Goal: Task Accomplishment & Management: Manage account settings

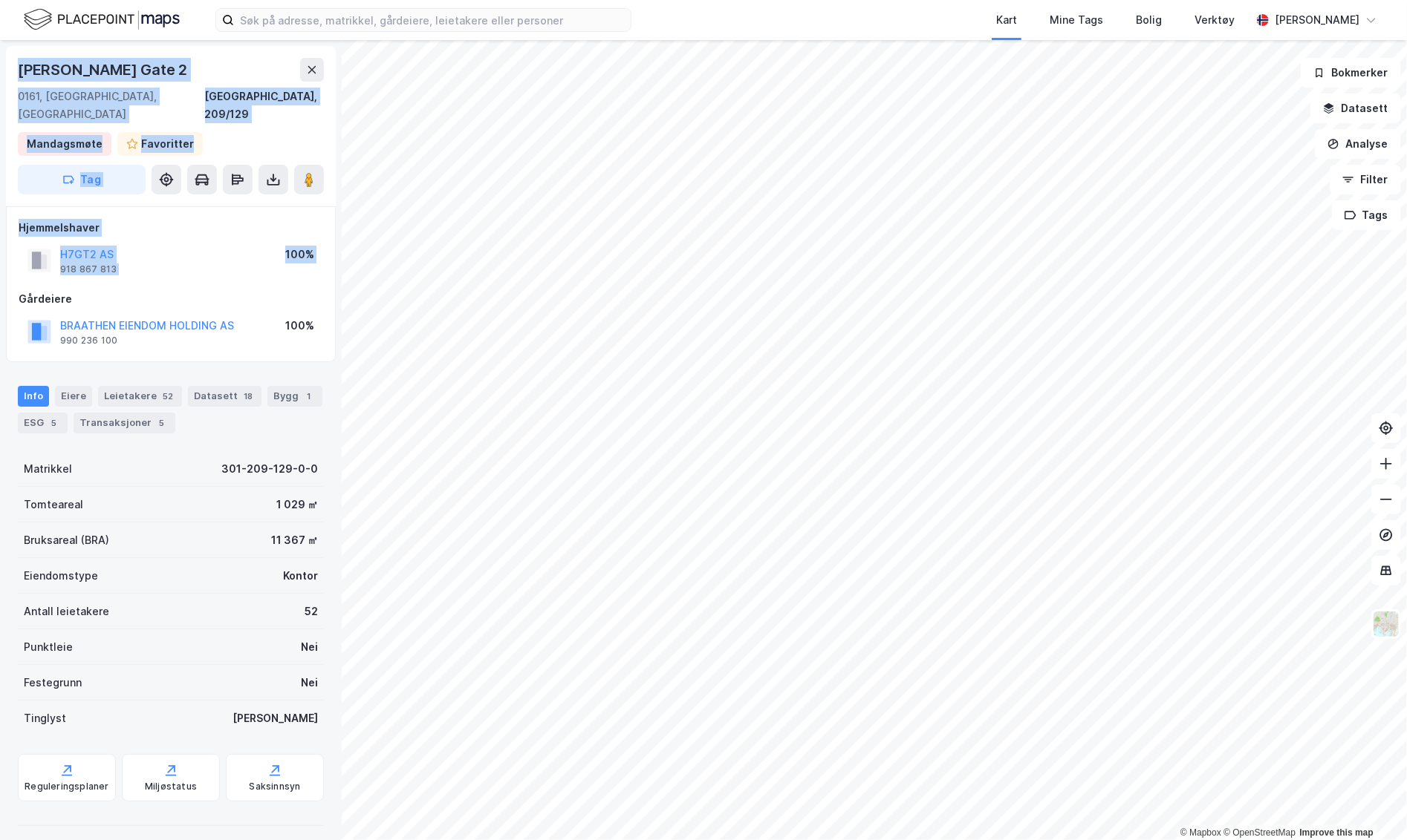
drag, startPoint x: 9, startPoint y: 57, endPoint x: 208, endPoint y: 268, distance: 290.0
click at [208, 268] on div "[PERSON_NAME][GEOGRAPHIC_DATA] 2 [GEOGRAPHIC_DATA], 209/129 Mandagsmøte Favorit…" at bounding box center [171, 439] width 341 height 800
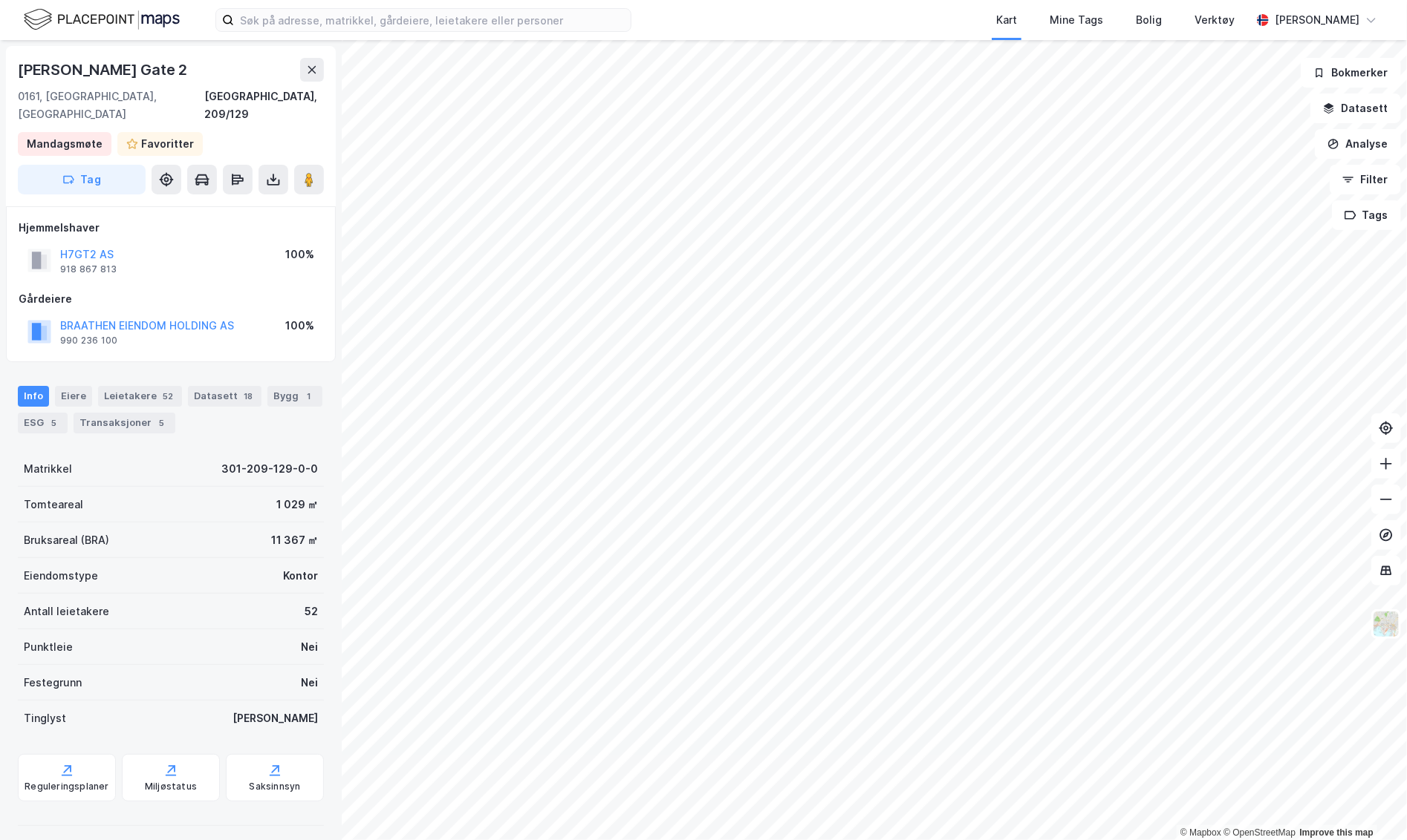
click at [288, 368] on div "Info [PERSON_NAME] 52 Datasett 18 Bygg 1 ESG 5 Transaksjoner 5" at bounding box center [171, 403] width 341 height 71
drag, startPoint x: 13, startPoint y: 195, endPoint x: 309, endPoint y: 322, distance: 322.1
click at [309, 322] on div "Hjemmelshaver H7GT2 AS 918 867 813 100% Gårdeiere BRAATHEN EIENDOM HOLDING AS 9…" at bounding box center [171, 285] width 330 height 156
click at [309, 322] on div "100%" at bounding box center [300, 331] width 29 height 29
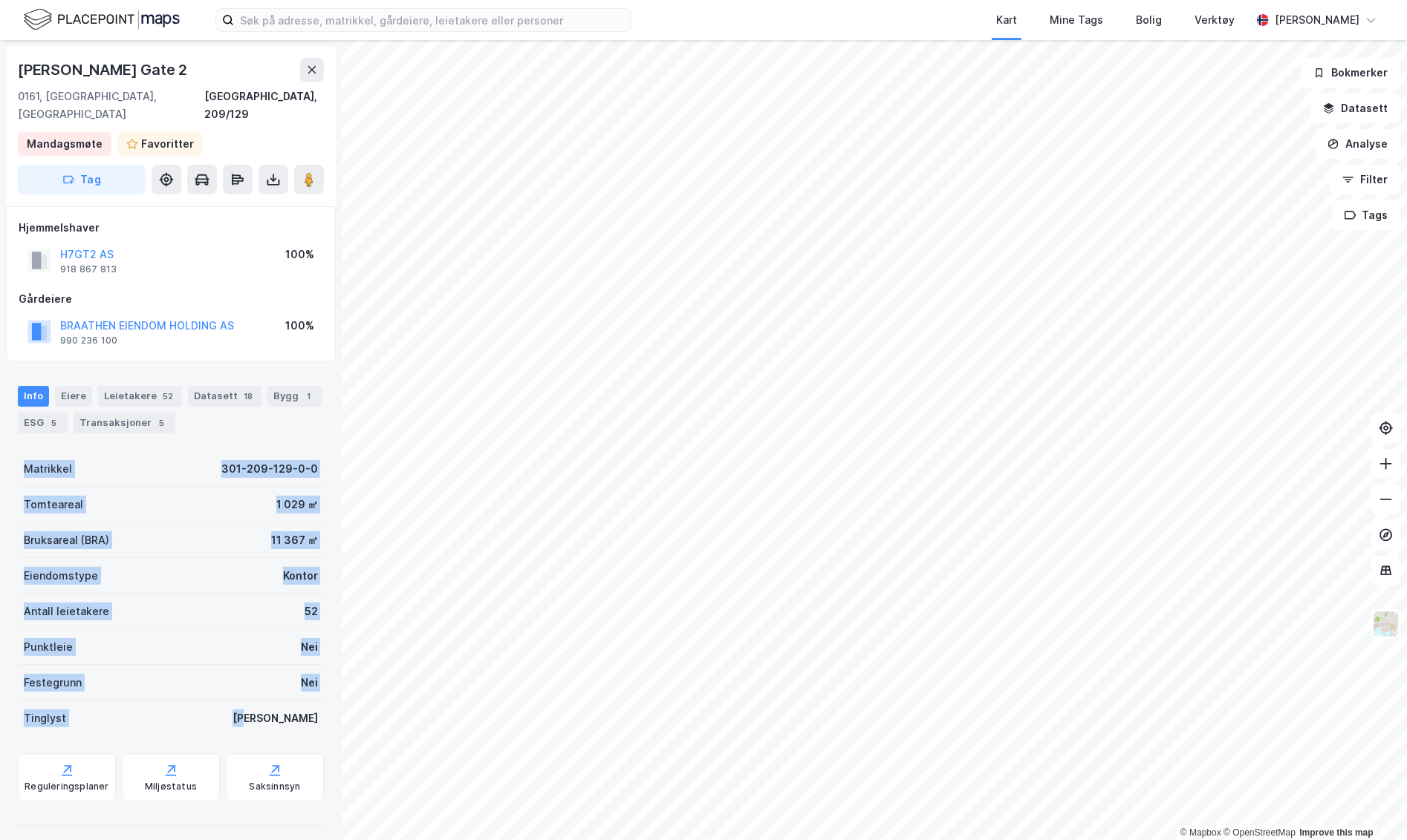
drag, startPoint x: 317, startPoint y: 703, endPoint x: 26, endPoint y: 439, distance: 392.9
click at [26, 439] on div "[PERSON_NAME][GEOGRAPHIC_DATA] 2 [GEOGRAPHIC_DATA], 209/129 Mandagsmøte Favorit…" at bounding box center [171, 439] width 341 height 800
click at [75, 462] on div "Matrikkel 301-209-129-0-0" at bounding box center [171, 469] width 306 height 36
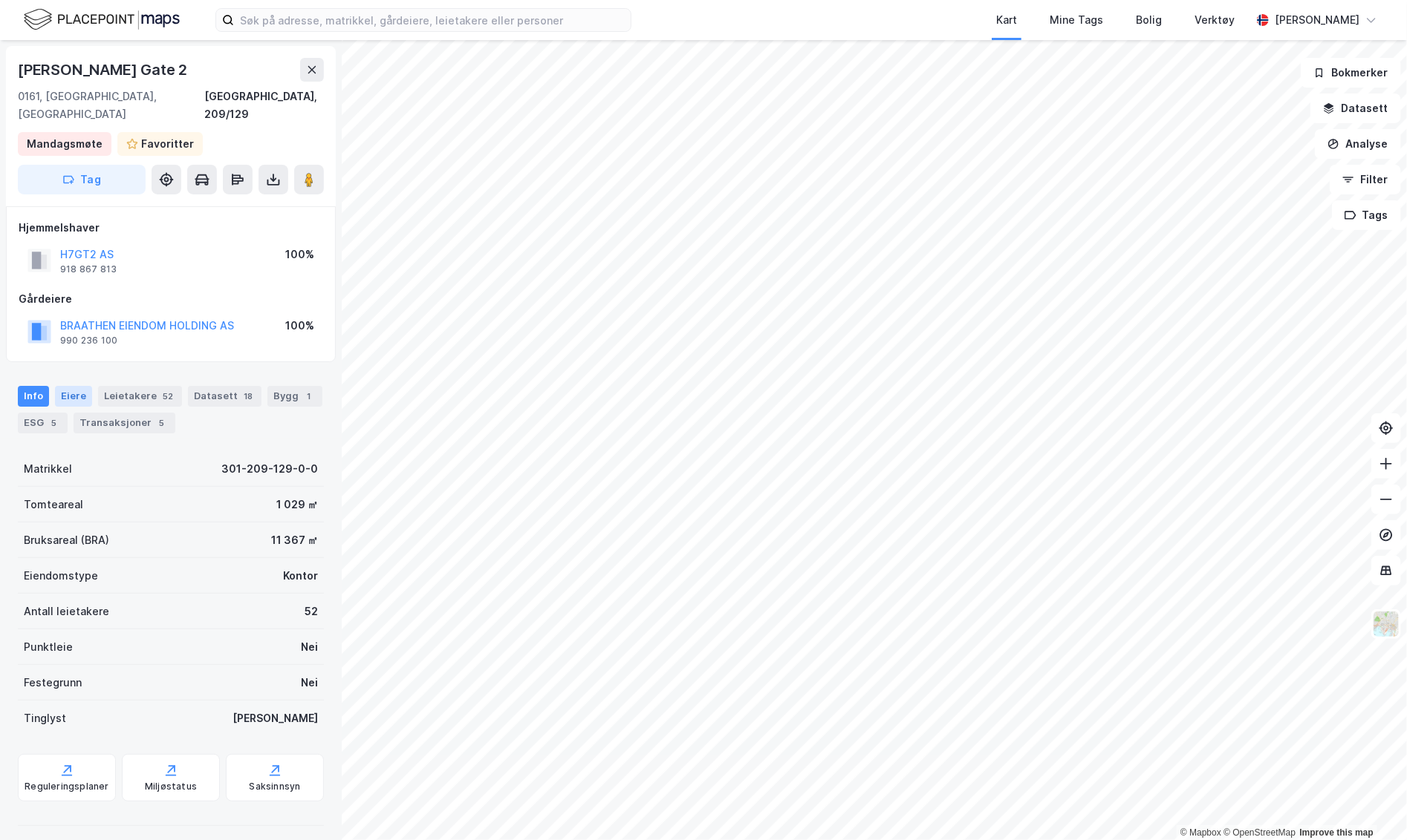
click at [73, 386] on div "Eiere" at bounding box center [73, 396] width 37 height 20
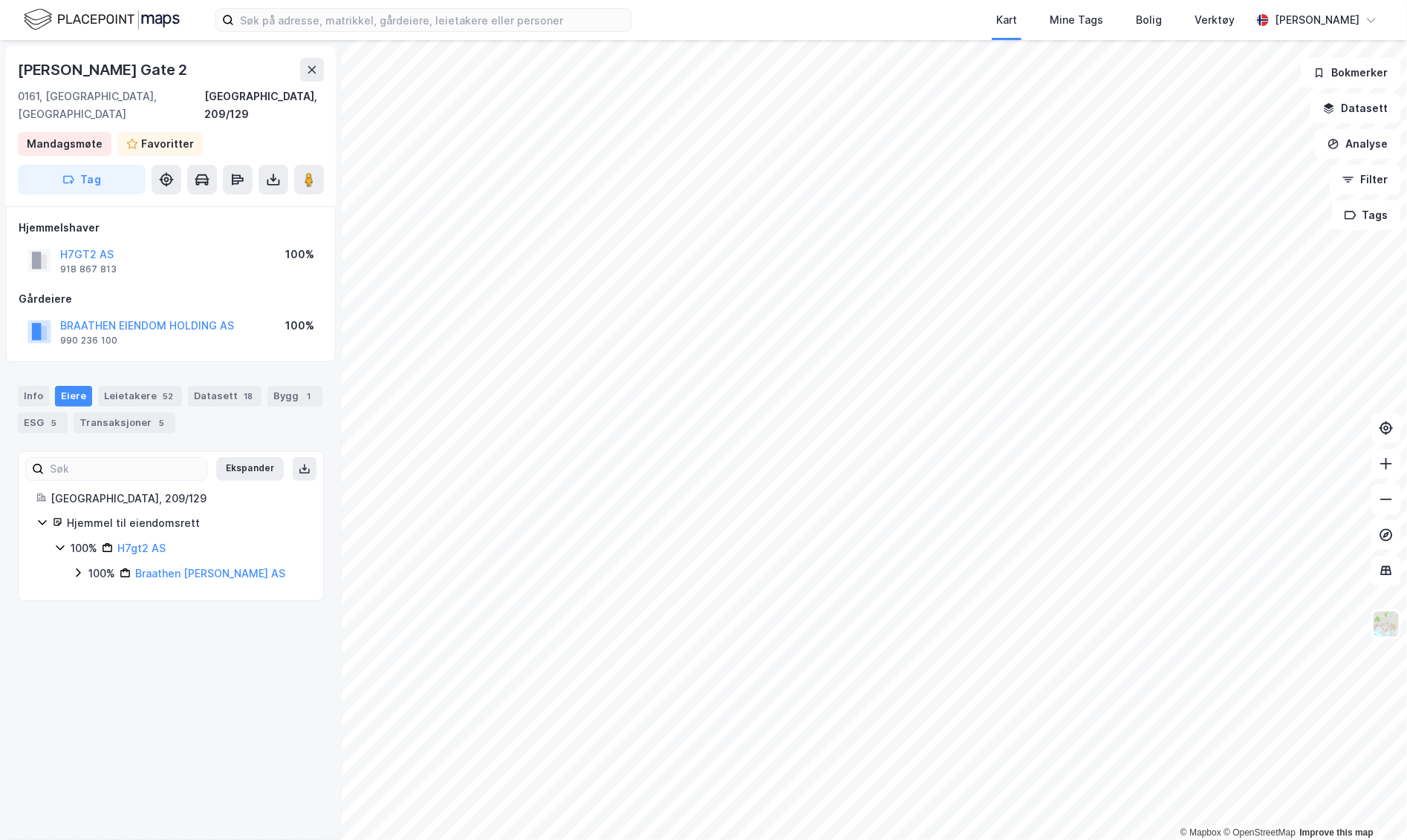
click at [106, 565] on div "100%" at bounding box center [101, 574] width 26 height 18
click at [114, 591] on div "100%" at bounding box center [119, 599] width 26 height 18
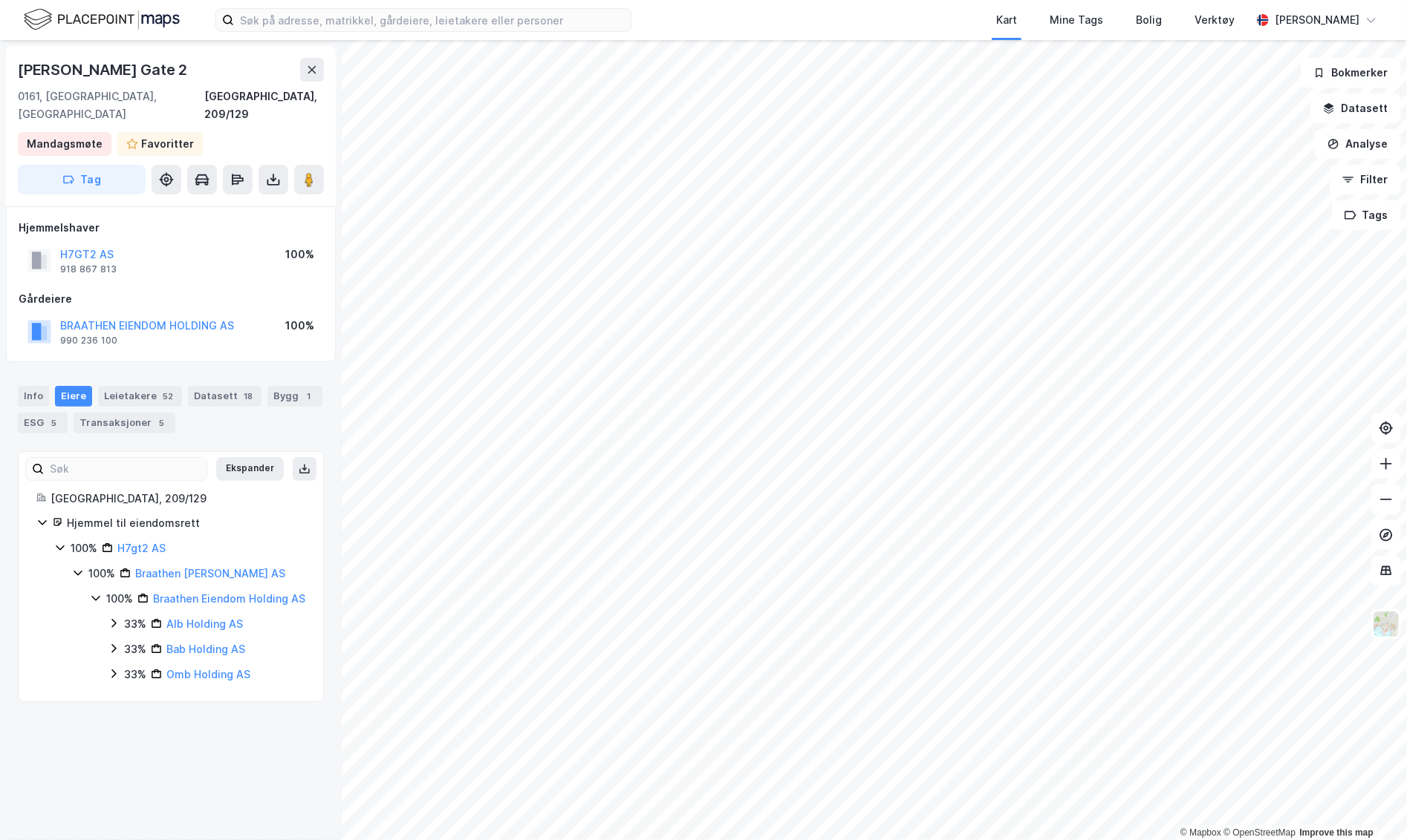
click at [124, 620] on div "33%" at bounding box center [135, 625] width 22 height 18
click at [130, 683] on div "33%" at bounding box center [135, 674] width 22 height 18
click at [131, 734] on div "33%" at bounding box center [135, 725] width 22 height 18
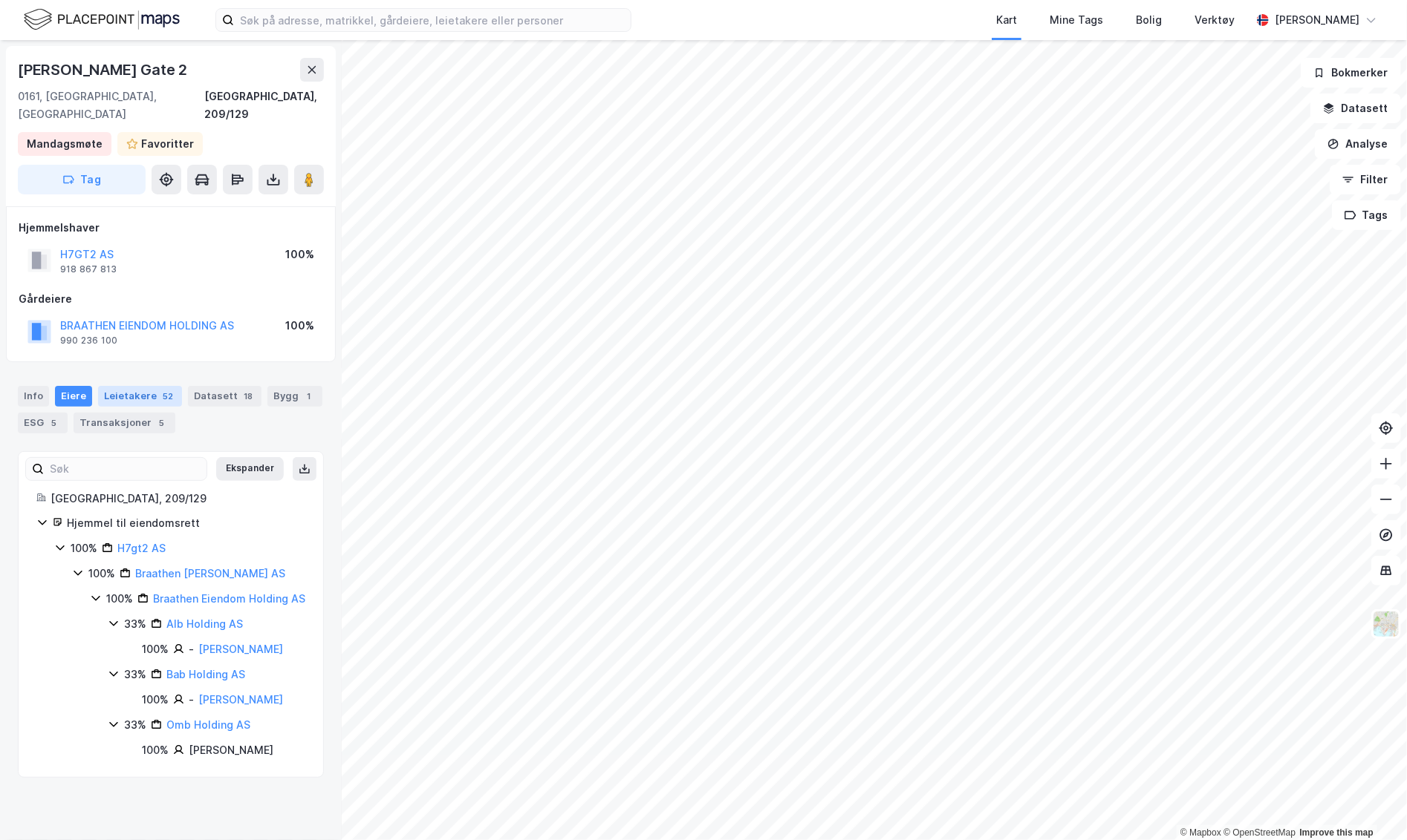
click at [141, 386] on div "Leietakere 52" at bounding box center [140, 396] width 84 height 20
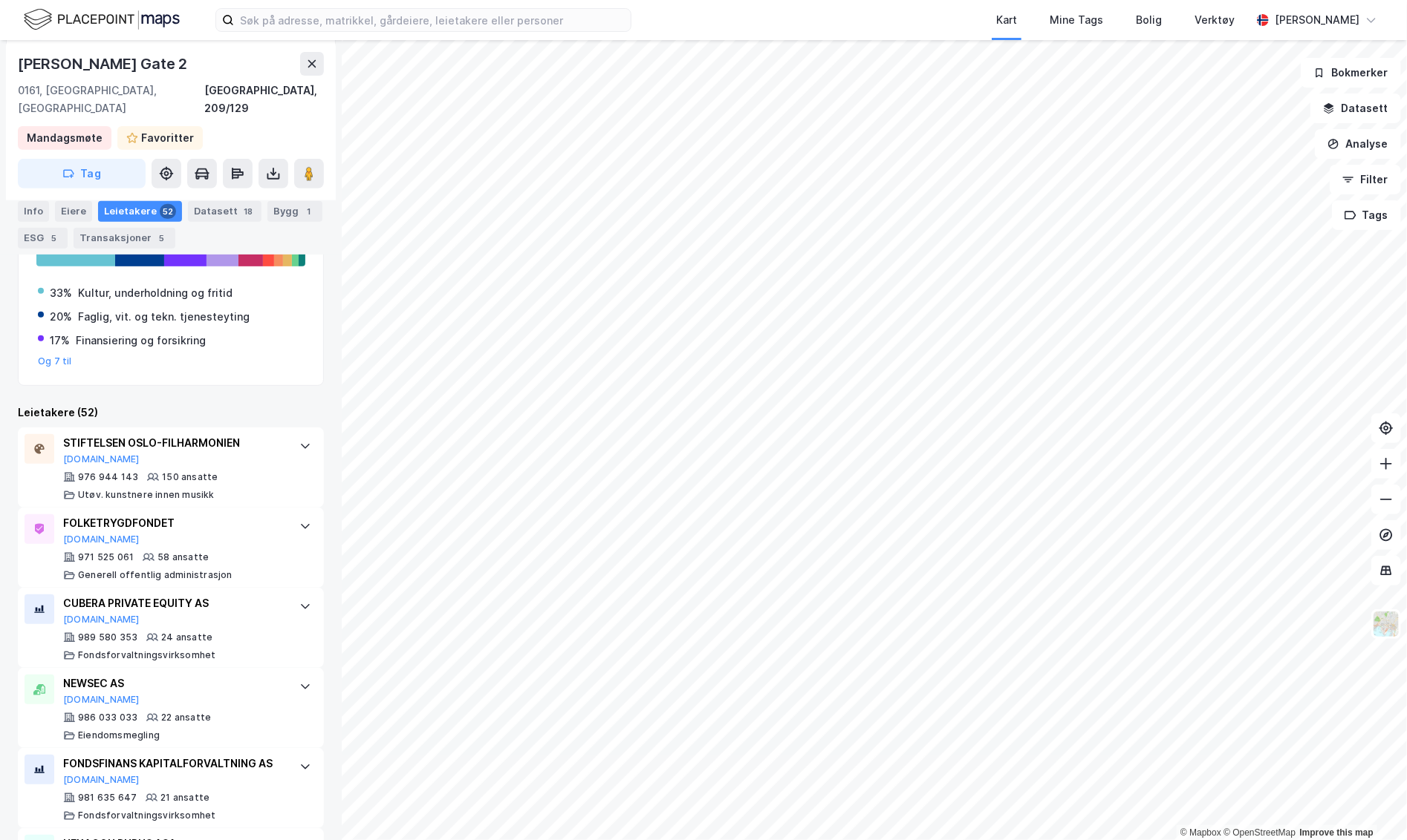
scroll to position [297, 0]
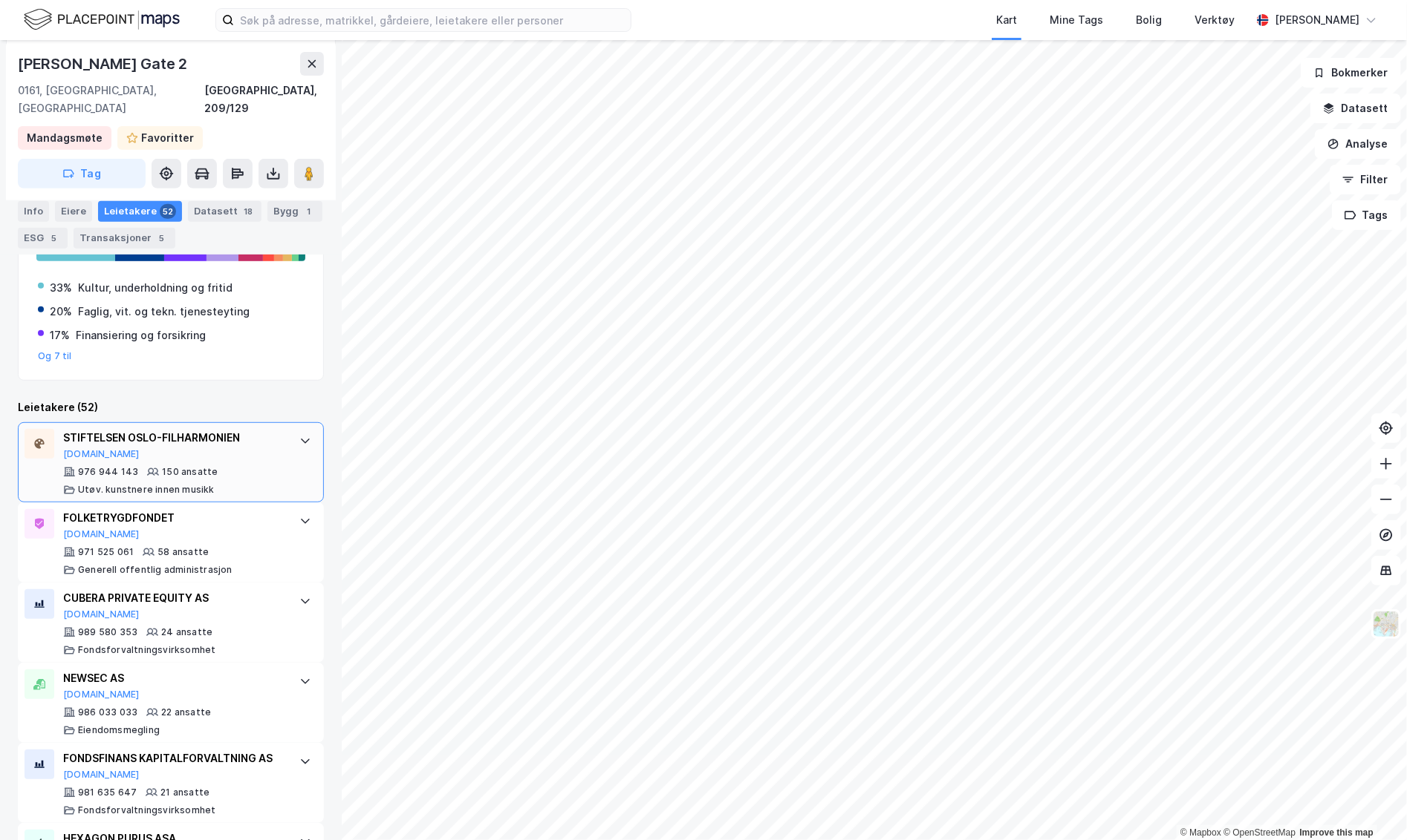
click at [299, 435] on icon at bounding box center [305, 440] width 12 height 12
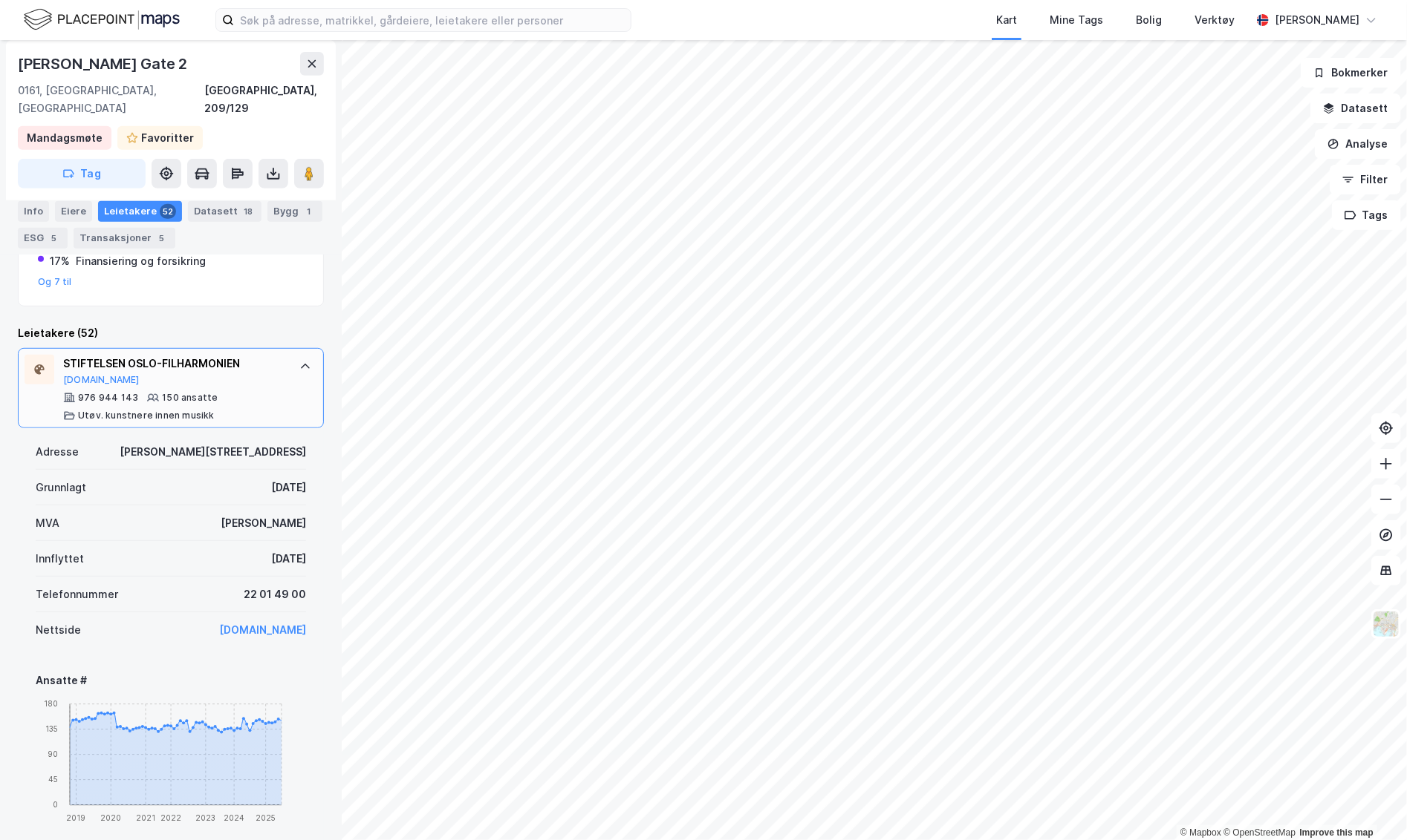
scroll to position [318, 0]
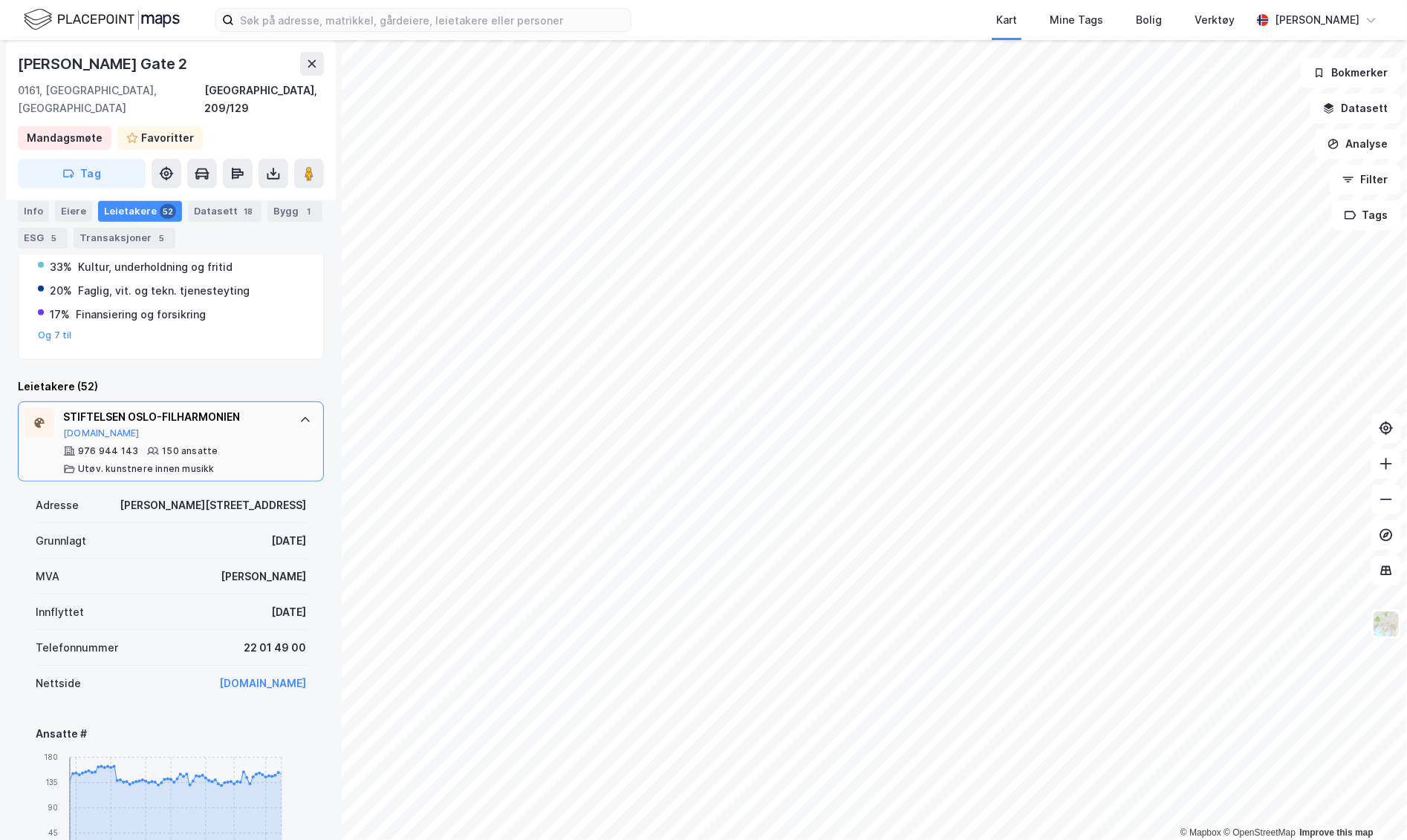
click at [239, 413] on div "STIFTELSEN OSLO-FILHARMONIEN Proff.no" at bounding box center [174, 424] width 221 height 31
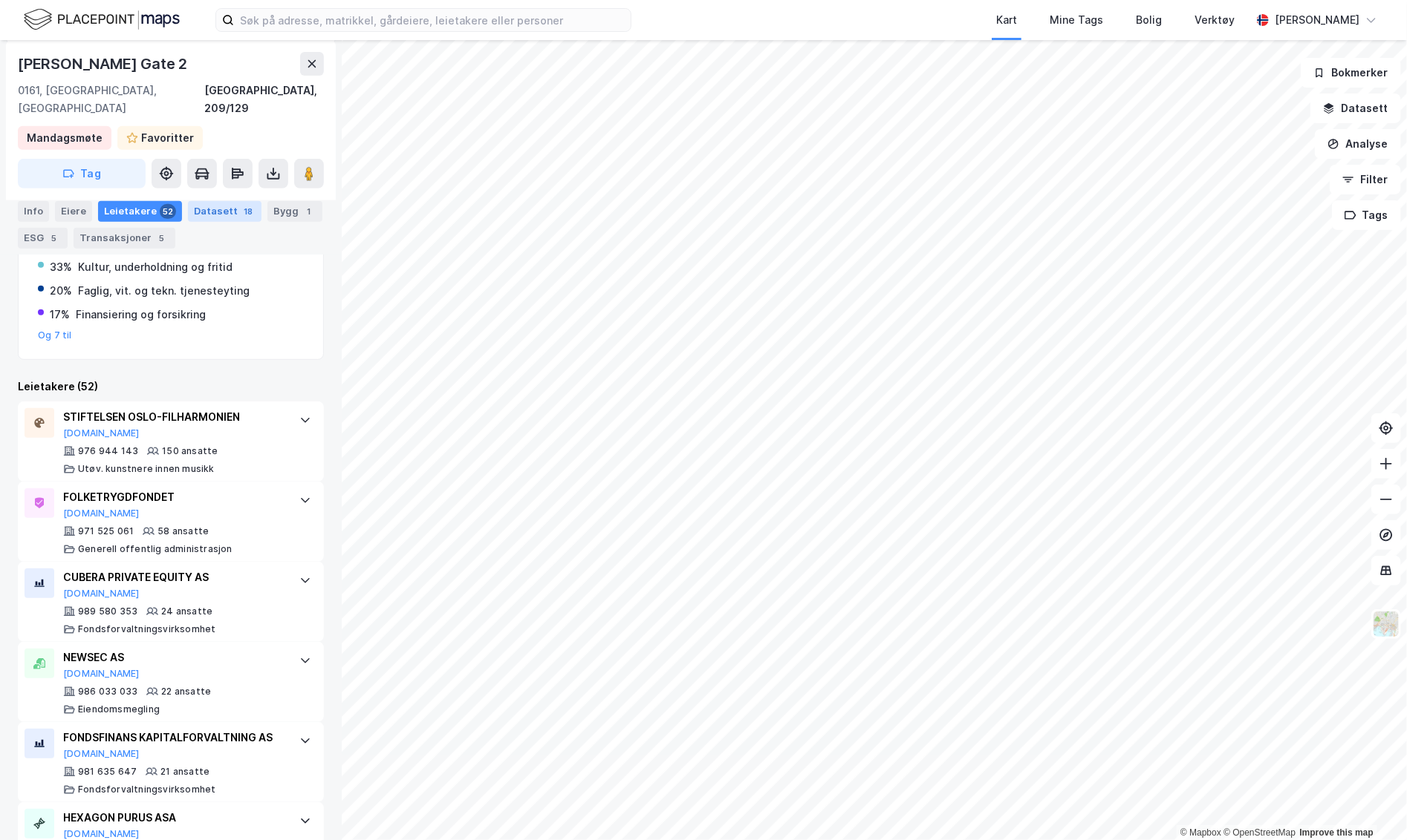
click at [216, 210] on div "Datasett 18" at bounding box center [224, 210] width 73 height 20
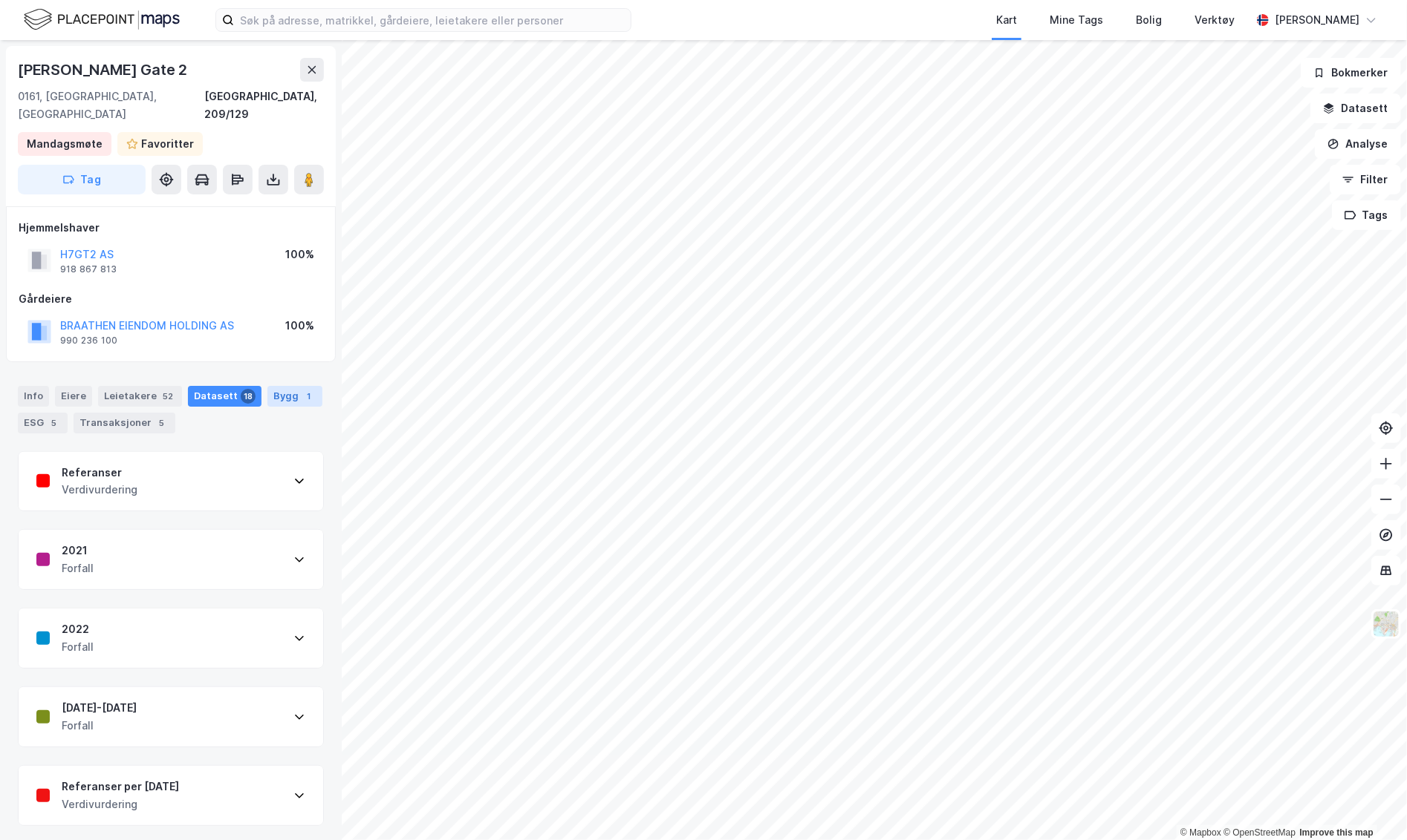
click at [278, 386] on div "Bygg 1" at bounding box center [294, 396] width 55 height 20
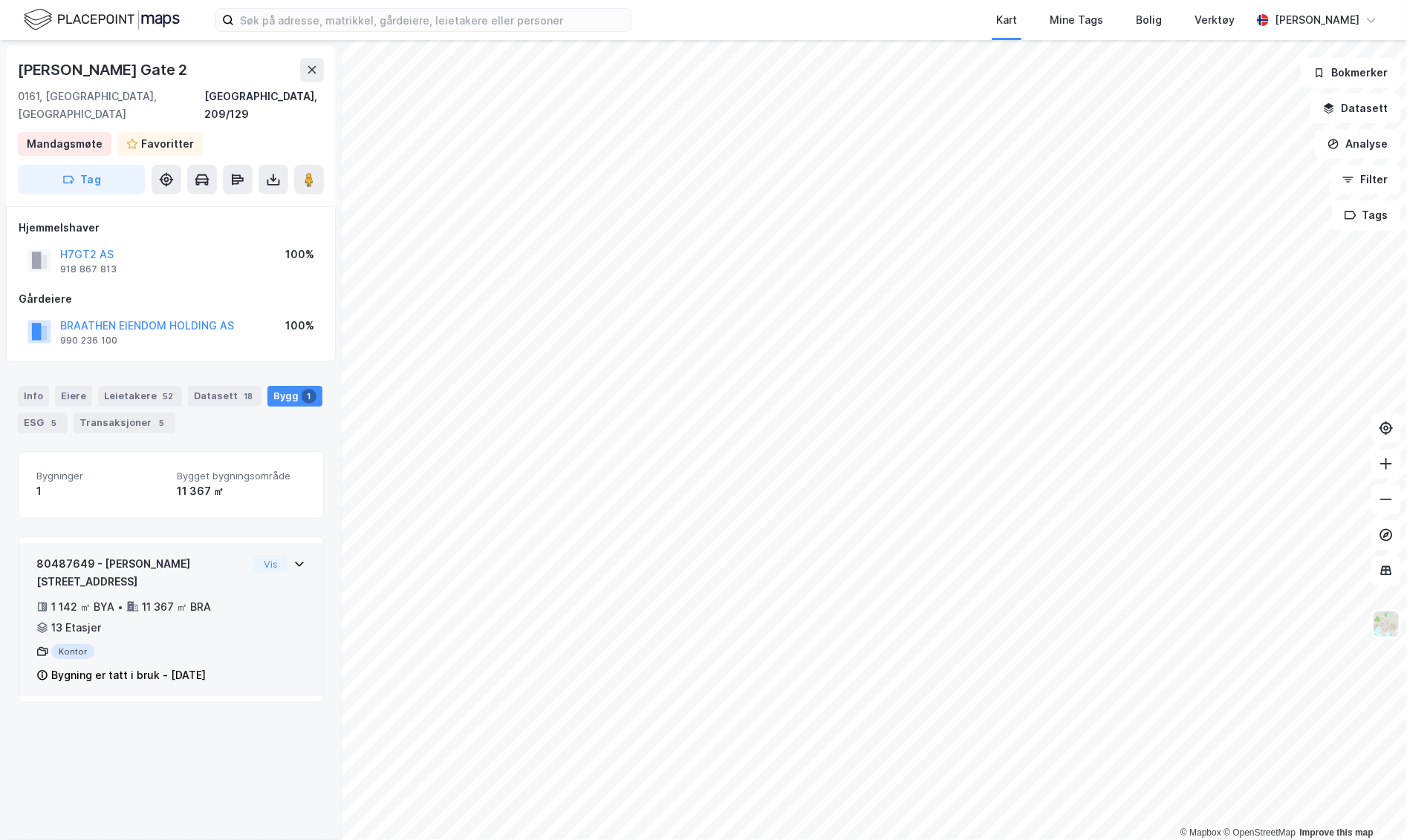
click at [223, 598] on div "1 142 ㎡ BYA • 11 367 ㎡ BRA • 13 Etasjer" at bounding box center [141, 618] width 212 height 39
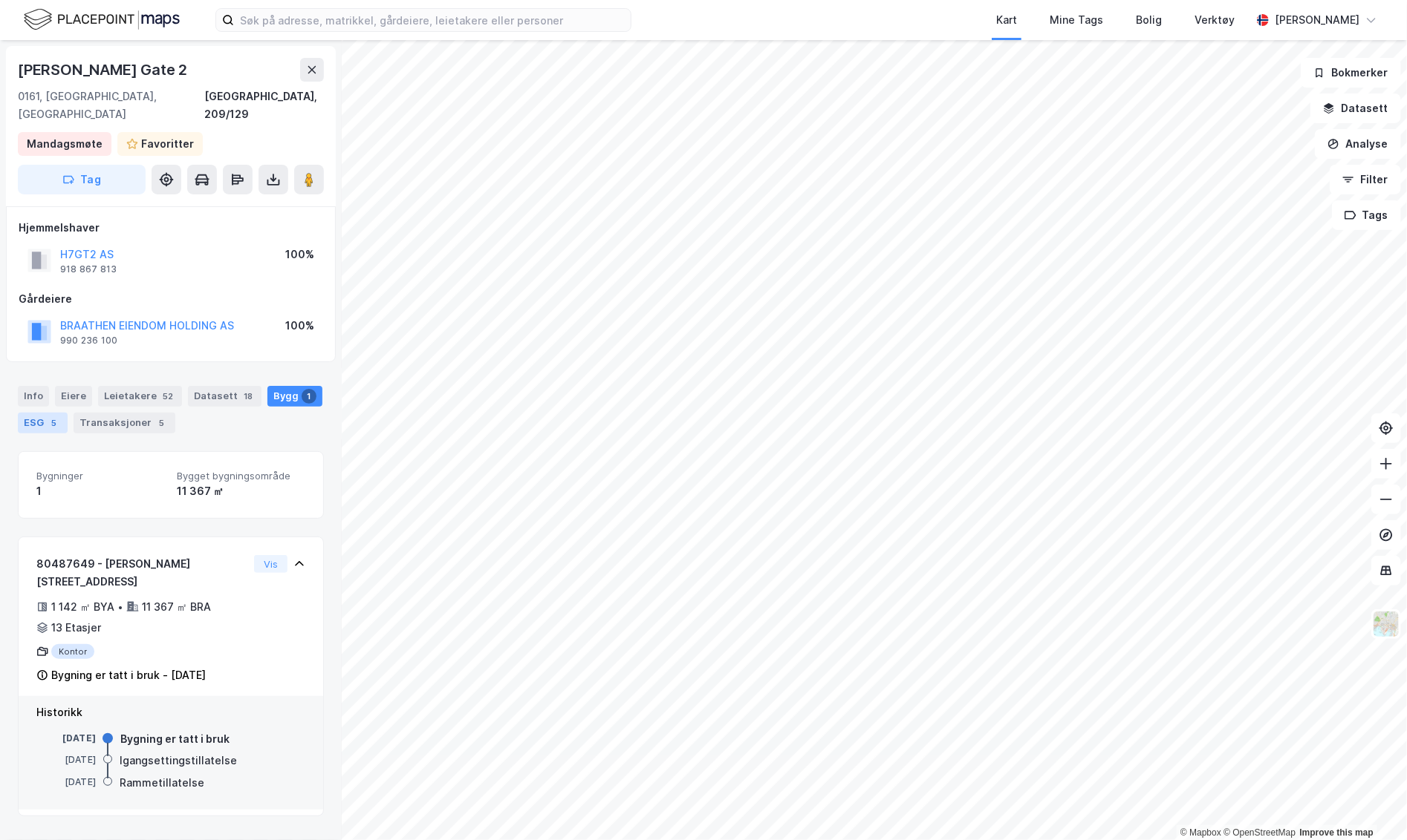
click at [49, 416] on div "5" at bounding box center [54, 423] width 15 height 15
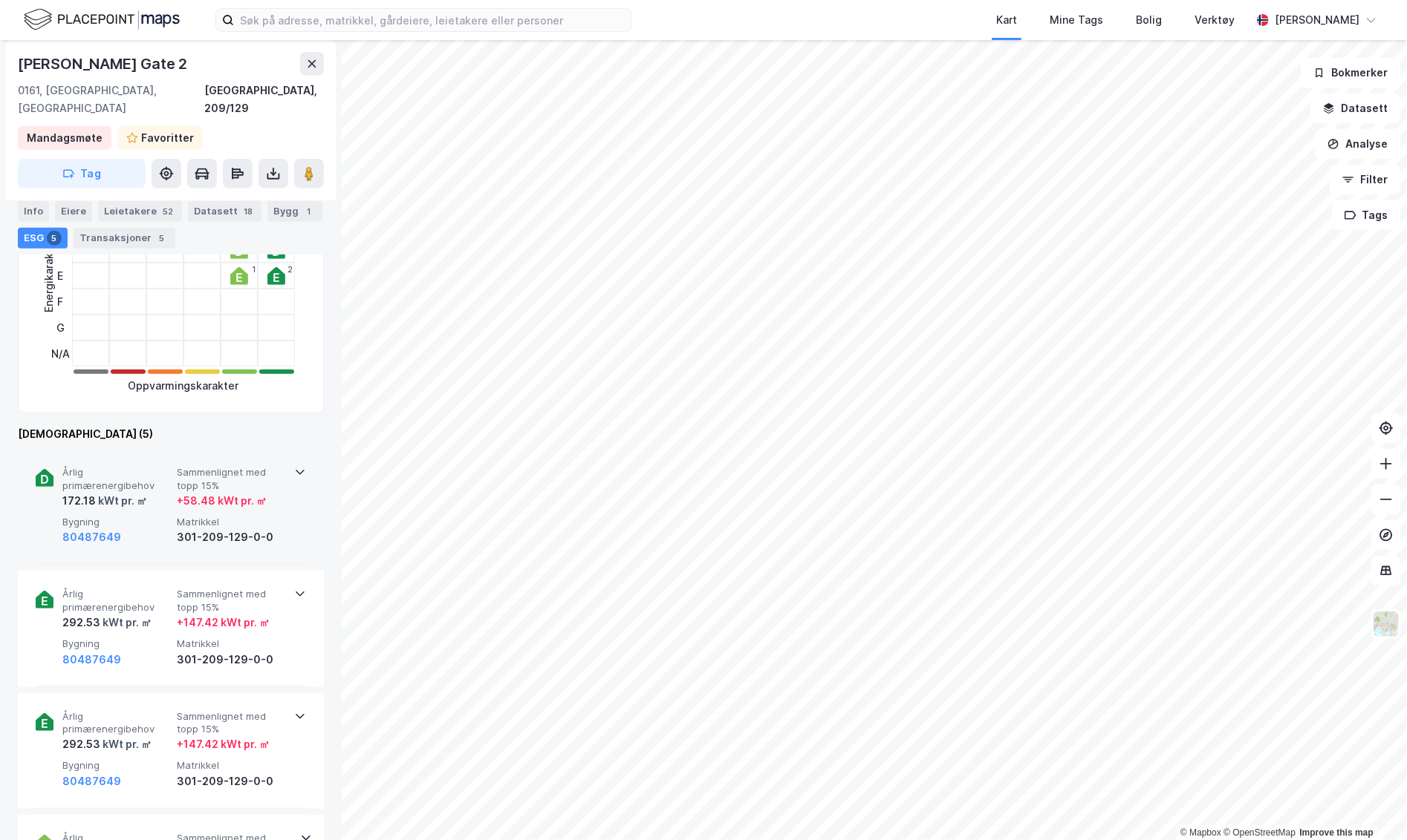
scroll to position [338, 0]
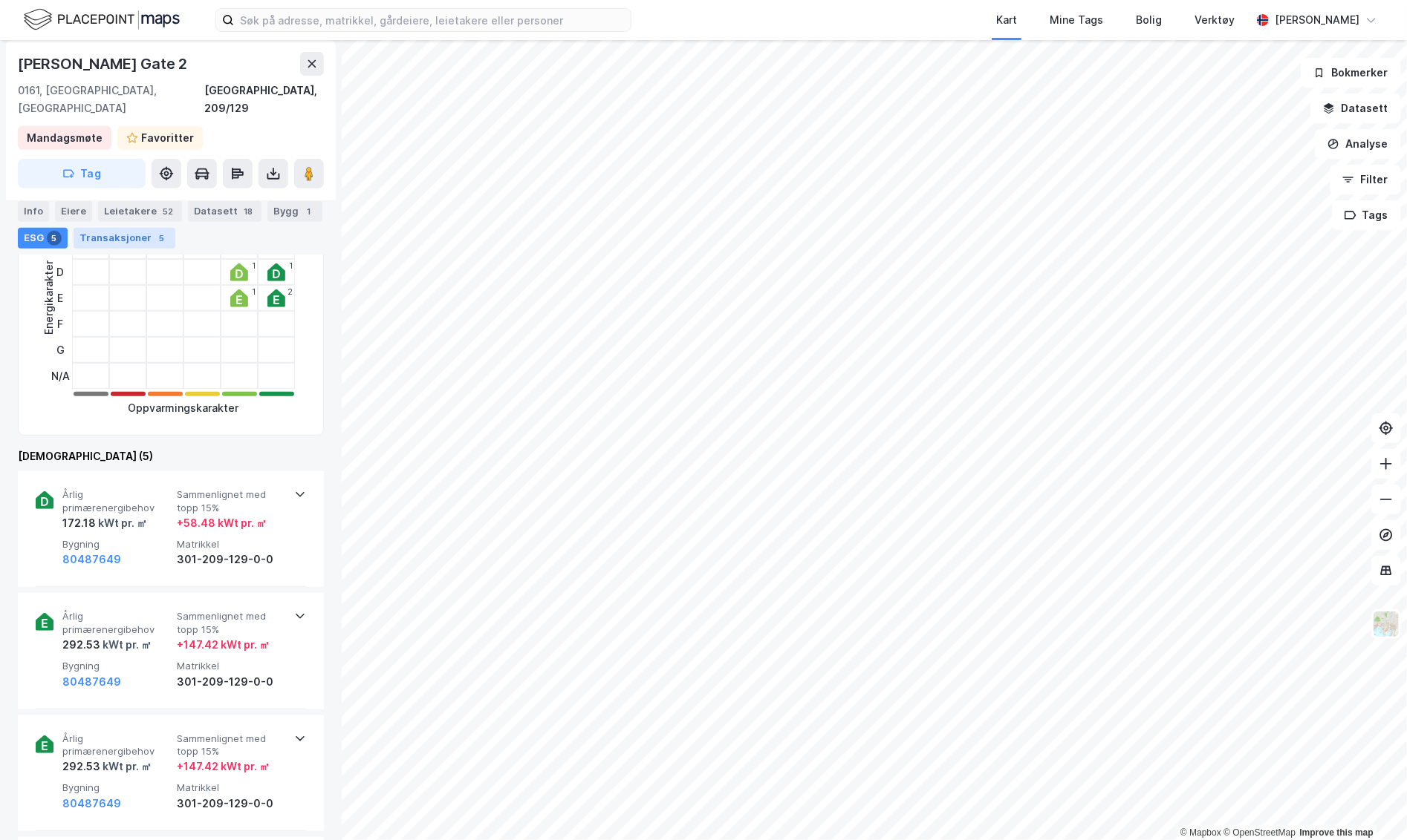
click at [129, 229] on div "Transaksjoner 5" at bounding box center [124, 237] width 101 height 20
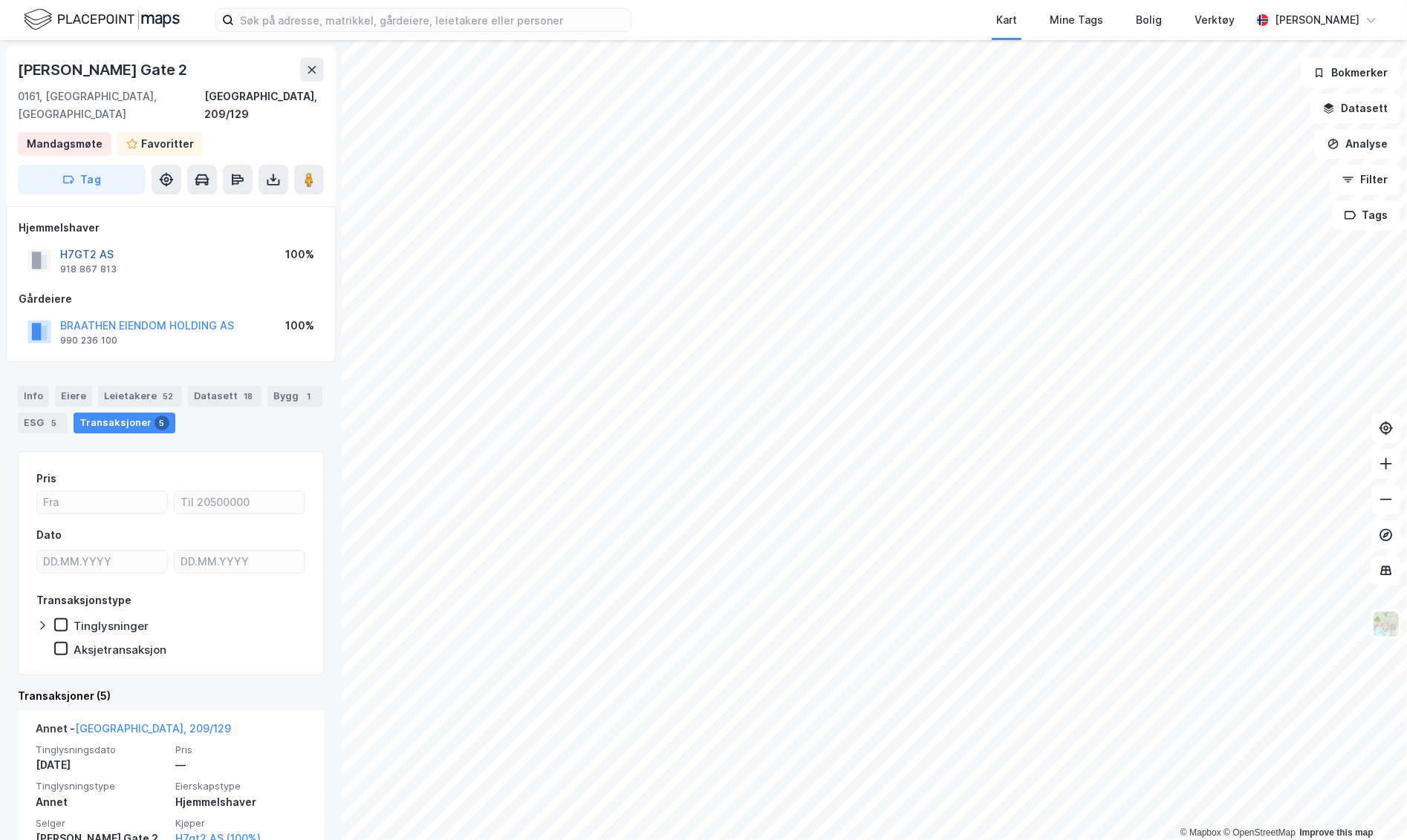
click at [0, 0] on button "H7GT2 AS" at bounding box center [0, 0] width 0 height 0
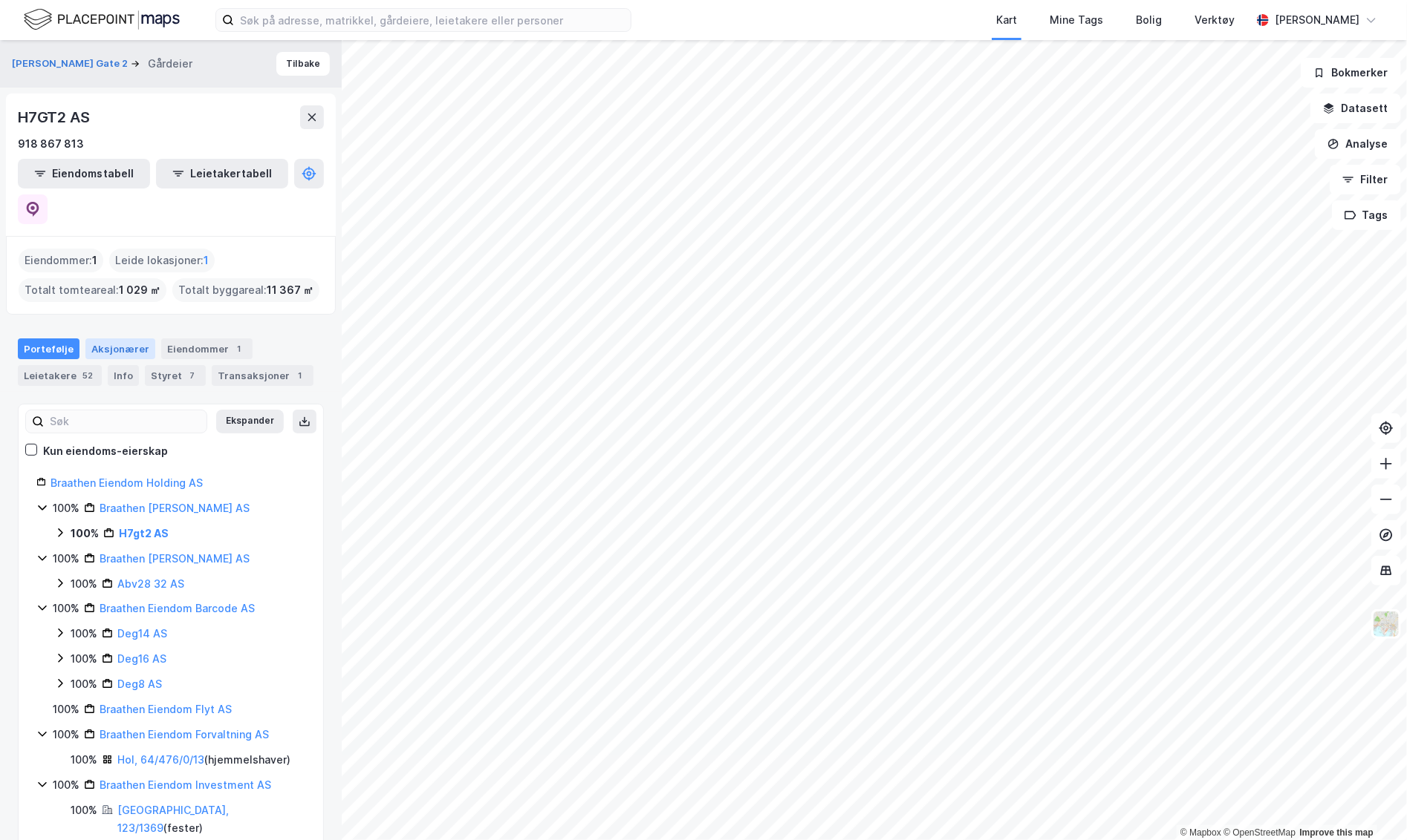
click at [110, 338] on div "Aksjonærer" at bounding box center [121, 348] width 70 height 20
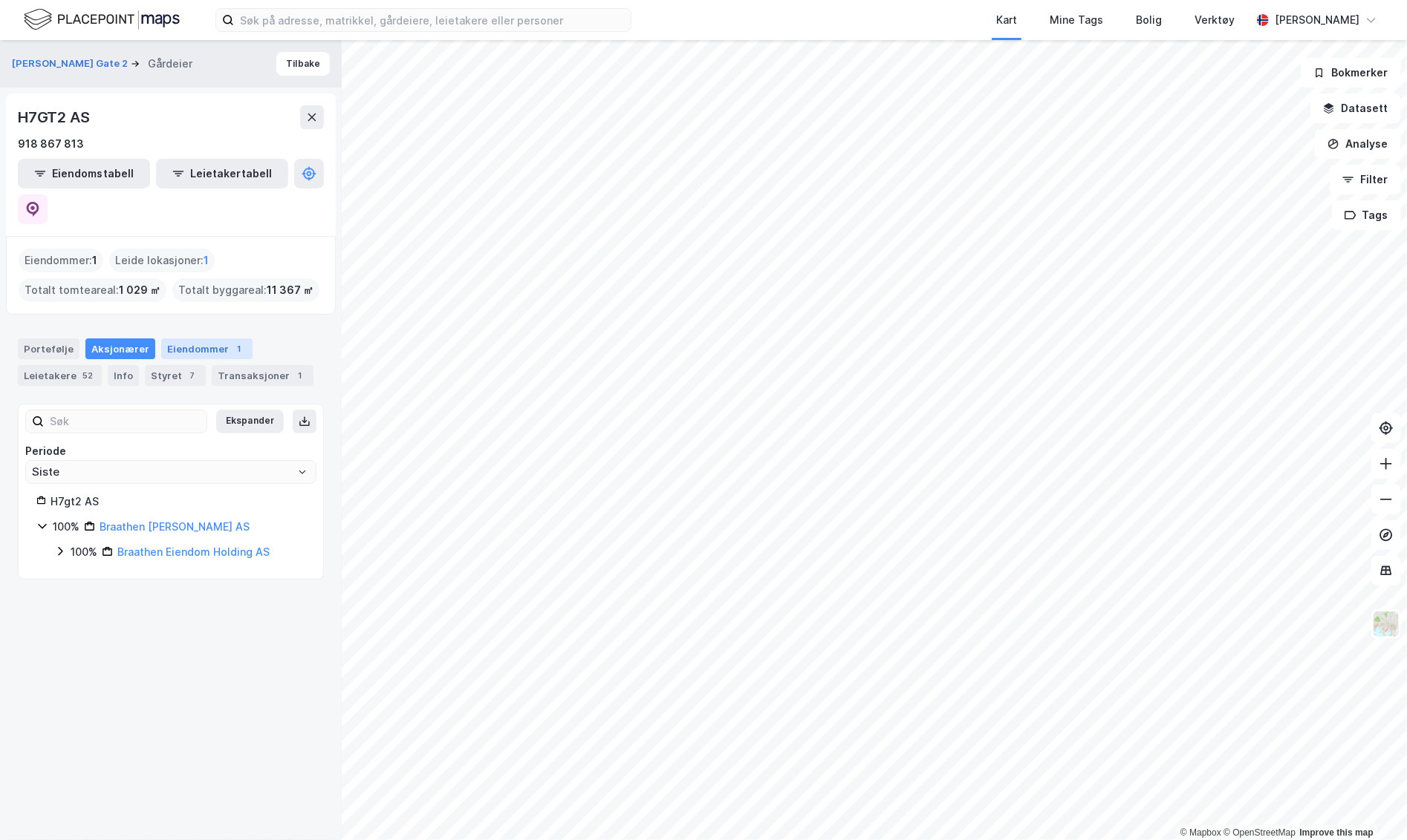
click at [232, 341] on div "1" at bounding box center [239, 348] width 15 height 15
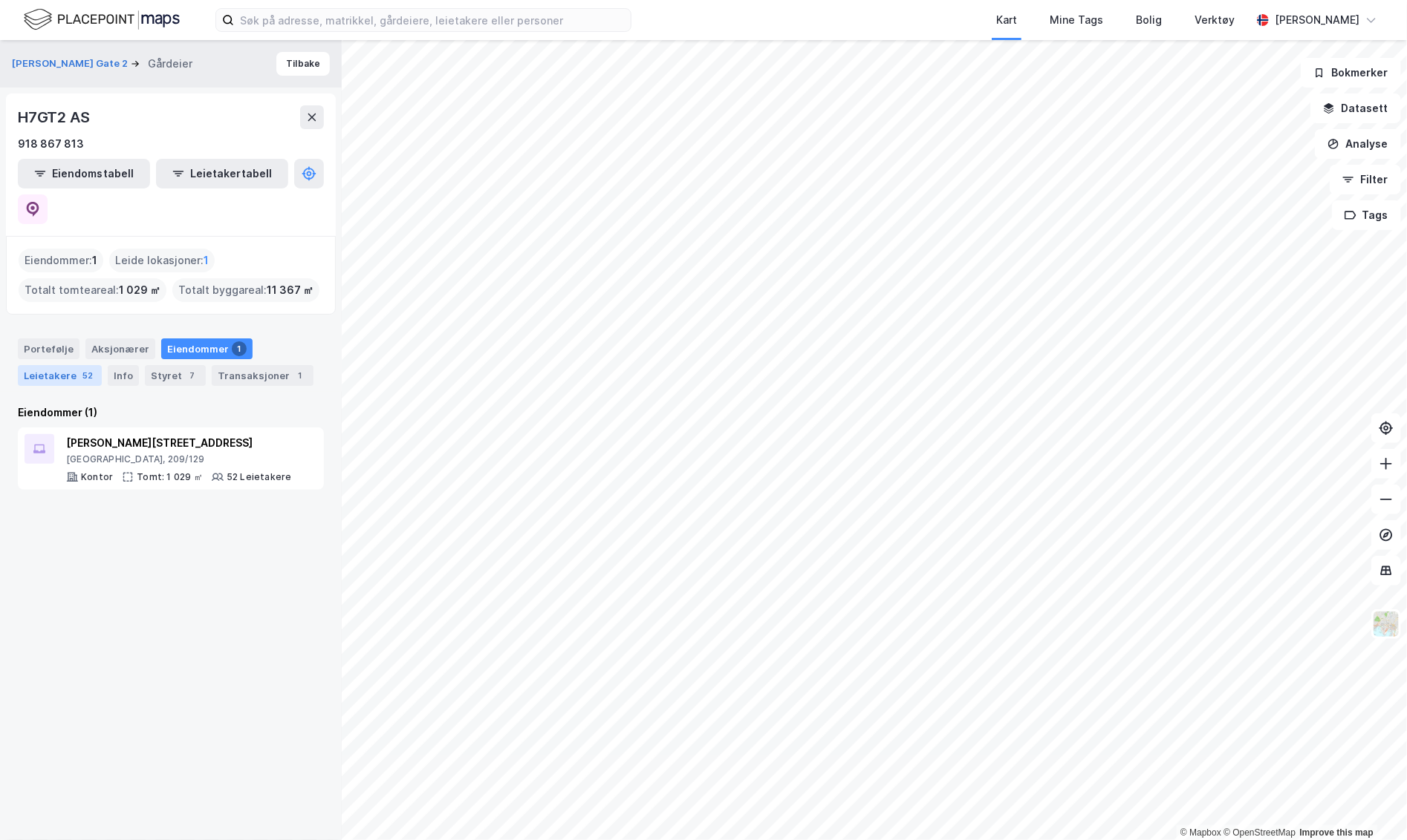
click at [60, 365] on div "Leietakere 52" at bounding box center [59, 375] width 84 height 20
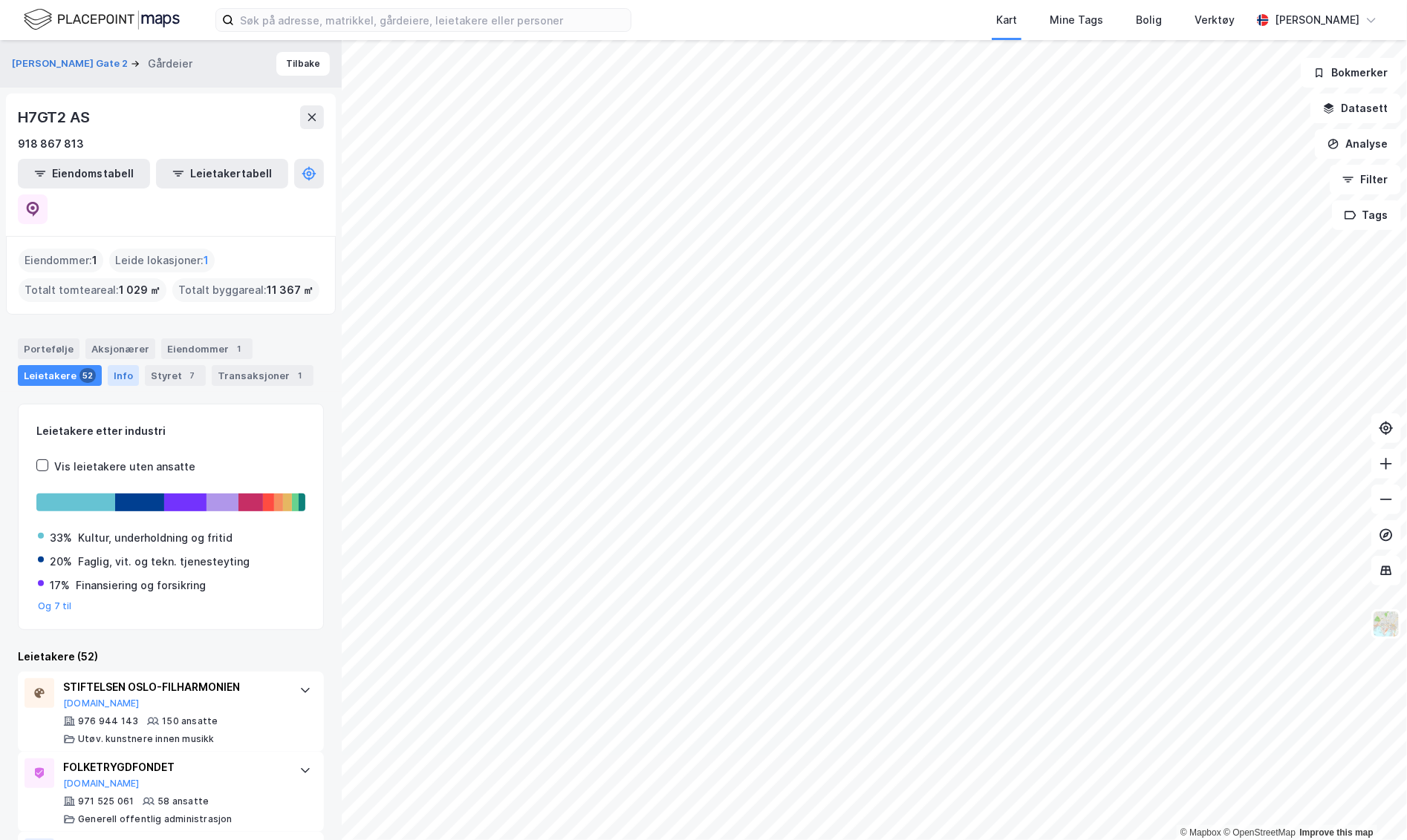
click at [119, 365] on div "Info" at bounding box center [123, 375] width 31 height 20
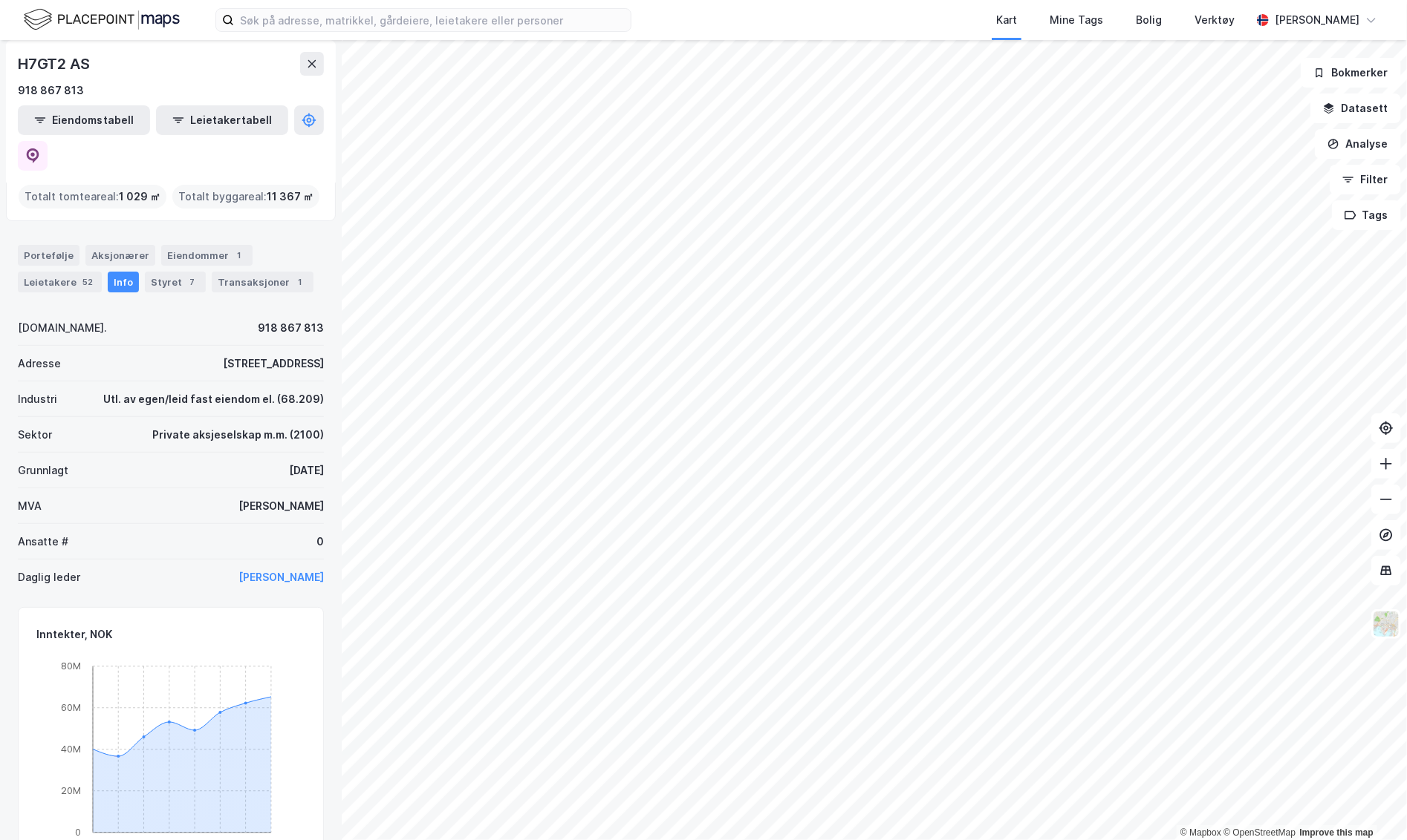
scroll to position [77, 0]
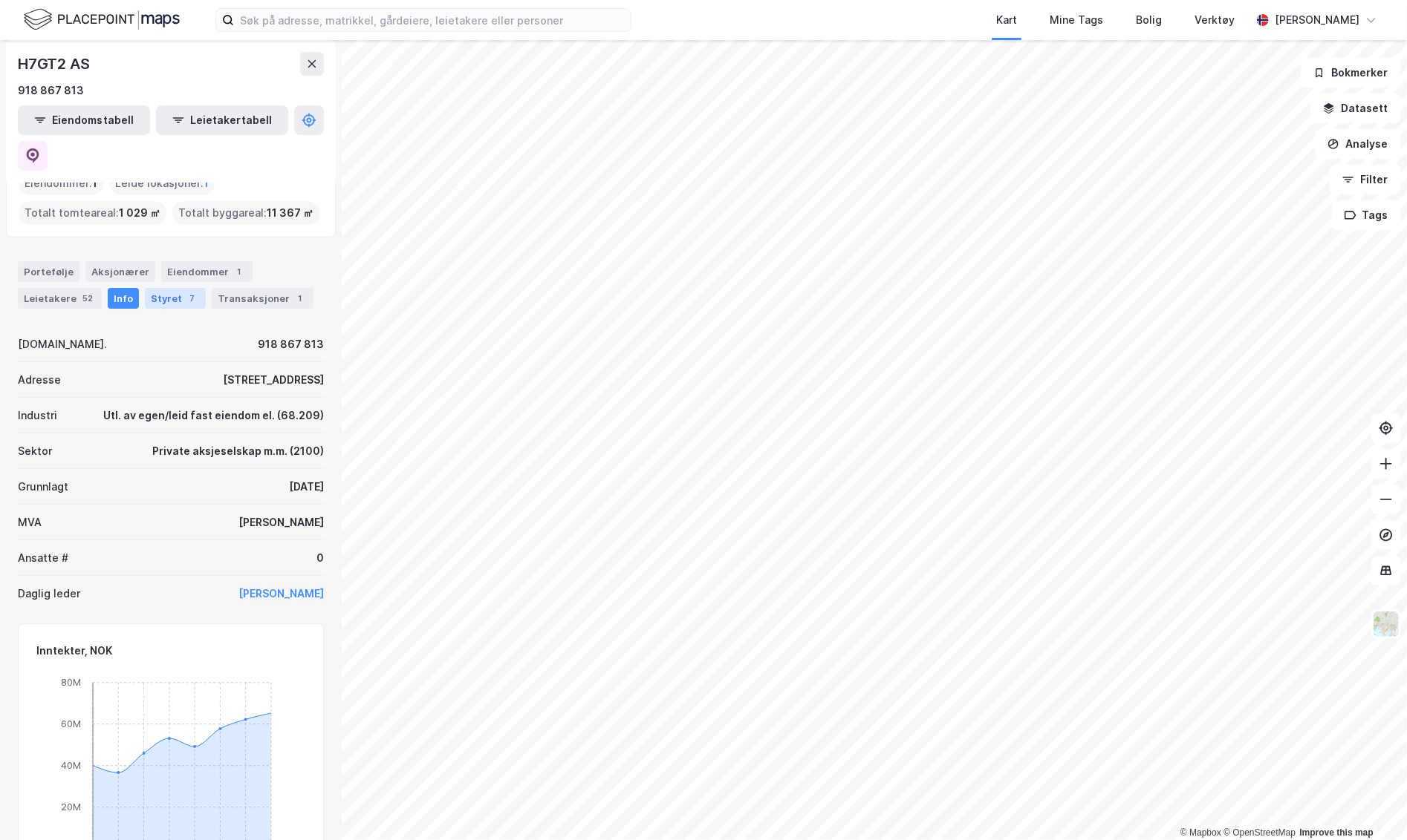
click at [161, 288] on div "Styret 7" at bounding box center [176, 298] width 60 height 20
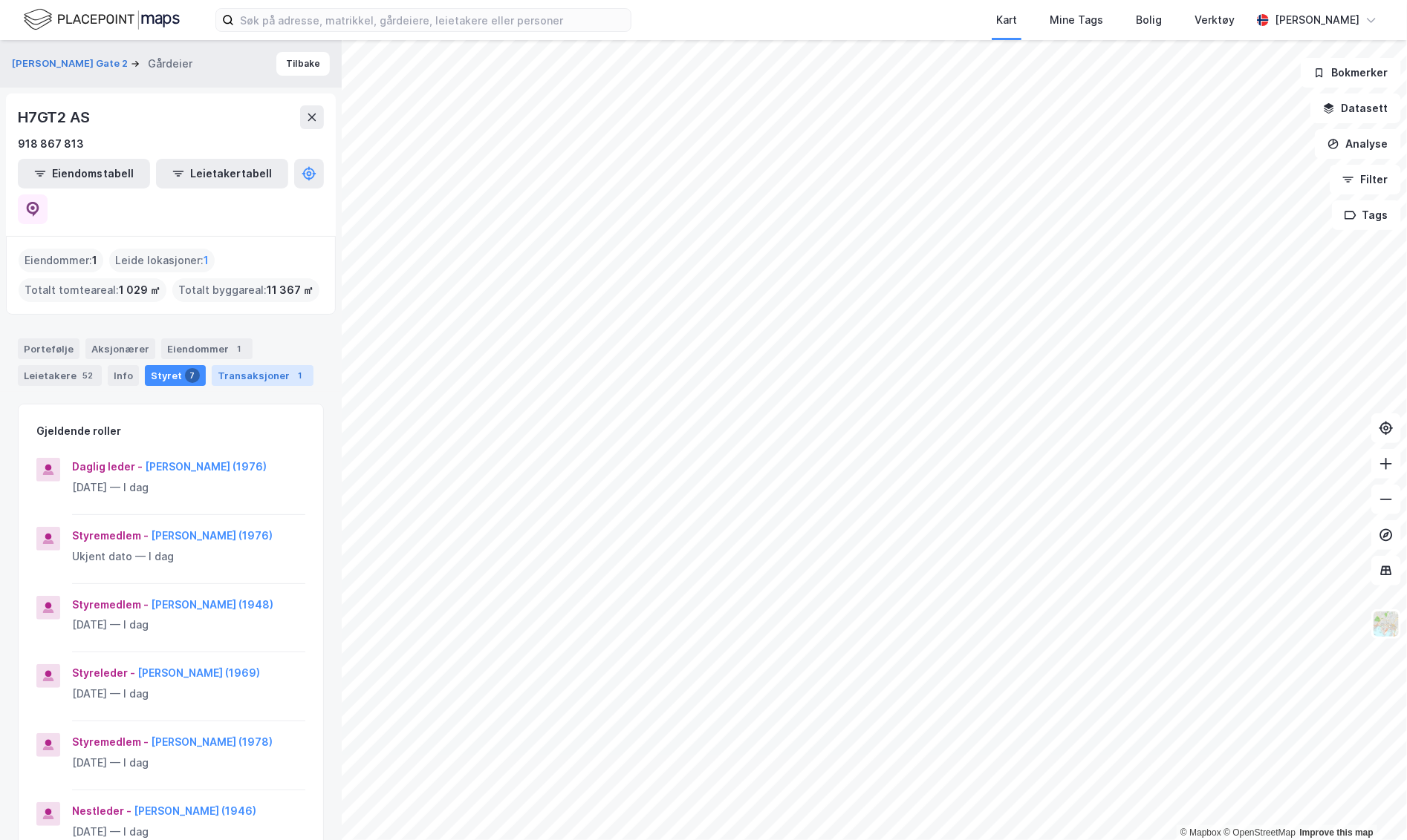
click at [253, 365] on div "Transaksjoner 1" at bounding box center [262, 375] width 101 height 20
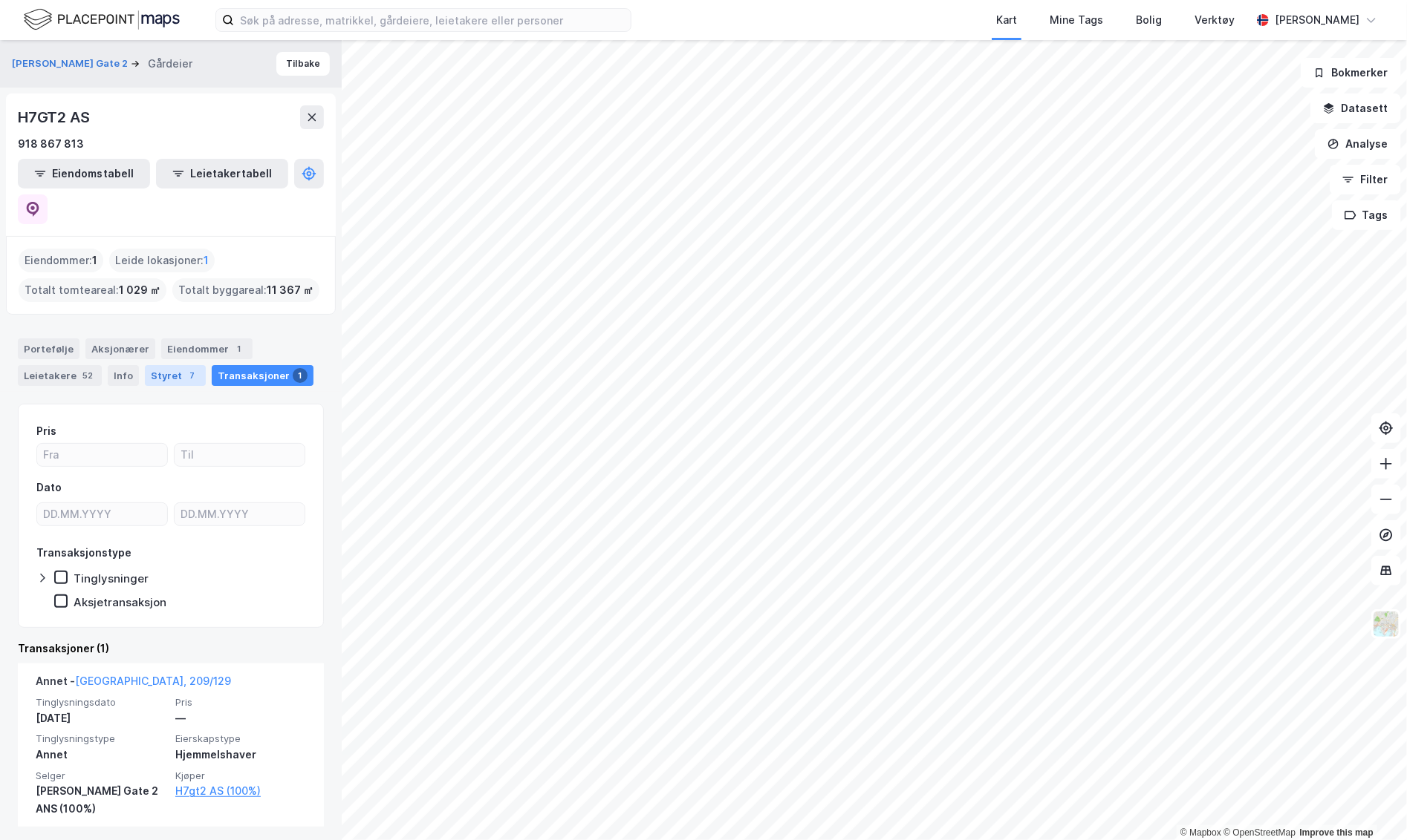
click at [179, 365] on div "Styret 7" at bounding box center [176, 375] width 60 height 20
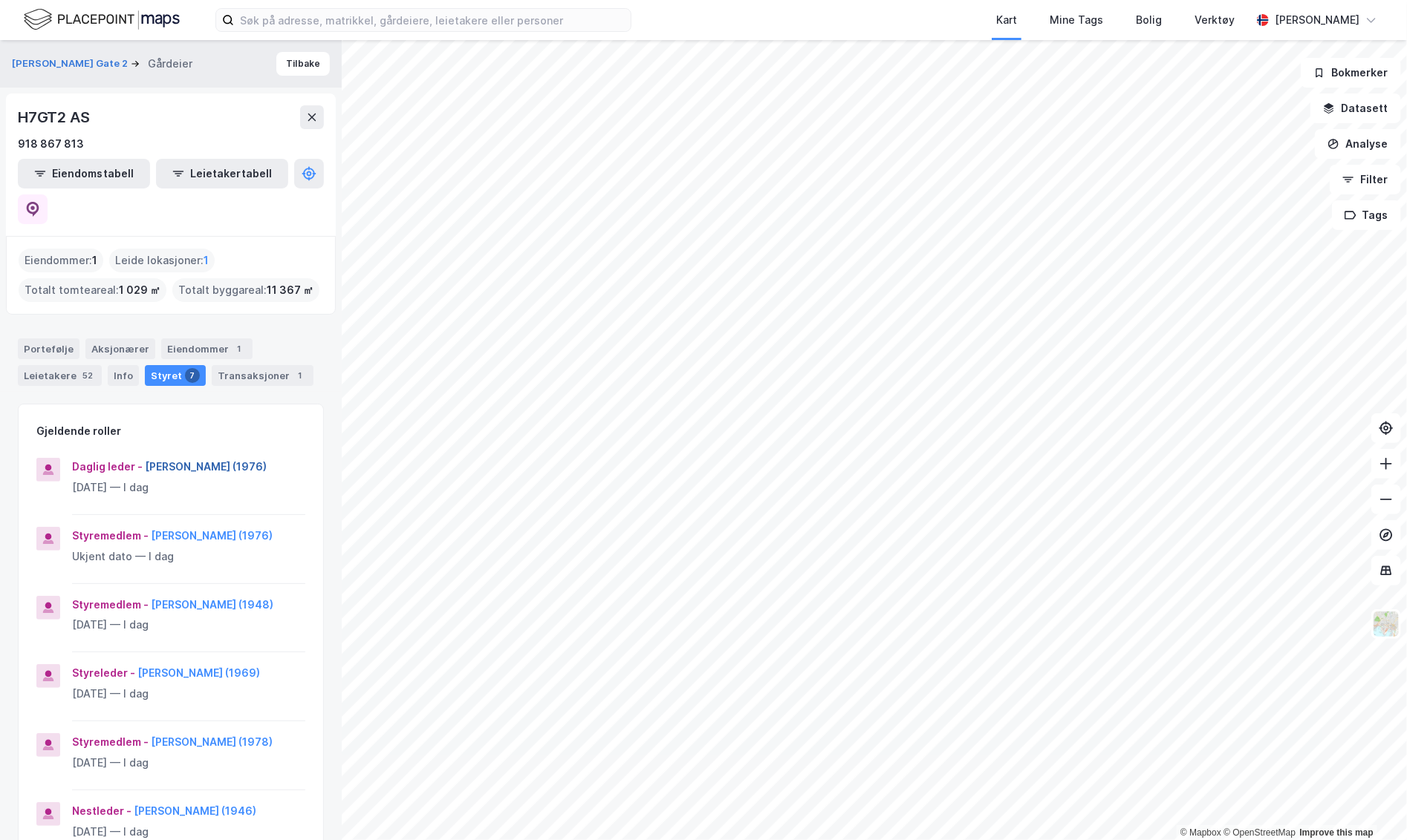
click at [0, 0] on button "Ingrid Elisabeth Moe (1976)" at bounding box center [0, 0] width 0 height 0
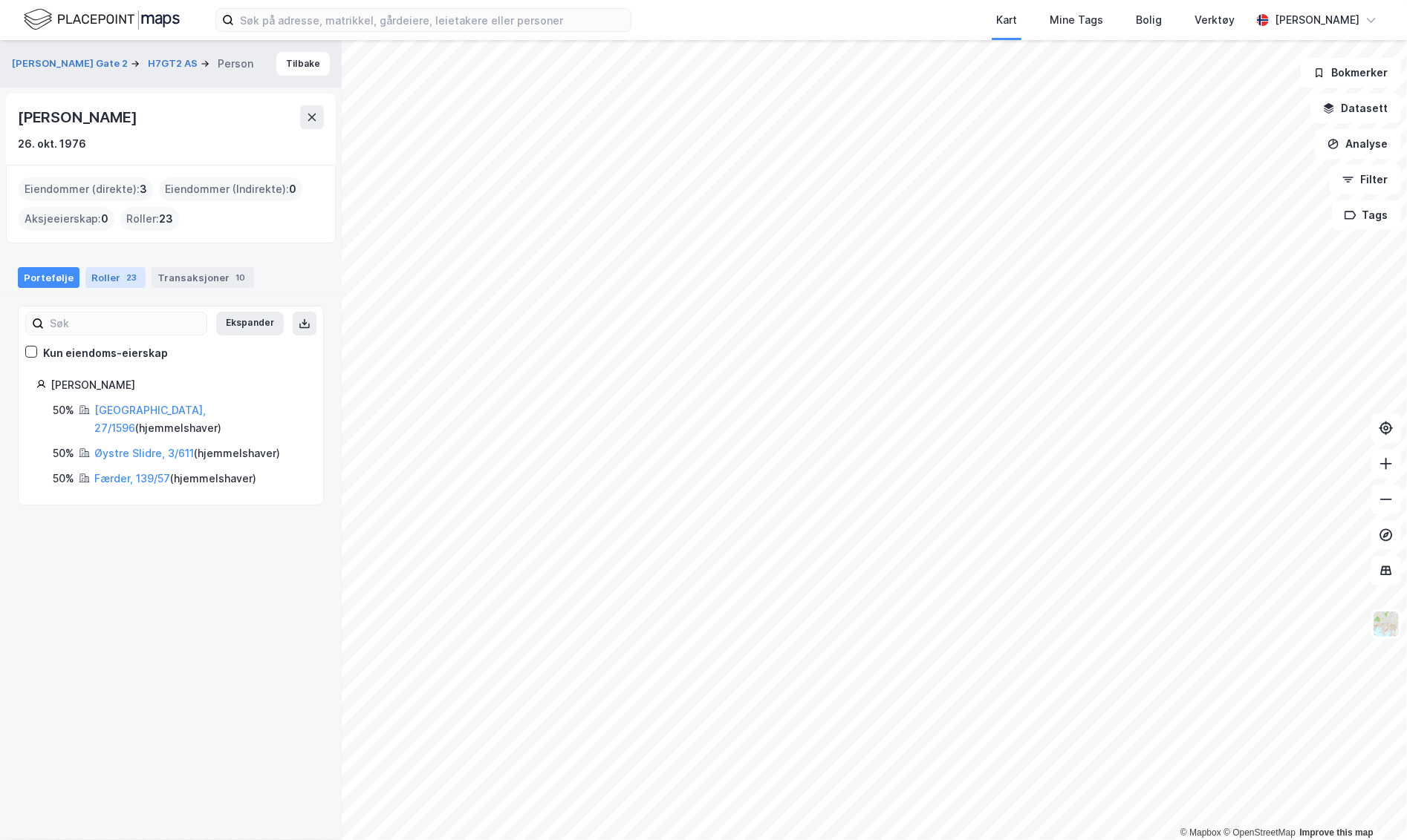
click at [110, 270] on div "Roller 23" at bounding box center [116, 277] width 60 height 20
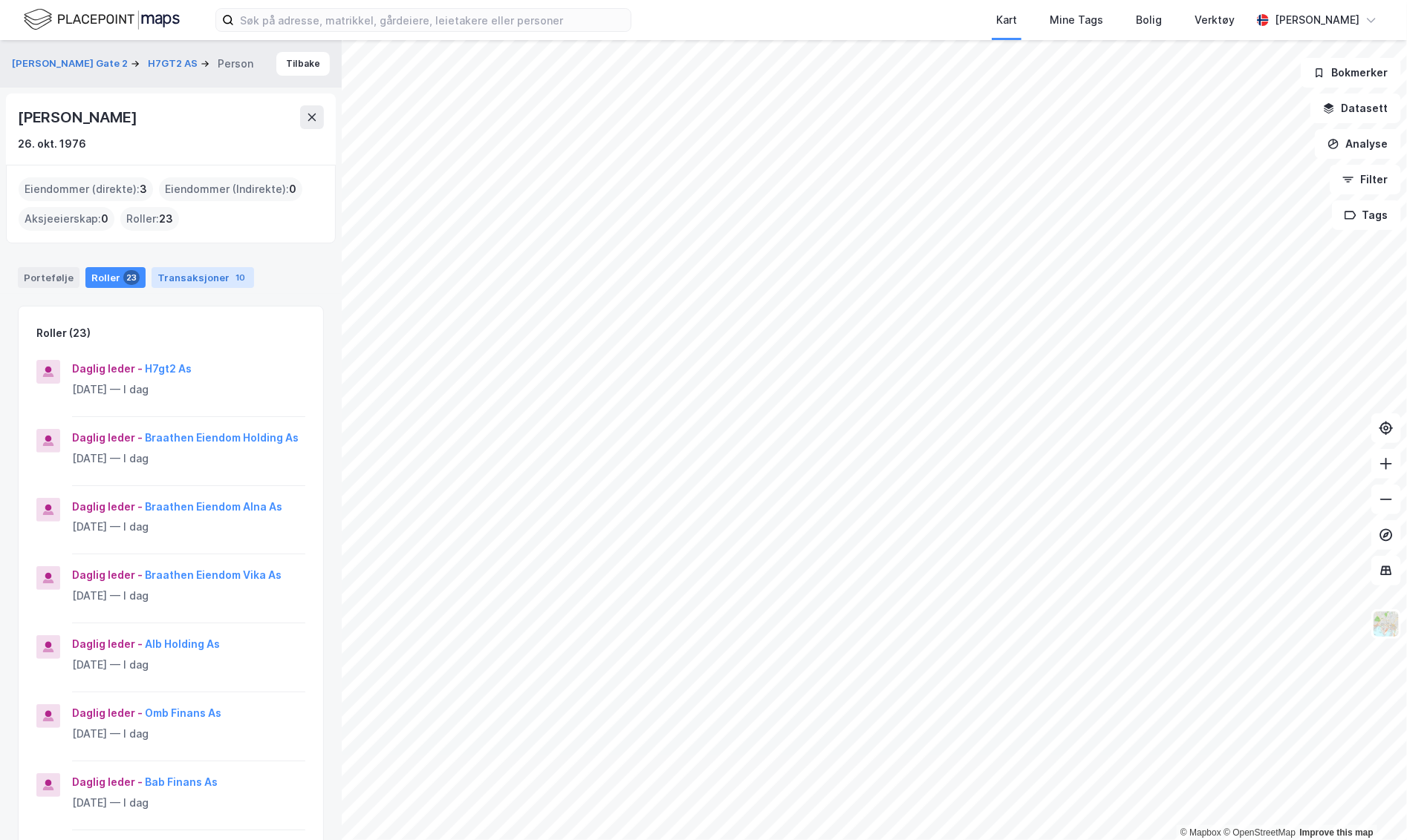
click at [164, 283] on div "Transaksjoner 10" at bounding box center [202, 277] width 102 height 20
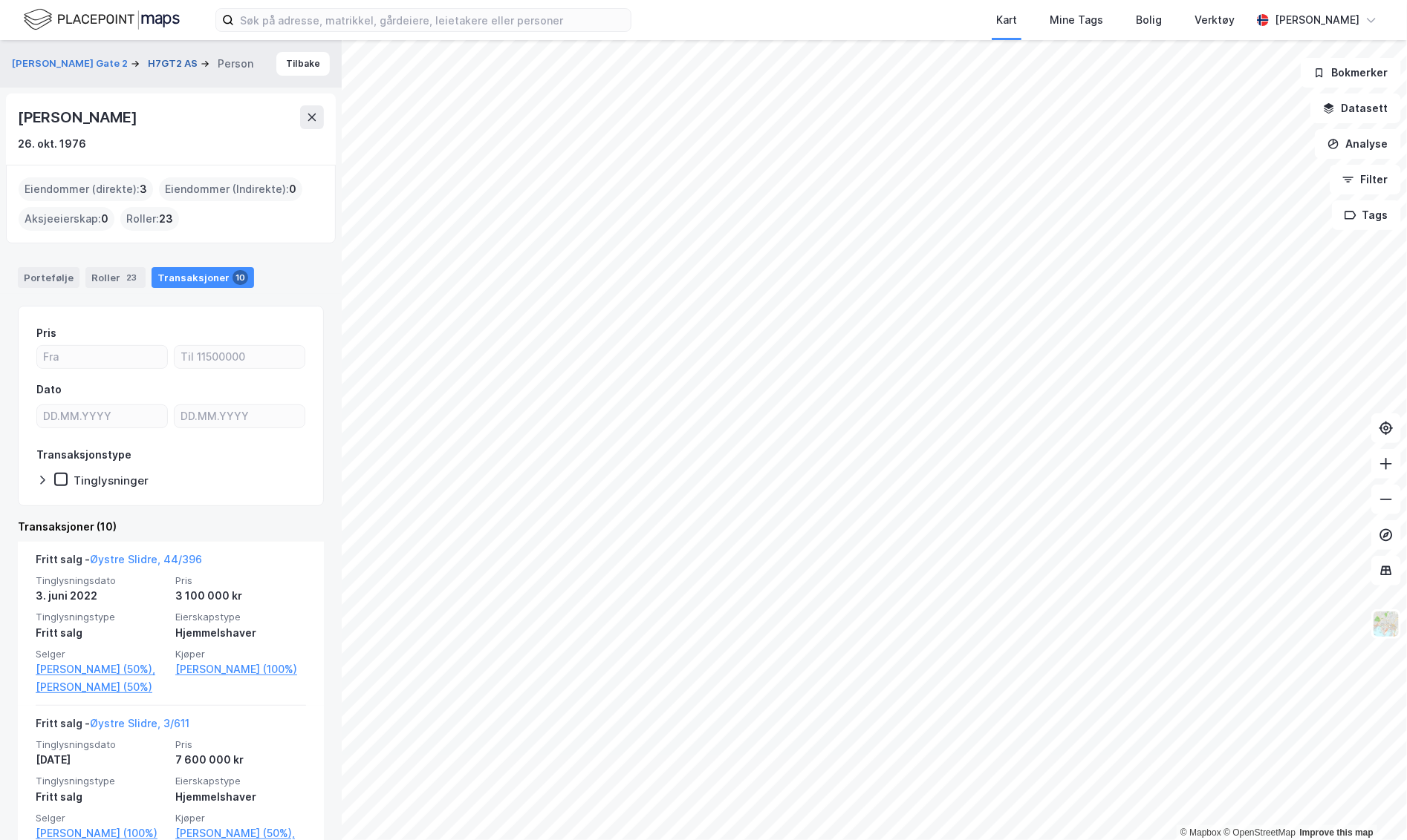
click at [165, 62] on button "H7GT2 AS" at bounding box center [175, 63] width 53 height 15
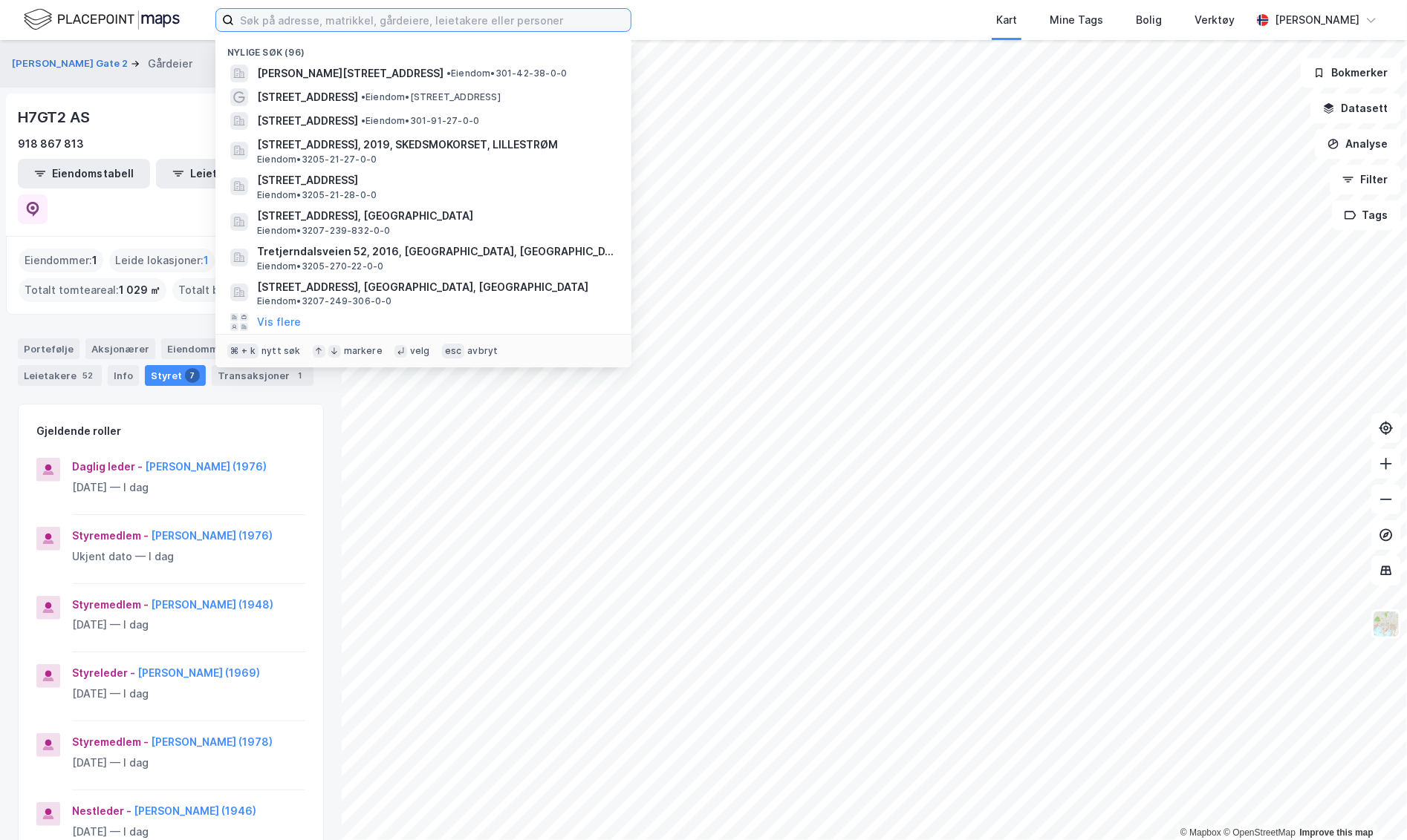
click at [319, 14] on input at bounding box center [432, 19] width 397 height 22
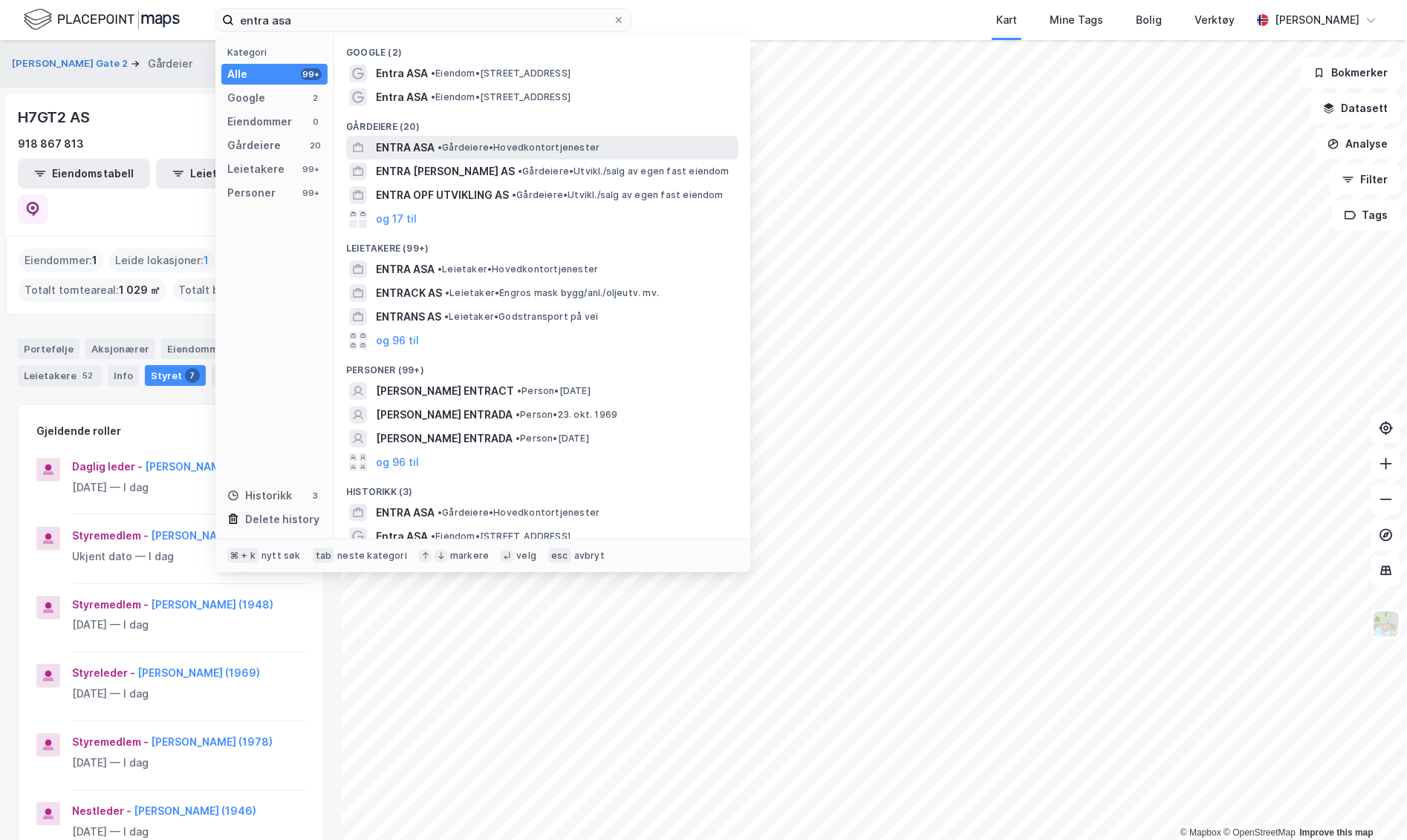
click at [411, 147] on span "ENTRA ASA" at bounding box center [405, 147] width 59 height 18
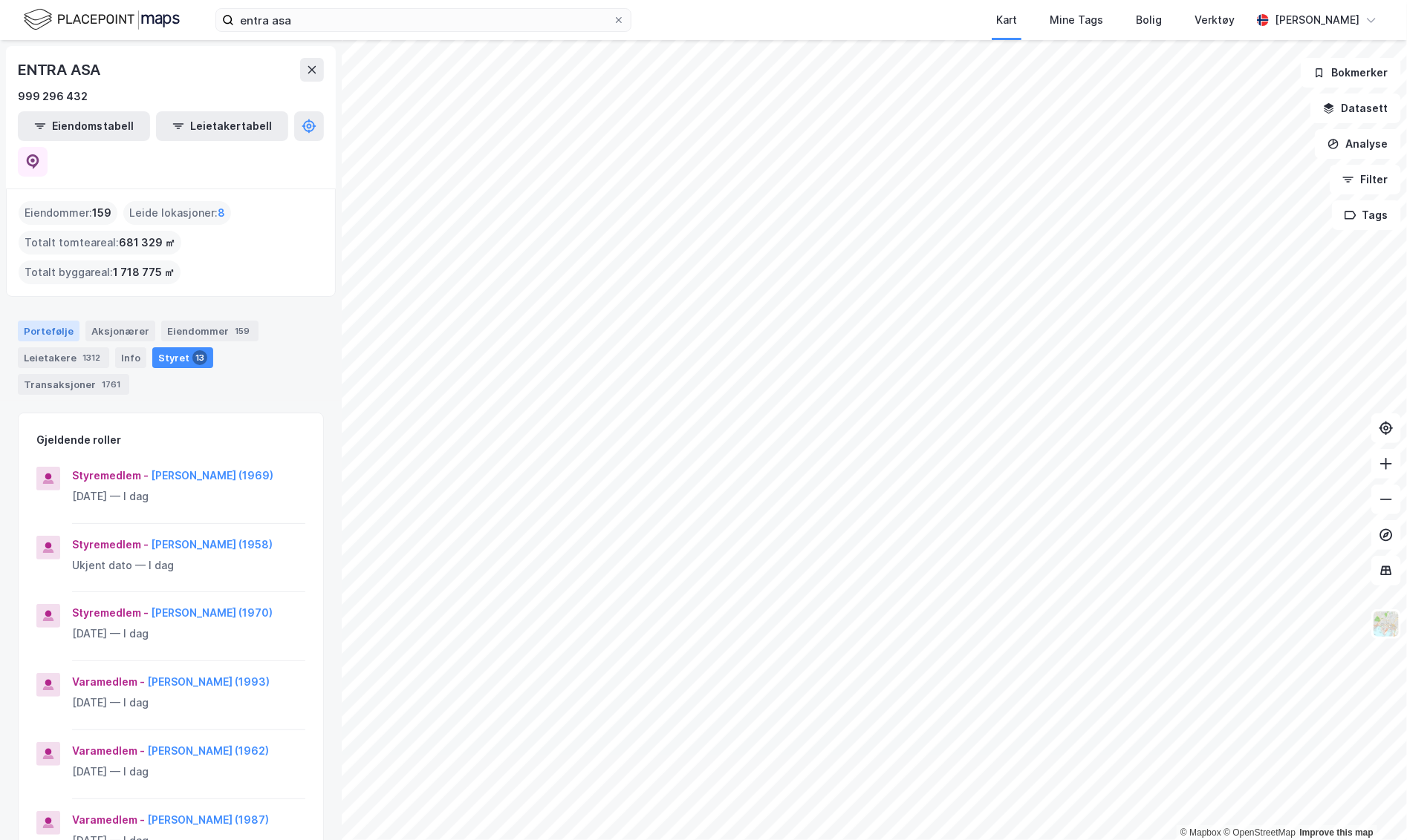
click at [39, 321] on div "Portefølje" at bounding box center [48, 330] width 61 height 20
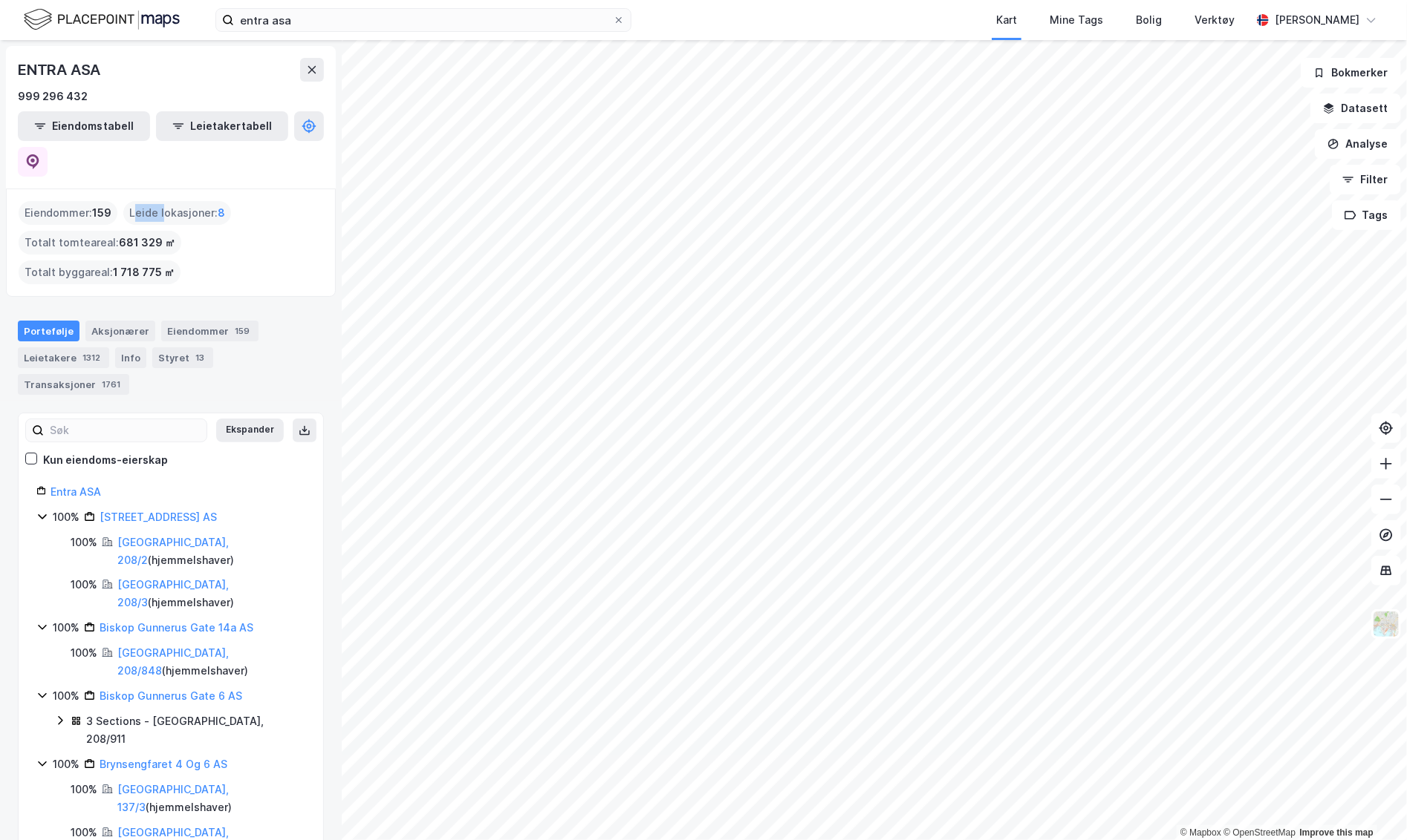
drag, startPoint x: 132, startPoint y: 176, endPoint x: 161, endPoint y: 176, distance: 29.0
click at [161, 201] on div "Leide lokasjoner : 8" at bounding box center [176, 212] width 107 height 23
click at [134, 201] on div "Leide lokasjoner : 8" at bounding box center [176, 212] width 107 height 23
click at [217, 204] on span "8" at bounding box center [221, 212] width 8 height 18
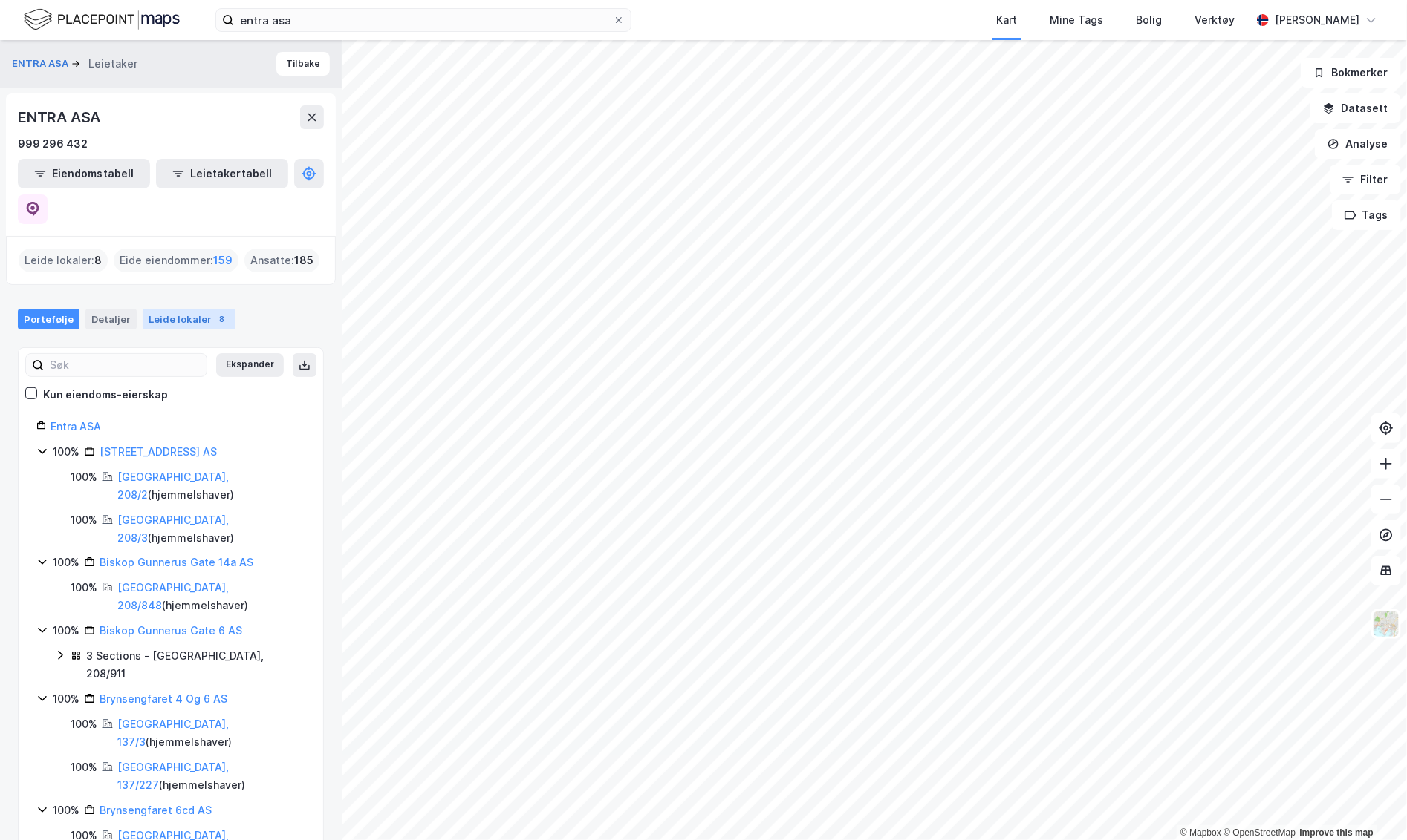
click at [190, 309] on div "Leide lokaler 8" at bounding box center [188, 319] width 93 height 20
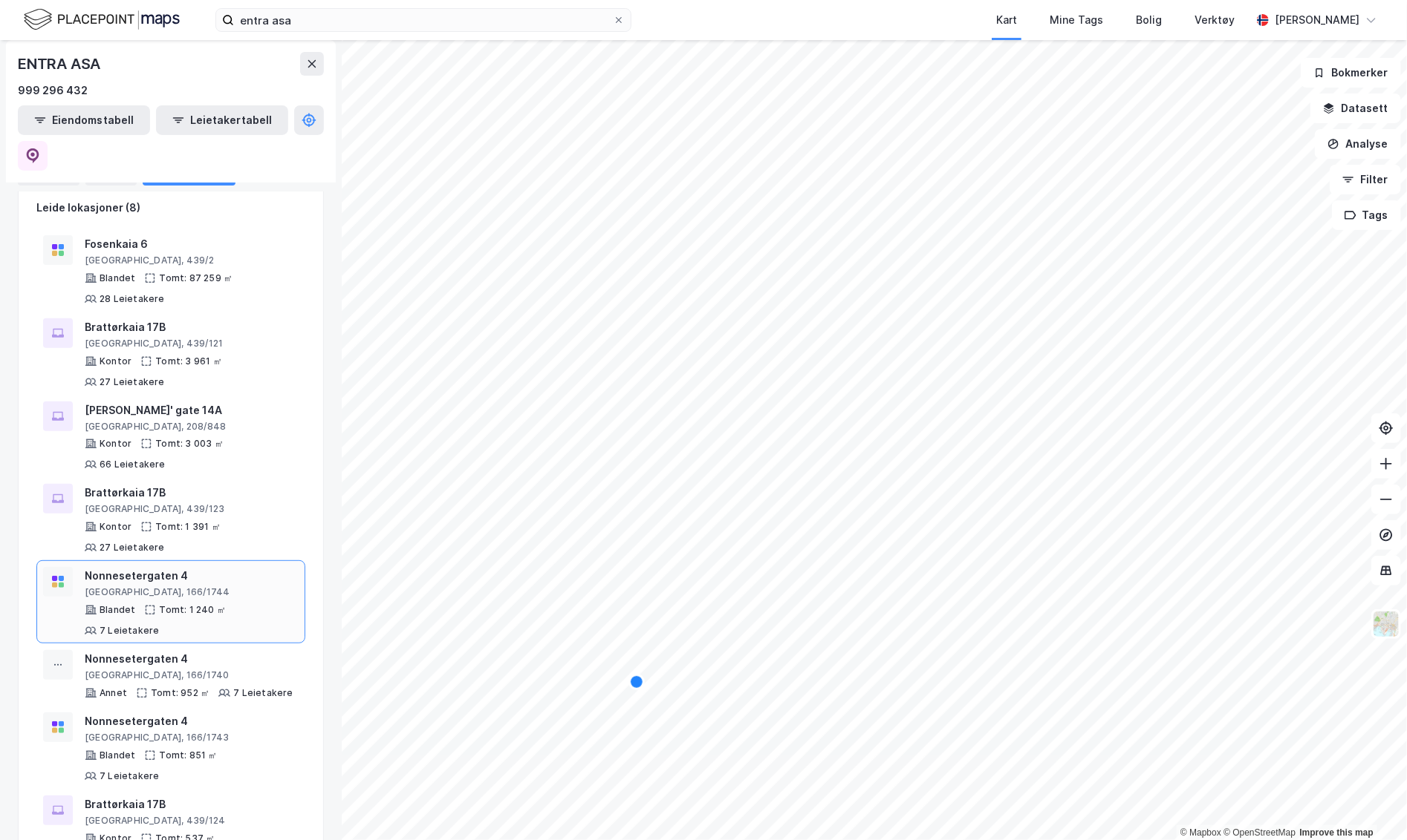
scroll to position [161, 0]
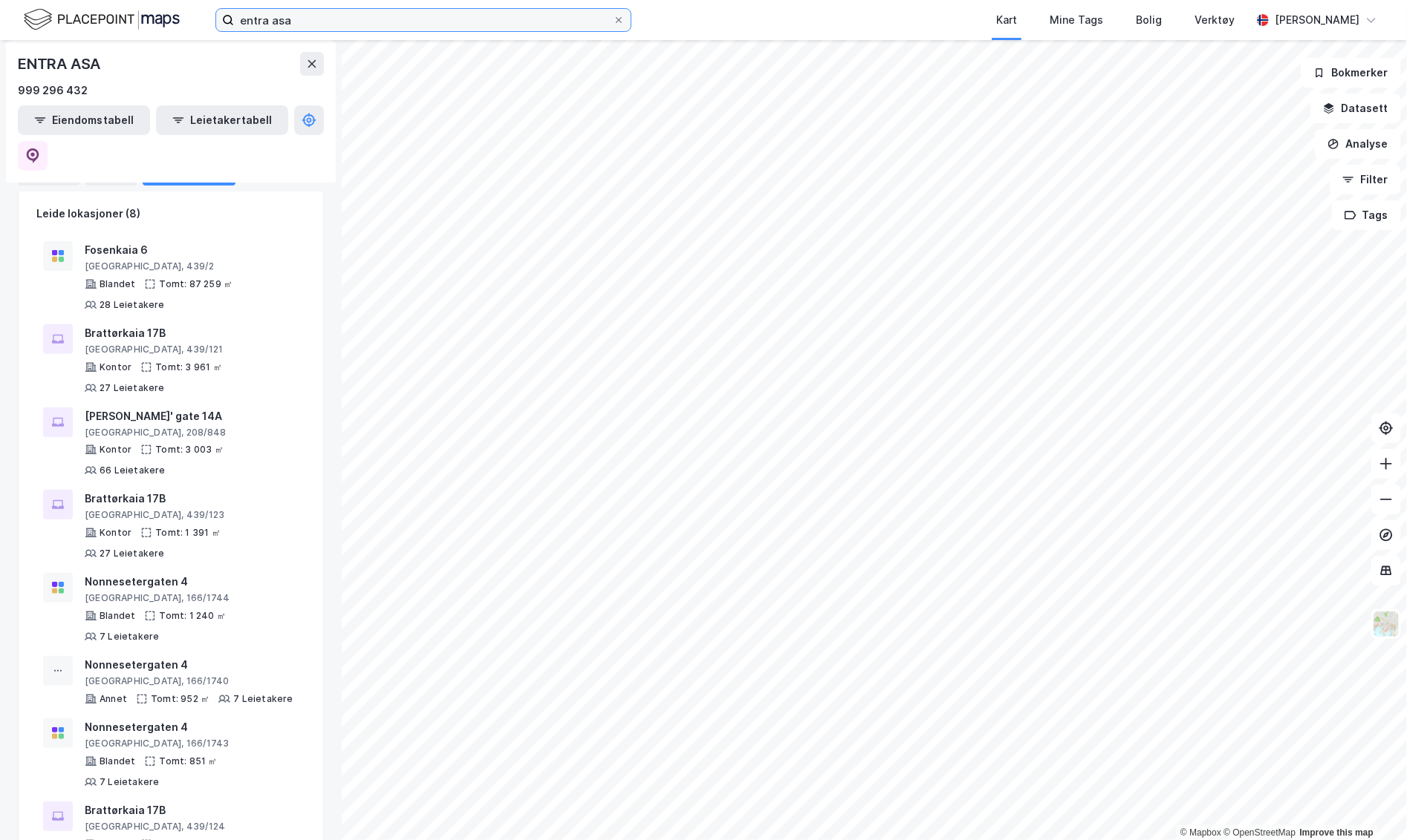
click at [317, 20] on input "entra asa" at bounding box center [423, 19] width 379 height 22
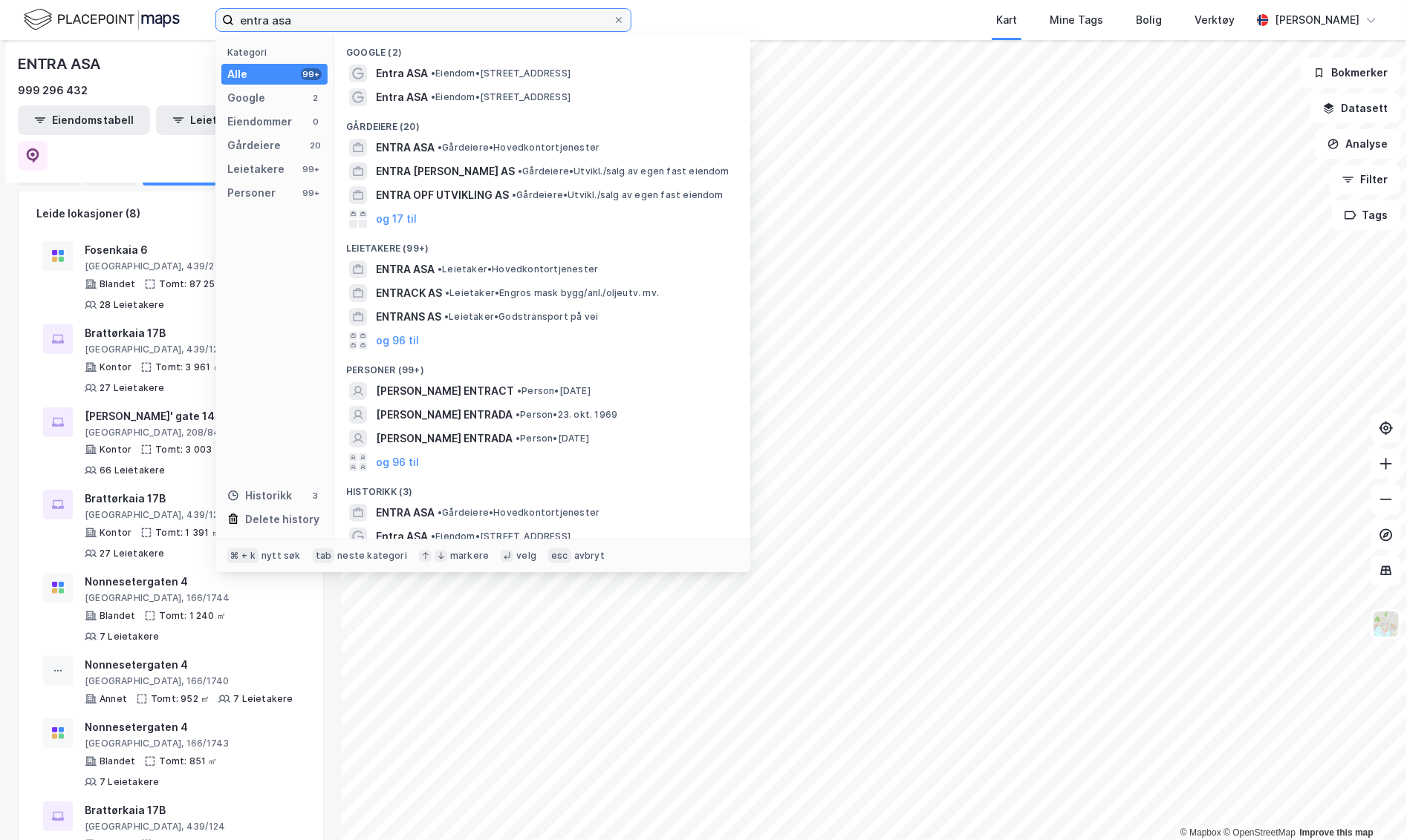
click at [375, 23] on input "entra asa" at bounding box center [423, 19] width 379 height 22
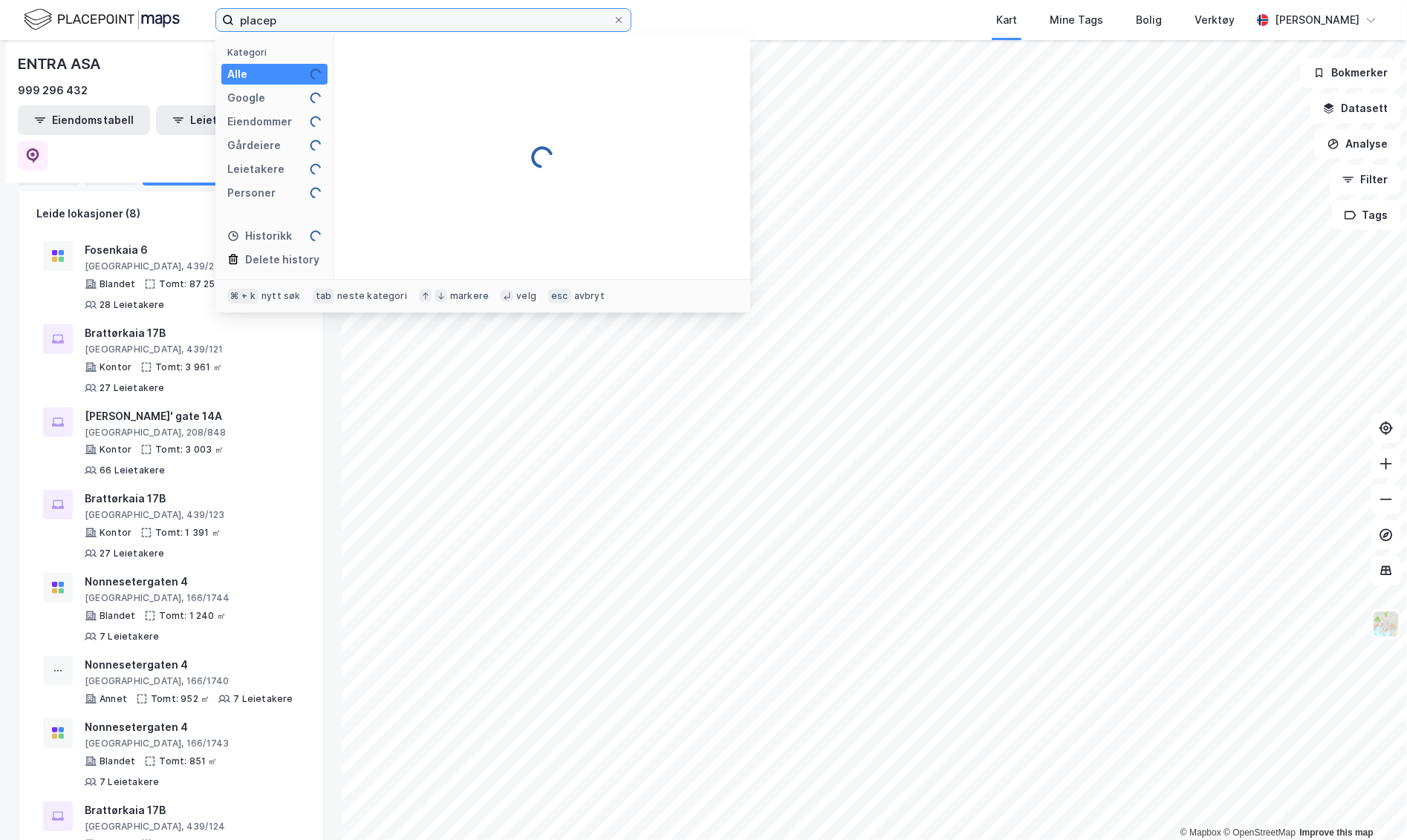
scroll to position [89, 0]
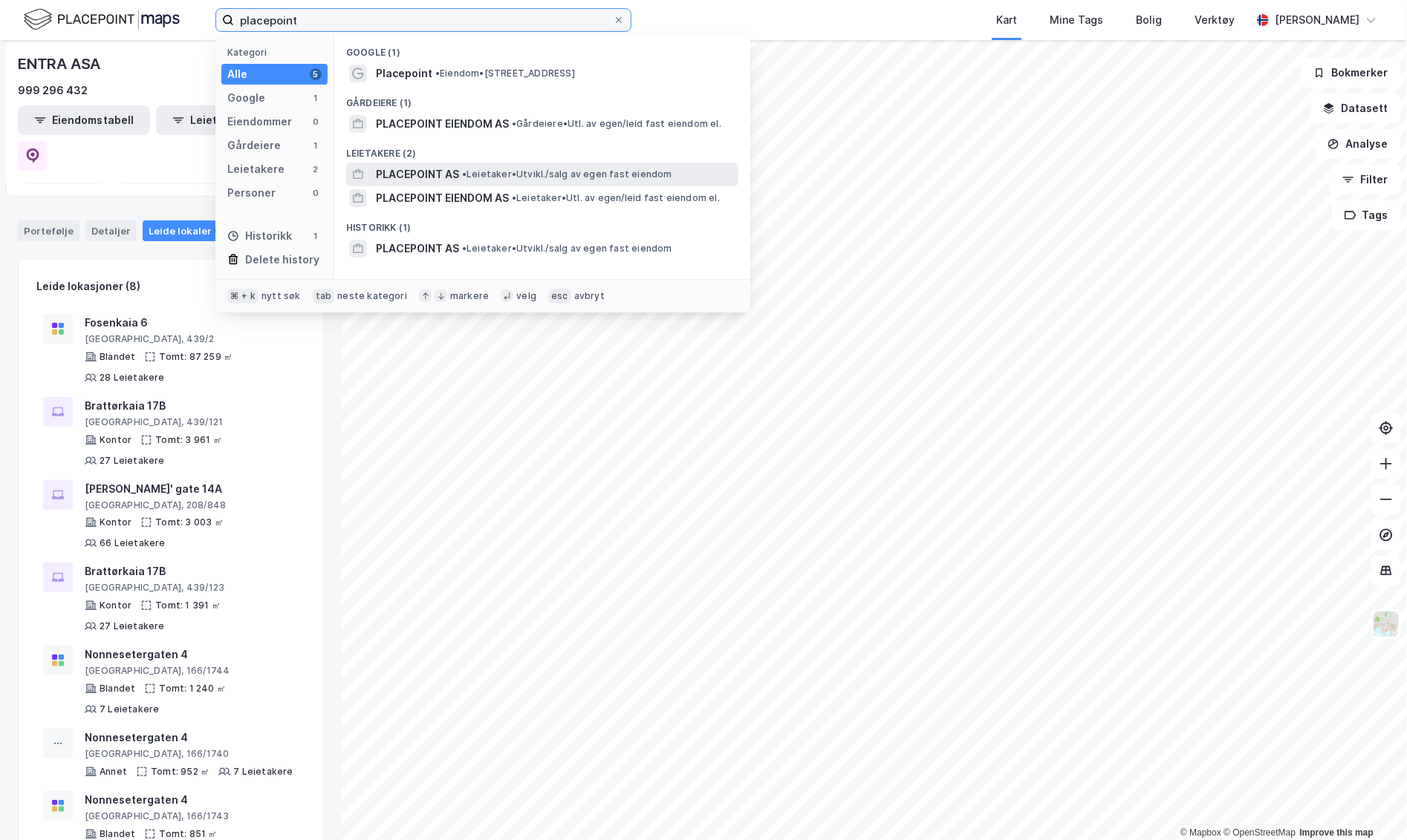
type input "placepoint"
click at [421, 169] on span "PLACEPOINT AS" at bounding box center [416, 174] width 83 height 18
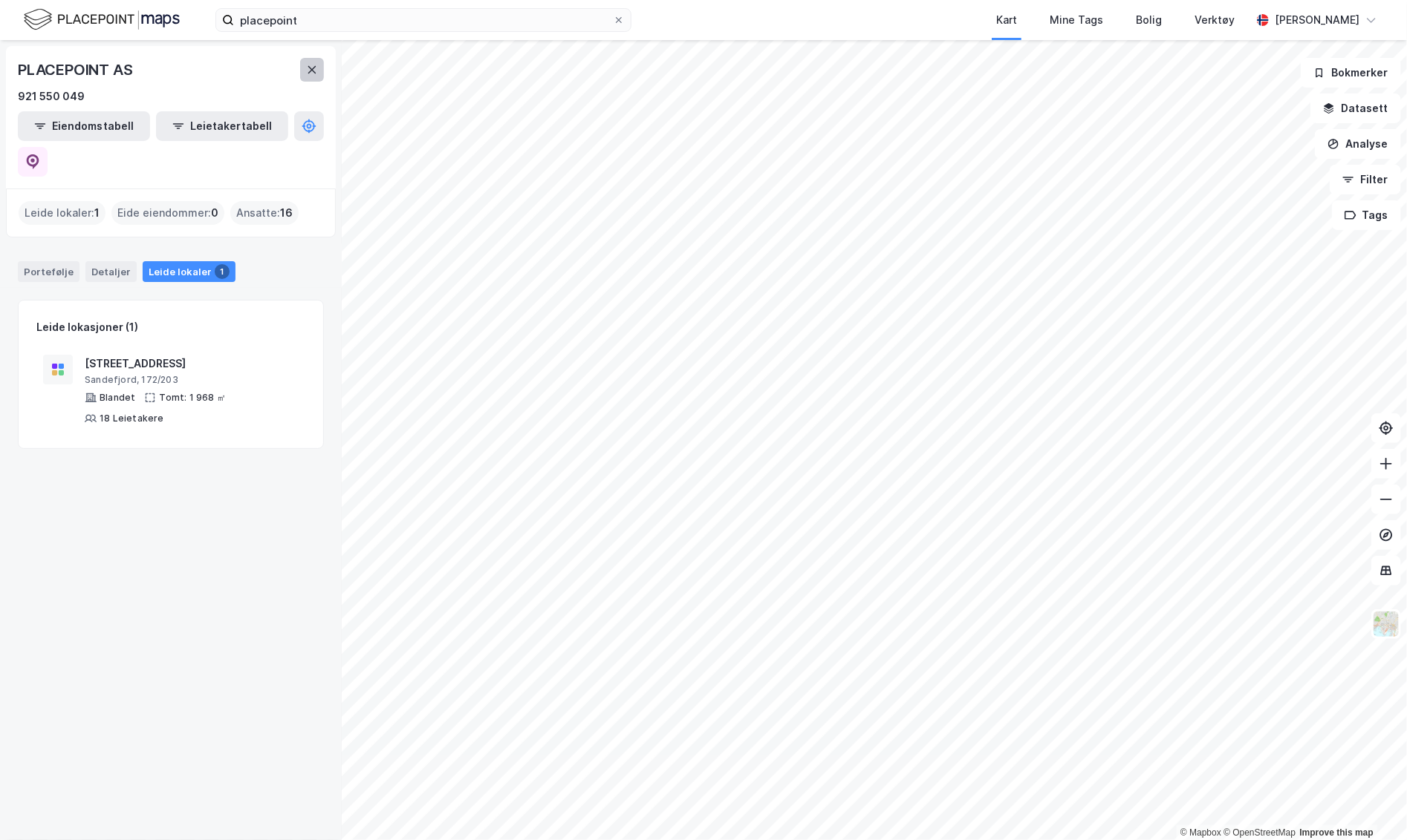
click at [315, 61] on button at bounding box center [312, 69] width 23 height 23
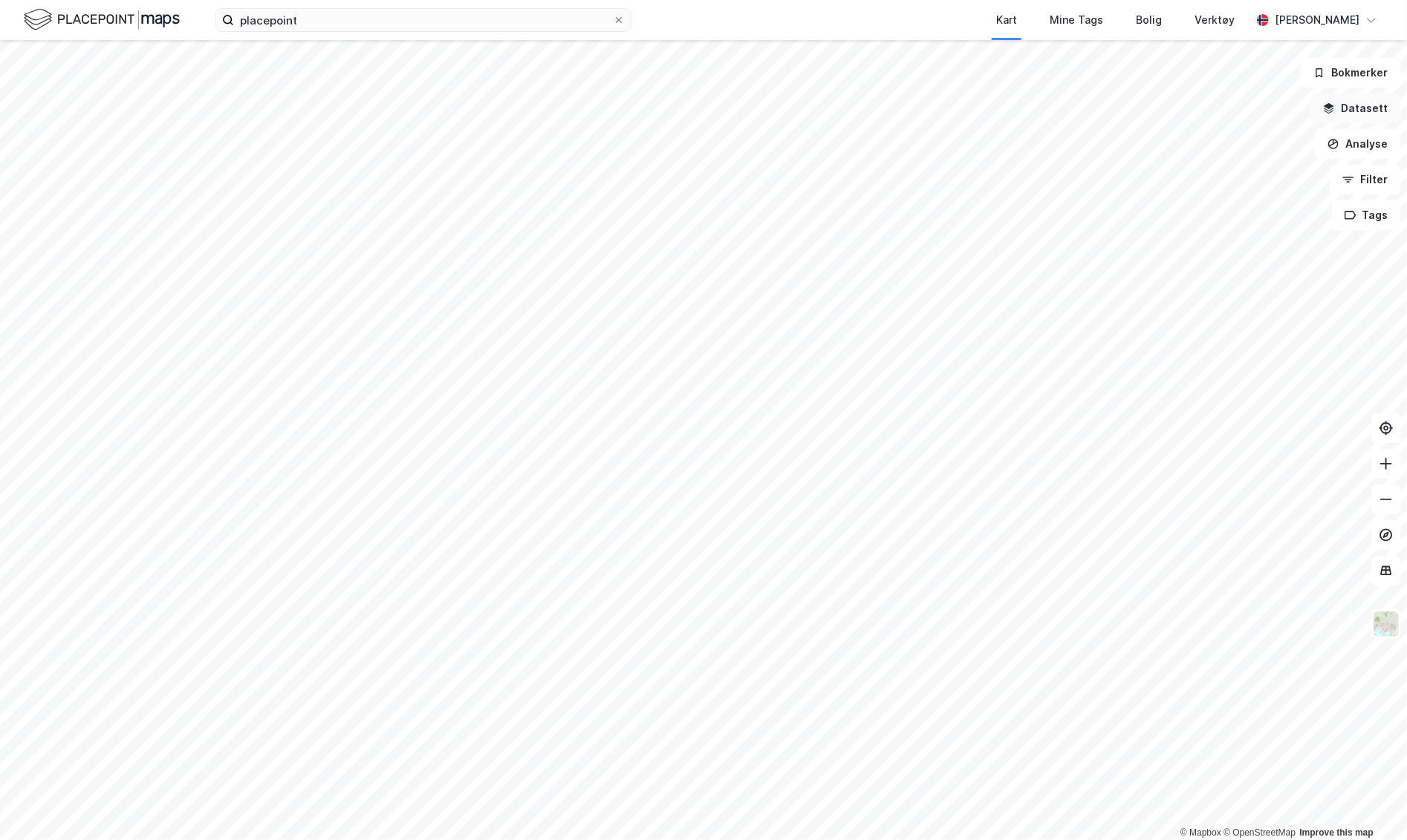
click at [1214, 106] on button "Datasett" at bounding box center [1355, 108] width 91 height 29
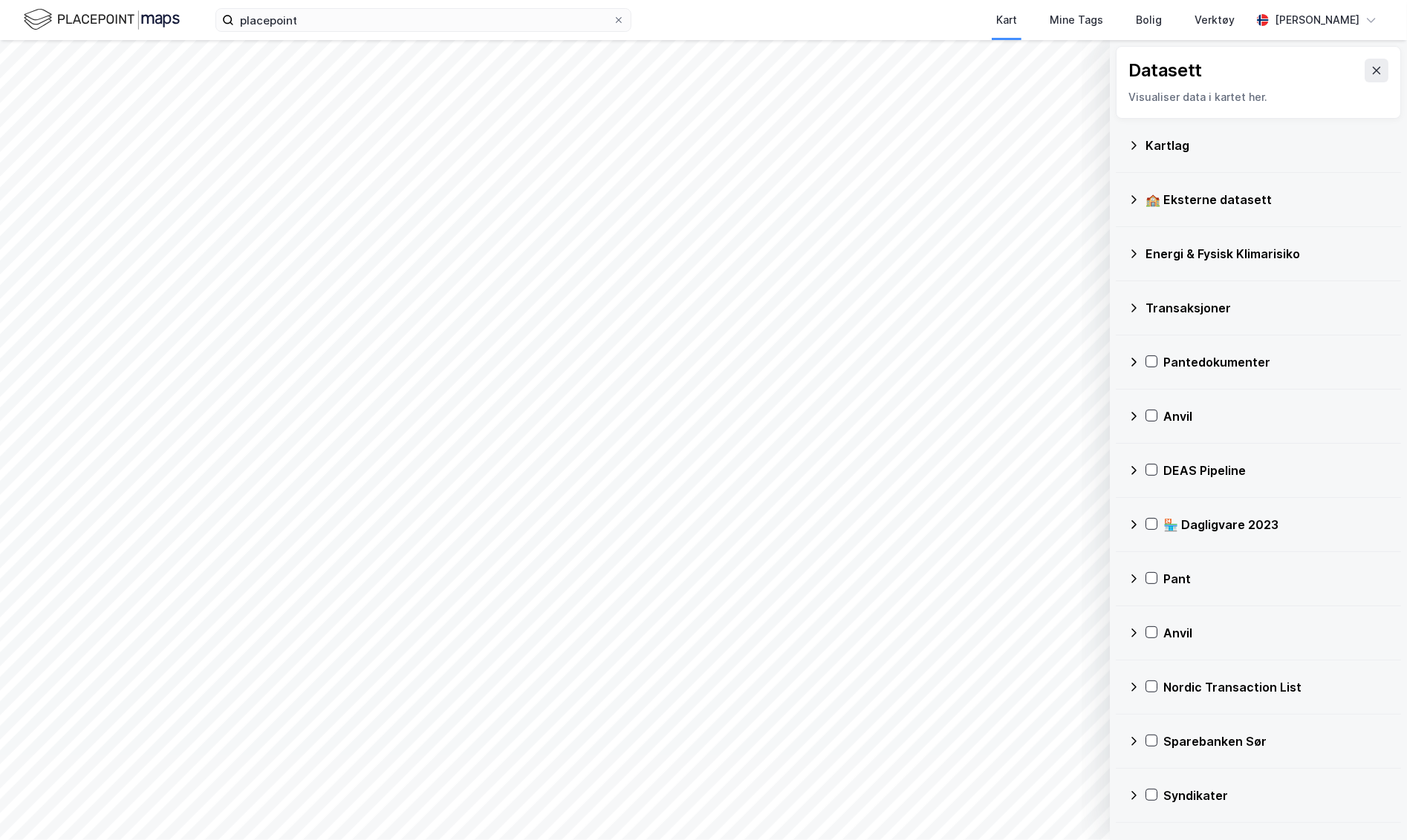
click at [1153, 148] on div "Kartlag" at bounding box center [1268, 145] width 244 height 18
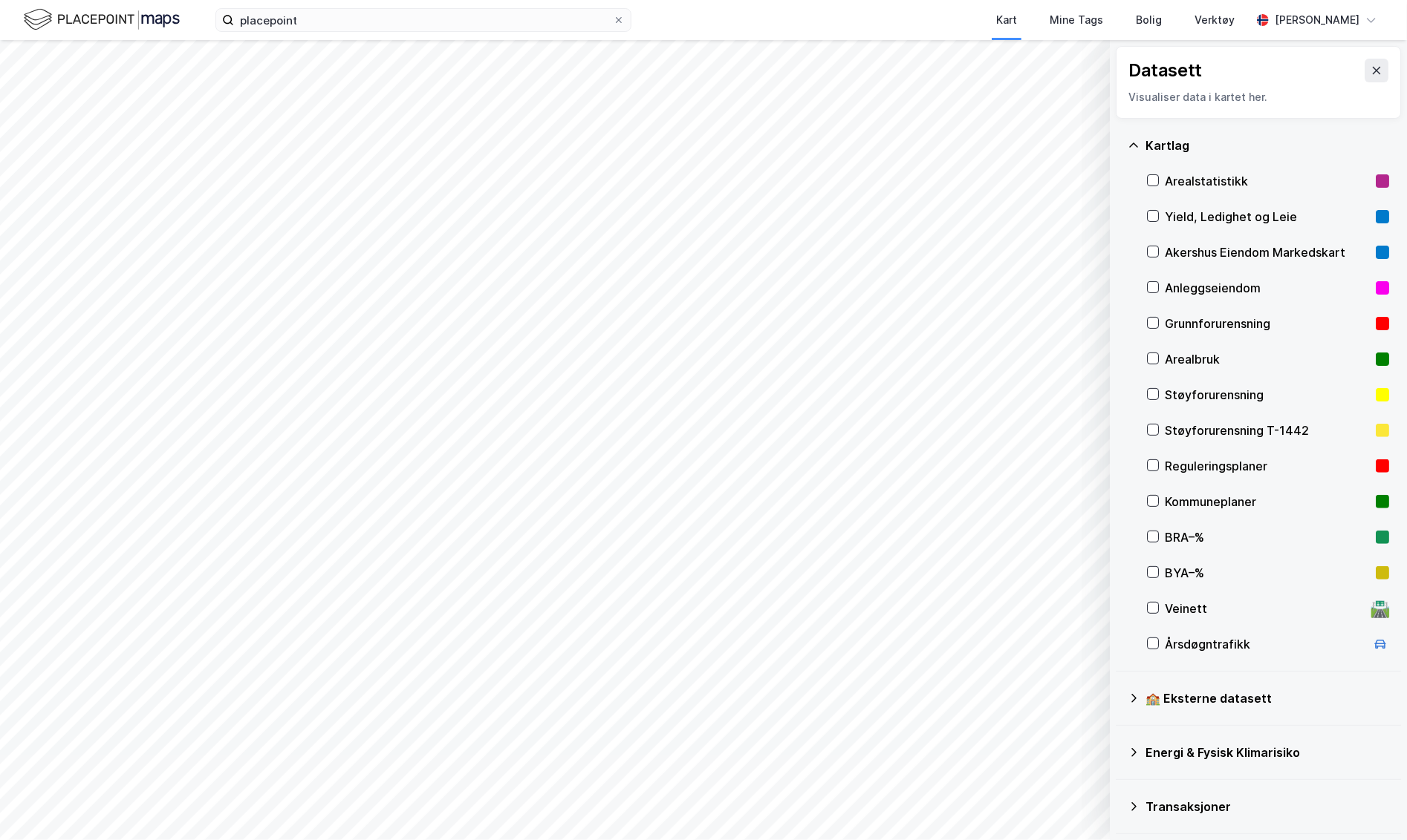
click at [1153, 148] on div "Kartlag" at bounding box center [1268, 145] width 244 height 18
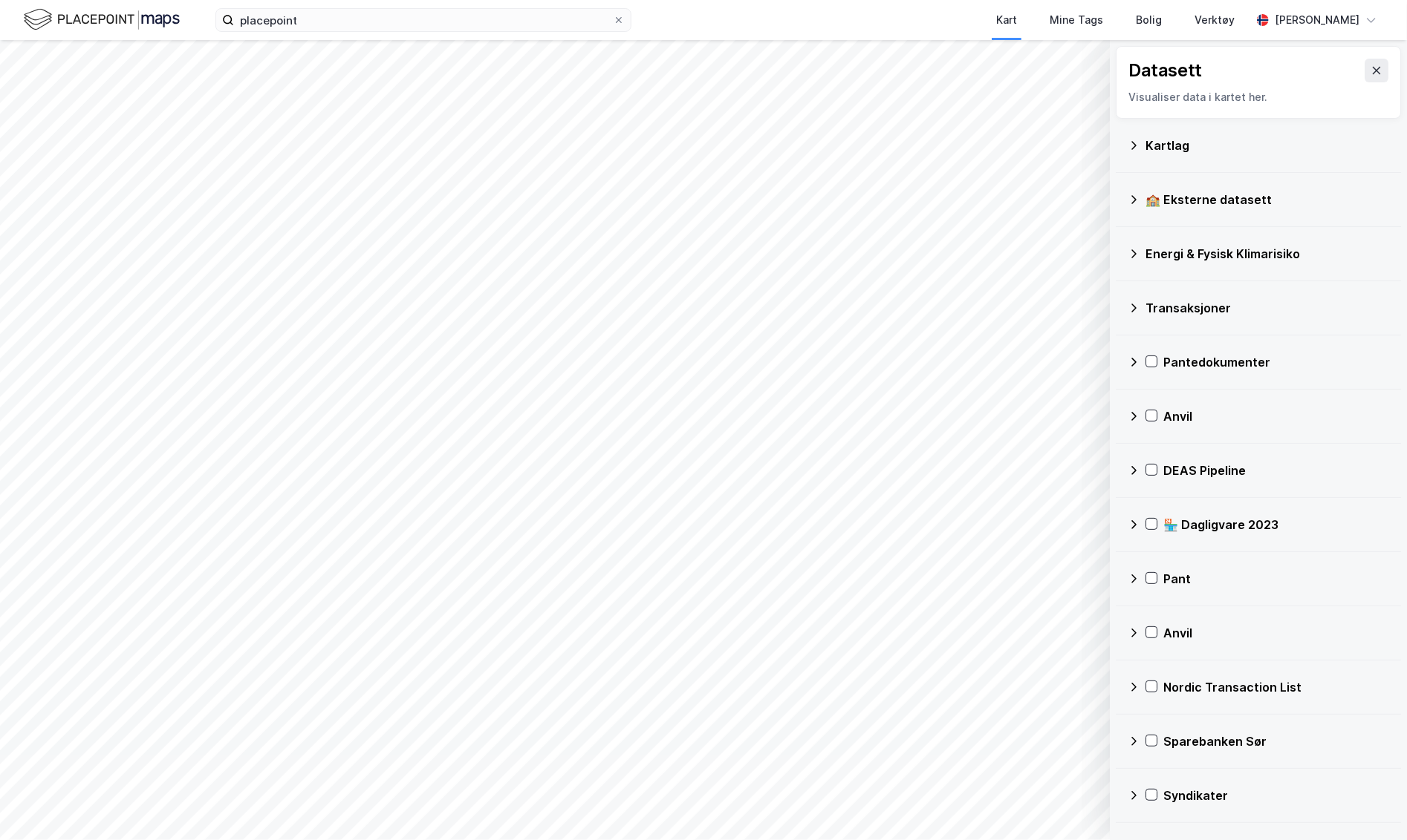
click at [1153, 148] on div "Kartlag" at bounding box center [1268, 145] width 244 height 18
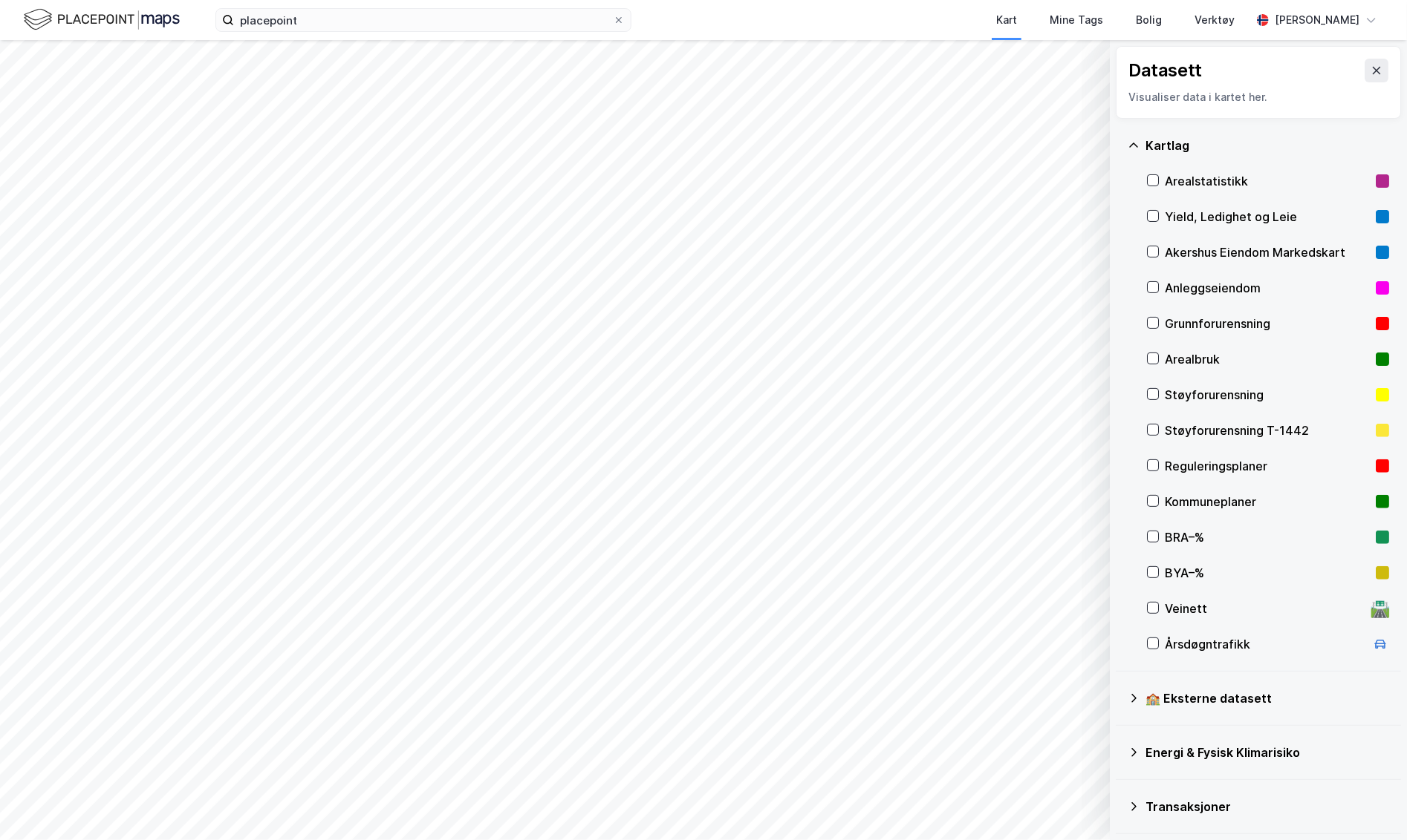
click at [1153, 148] on div "Kartlag" at bounding box center [1268, 145] width 244 height 18
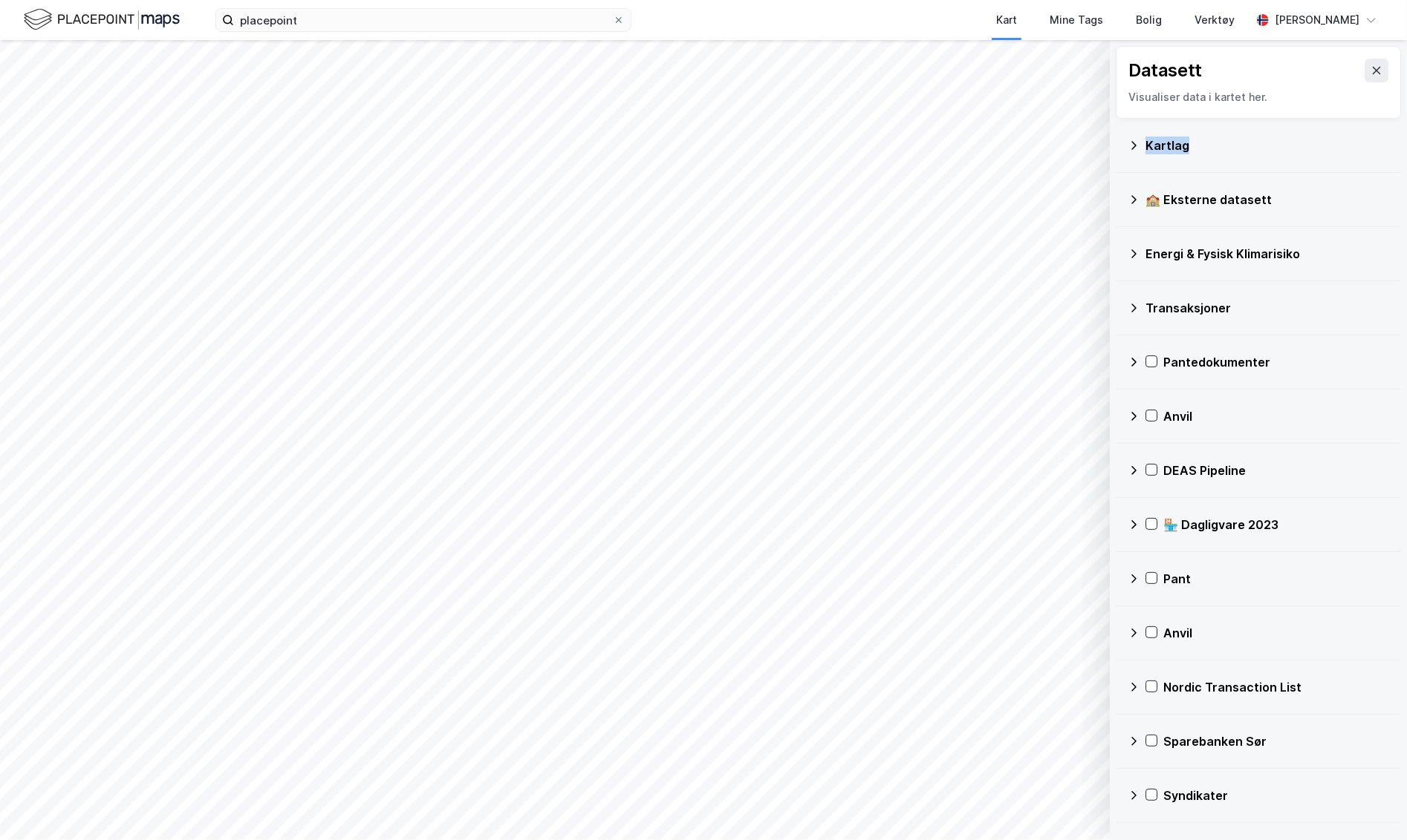
click at [1153, 148] on div "Kartlag" at bounding box center [1268, 145] width 244 height 18
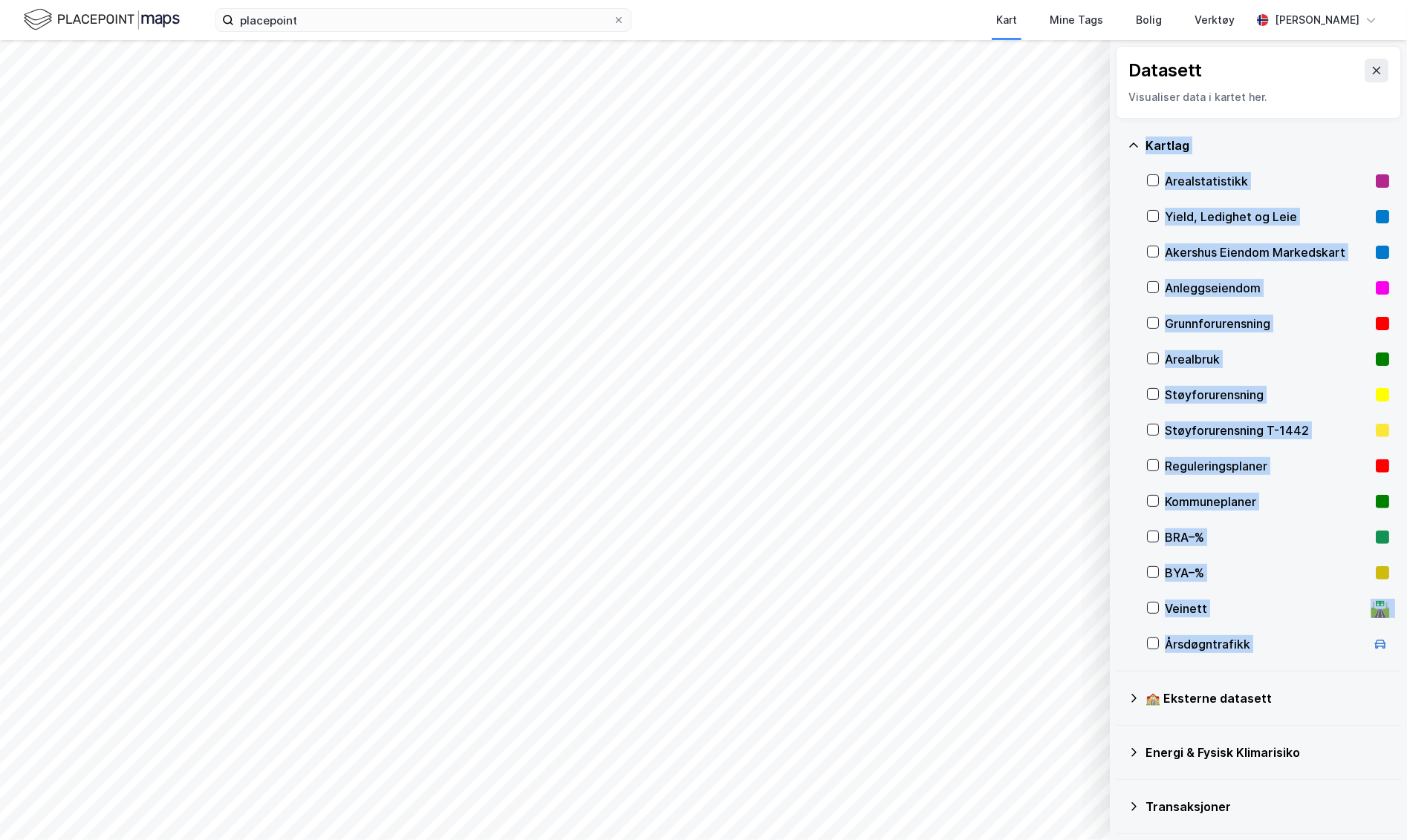
click at [1153, 148] on div "Kartlag" at bounding box center [1268, 145] width 244 height 18
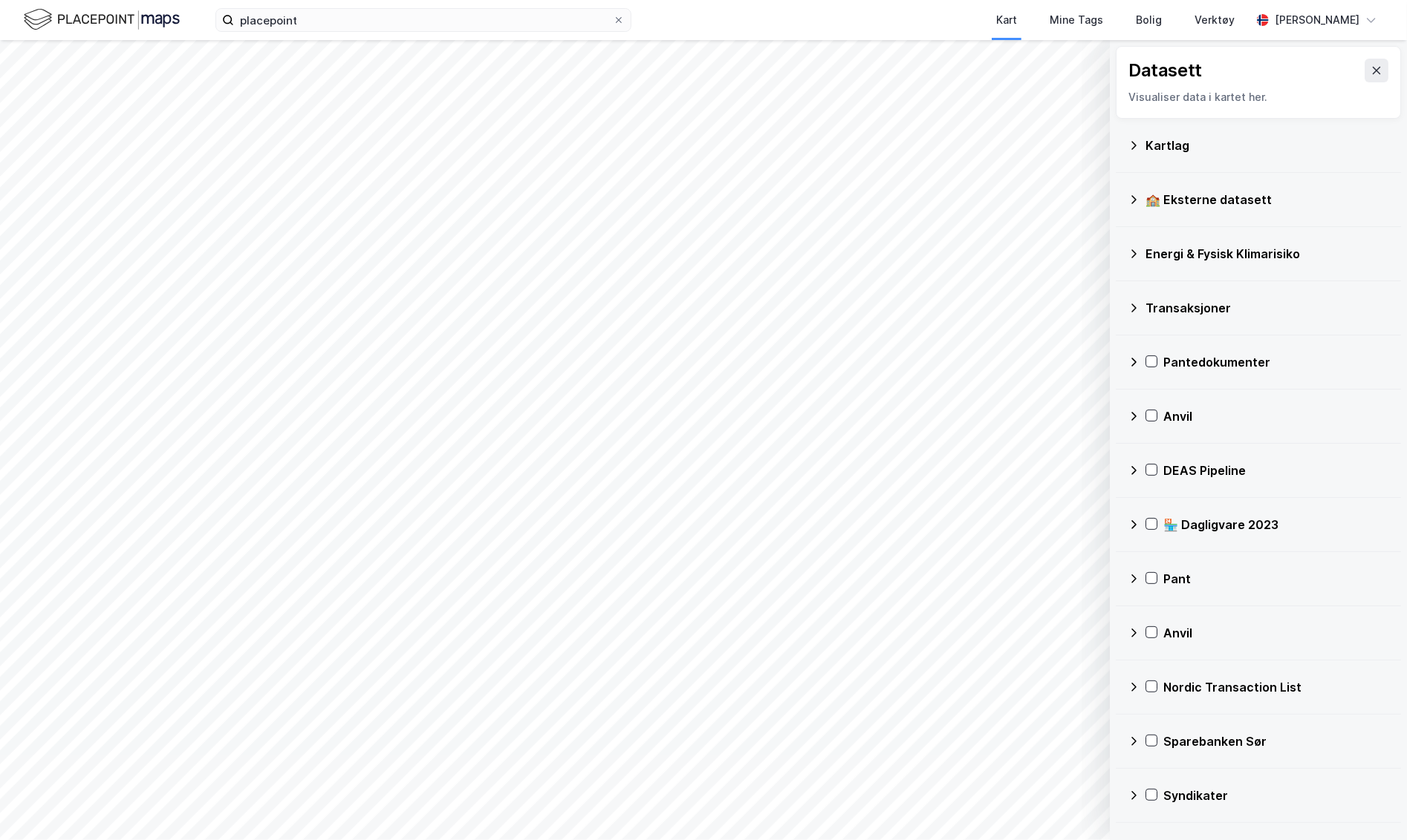
click at [1195, 246] on div "Energi & Fysisk Klimarisiko" at bounding box center [1268, 253] width 244 height 18
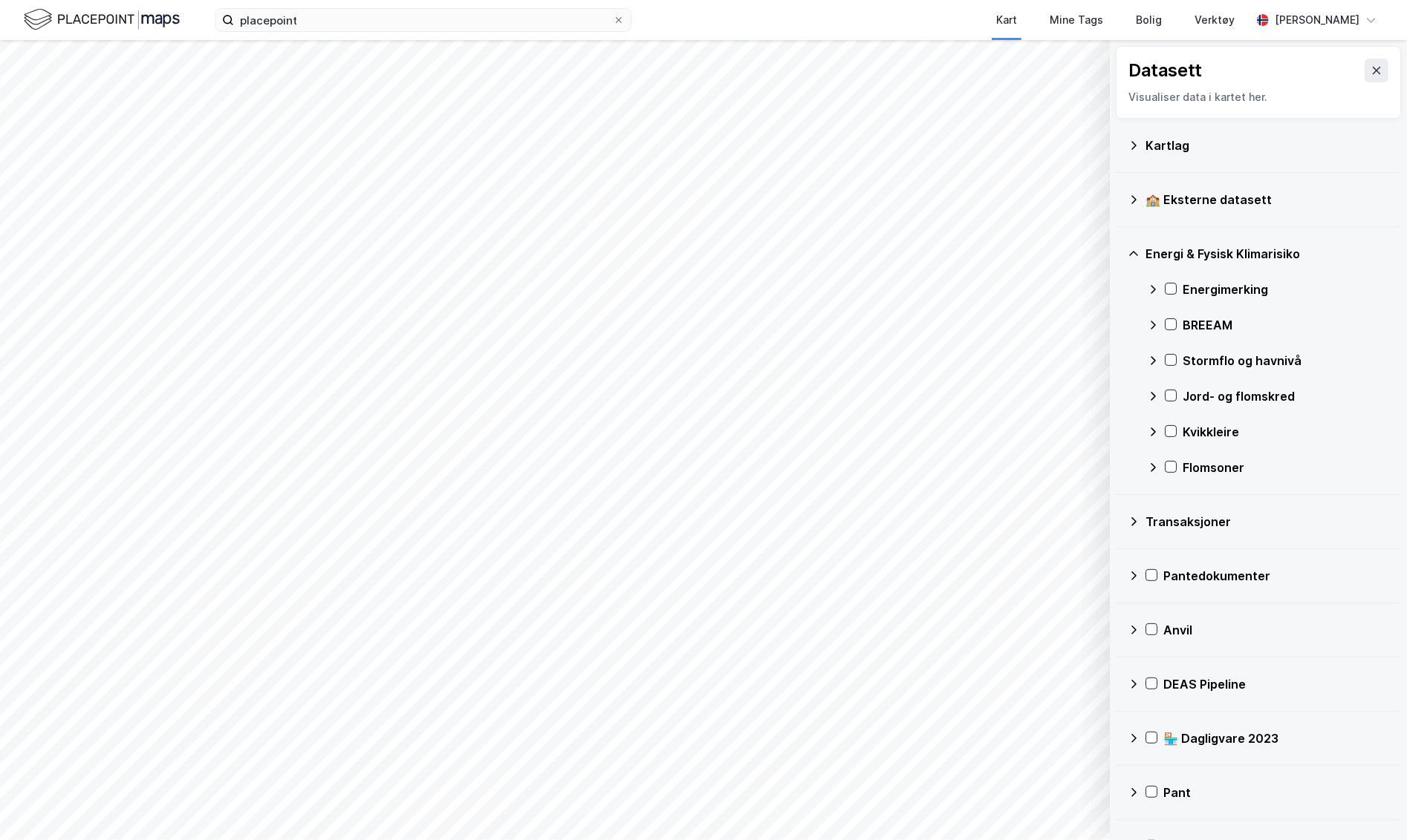
click at [1188, 288] on div "Energimerking" at bounding box center [1286, 289] width 207 height 18
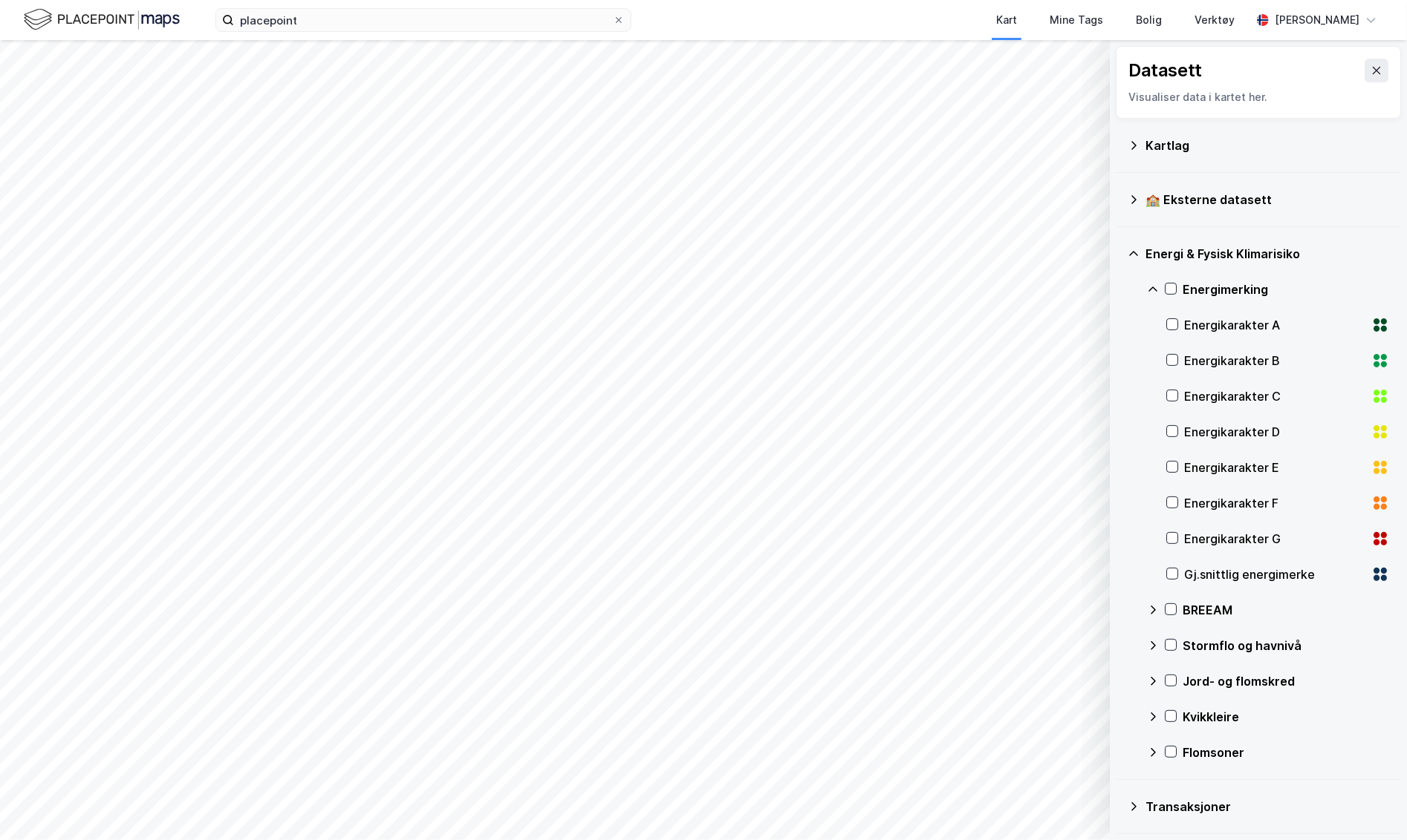
click at [1146, 284] on div "Energi & Fysisk Klimarisiko Energimerking Energikarakter A Energikarakter B Ene…" at bounding box center [1258, 504] width 286 height 554
click at [1153, 288] on icon at bounding box center [1153, 289] width 12 height 12
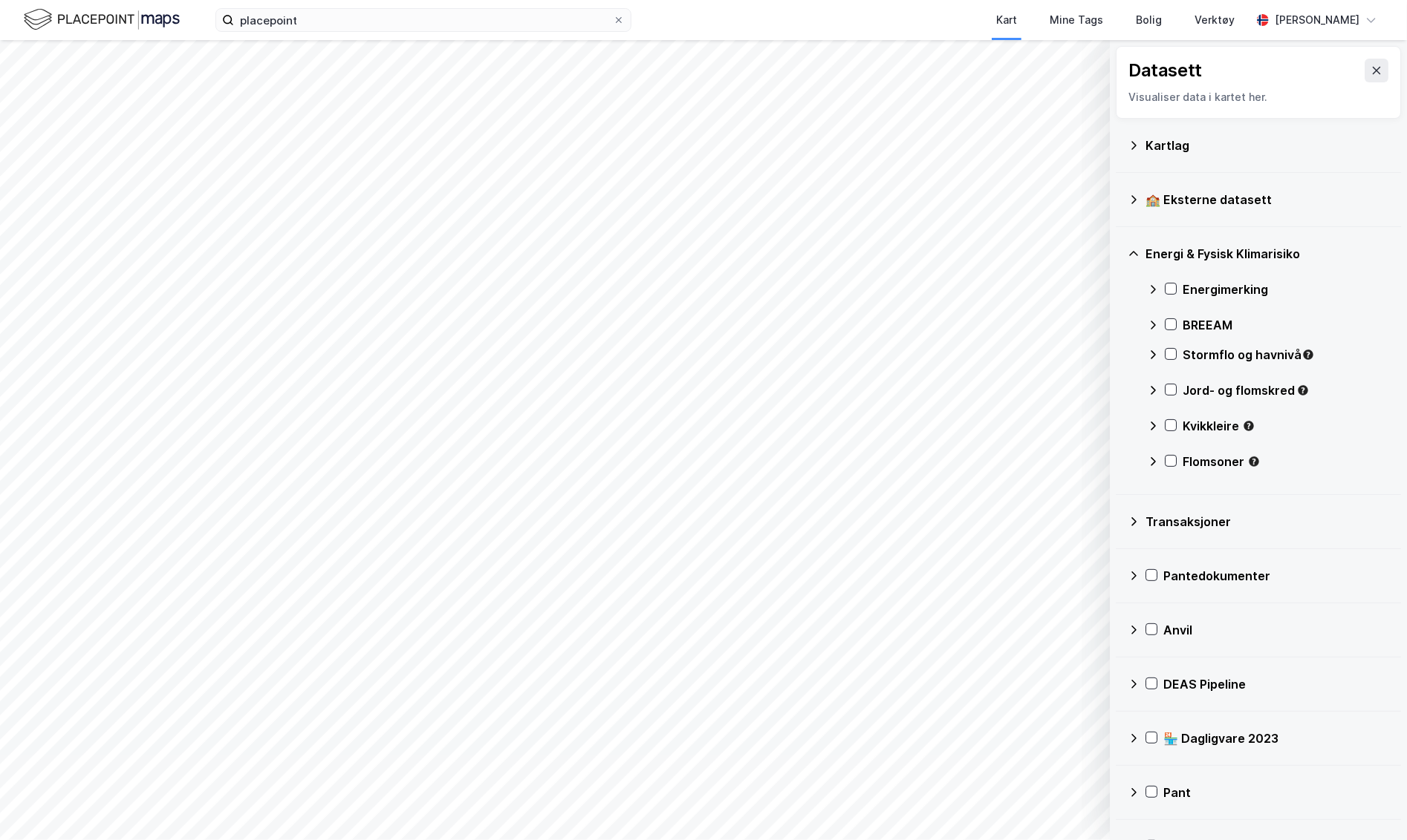
click at [1150, 415] on div "Kvikkleire" at bounding box center [1268, 432] width 242 height 36
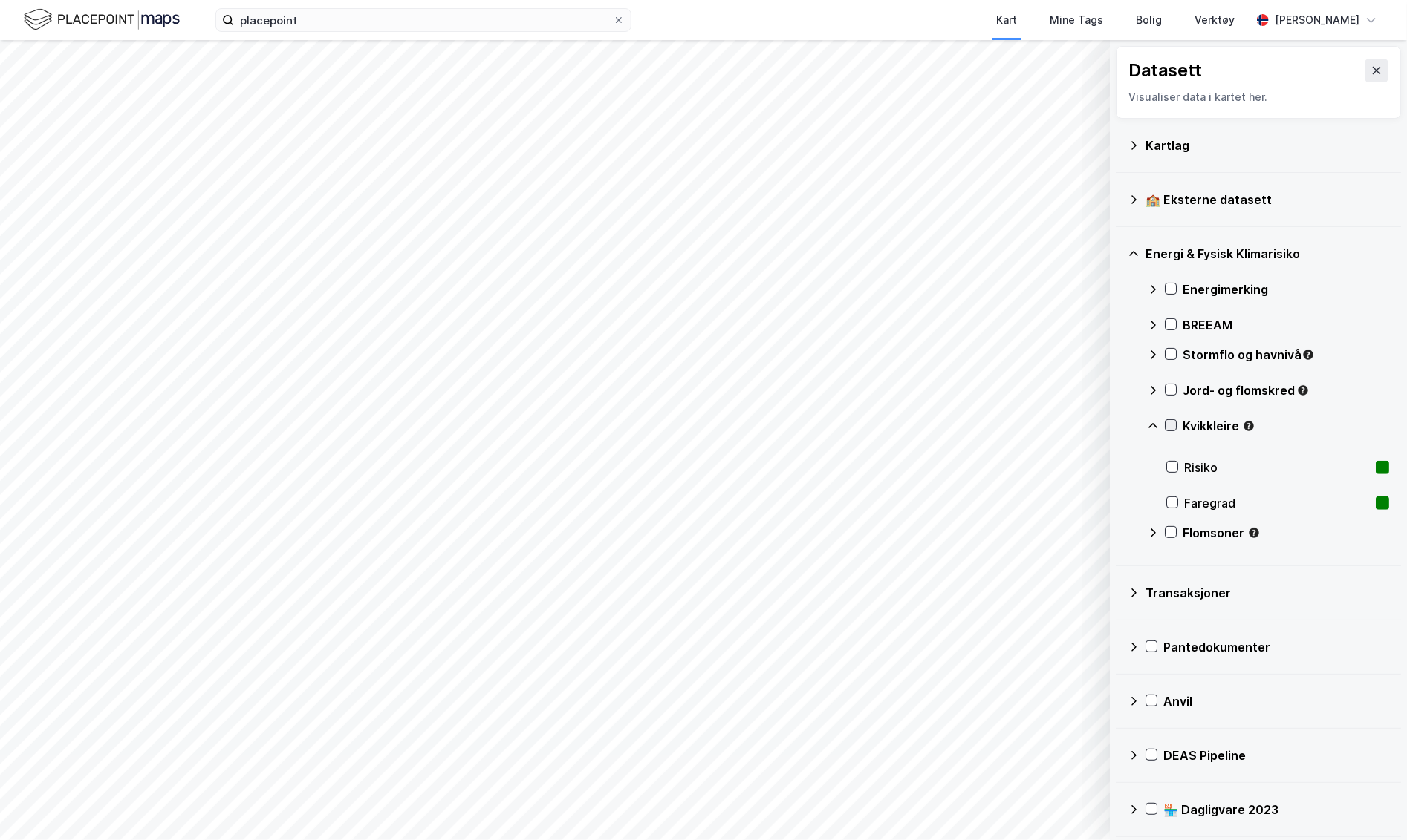
click at [1173, 424] on icon at bounding box center [1170, 425] width 11 height 11
click at [1171, 389] on icon at bounding box center [1170, 390] width 11 height 11
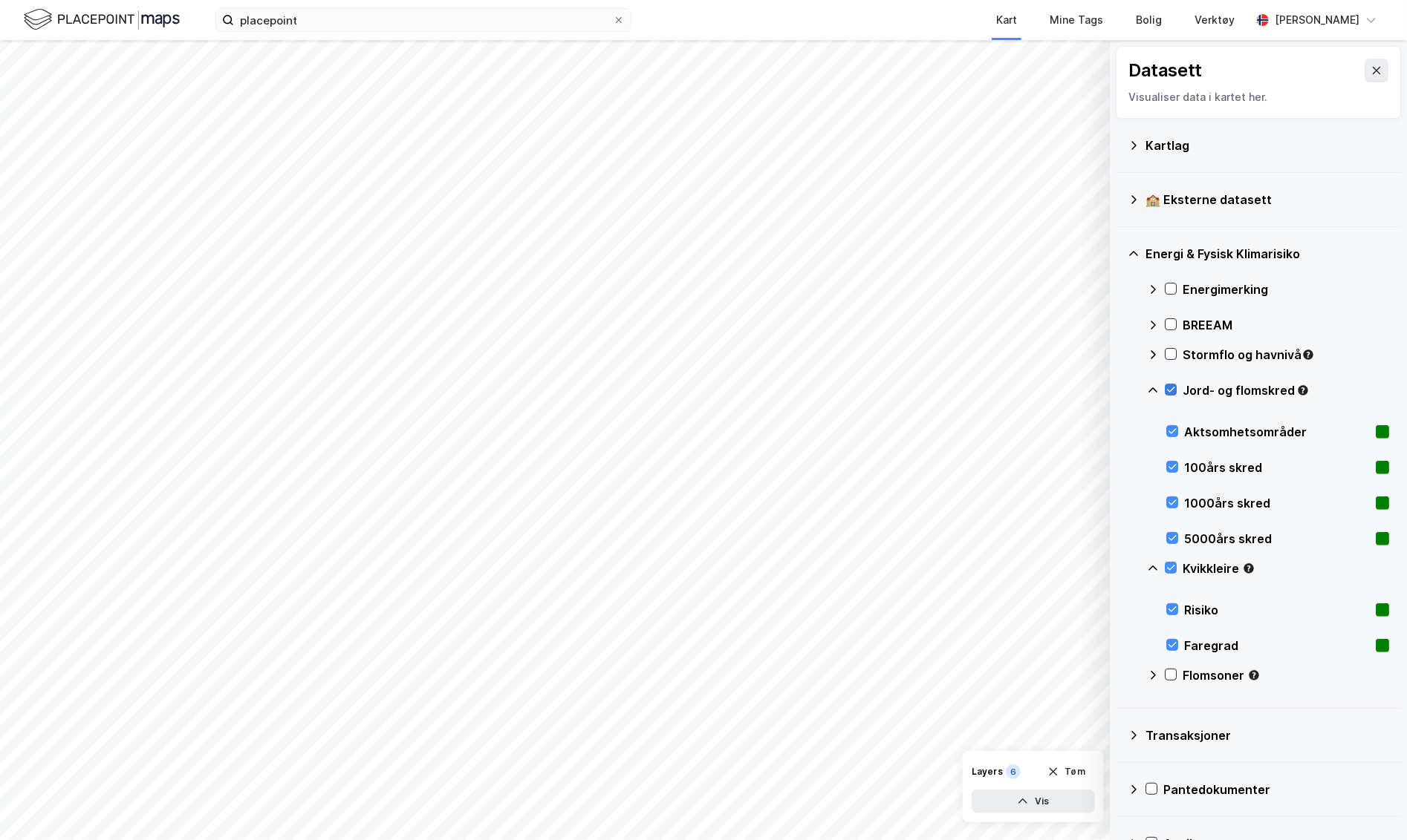
click at [1167, 385] on icon at bounding box center [1170, 390] width 11 height 11
click at [1137, 257] on icon at bounding box center [1133, 253] width 12 height 12
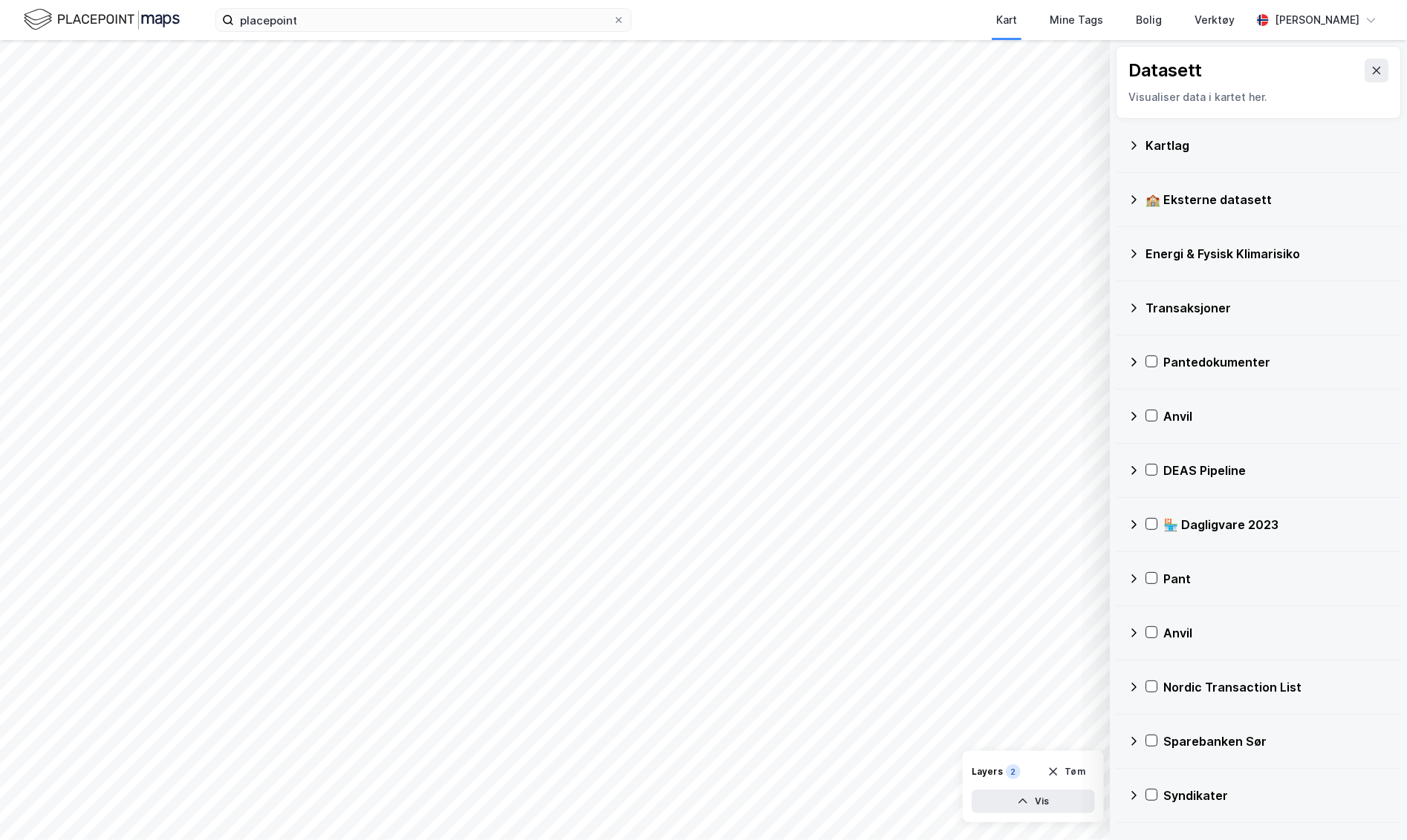
click at [1136, 194] on icon at bounding box center [1133, 200] width 12 height 12
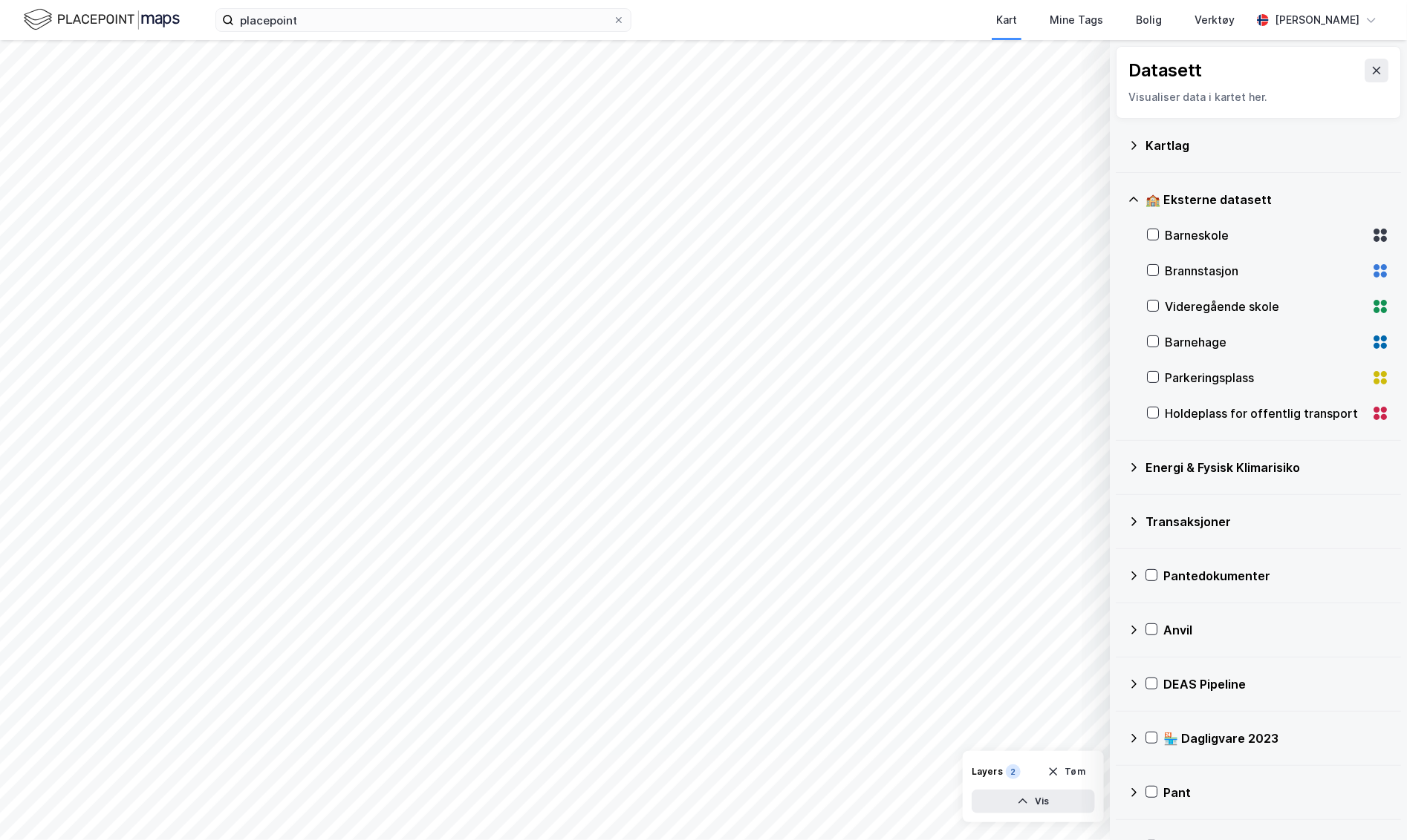
click at [1136, 194] on icon at bounding box center [1133, 200] width 12 height 12
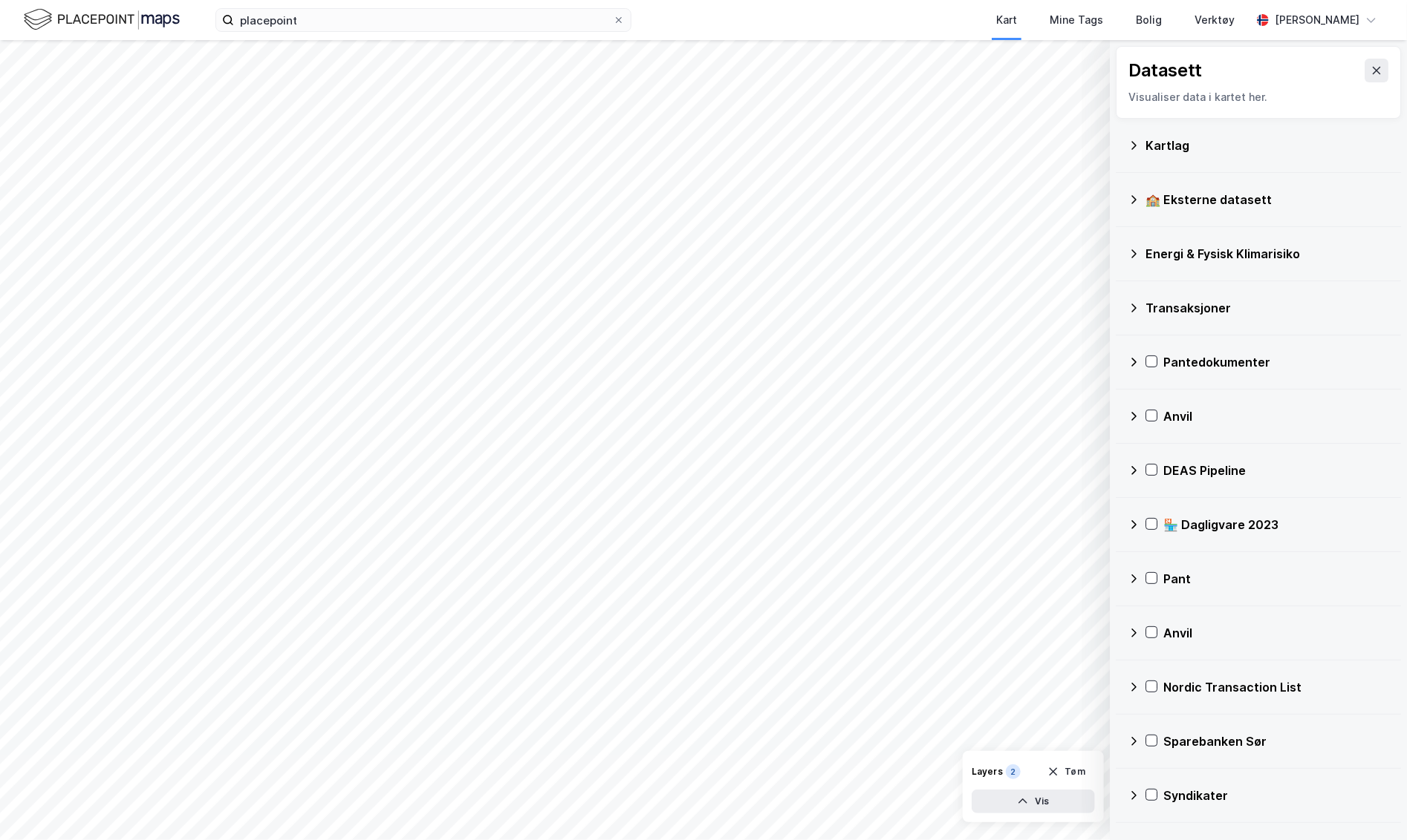
click at [1135, 310] on icon at bounding box center [1133, 308] width 12 height 12
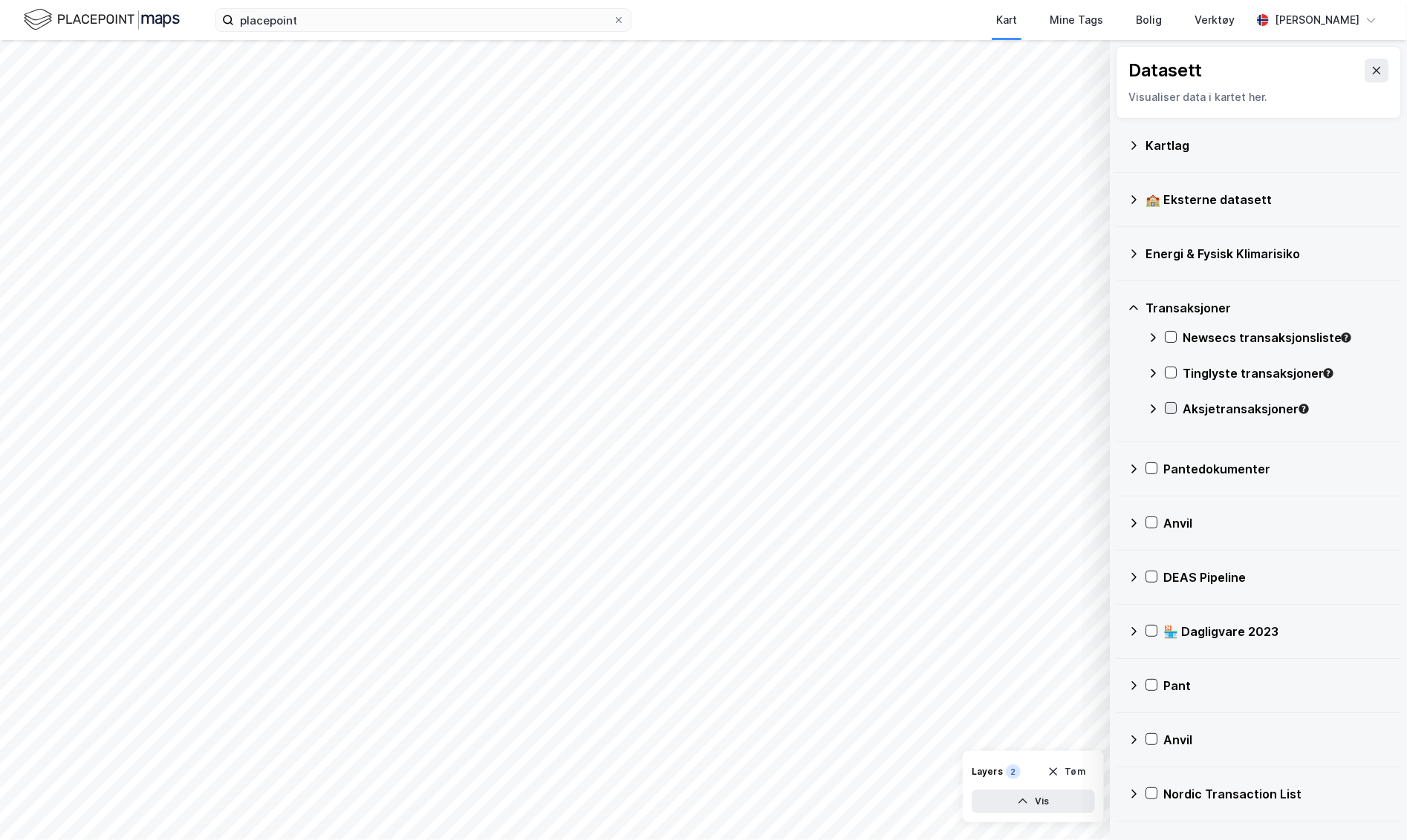
click at [1172, 403] on icon at bounding box center [1170, 408] width 11 height 11
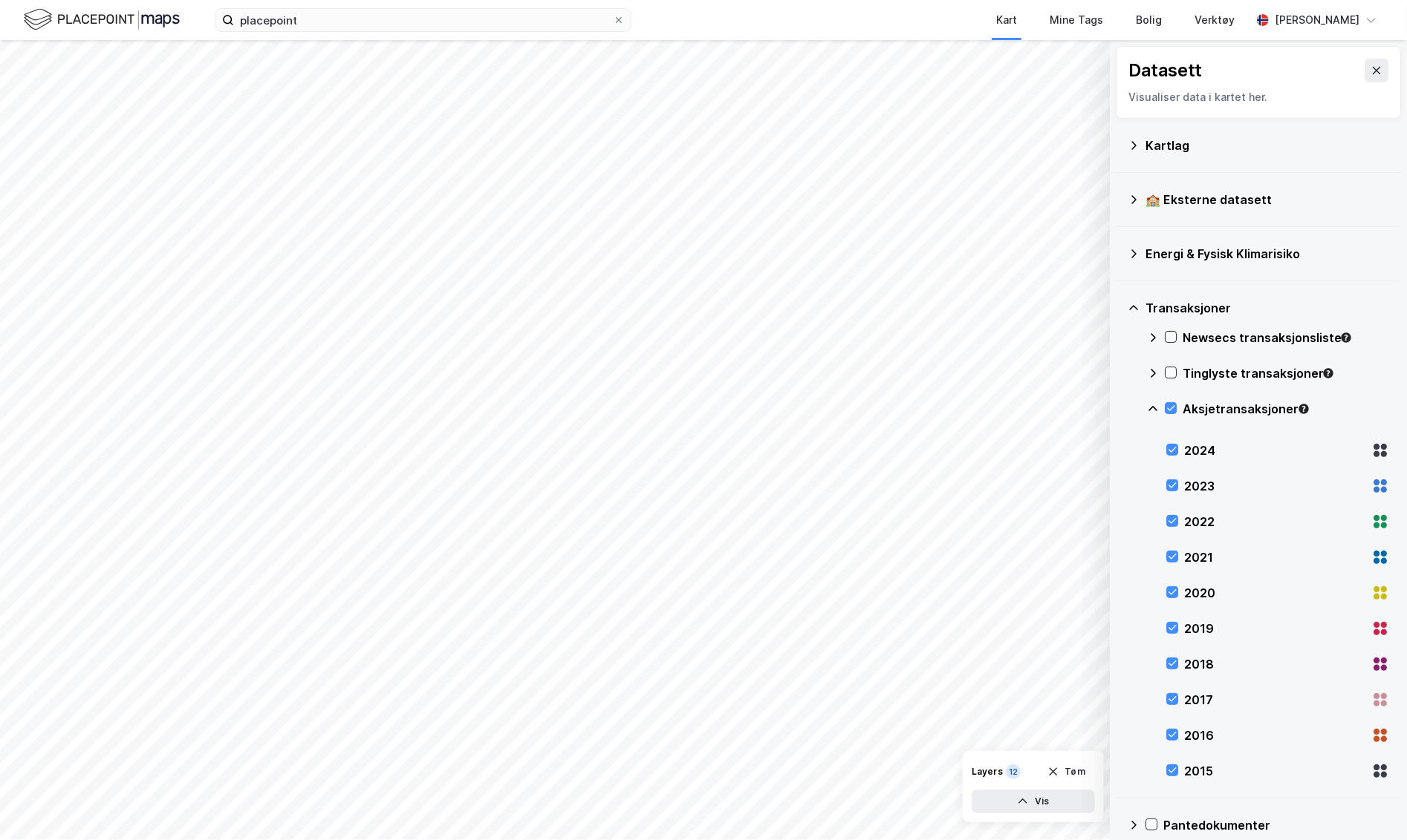
click at [1179, 492] on div "2023" at bounding box center [1277, 486] width 223 height 36
click at [1180, 522] on div "2022" at bounding box center [1277, 521] width 223 height 36
click at [1178, 548] on div "2021" at bounding box center [1277, 557] width 223 height 36
click at [1178, 575] on div "2020" at bounding box center [1277, 592] width 223 height 36
click at [1171, 617] on div "2019" at bounding box center [1277, 629] width 223 height 36
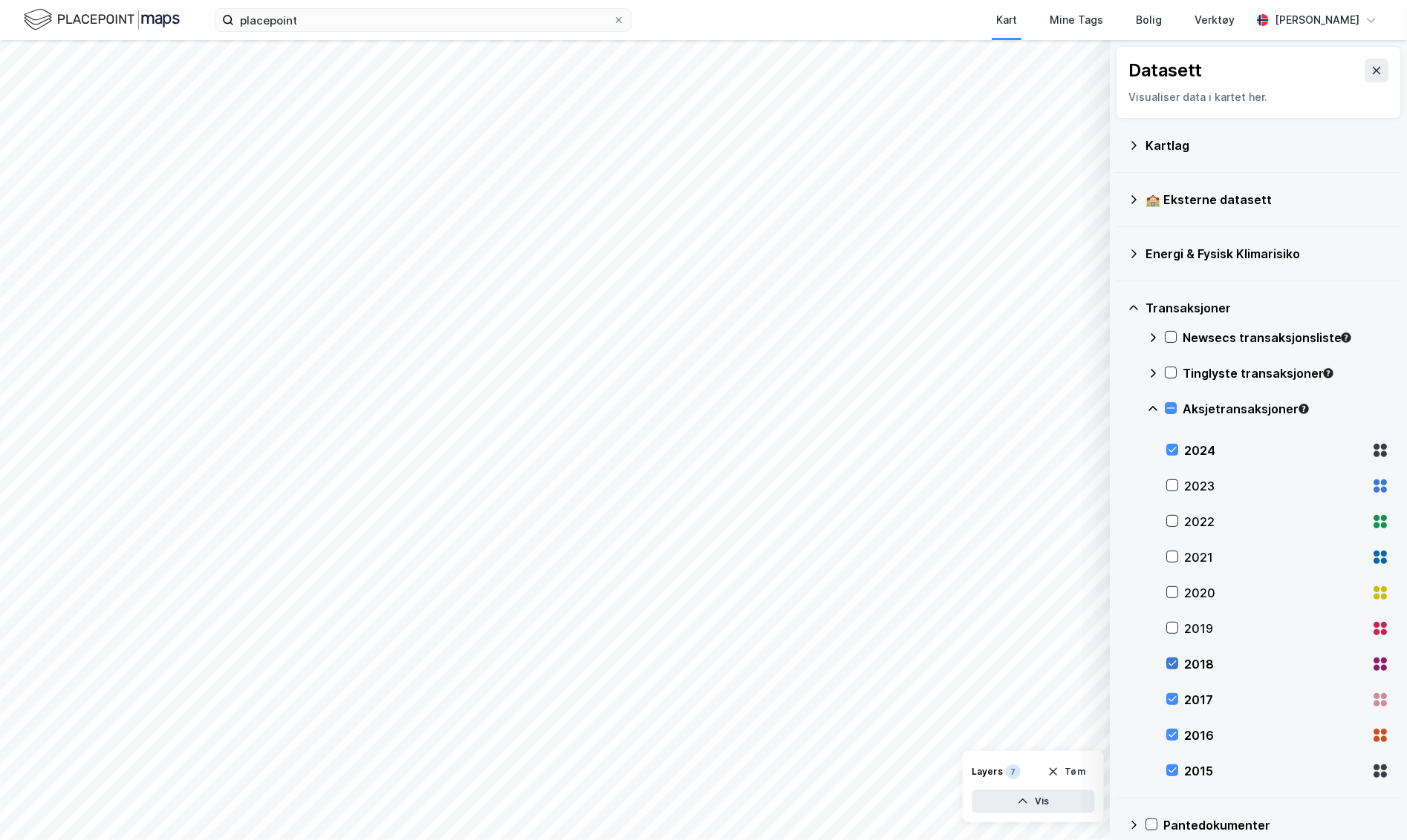
click at [1174, 662] on icon at bounding box center [1172, 664] width 8 height 5
click at [1174, 694] on icon at bounding box center [1172, 699] width 11 height 11
click at [1173, 724] on div "2016" at bounding box center [1277, 736] width 223 height 36
click at [1173, 753] on div "2015" at bounding box center [1277, 771] width 223 height 36
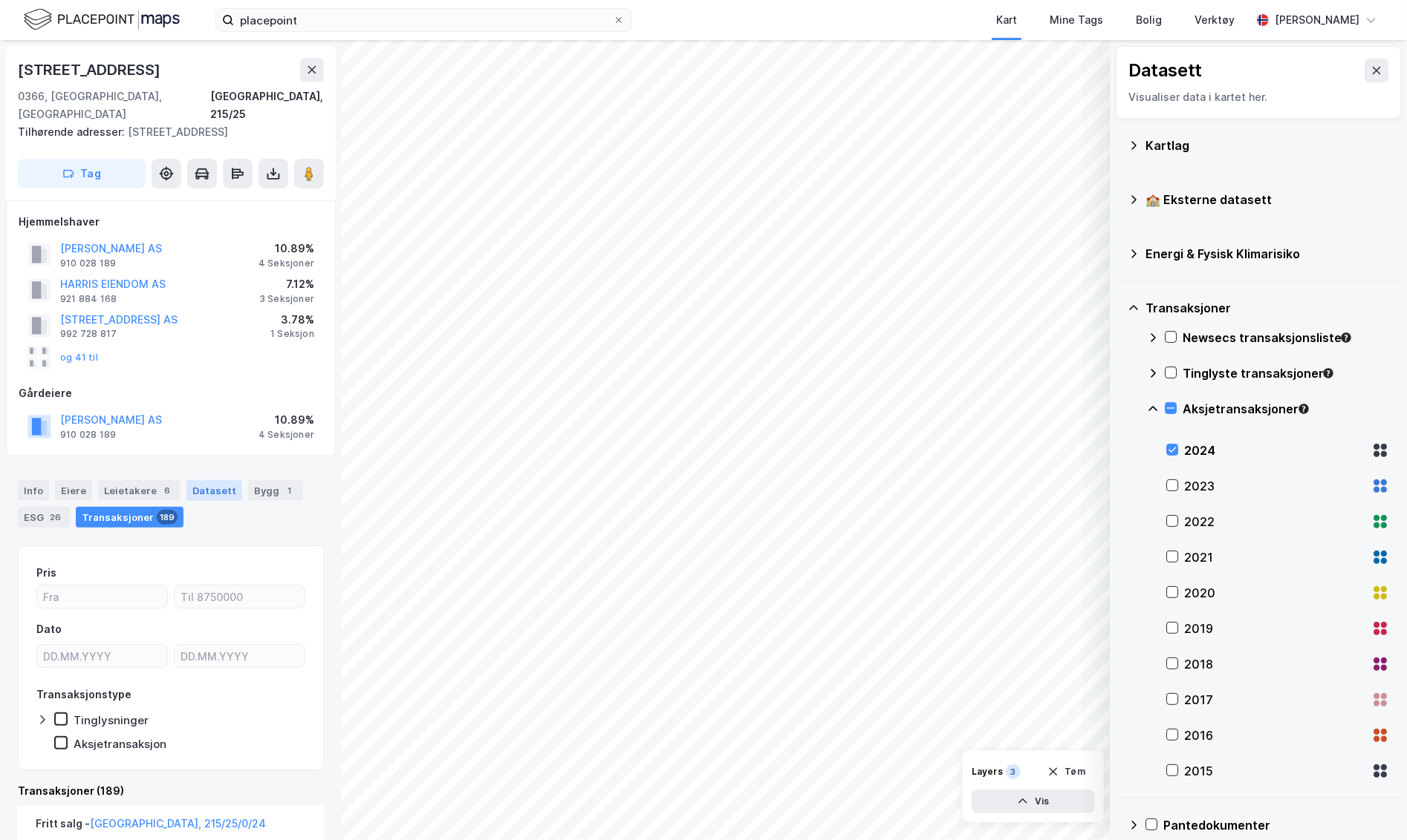
click at [212, 480] on div "Datasett" at bounding box center [214, 490] width 56 height 20
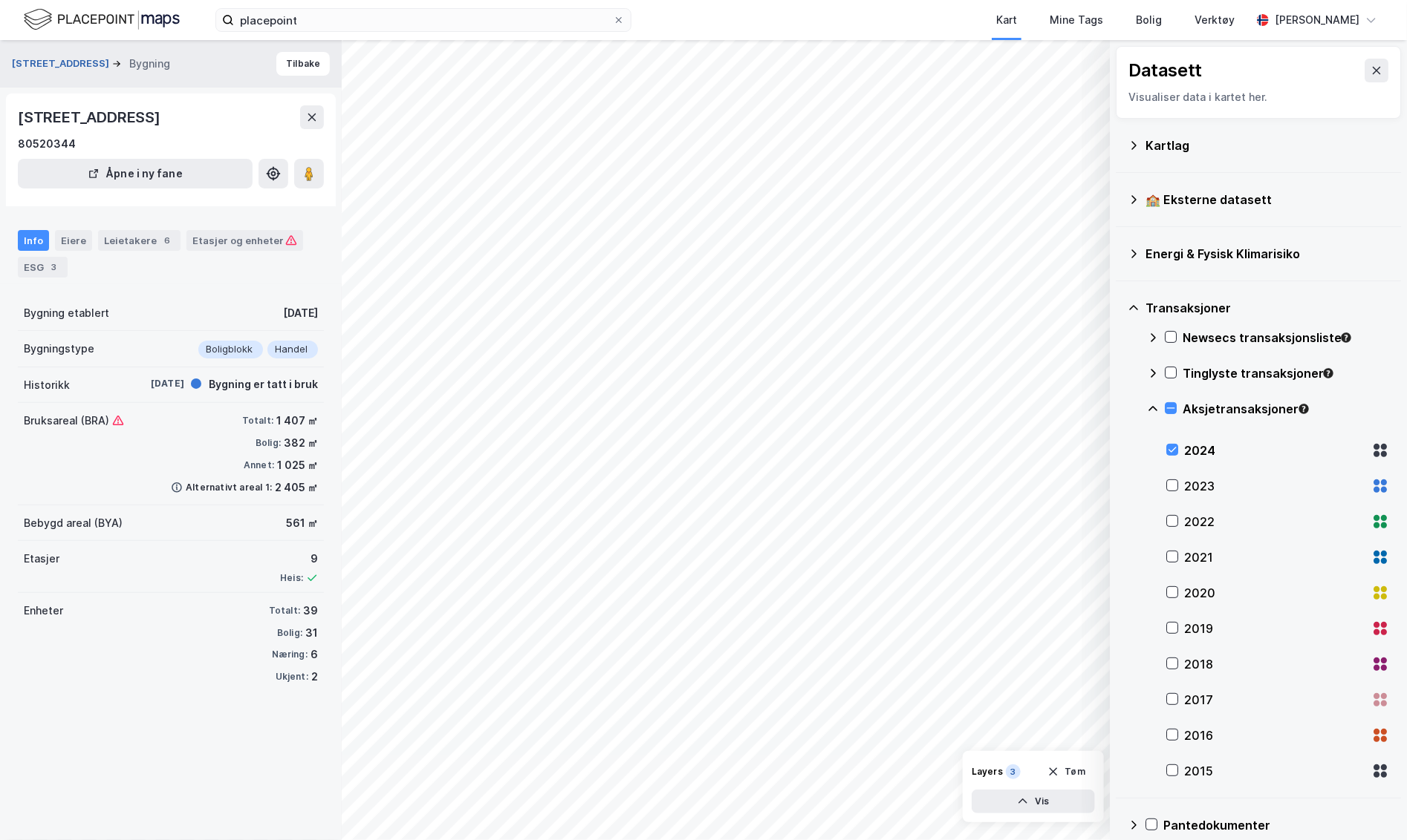
click at [50, 65] on button "Bogstadveien 46b" at bounding box center [61, 63] width 100 height 15
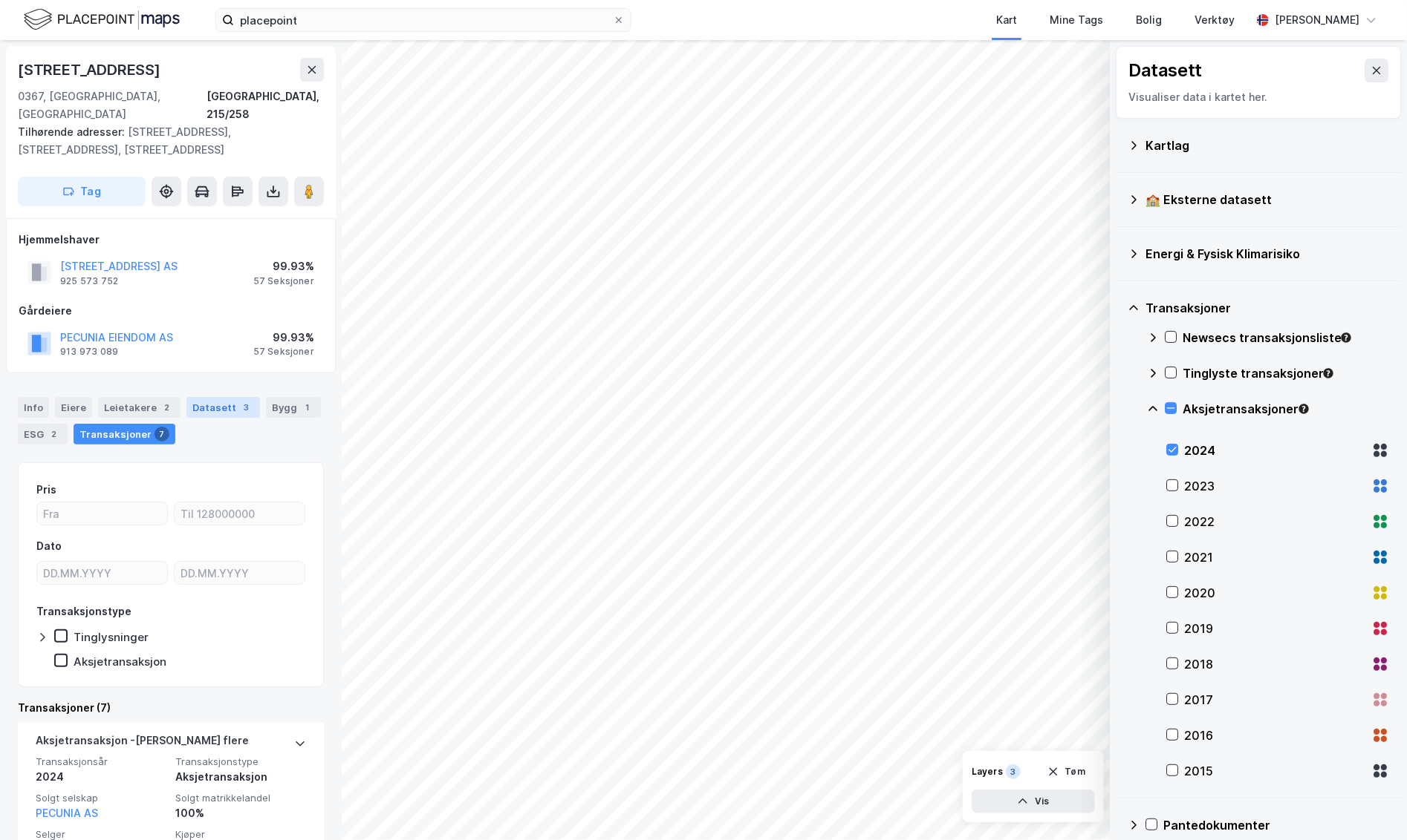
click at [226, 398] on div "Datasett 3" at bounding box center [222, 407] width 73 height 20
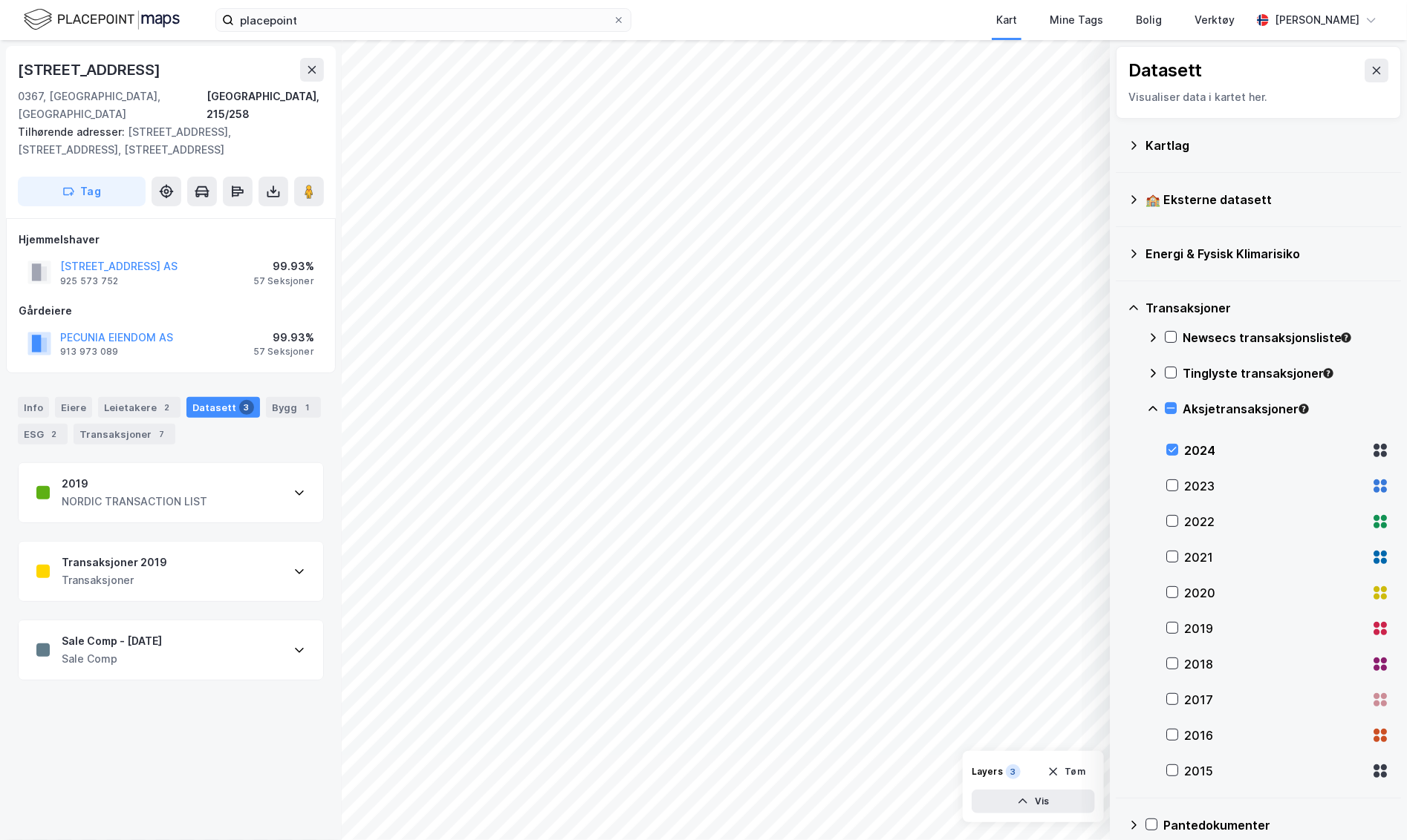
click at [216, 564] on div "Transaksjoner 2019 Transaksjoner" at bounding box center [171, 571] width 304 height 59
click at [221, 554] on div "Transaksjoner 2019 Transaksjoner" at bounding box center [171, 571] width 304 height 59
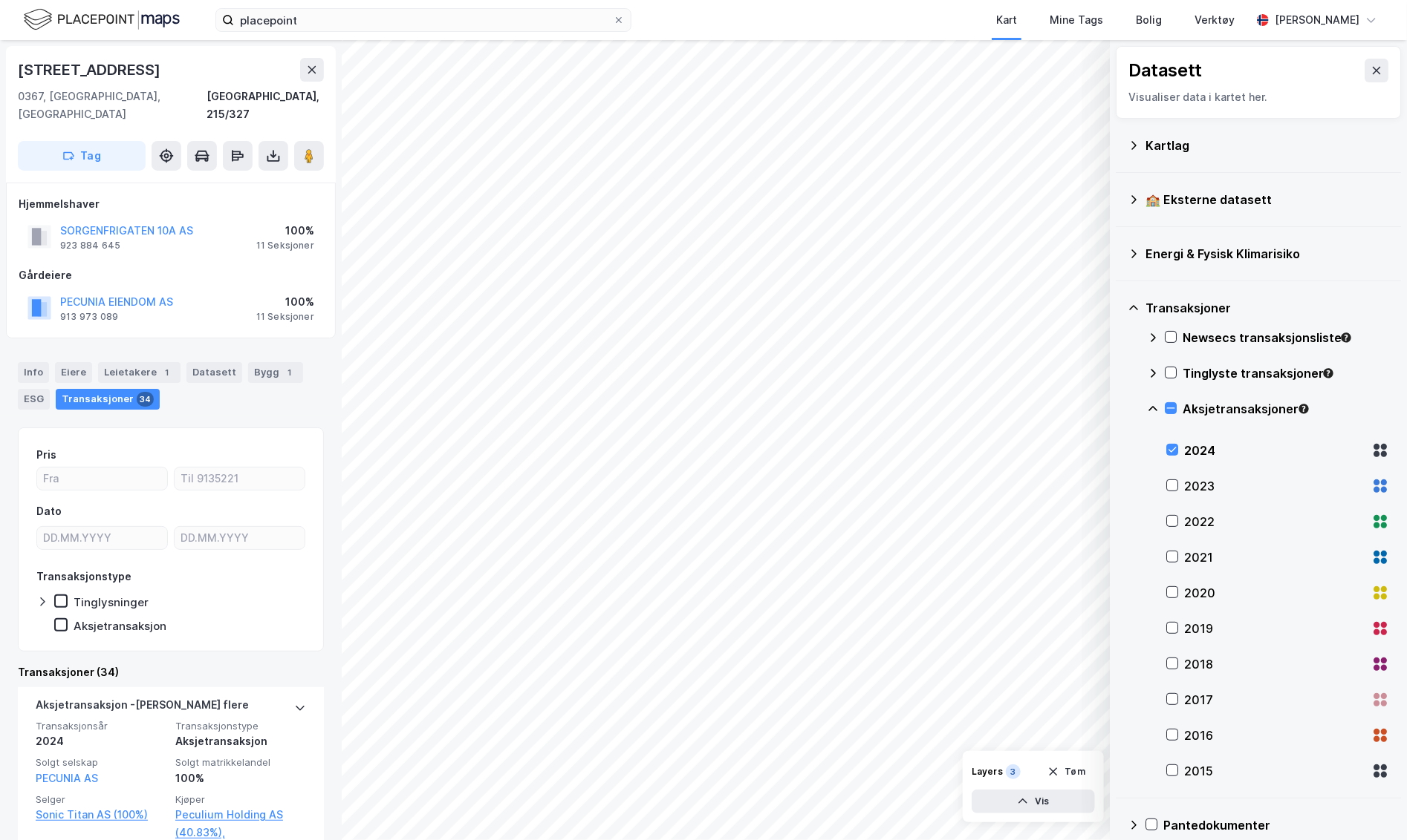
click at [1180, 409] on div "Aksjetransaksjoner" at bounding box center [1268, 415] width 242 height 36
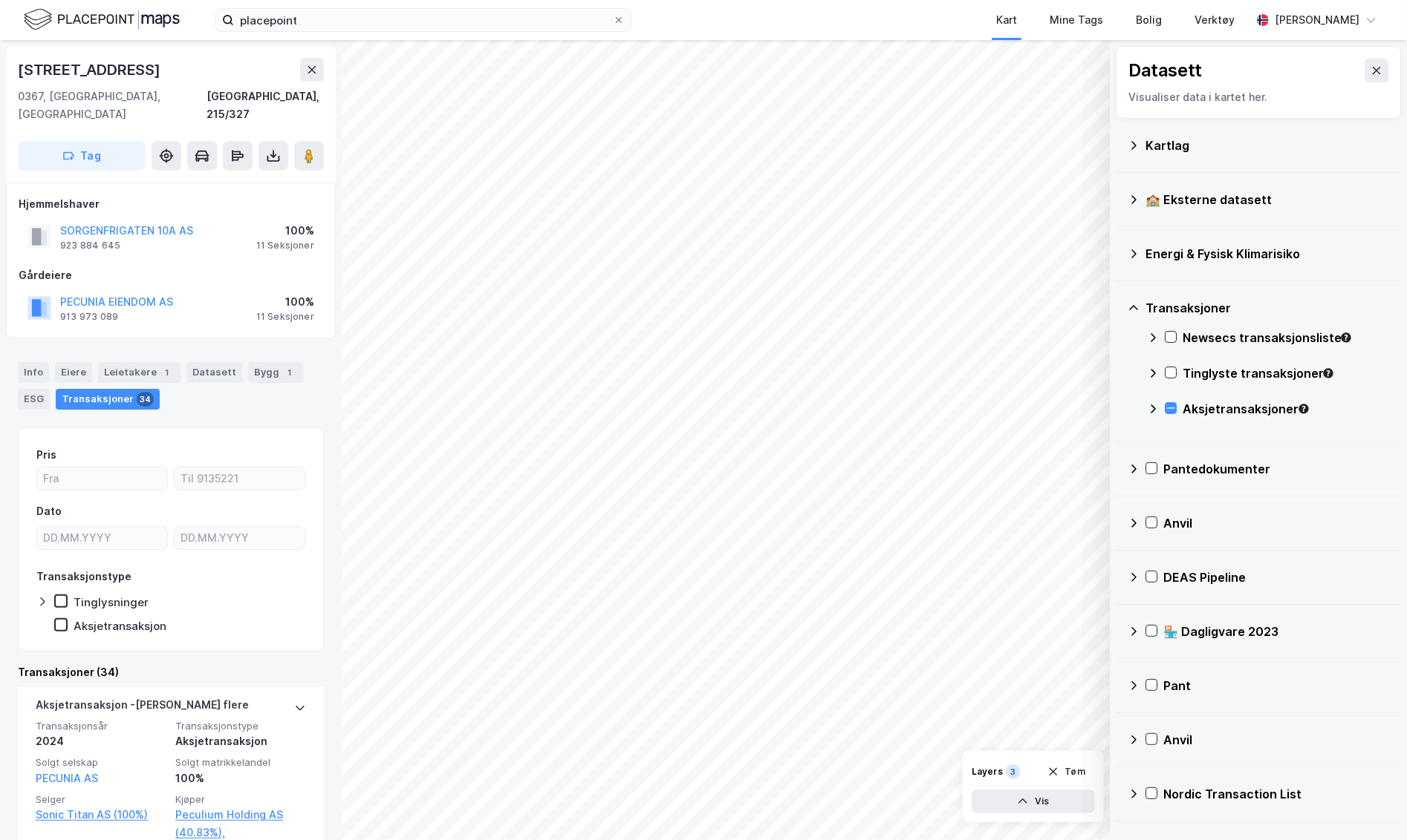
click at [1177, 407] on div "Aksjetransaksjoner" at bounding box center [1268, 415] width 242 height 36
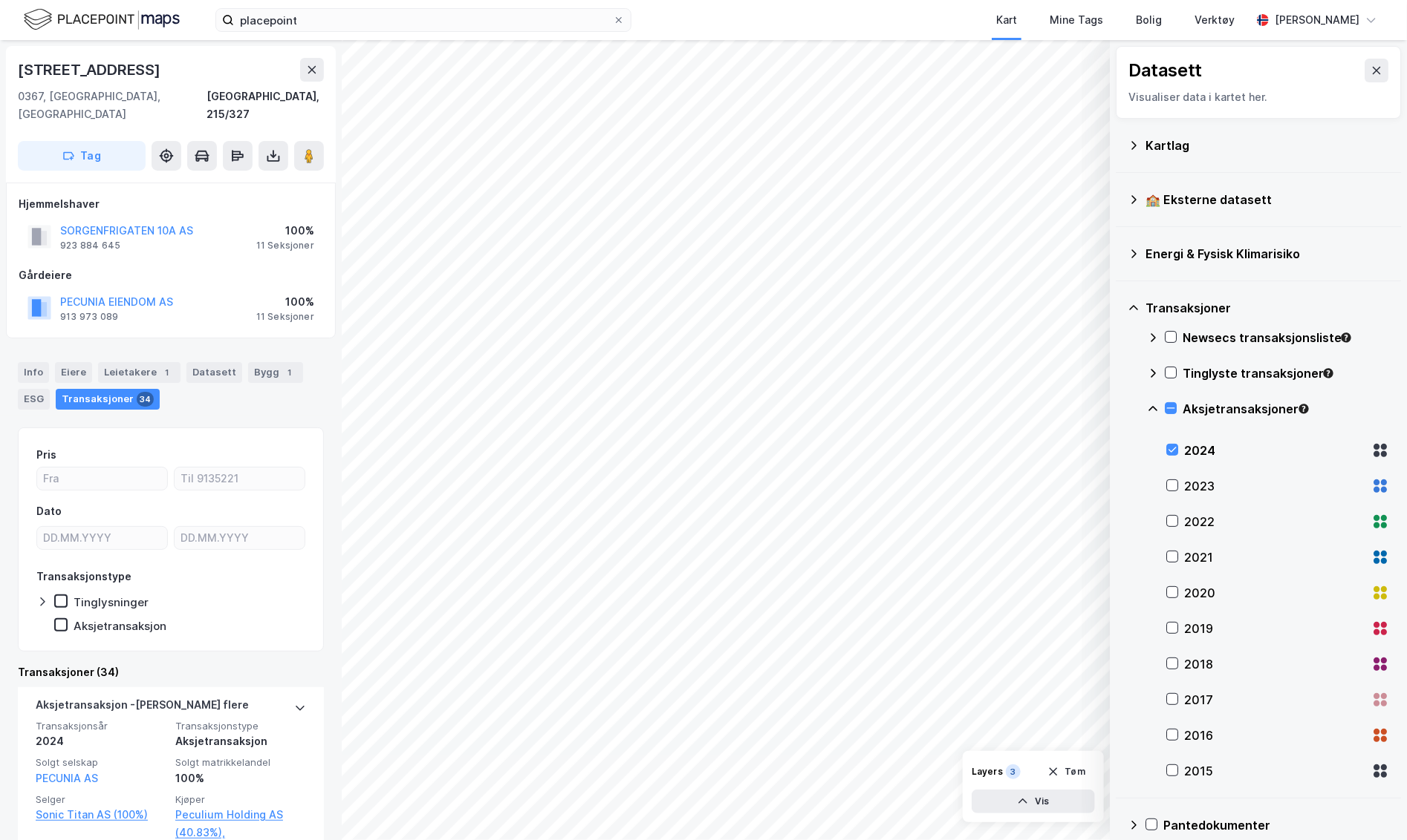
click at [1135, 305] on icon at bounding box center [1133, 307] width 9 height 5
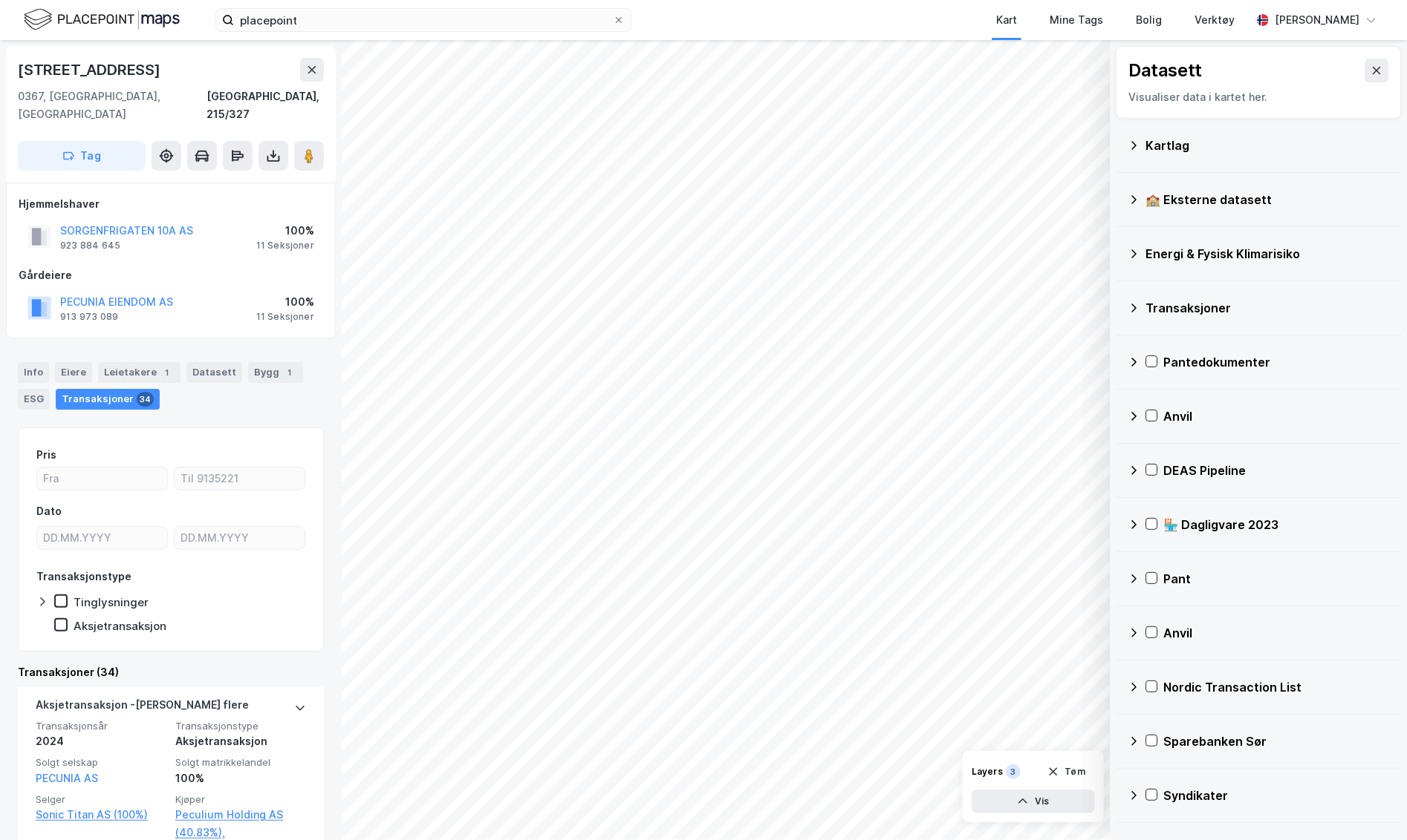
click at [1140, 309] on div "Transaksjoner" at bounding box center [1258, 308] width 261 height 36
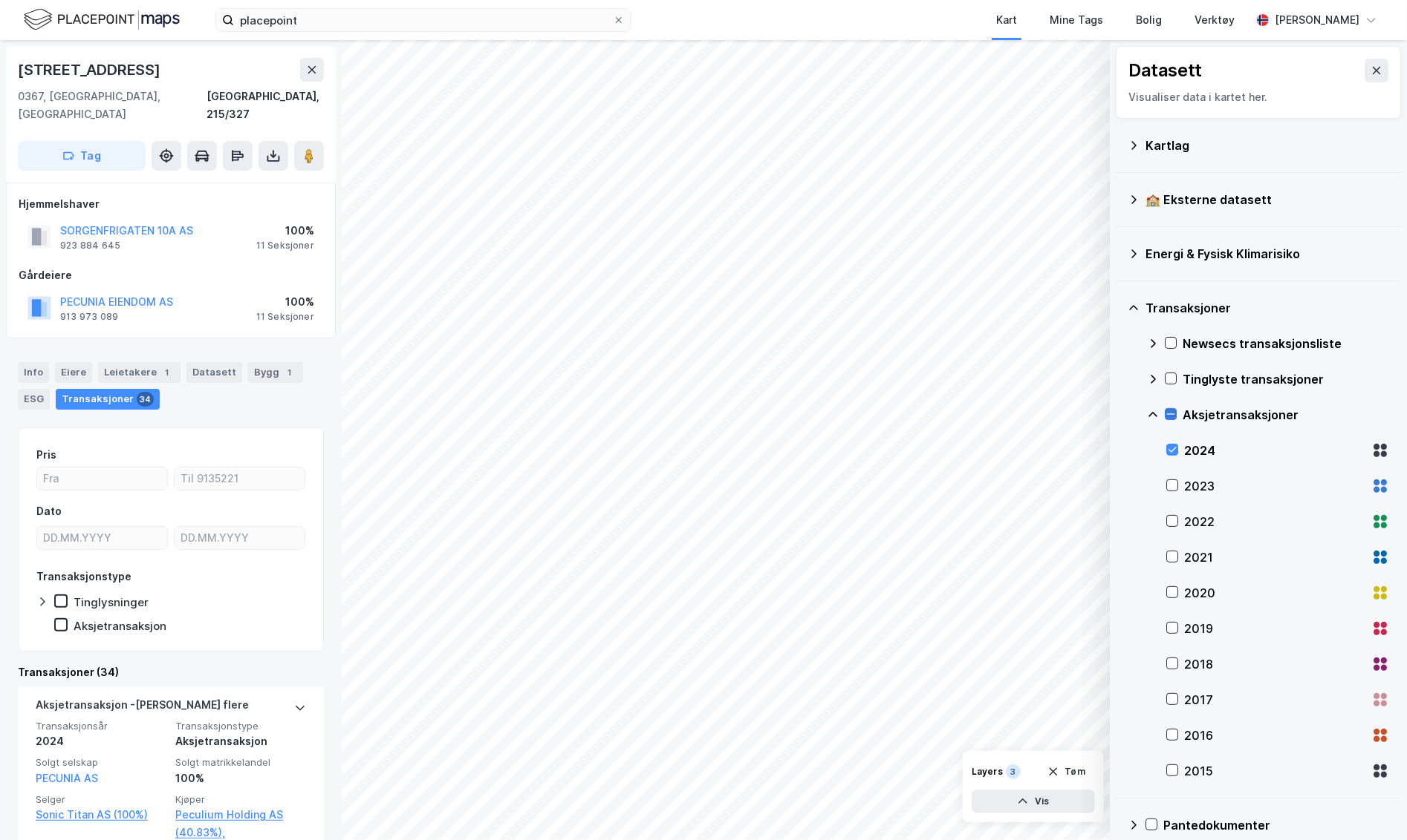
click at [1174, 411] on icon at bounding box center [1170, 414] width 11 height 11
click at [1127, 251] on icon at bounding box center [1133, 253] width 12 height 12
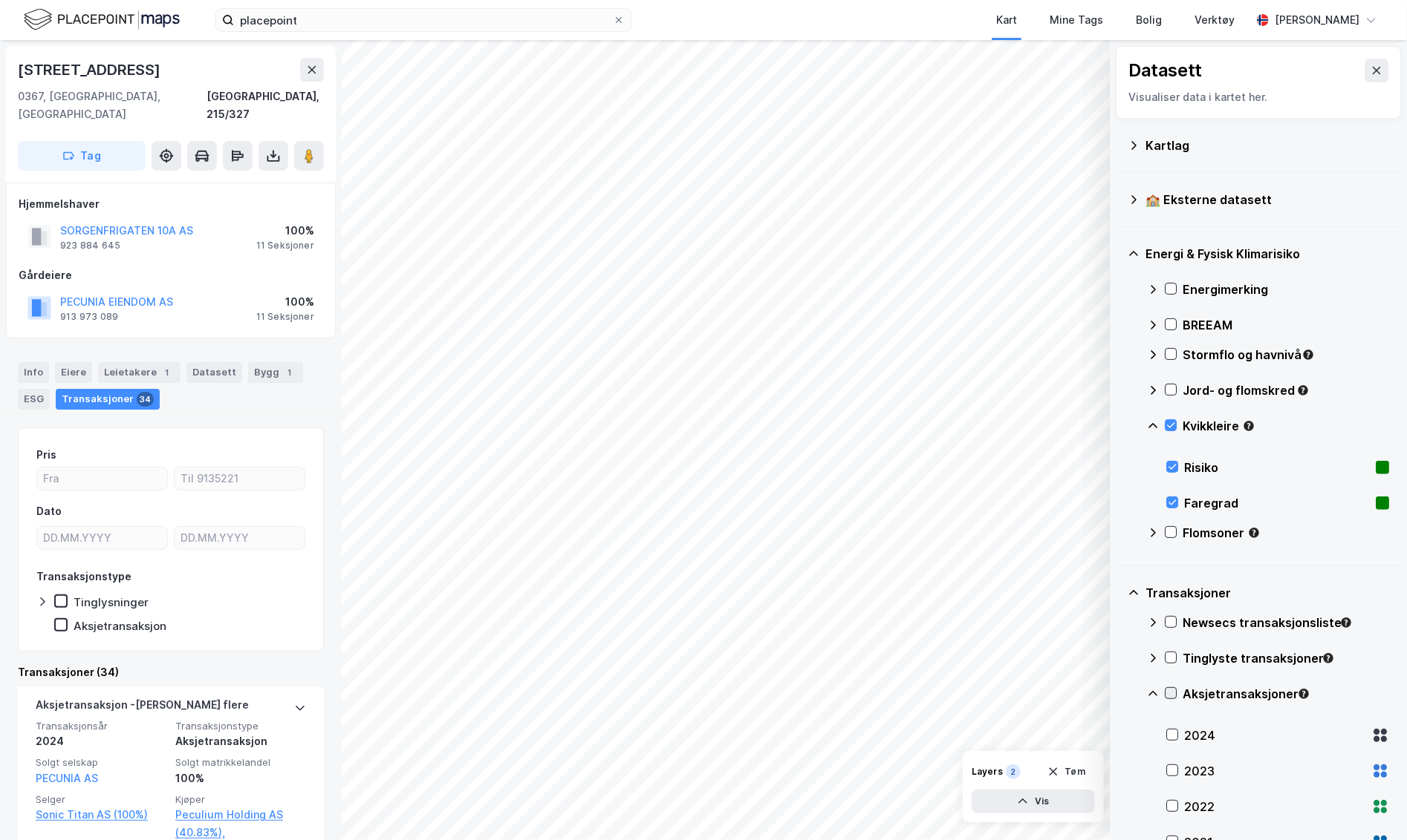
click at [1133, 150] on icon at bounding box center [1133, 145] width 12 height 12
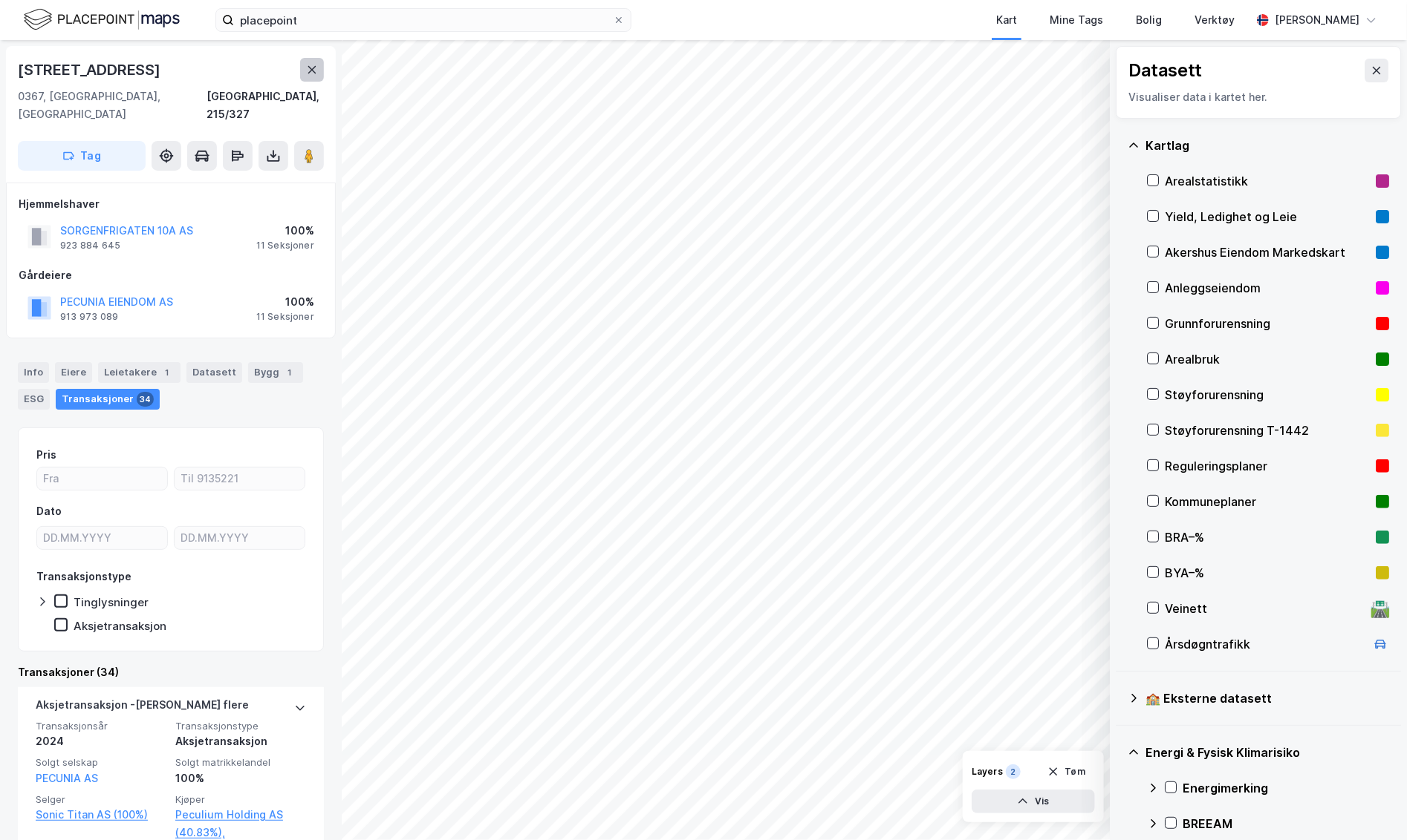
click at [317, 70] on icon at bounding box center [312, 70] width 12 height 12
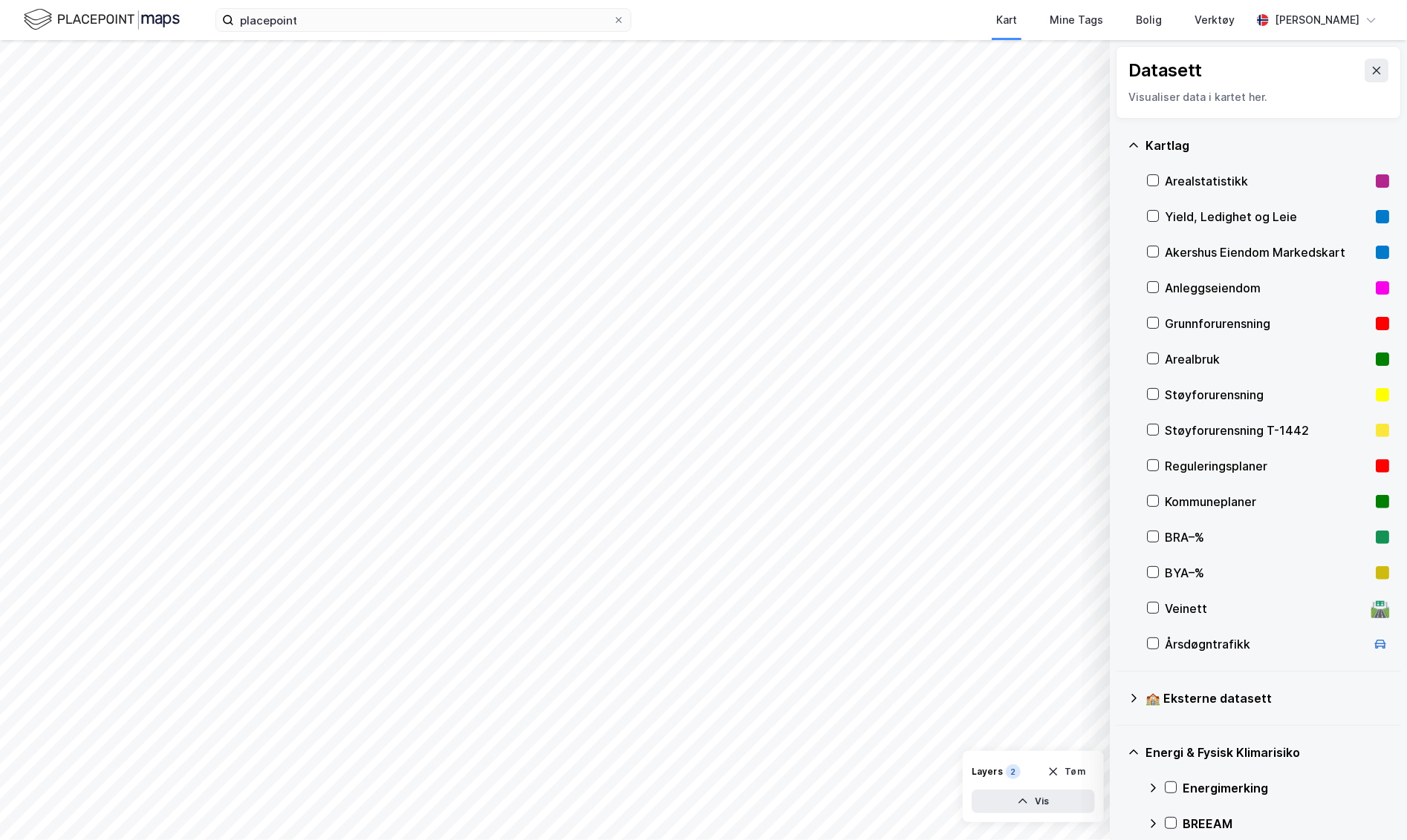
click at [1195, 210] on div "Yield, Ledighet og Leie" at bounding box center [1267, 216] width 205 height 18
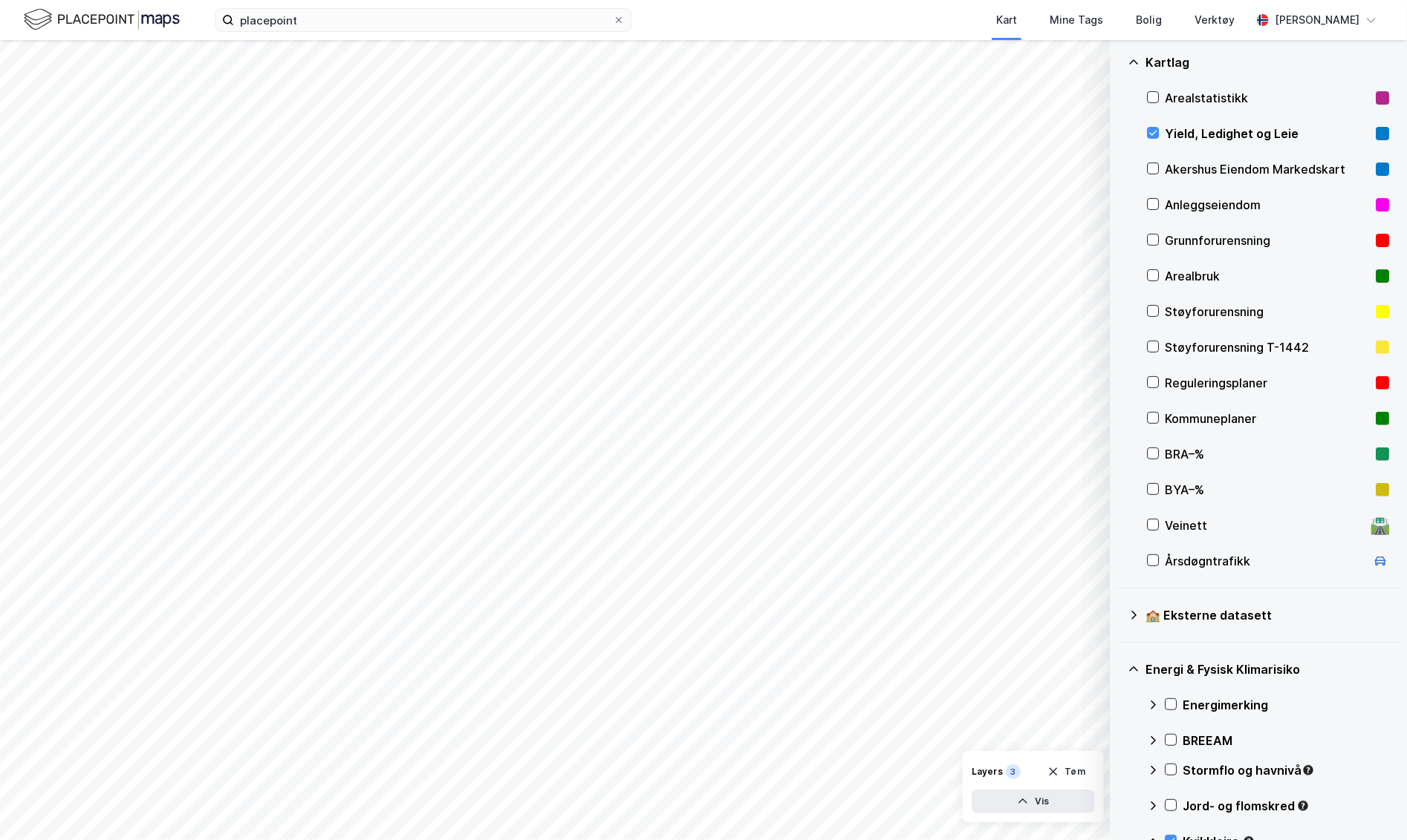
scroll to position [88, 0]
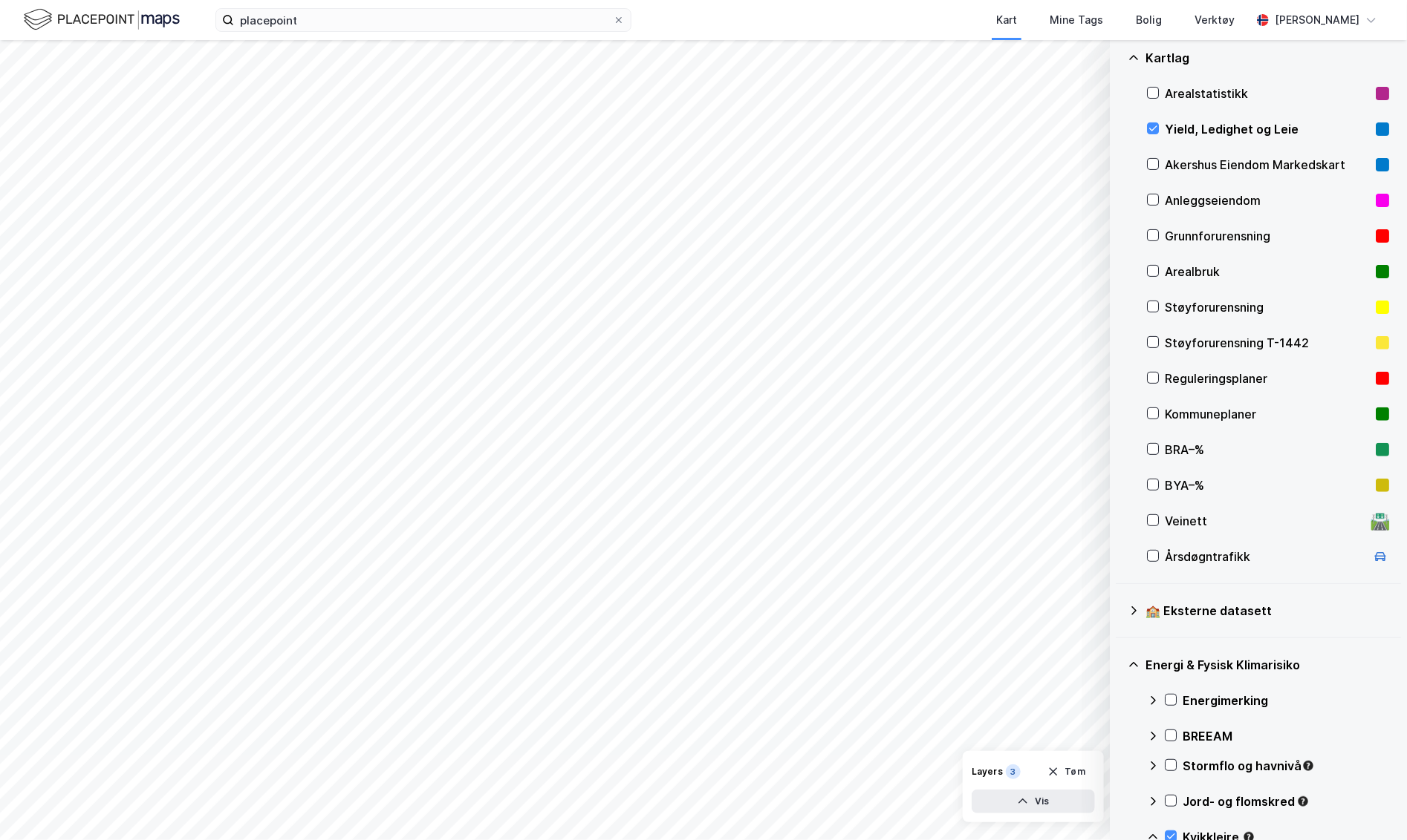
click at [1140, 612] on div "🏫 Eksterne datasett" at bounding box center [1258, 611] width 261 height 36
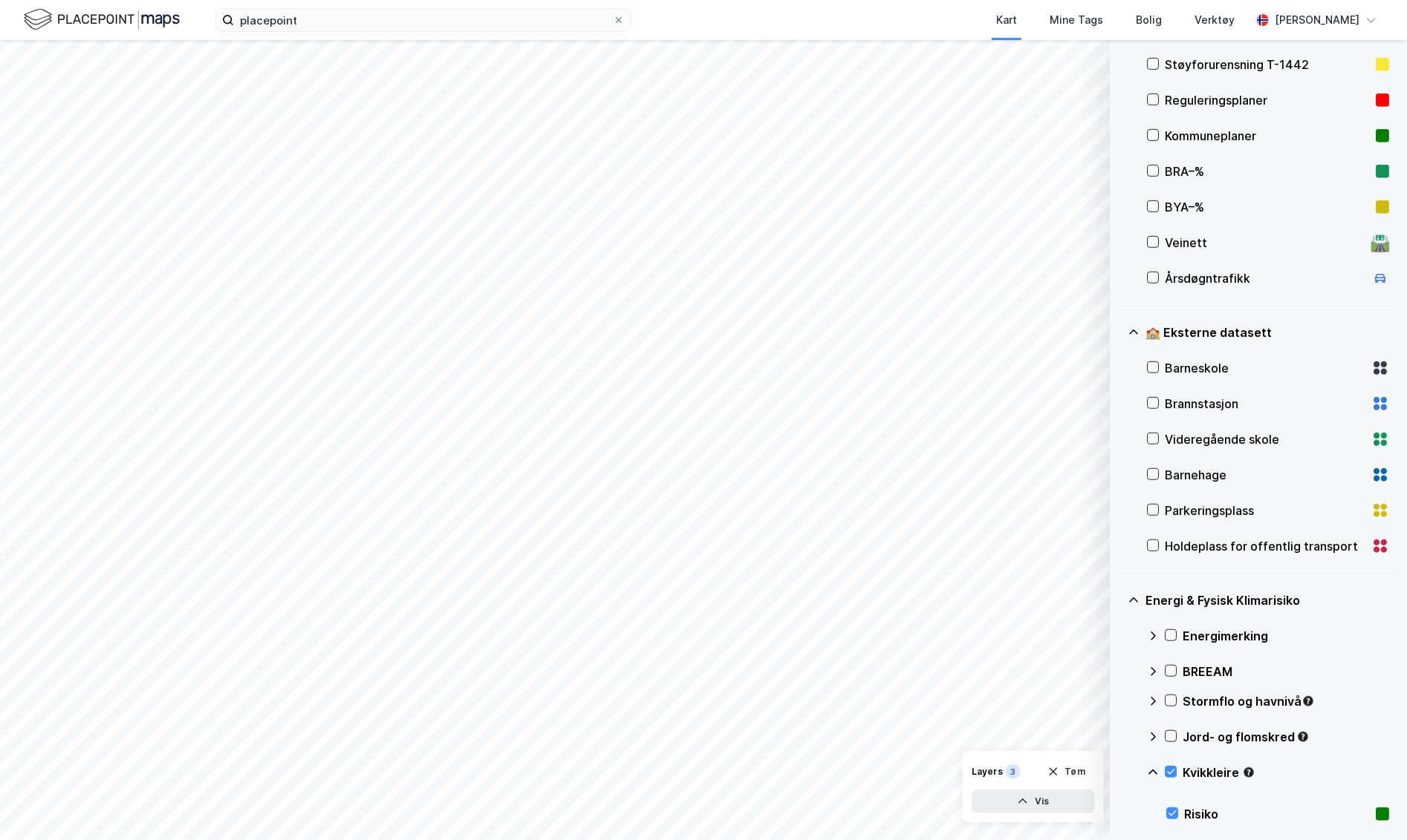
scroll to position [389, 0]
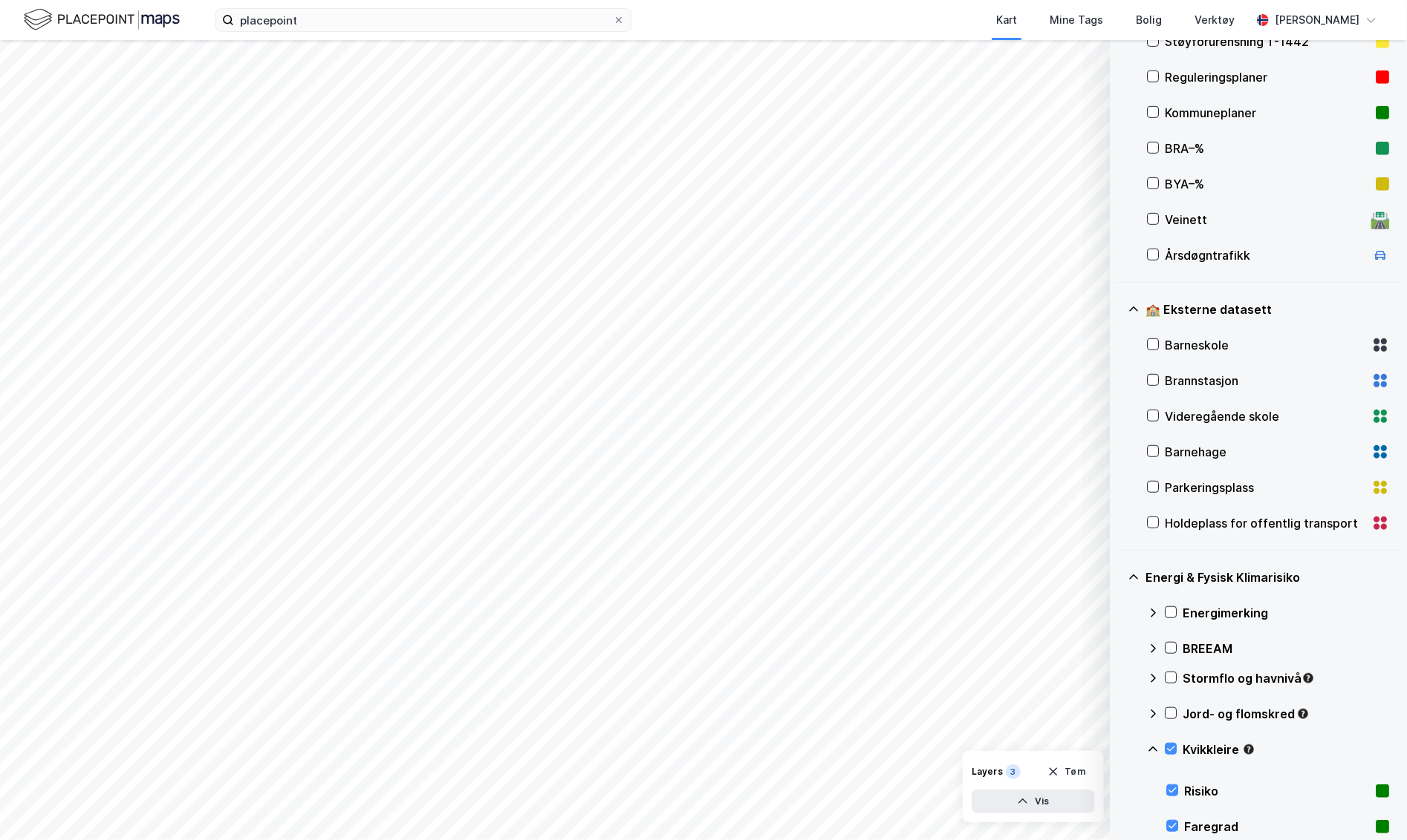
click at [1171, 755] on div "Kvikkleire" at bounding box center [1268, 755] width 242 height 36
click at [1171, 746] on icon at bounding box center [1170, 748] width 11 height 11
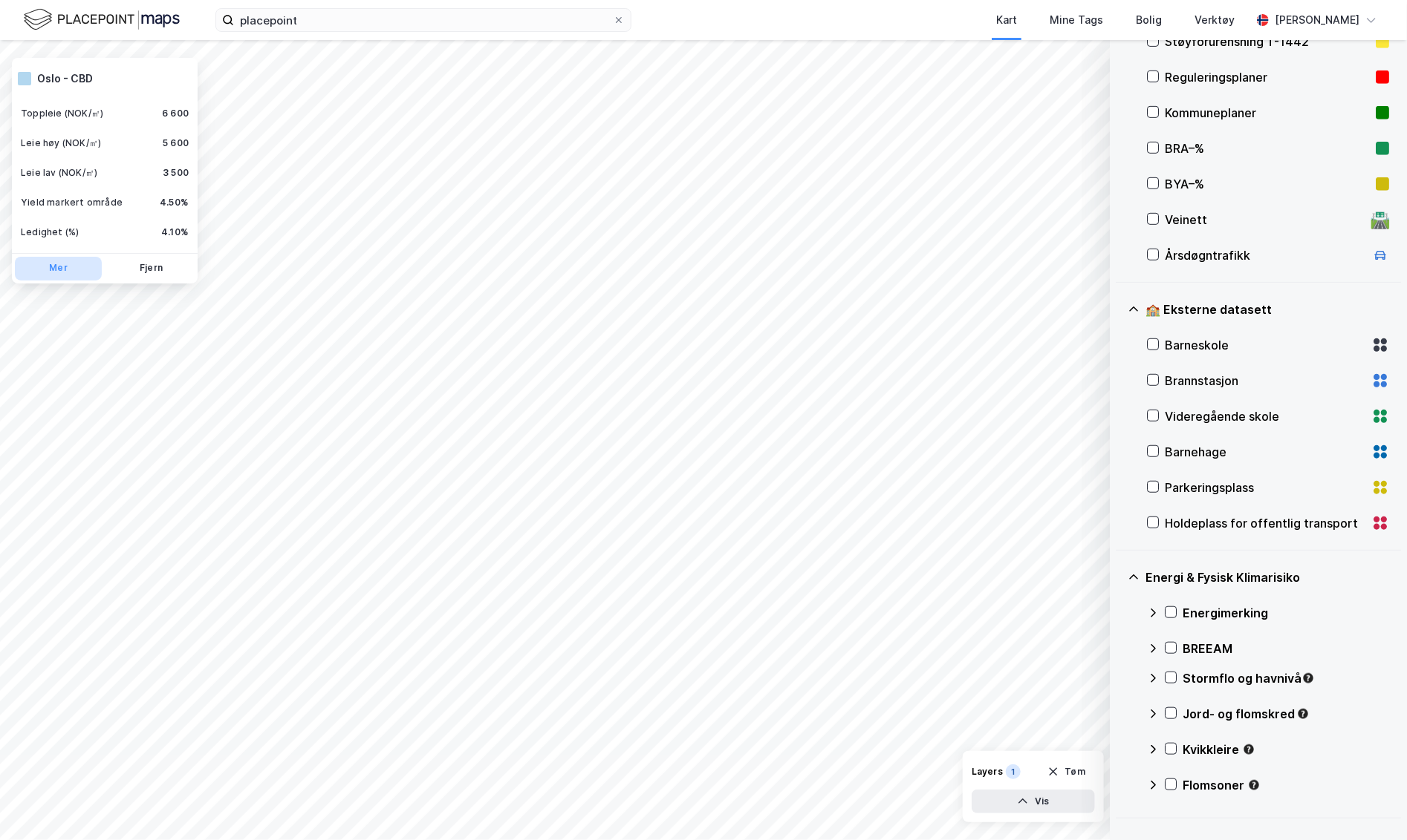
click at [64, 270] on button "Mer" at bounding box center [58, 269] width 87 height 23
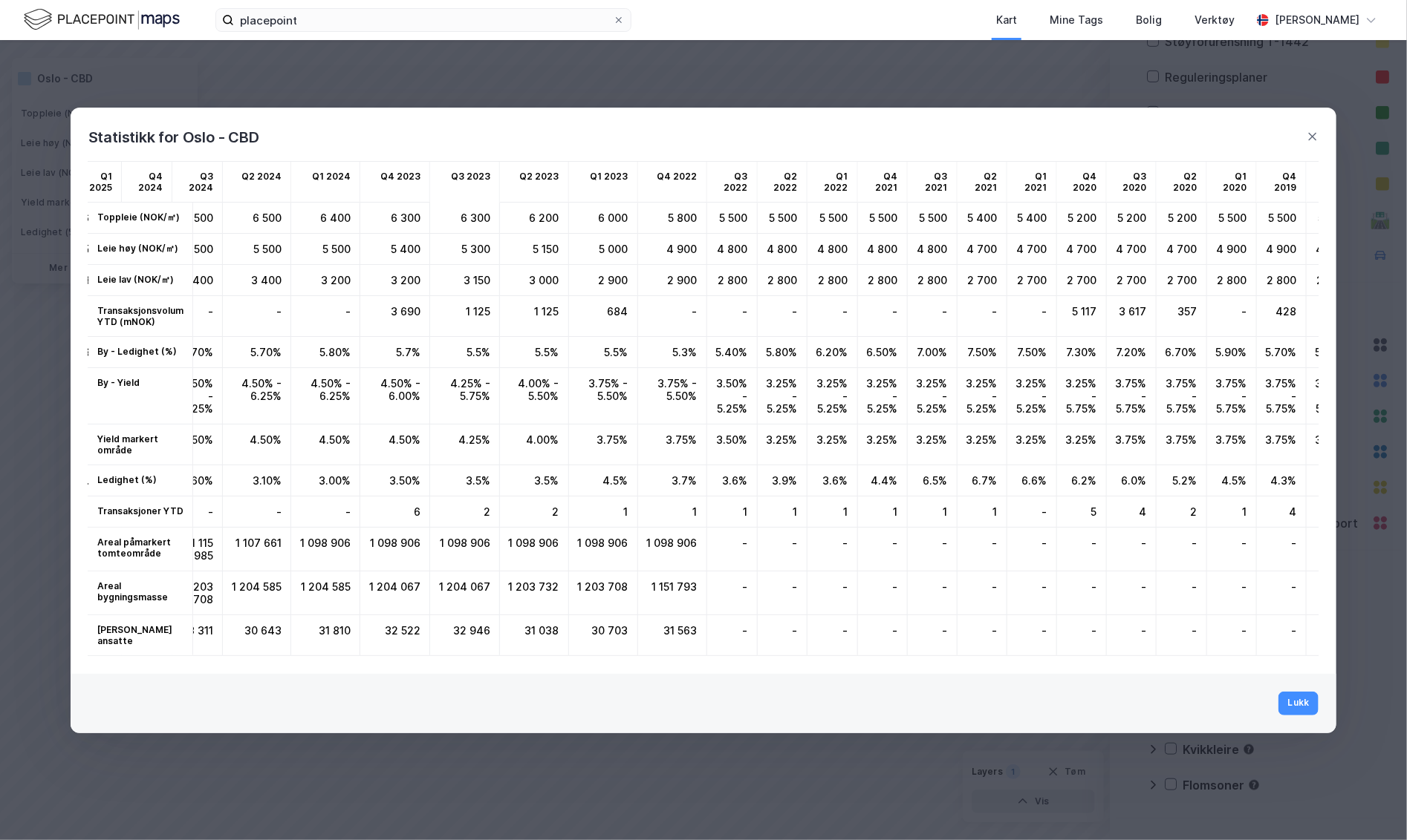
scroll to position [0, 0]
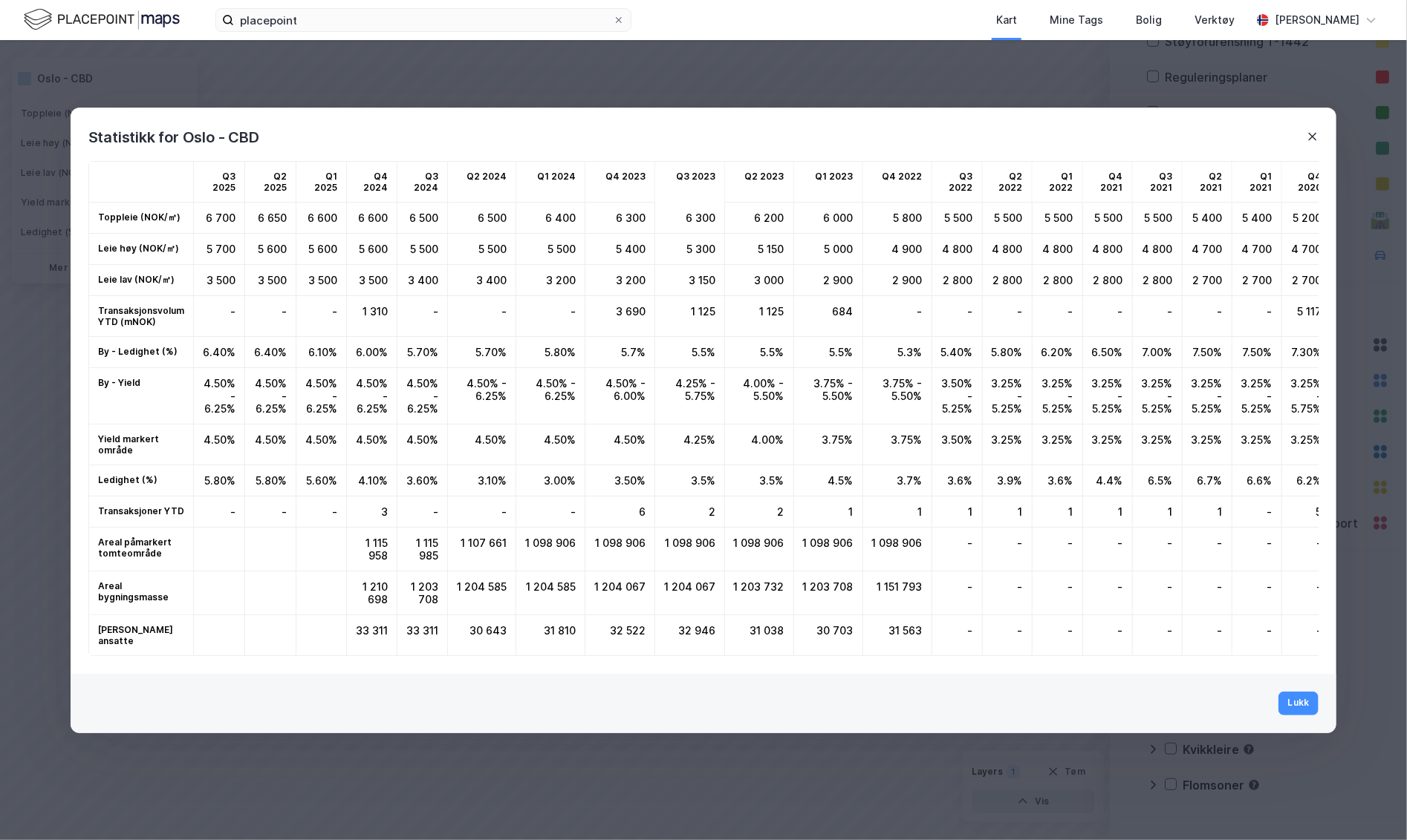
click at [1214, 134] on icon at bounding box center [1312, 136] width 12 height 12
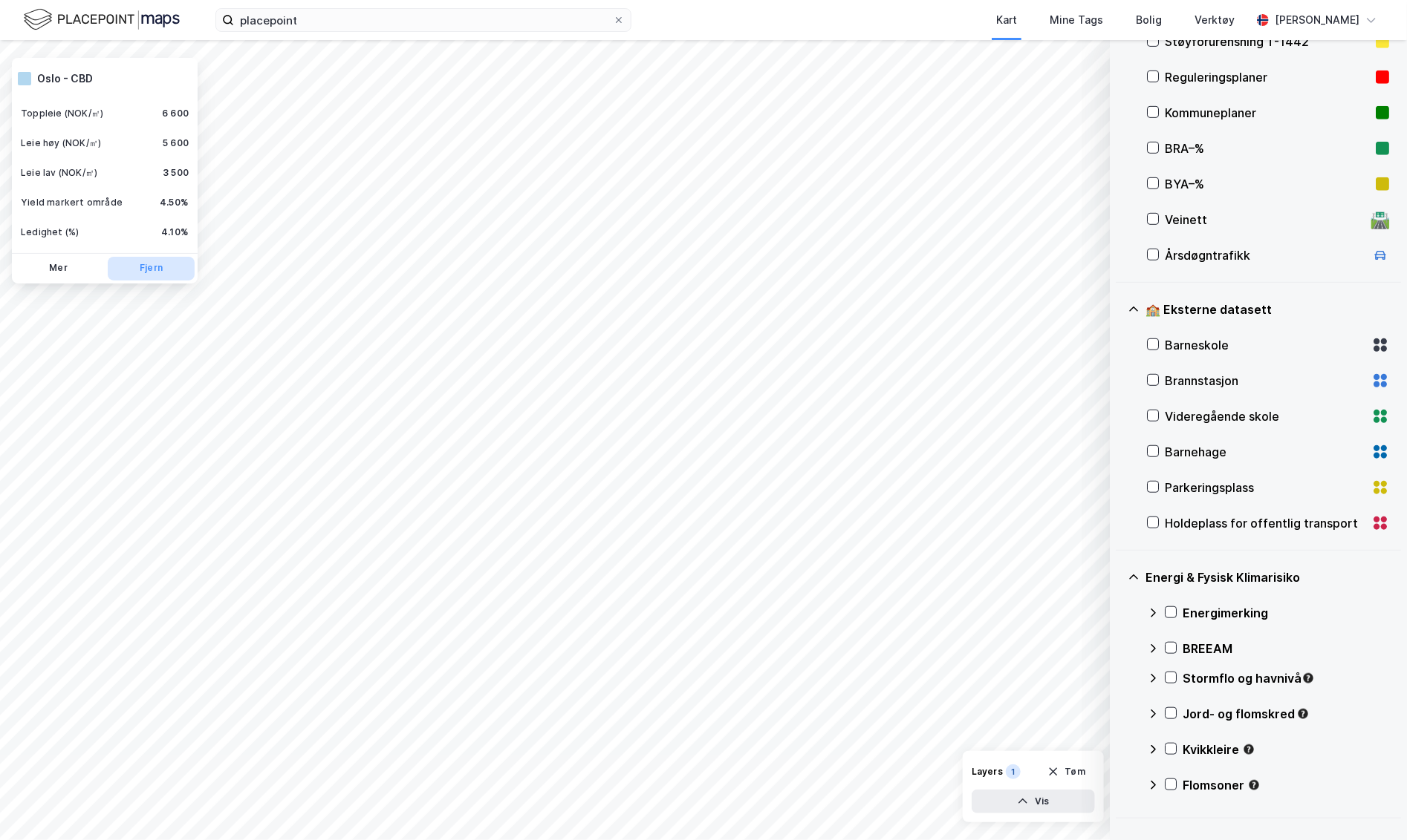
click at [141, 265] on button "Fjern" at bounding box center [150, 269] width 87 height 23
click at [1024, 792] on button "Vis" at bounding box center [1033, 802] width 123 height 23
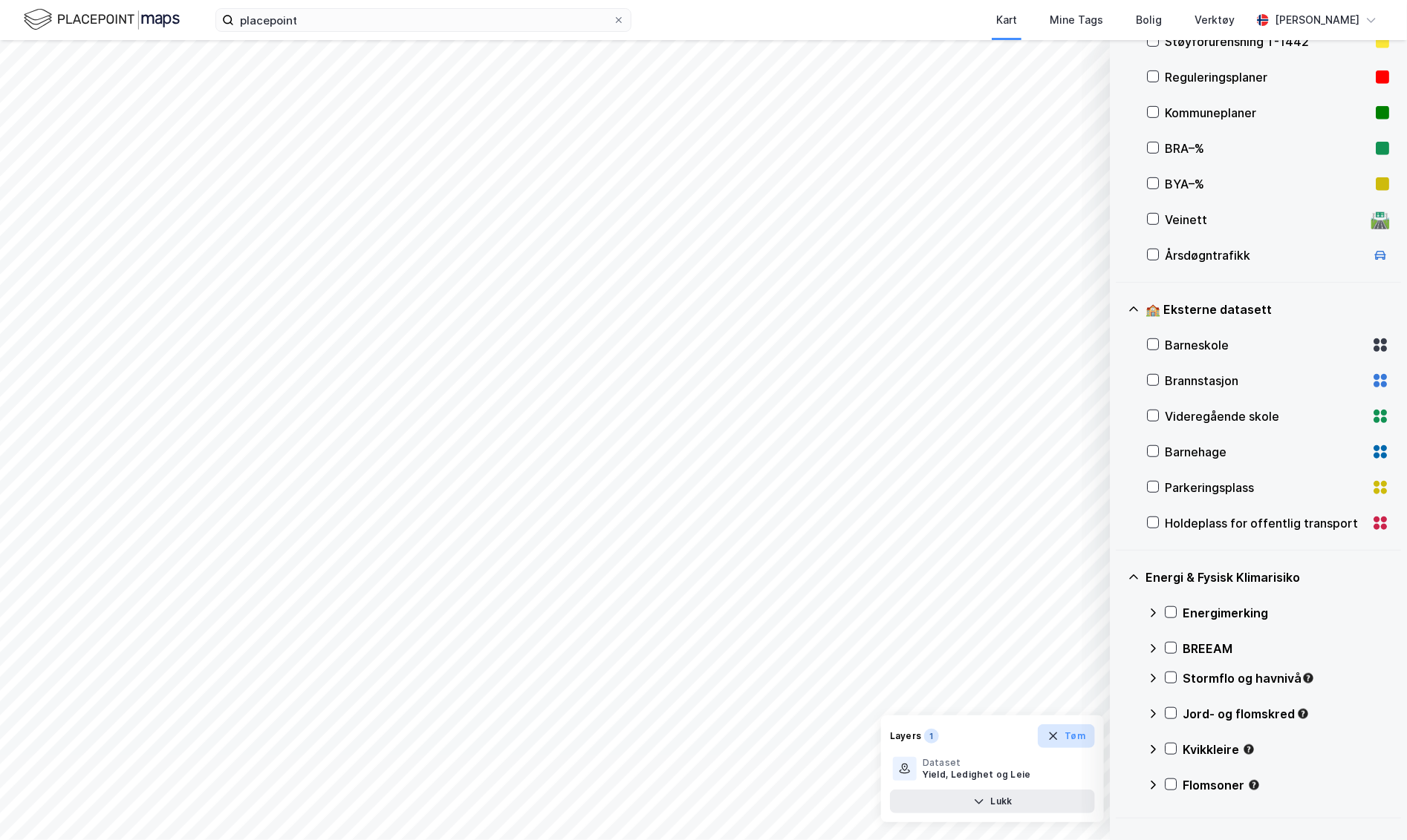
click at [1057, 738] on icon "button" at bounding box center [1053, 737] width 8 height 8
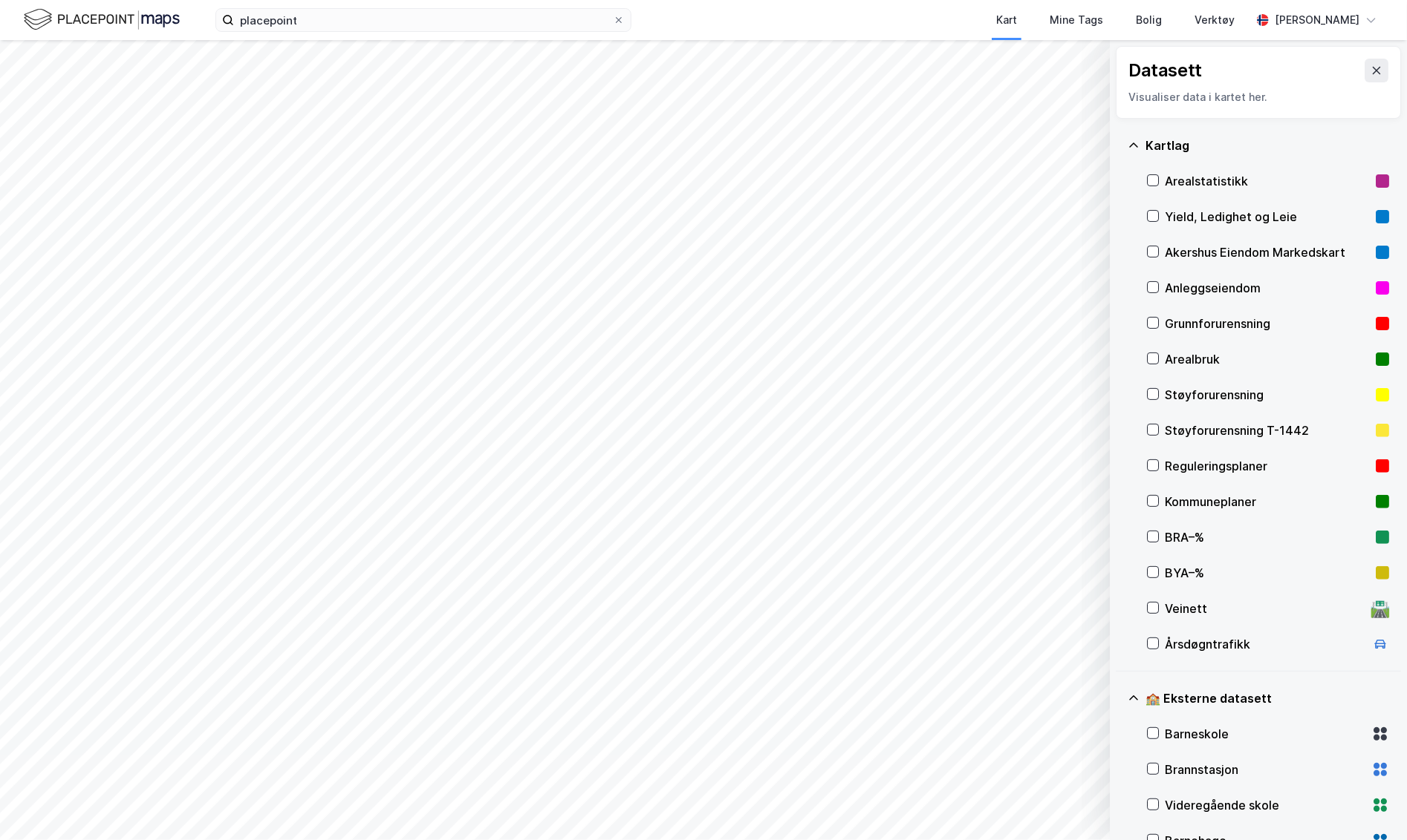
click at [1128, 706] on div "🏫 Eksterne datasett" at bounding box center [1258, 699] width 261 height 36
click at [1131, 740] on div "Energi & Fysisk Klimarisiko" at bounding box center [1258, 752] width 261 height 36
click at [1140, 796] on div "Transaksjoner" at bounding box center [1258, 807] width 261 height 36
click at [1201, 639] on div "Årsdøgntrafikk" at bounding box center [1265, 644] width 201 height 18
click at [1162, 638] on div "Årsdøgntrafikk" at bounding box center [1268, 644] width 242 height 36
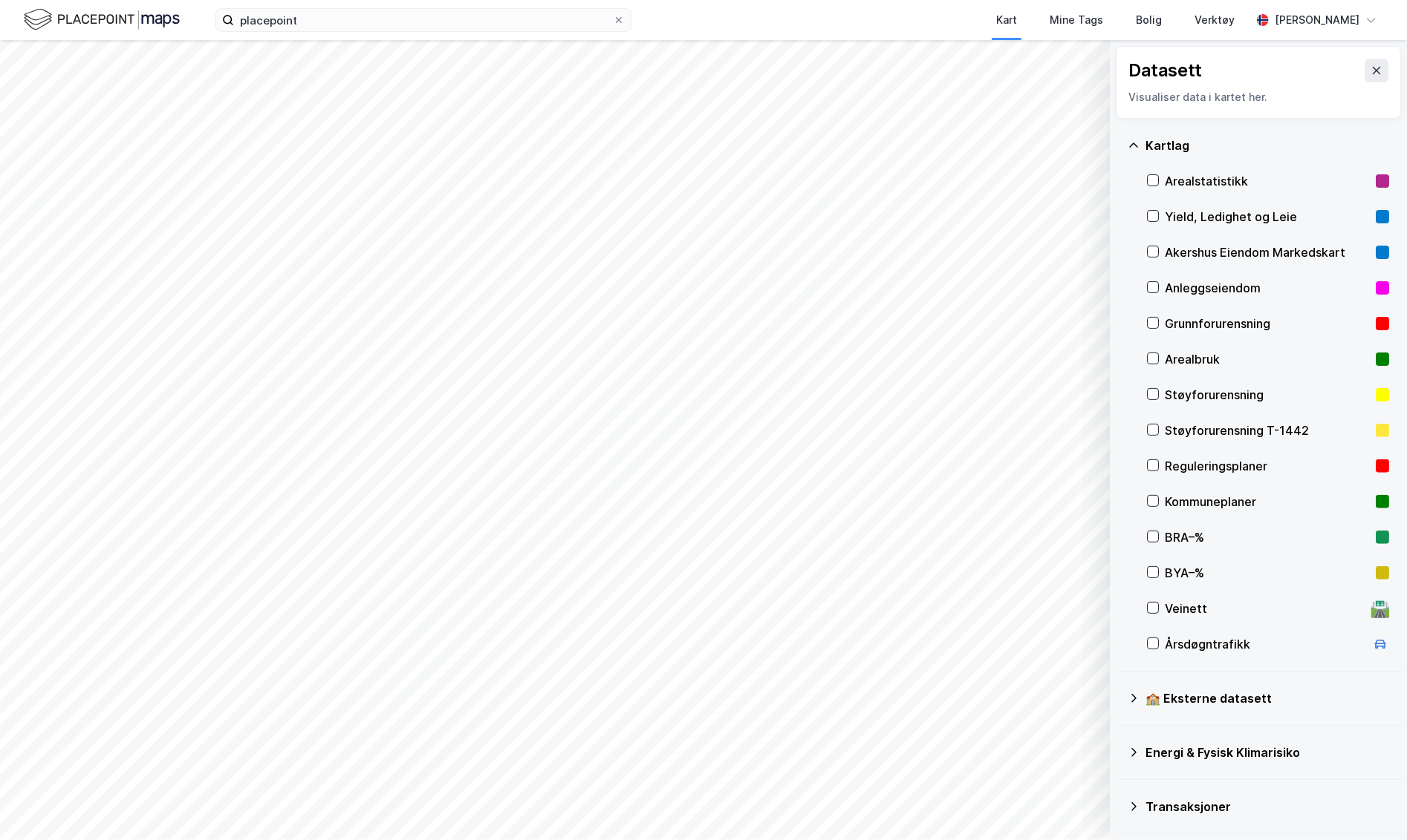
click at [1128, 137] on div "Kartlag" at bounding box center [1258, 145] width 261 height 36
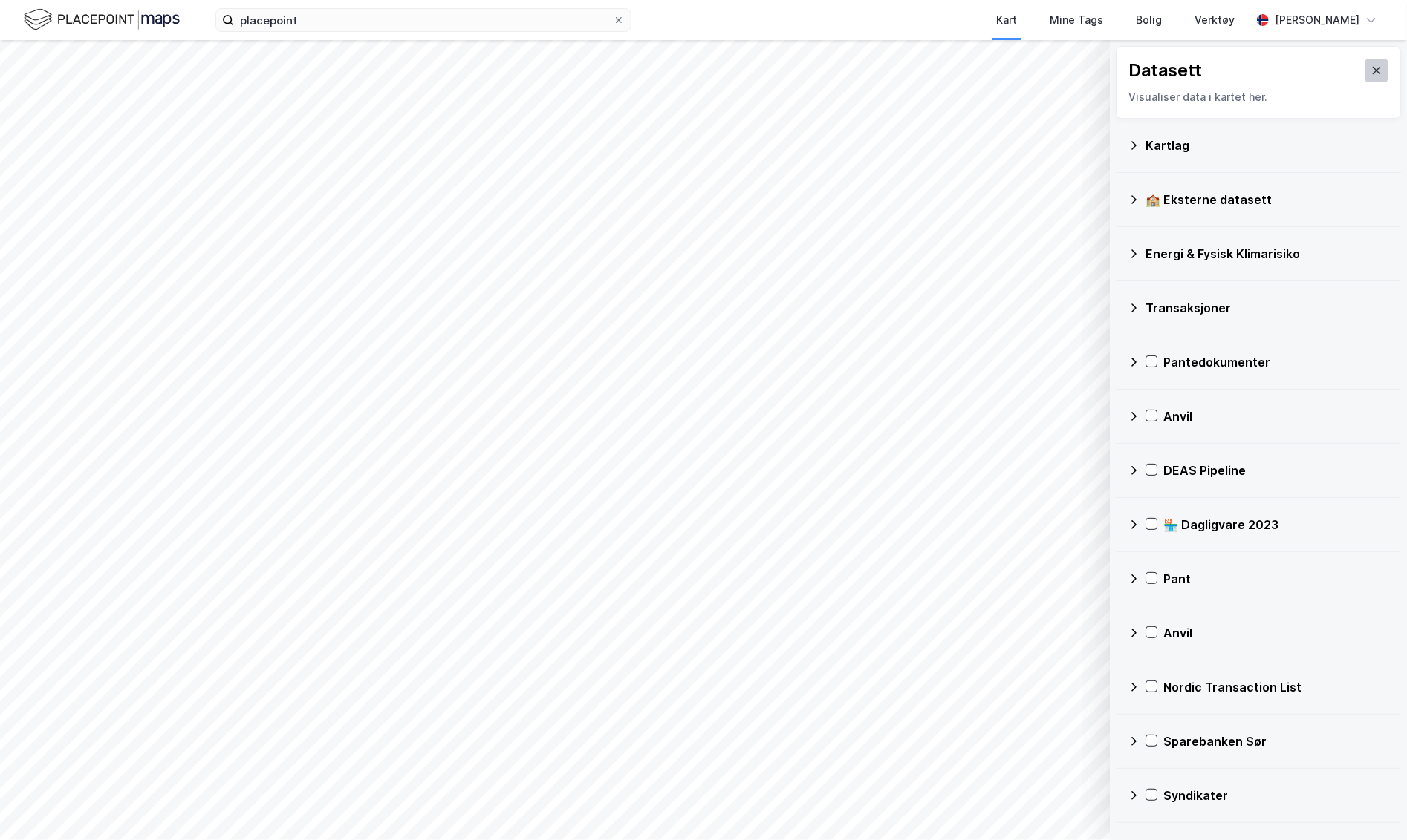
click at [1214, 68] on icon at bounding box center [1376, 70] width 12 height 12
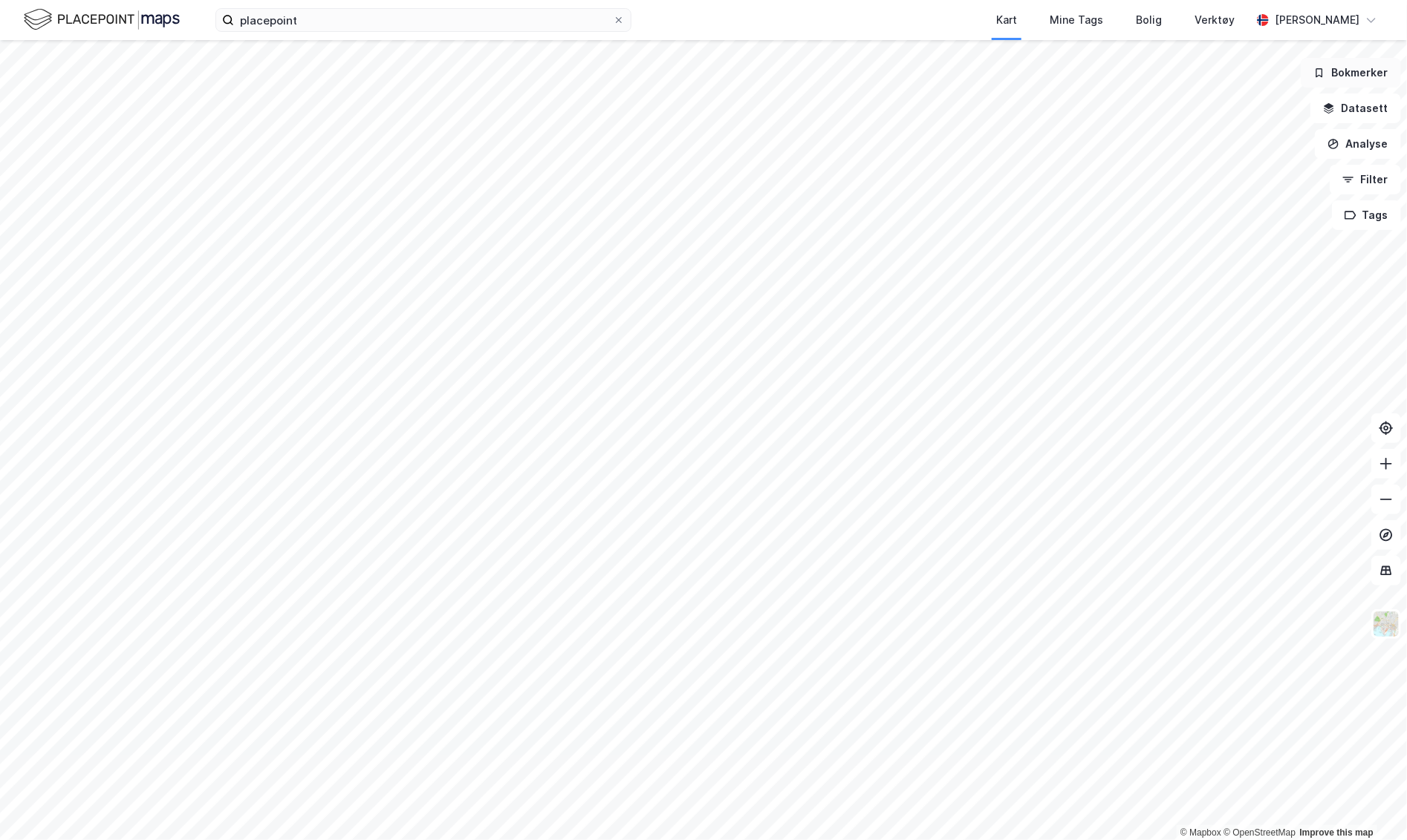
click at [1214, 73] on button "Bokmerker" at bounding box center [1350, 72] width 100 height 29
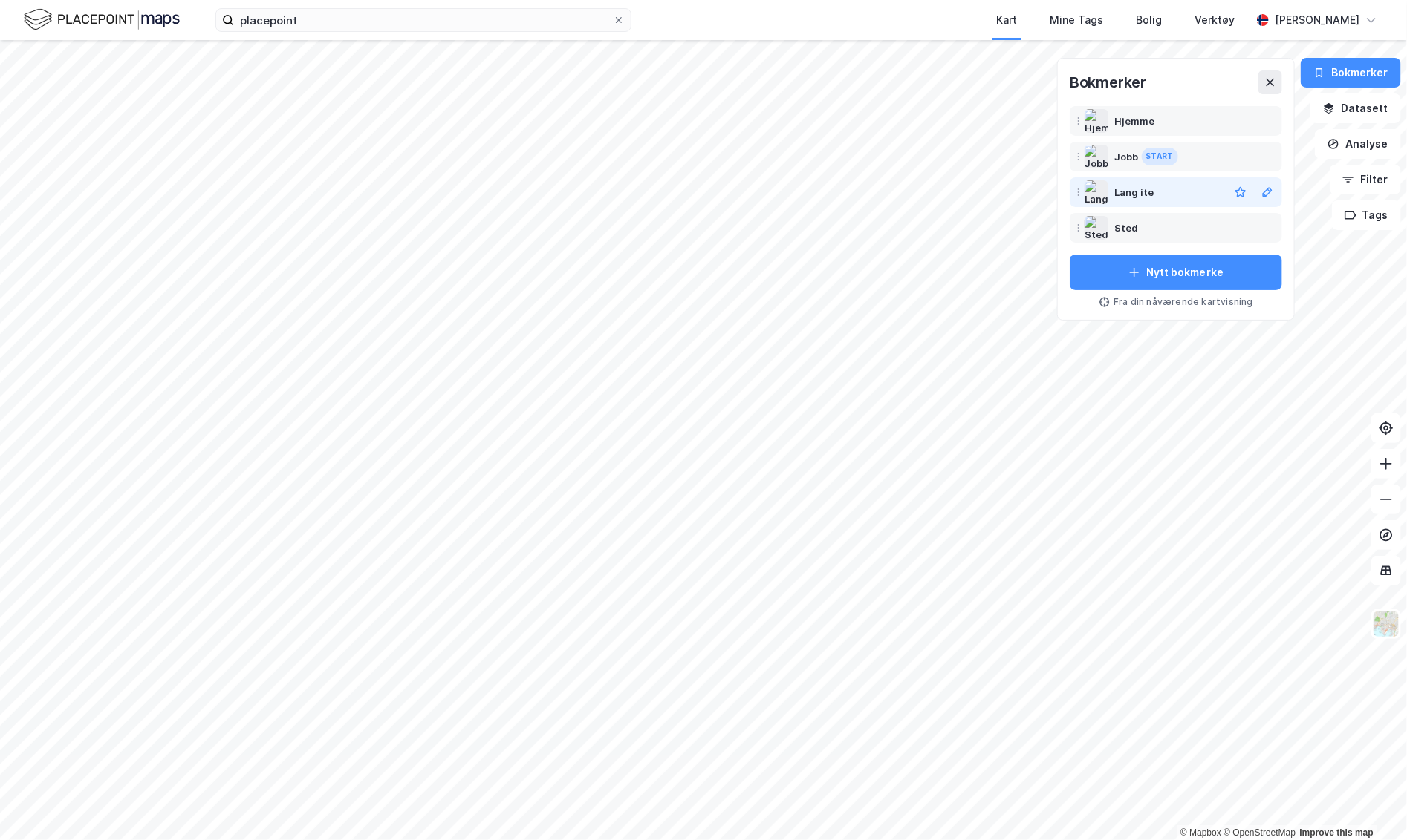
click at [1151, 192] on div "Lang ite" at bounding box center [1134, 192] width 40 height 18
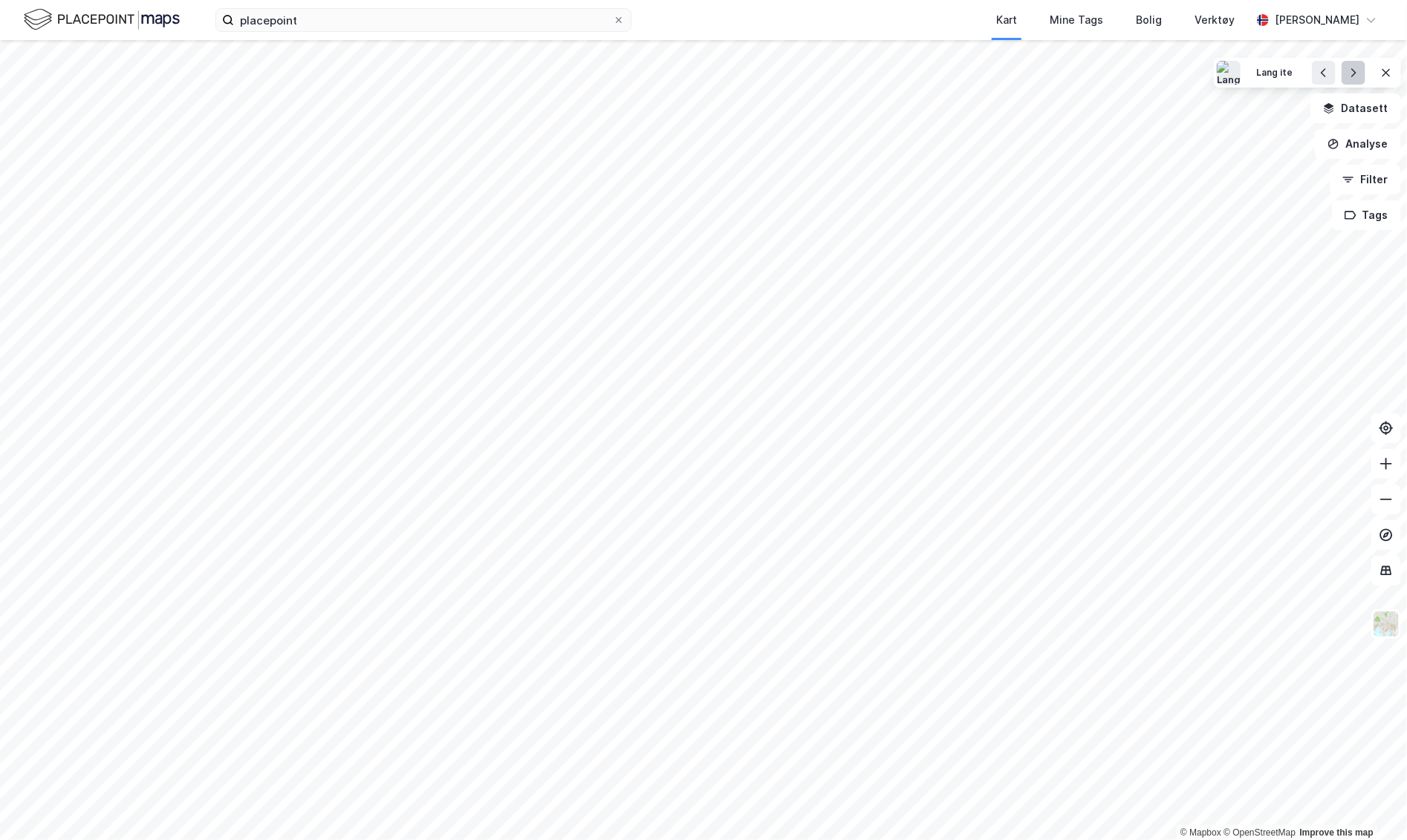
click at [1214, 64] on button at bounding box center [1353, 72] width 23 height 23
click at [1214, 76] on icon at bounding box center [1386, 73] width 12 height 12
click at [1214, 143] on button "Analyse" at bounding box center [1357, 144] width 86 height 29
click at [1214, 149] on div "Mål avstand" at bounding box center [1229, 144] width 130 height 13
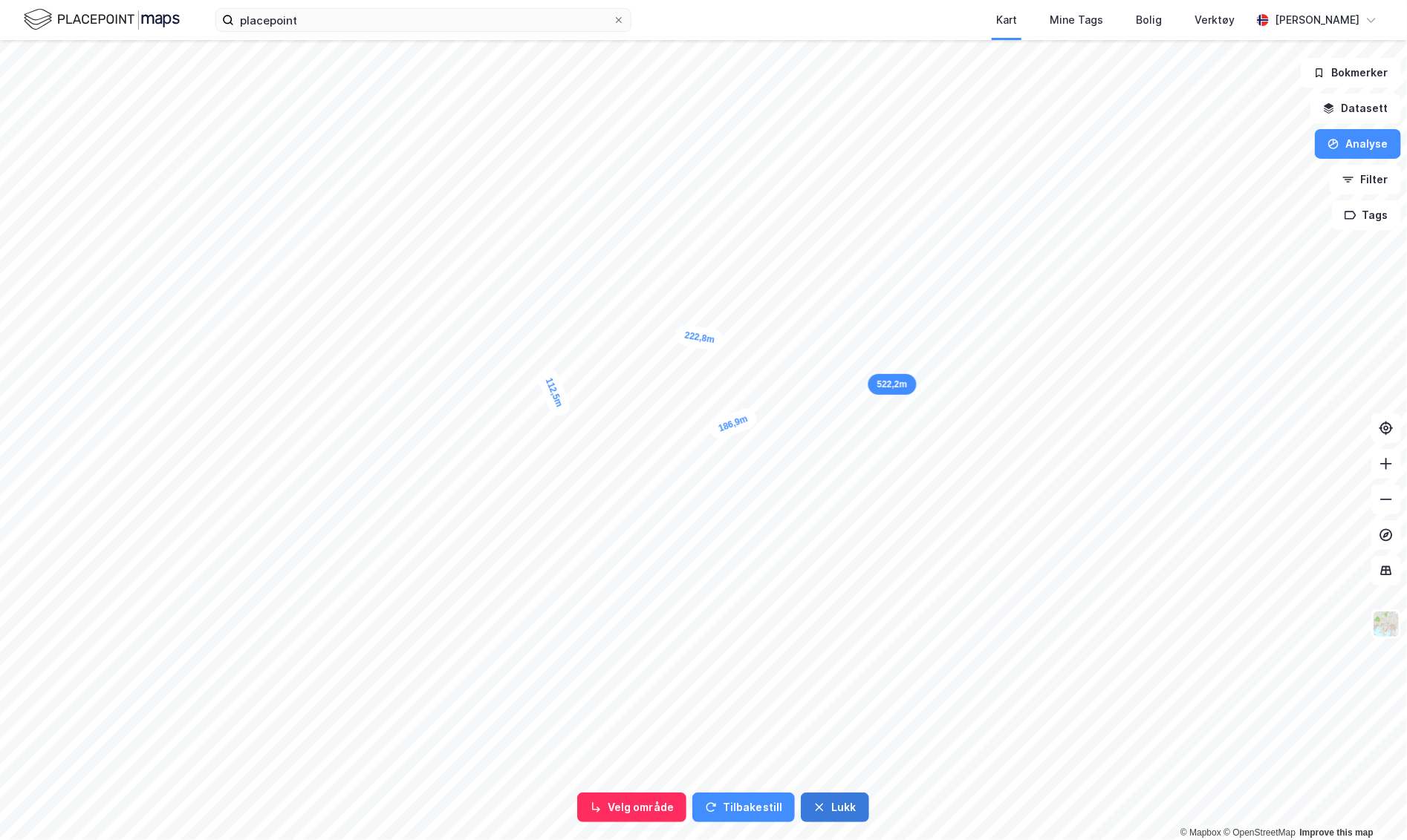
click at [840, 806] on button "Lukk" at bounding box center [834, 808] width 67 height 29
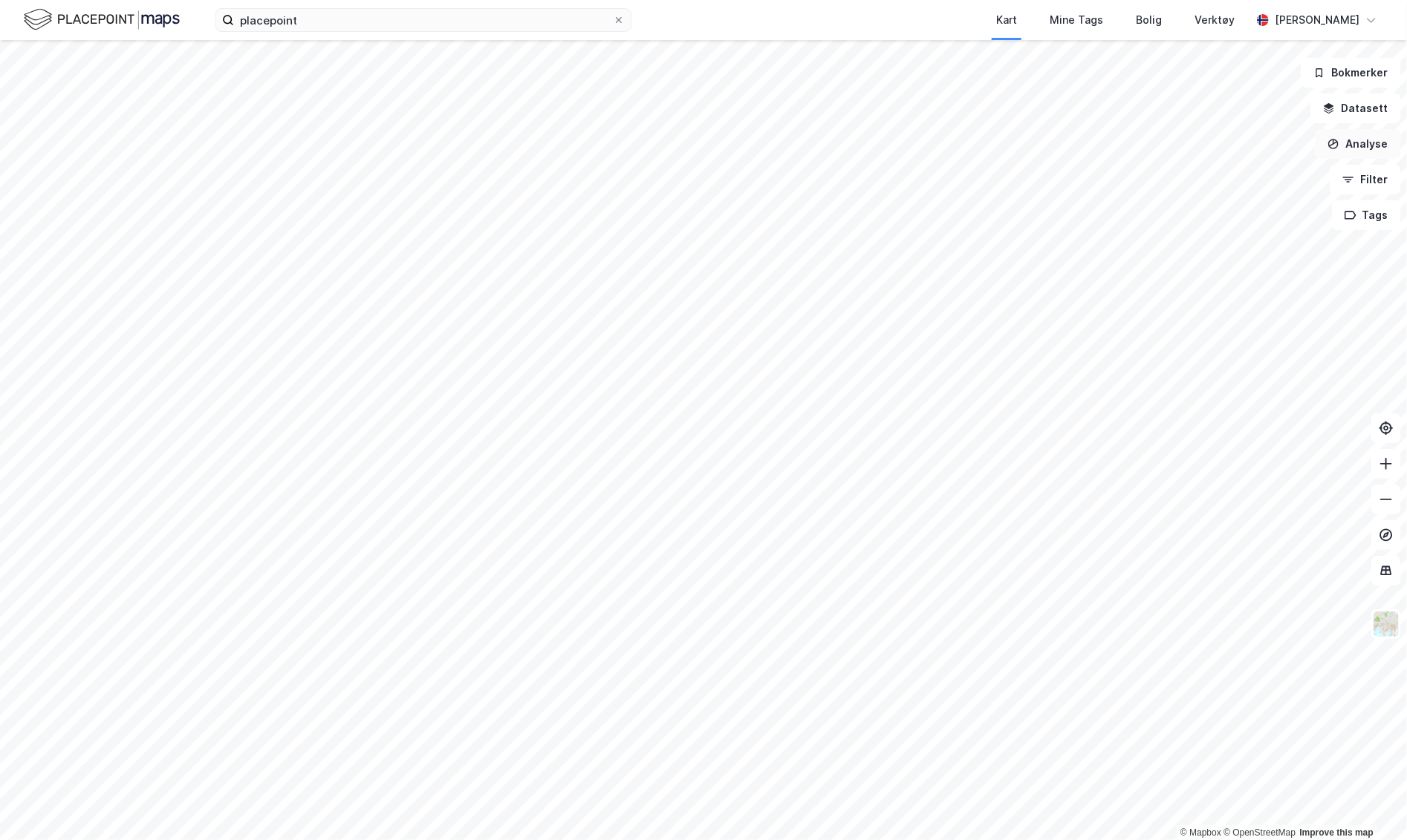
click at [1214, 136] on button "Analyse" at bounding box center [1357, 144] width 86 height 29
click at [1214, 230] on div "Se demografi" at bounding box center [1229, 236] width 130 height 13
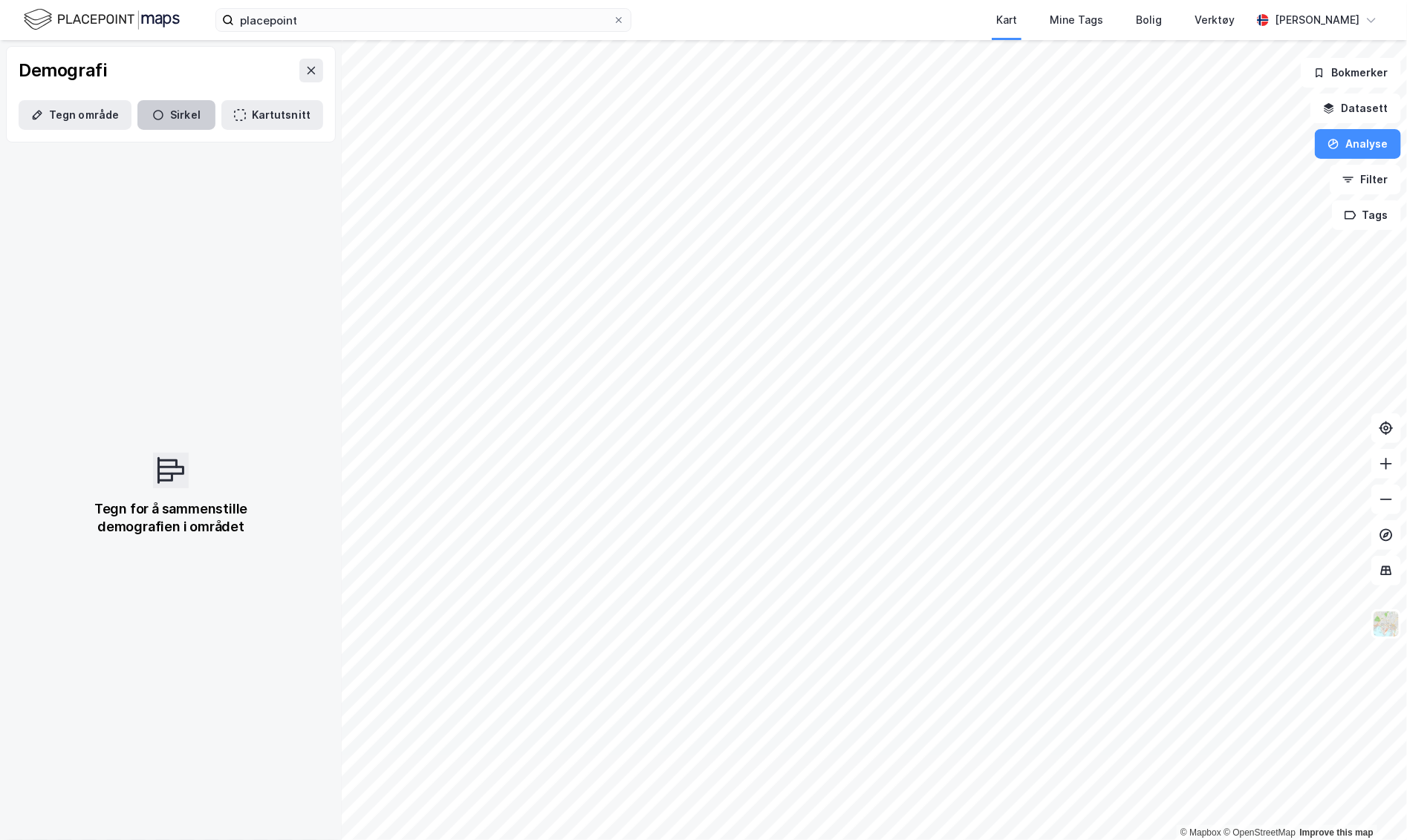
click at [182, 115] on button "Sirkel" at bounding box center [176, 115] width 78 height 29
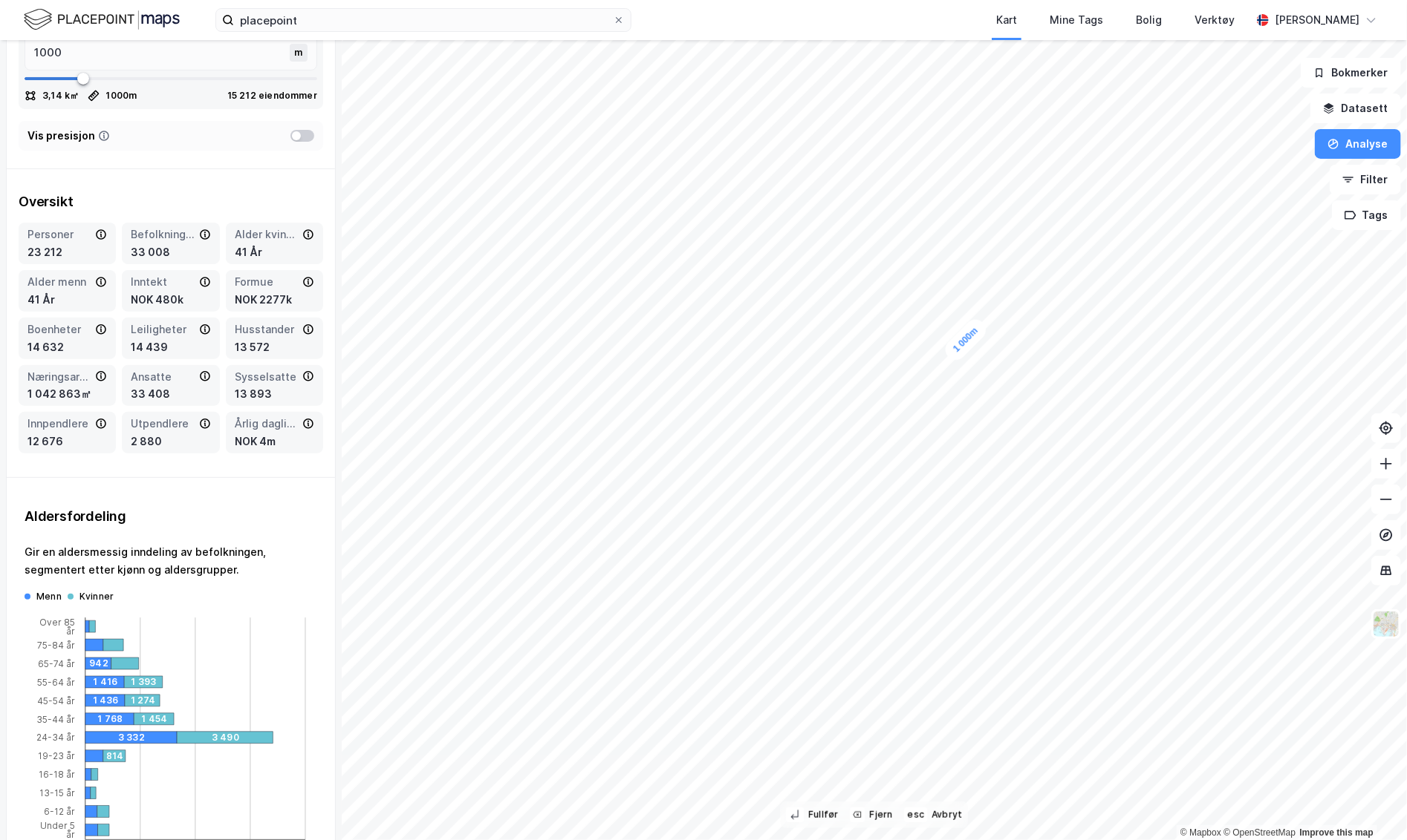
scroll to position [141, 0]
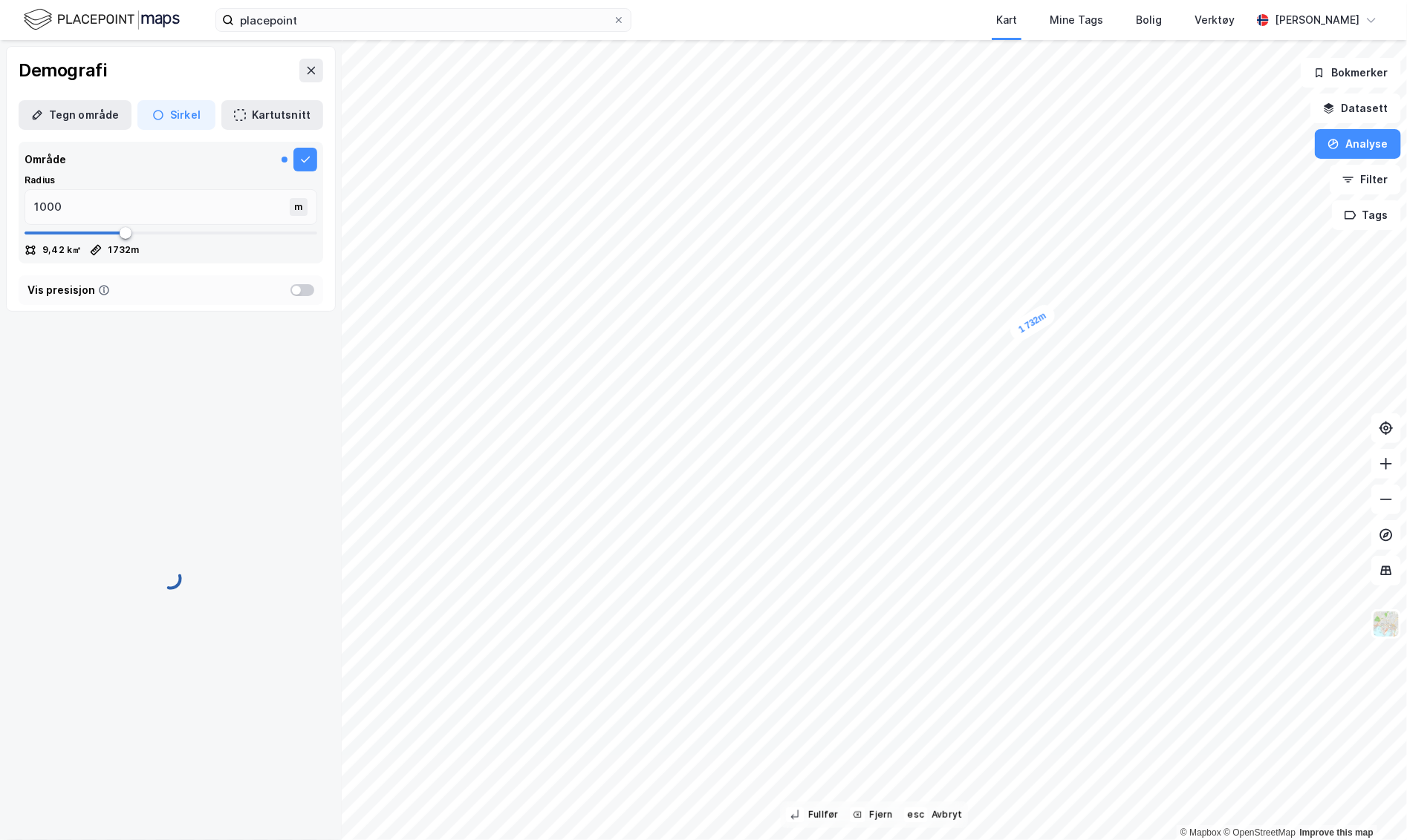
type input "1732"
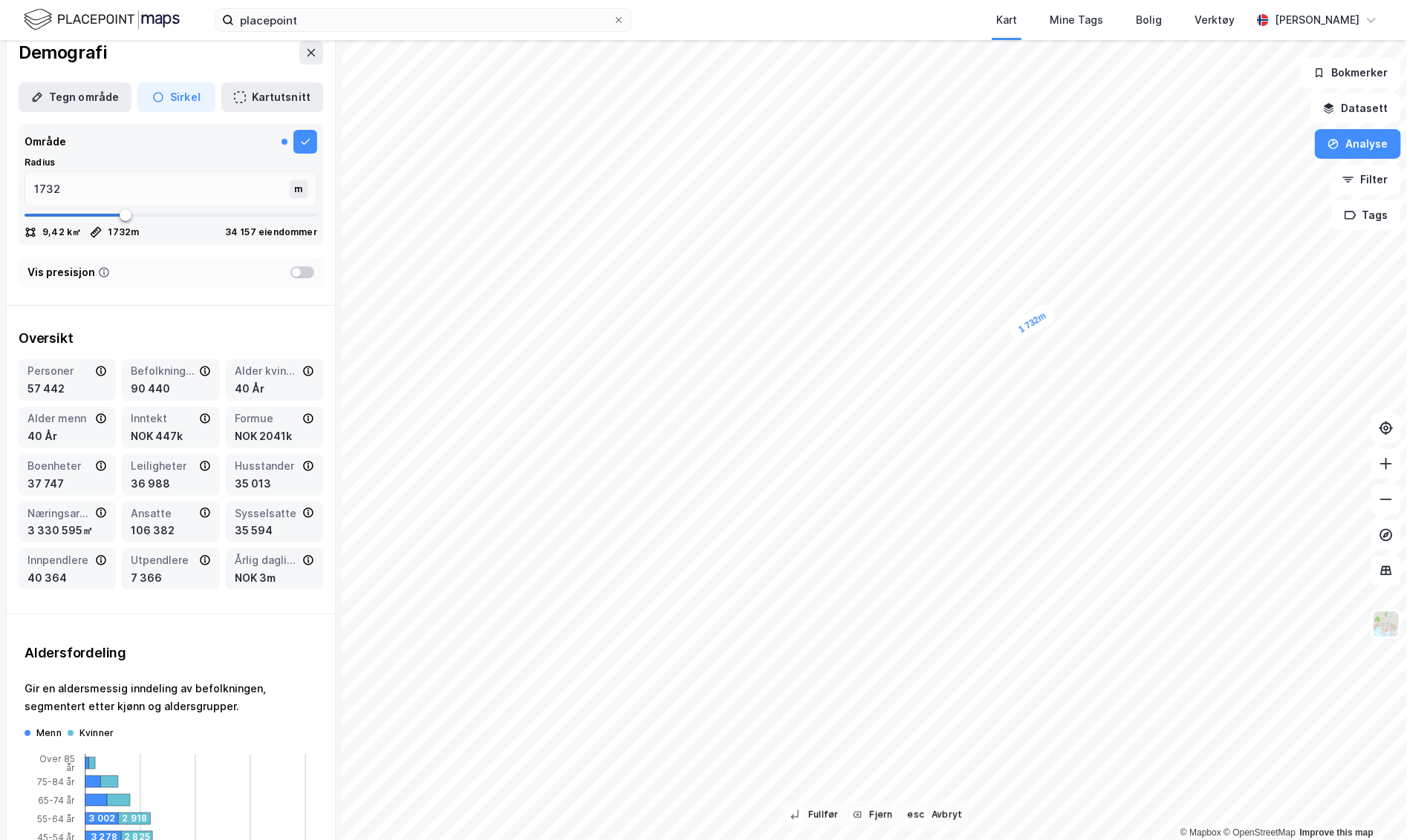
scroll to position [0, 0]
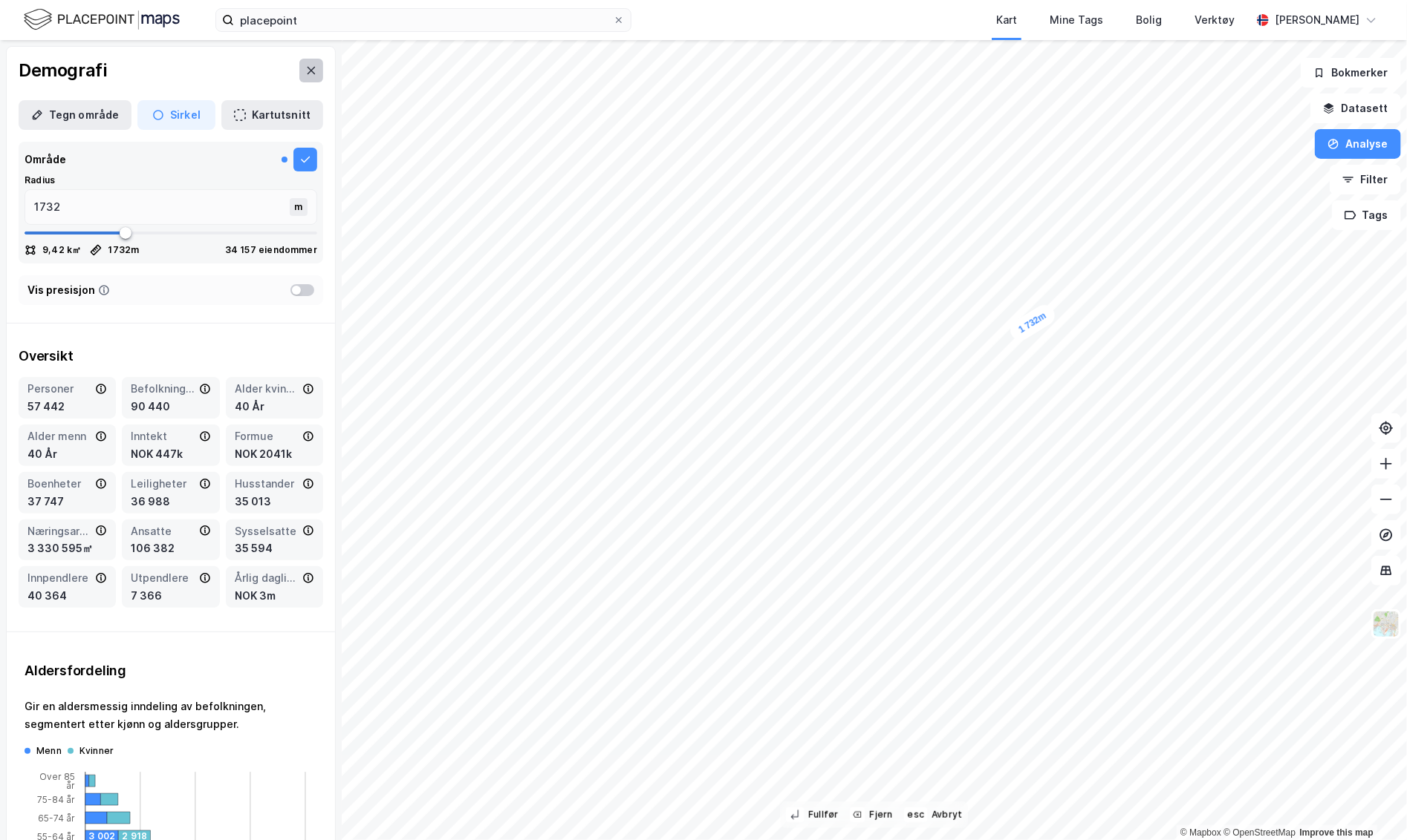
click at [321, 63] on button at bounding box center [311, 70] width 23 height 23
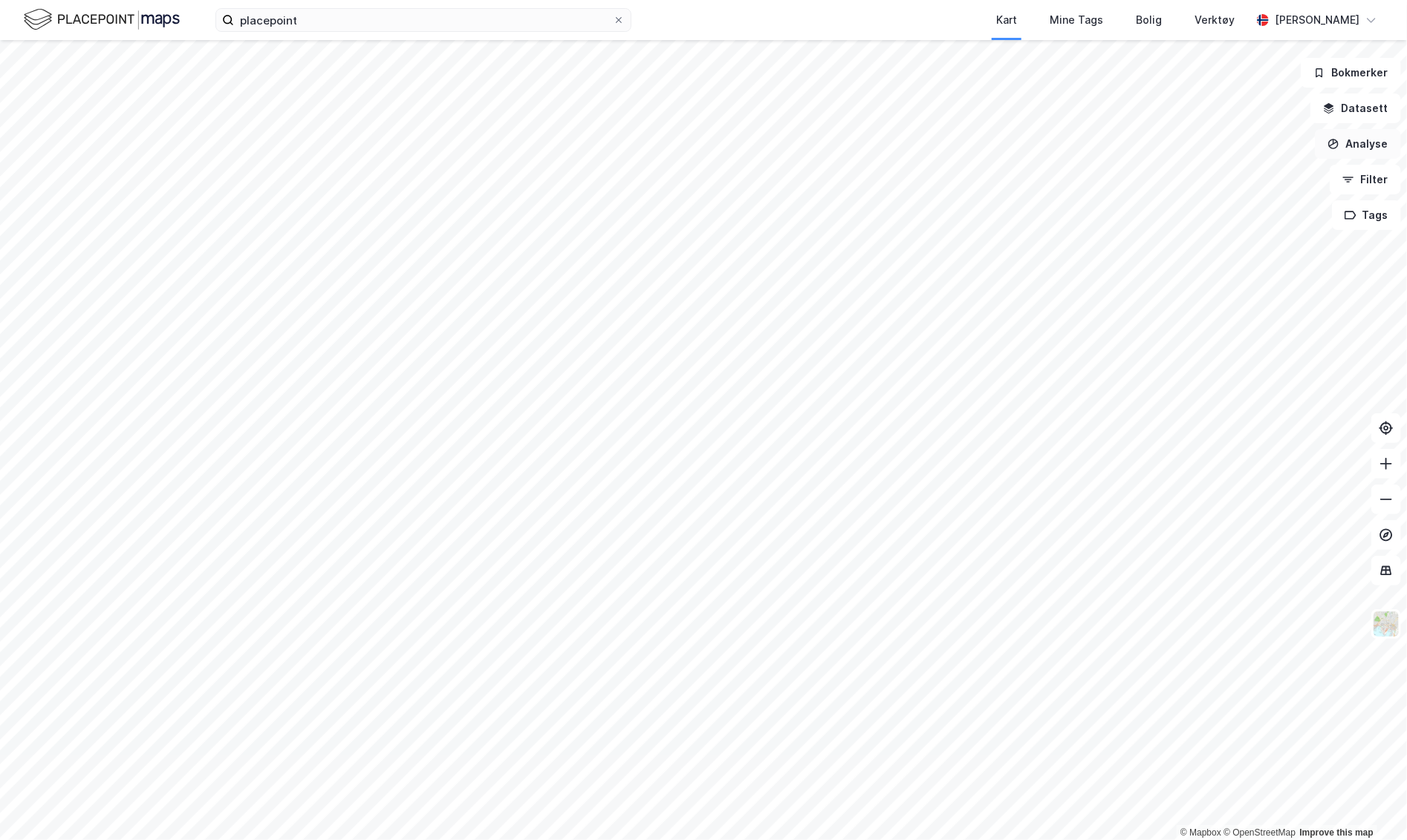
click at [1214, 145] on button "Analyse" at bounding box center [1357, 144] width 86 height 29
click at [1214, 266] on div "Reisetidsanalyse" at bounding box center [1229, 266] width 130 height 13
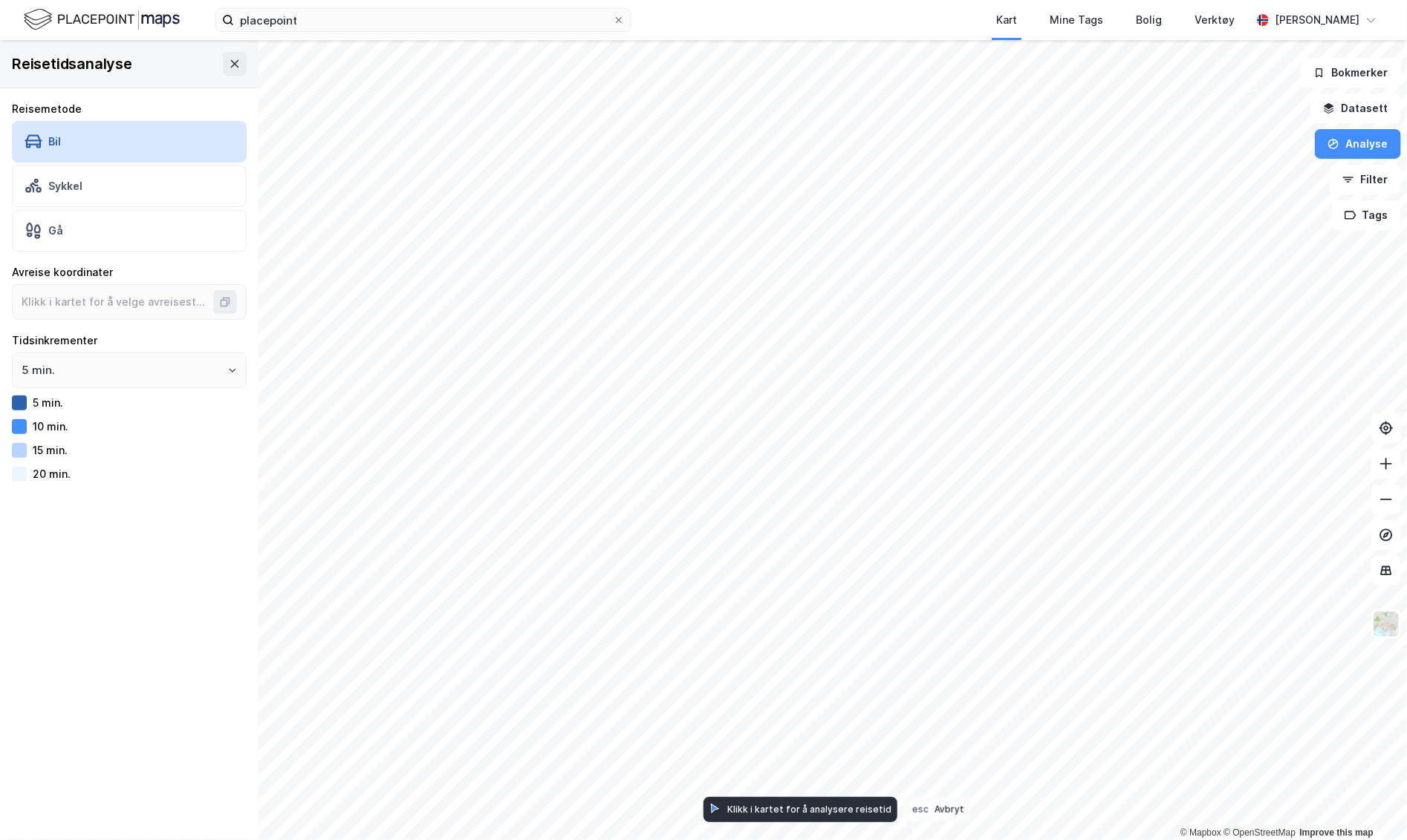
type input "59.91947779749961, 10.737318559427877"
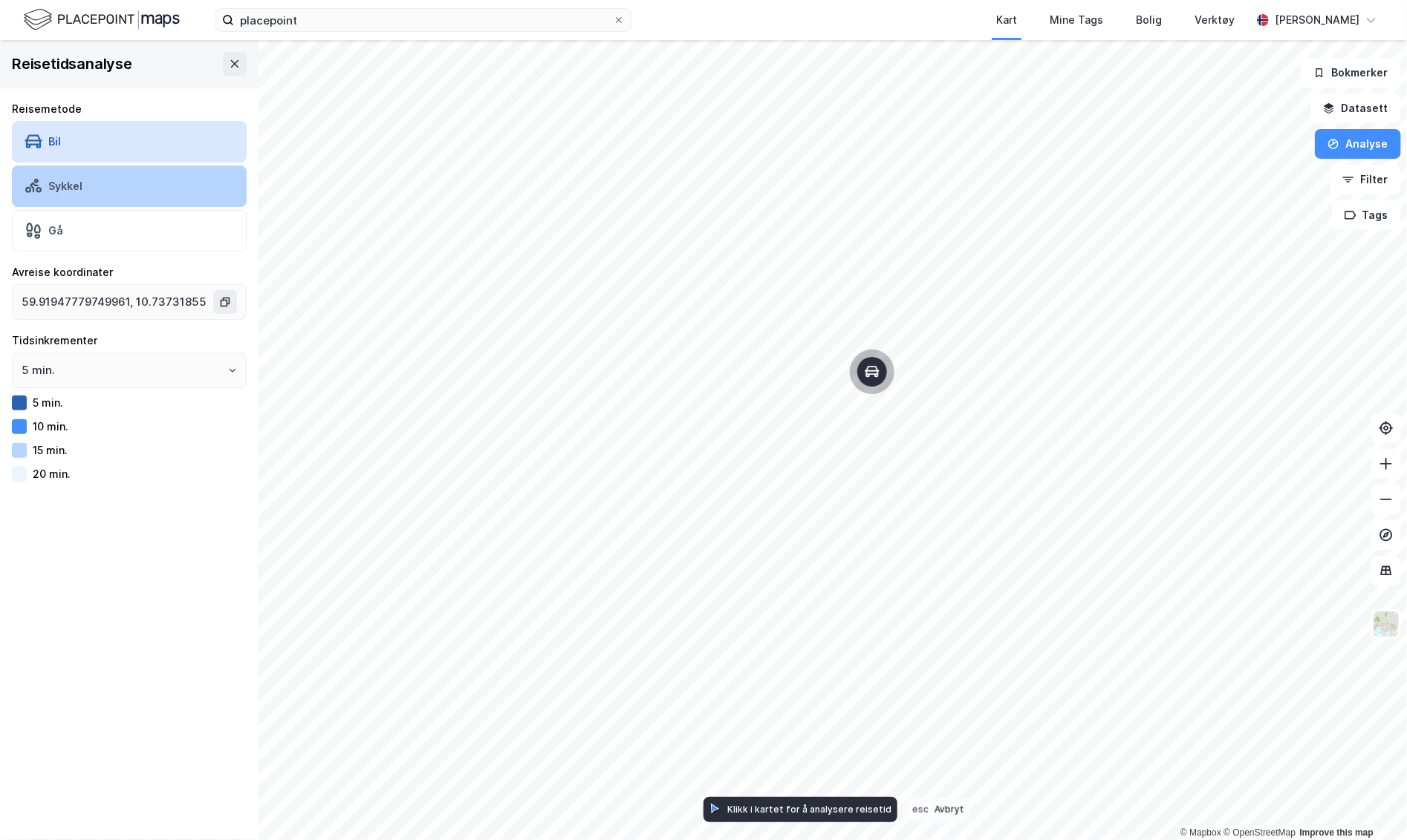
click at [154, 180] on div "Sykkel" at bounding box center [129, 186] width 235 height 42
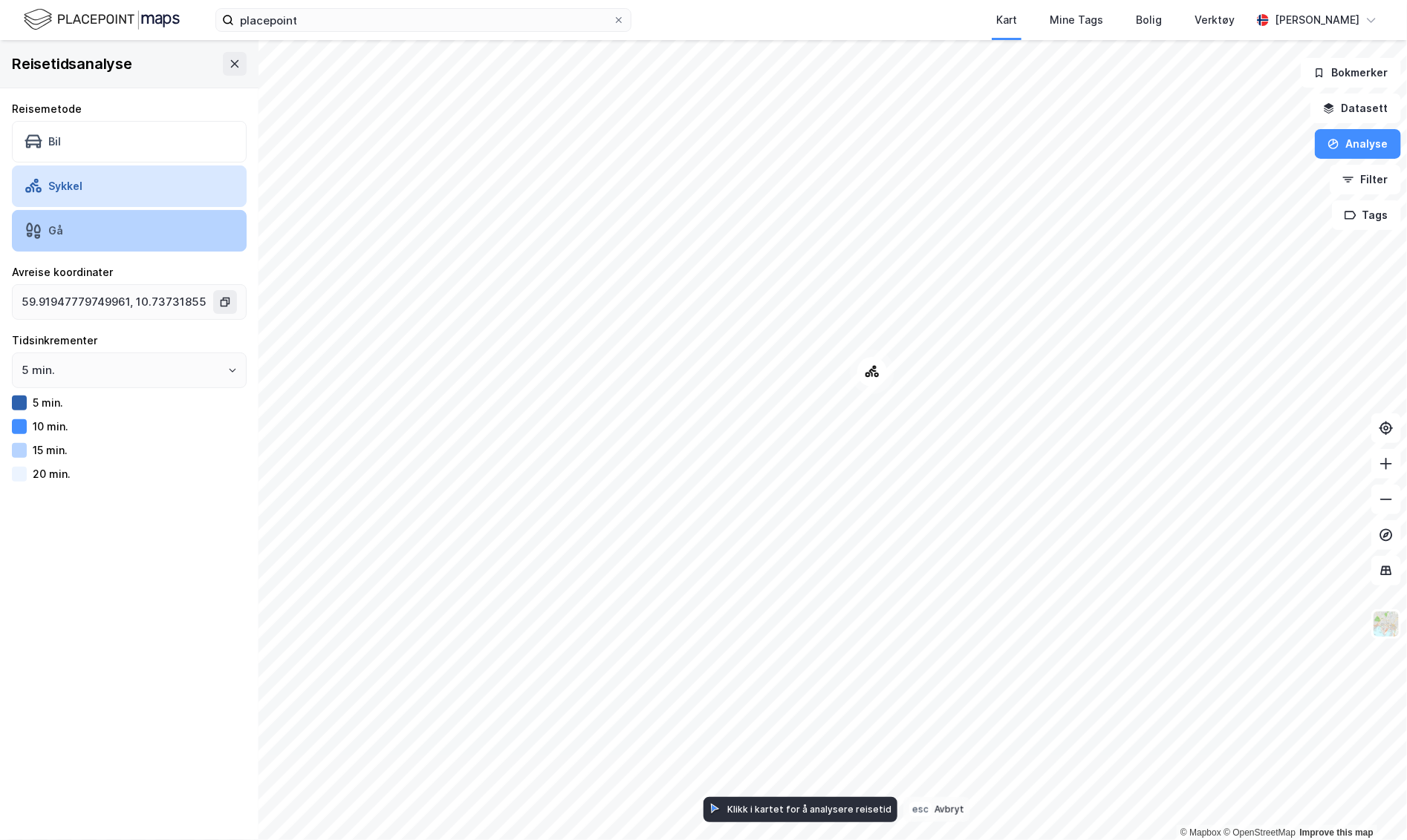
click at [120, 226] on div "Gå" at bounding box center [129, 231] width 235 height 42
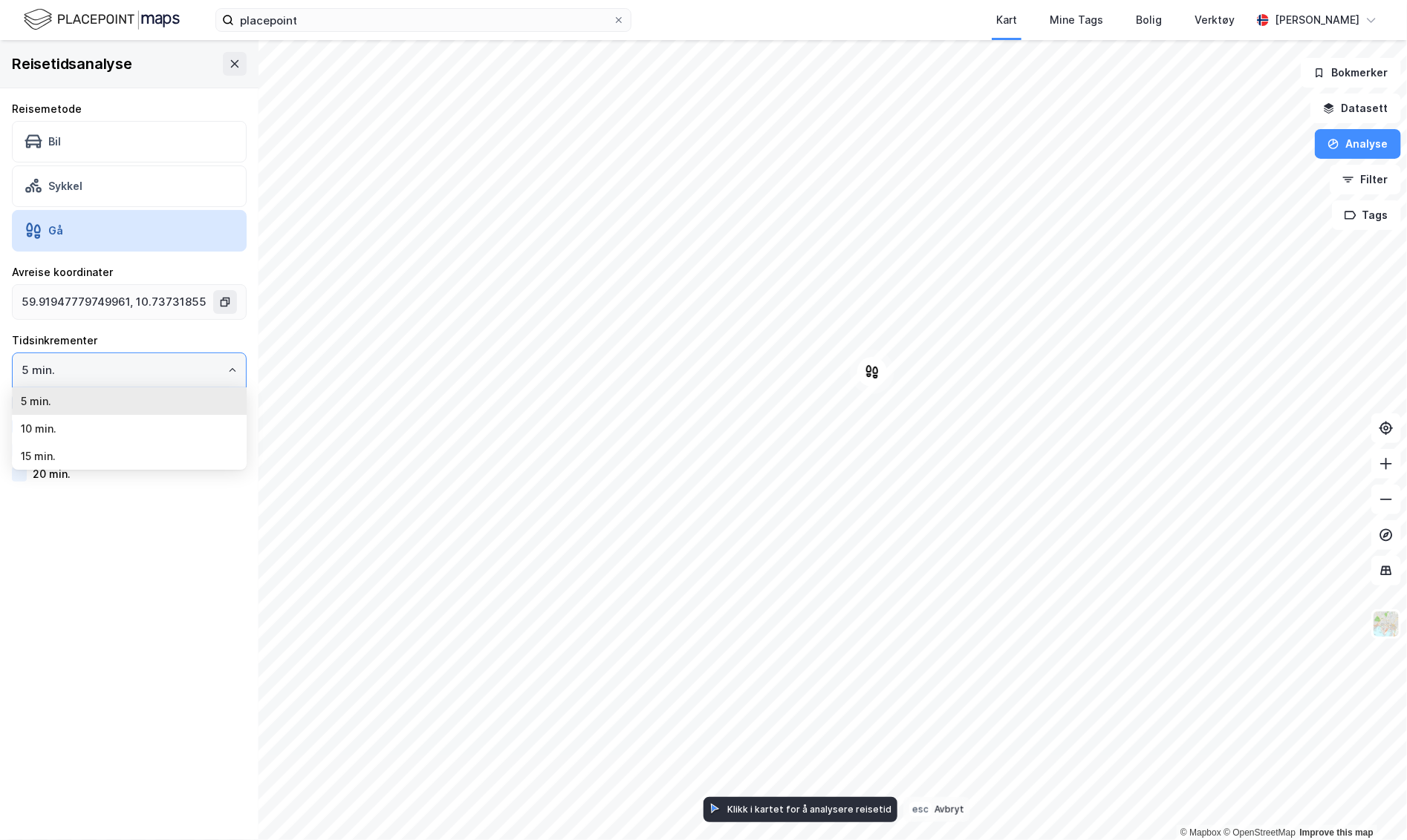
click at [142, 378] on input "5 min." at bounding box center [129, 370] width 233 height 34
click at [136, 415] on li "10 min." at bounding box center [129, 429] width 235 height 27
type input "10 min."
click at [229, 73] on button at bounding box center [235, 63] width 23 height 23
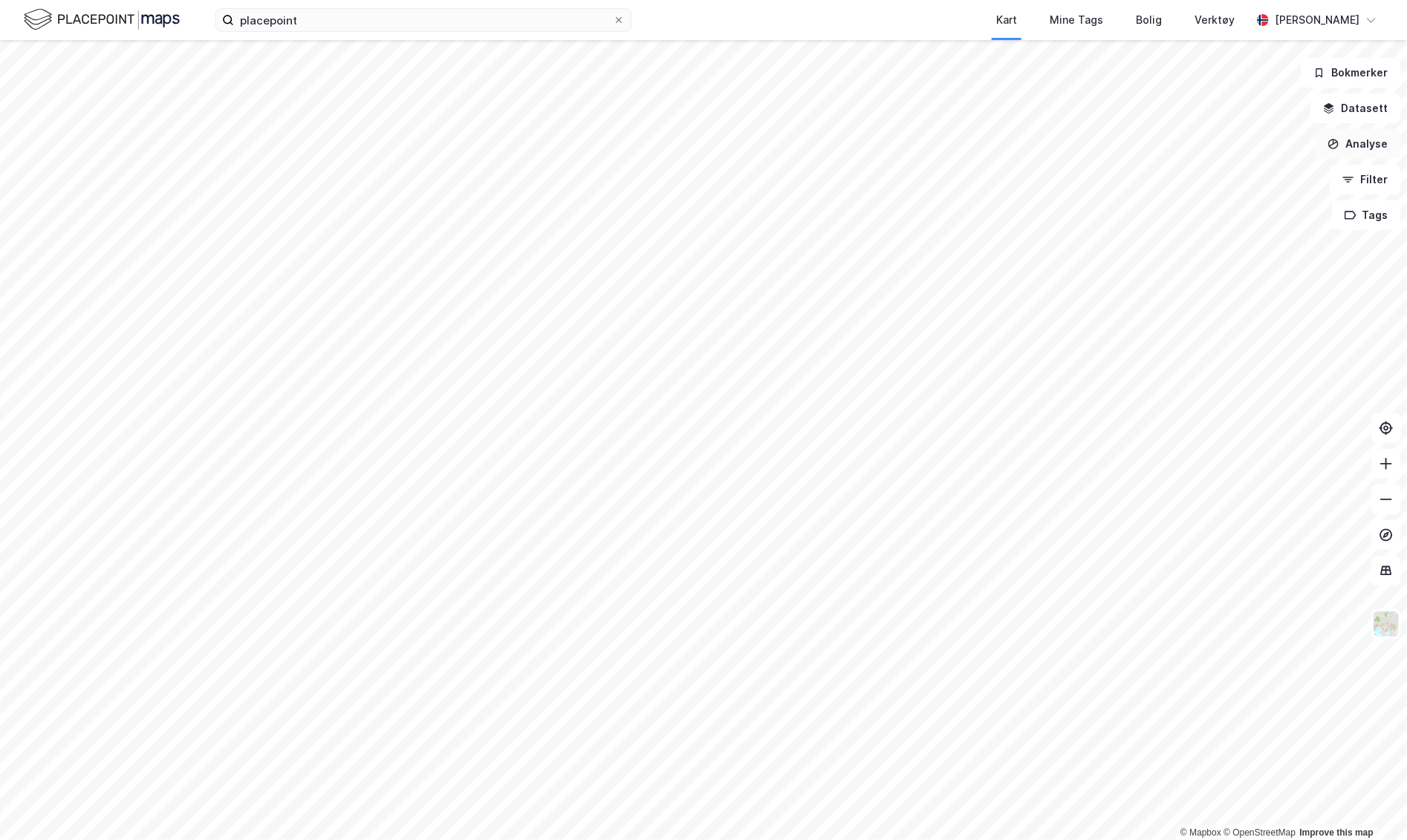
click at [1214, 148] on button "Analyse" at bounding box center [1357, 144] width 86 height 29
click at [1214, 174] on div "Tegn område" at bounding box center [1229, 175] width 130 height 13
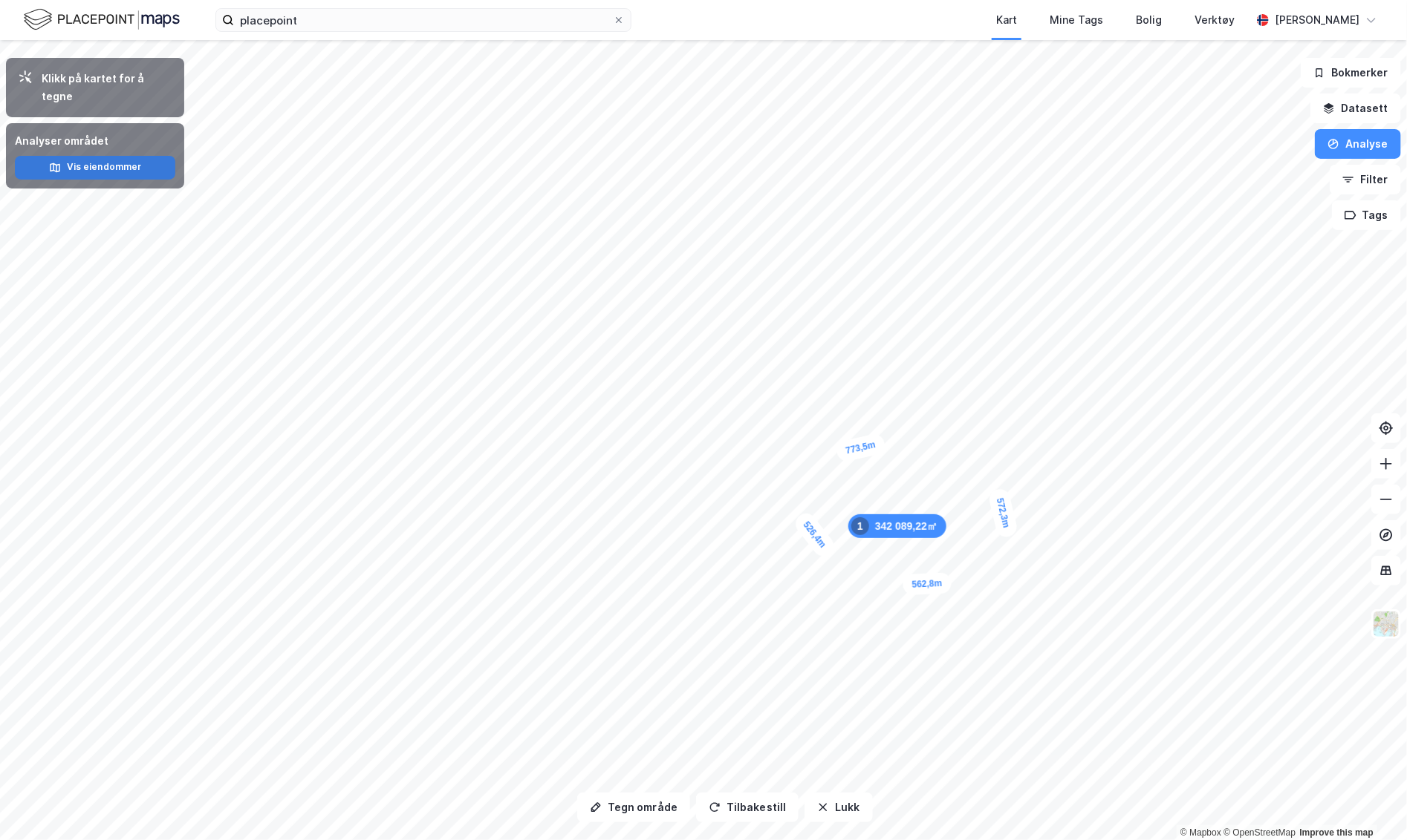
click at [104, 156] on button "Vis eiendommer" at bounding box center [95, 168] width 161 height 23
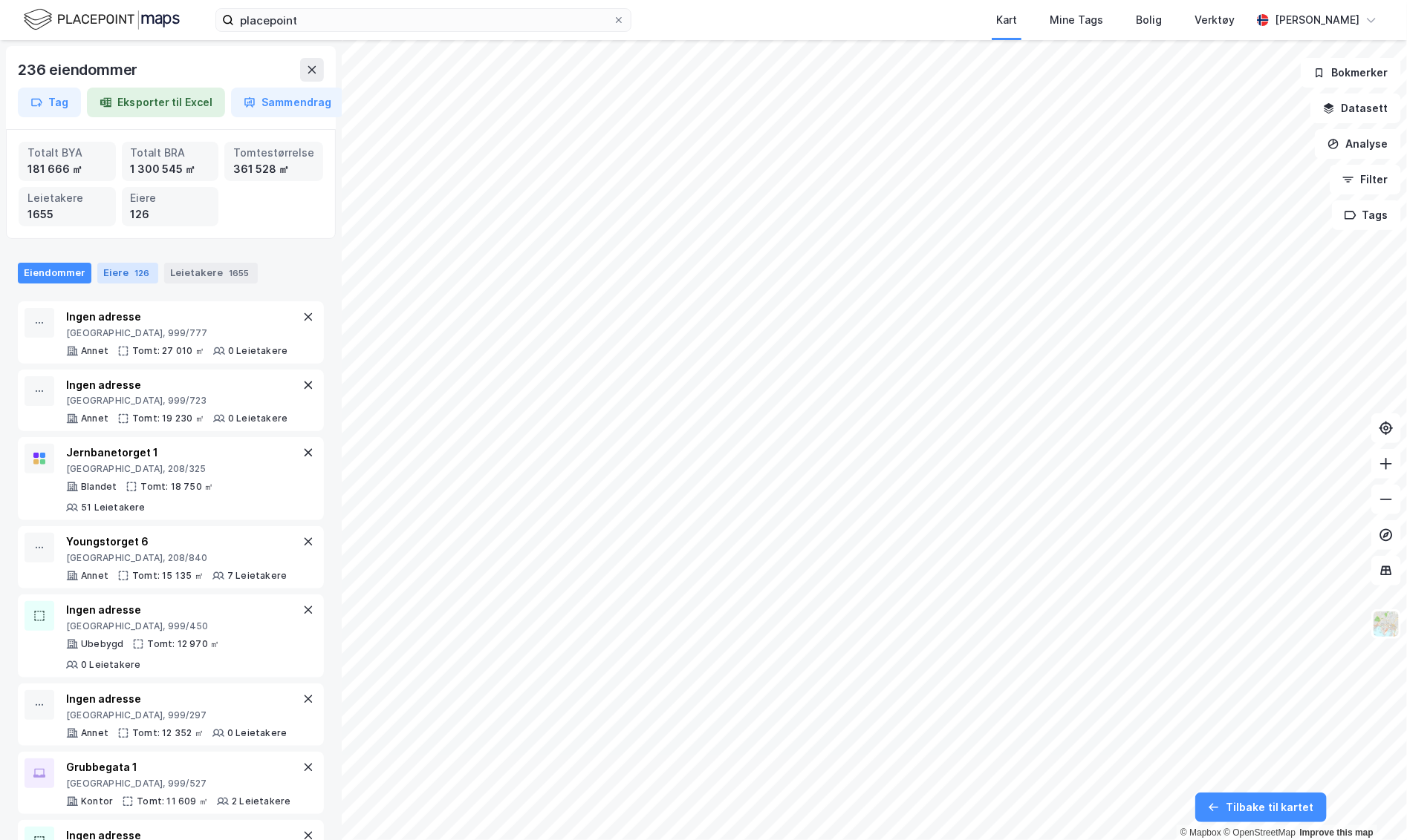
click at [98, 263] on div "Eiere 126" at bounding box center [128, 273] width 60 height 20
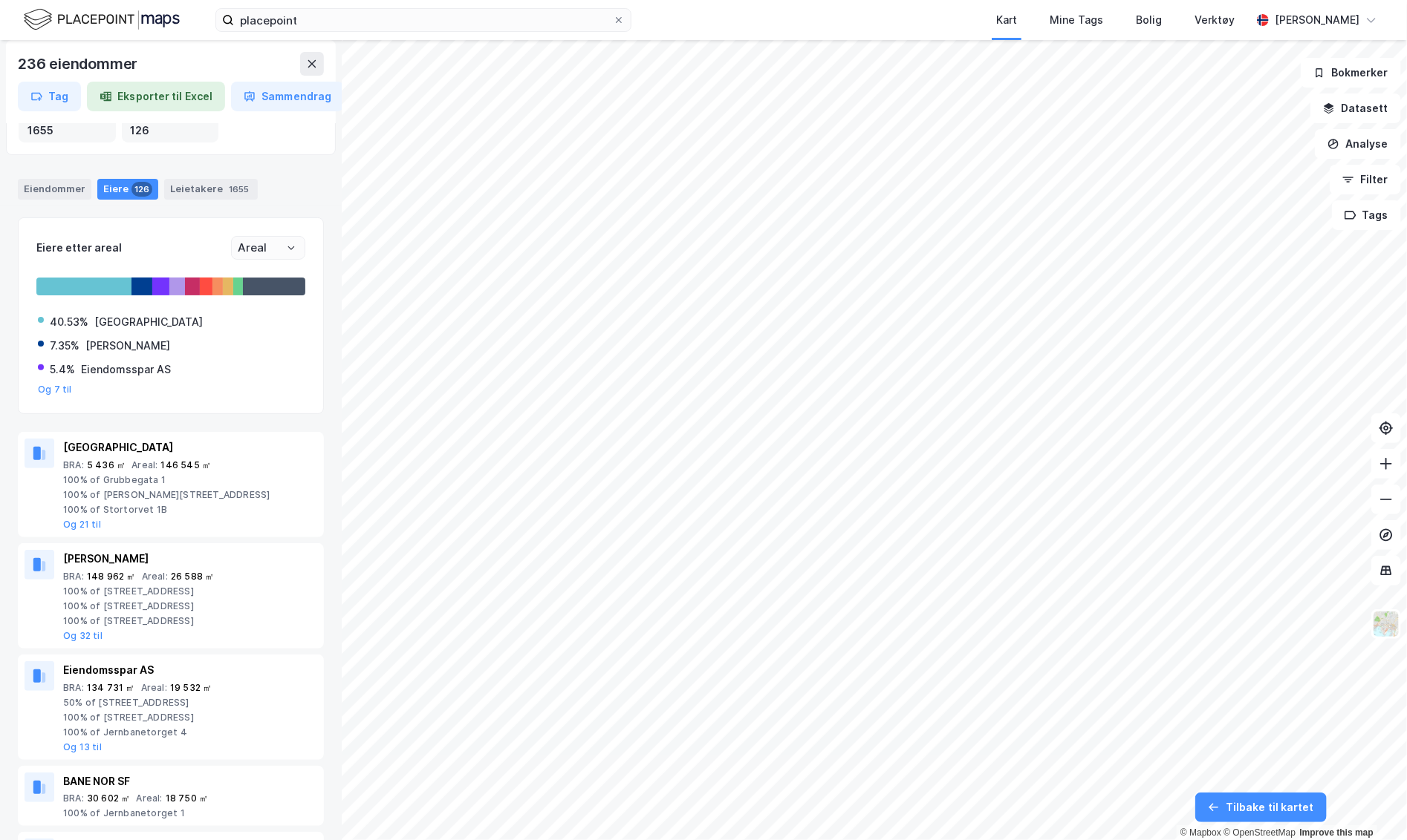
scroll to position [34, 0]
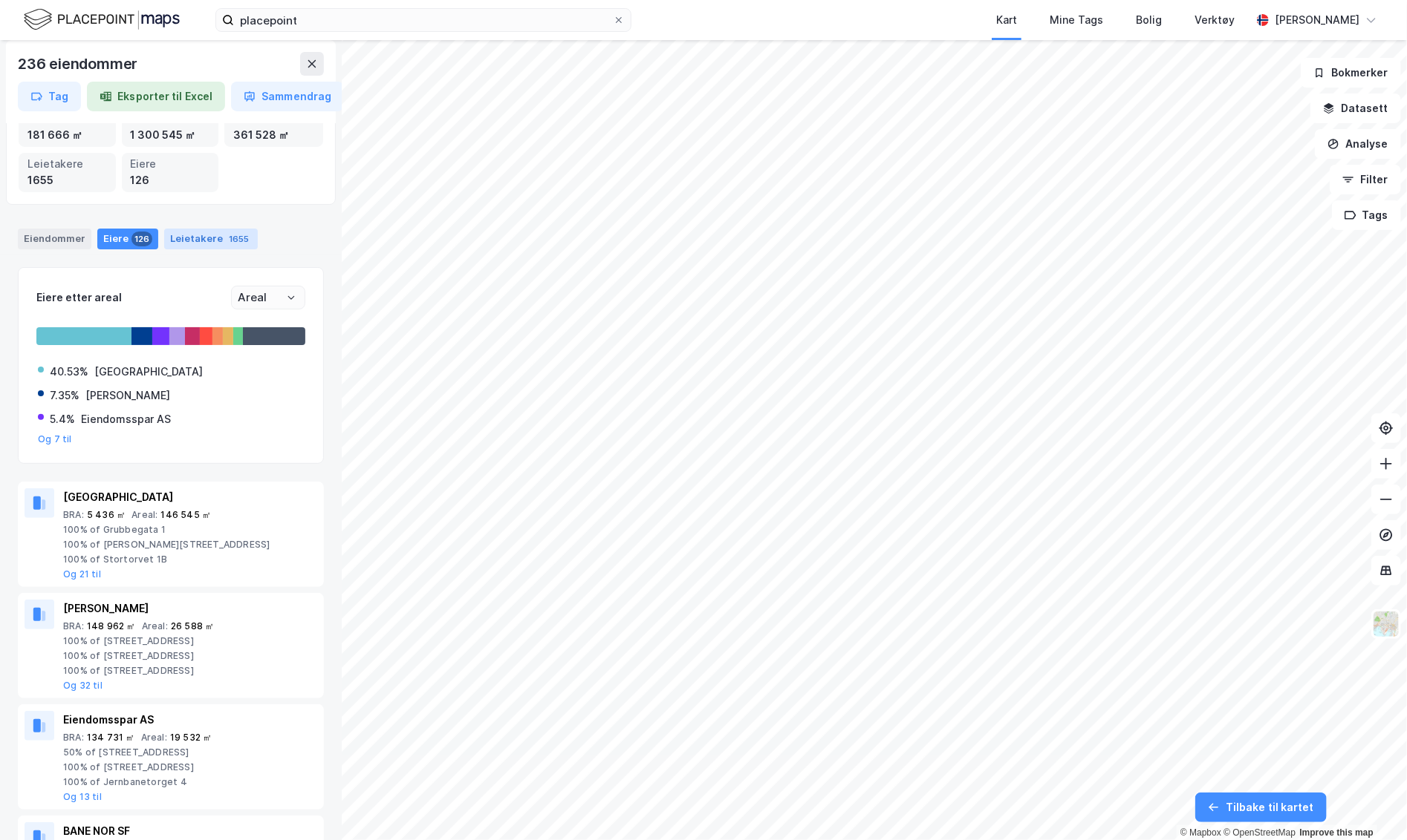
click at [201, 237] on div "Leietakere 1655" at bounding box center [211, 239] width 94 height 20
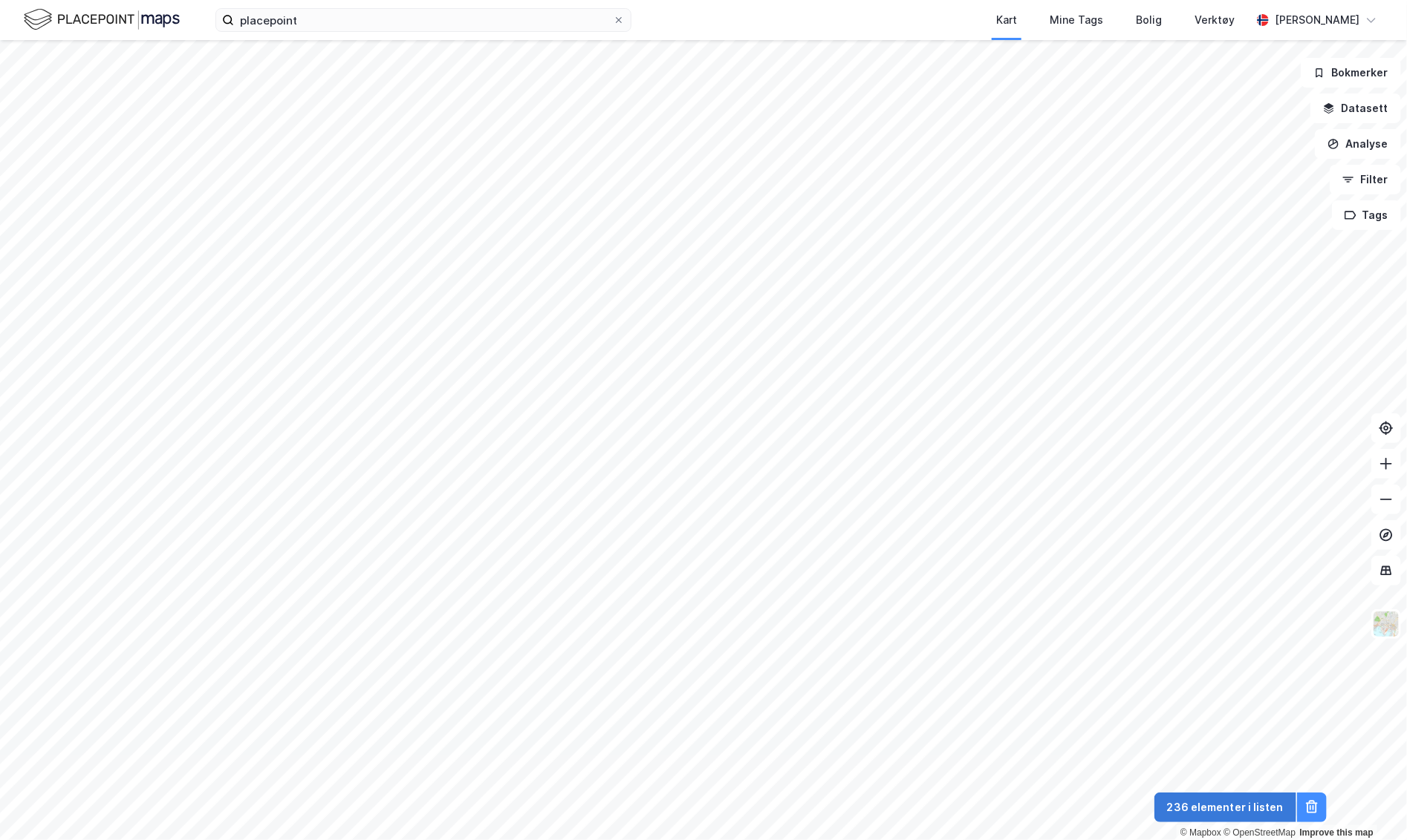
click at [1214, 813] on button "236 elementer i listen" at bounding box center [1225, 808] width 141 height 29
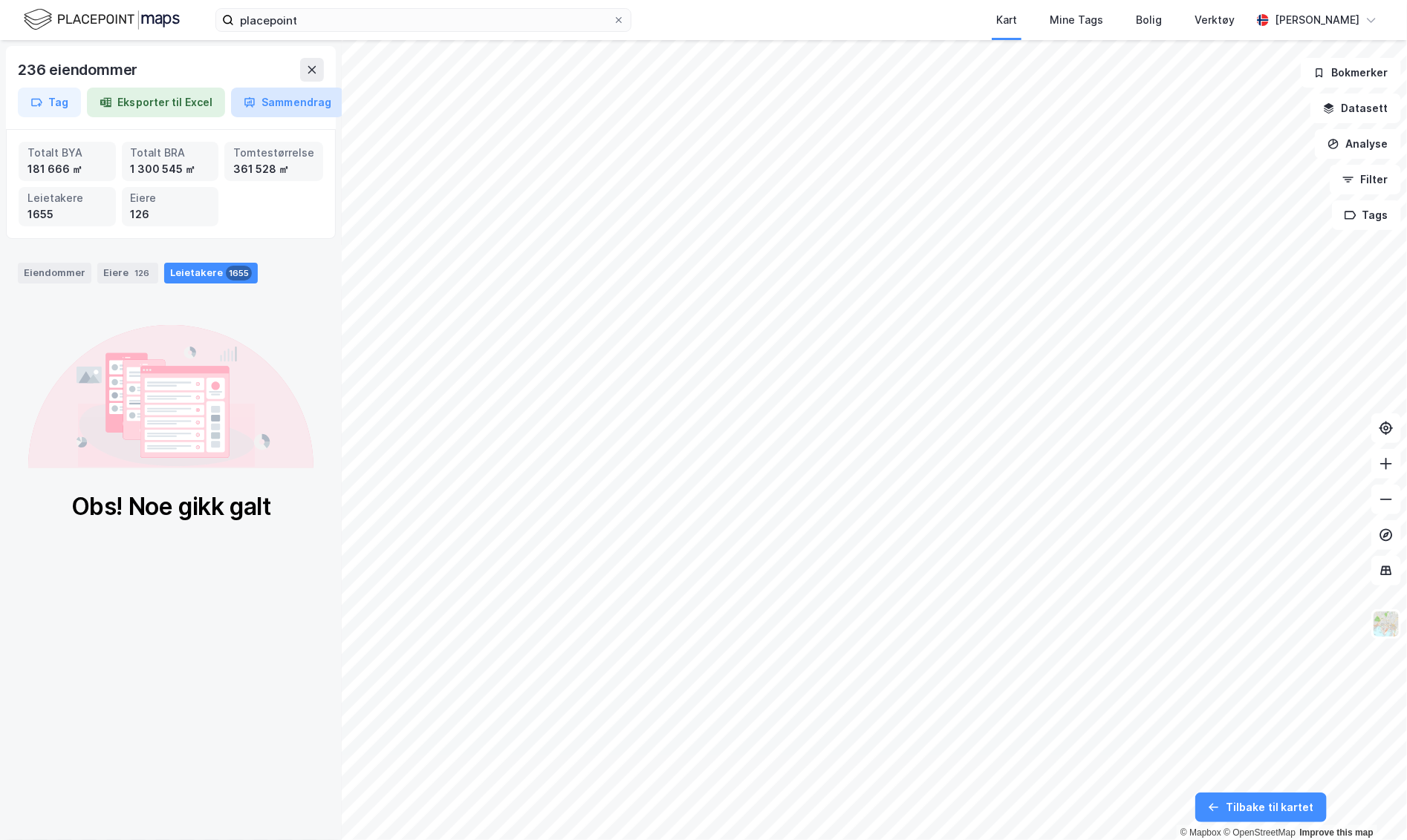
click at [284, 104] on button "Sammendrag" at bounding box center [288, 102] width 113 height 29
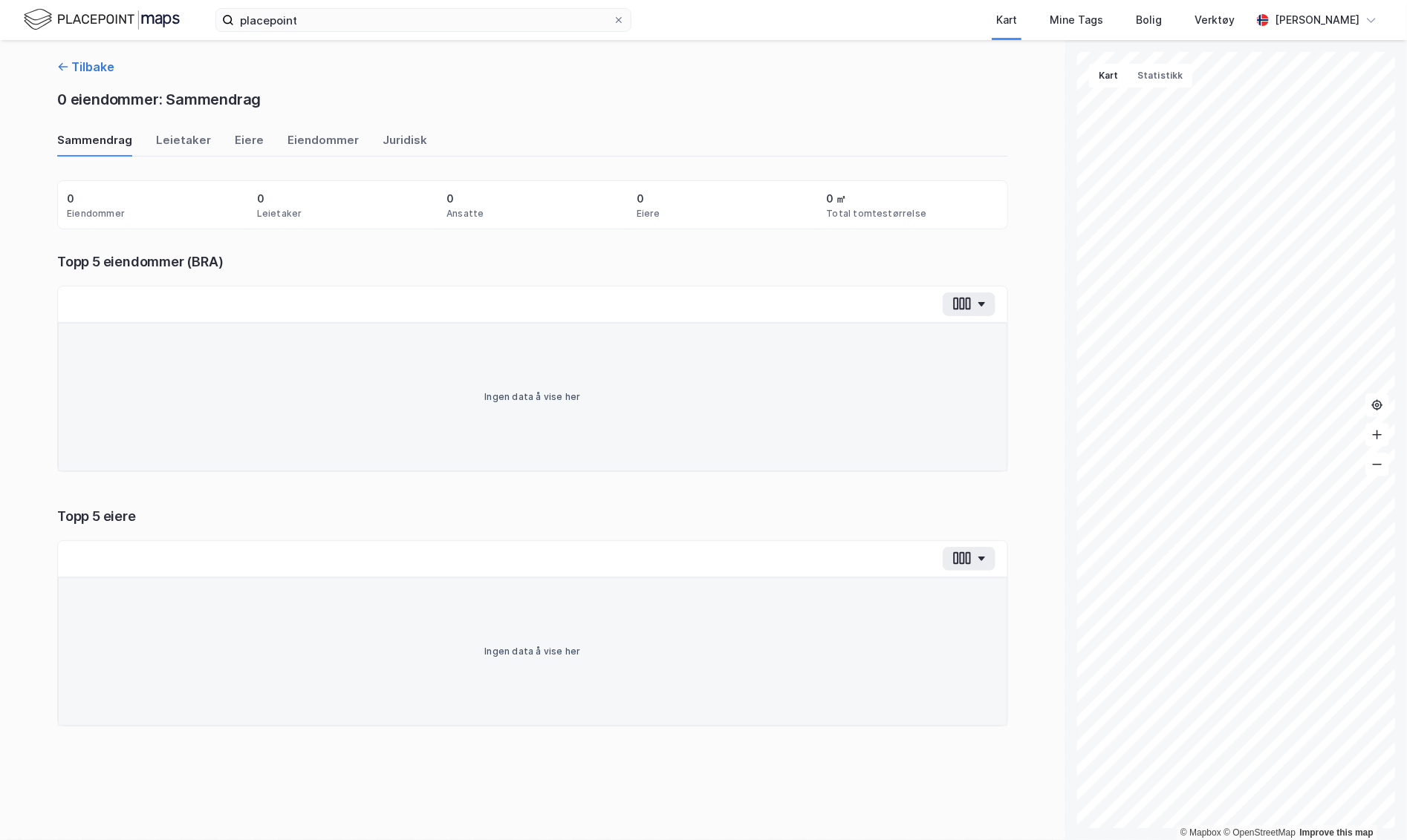
click at [77, 65] on button "Tilbake" at bounding box center [86, 66] width 58 height 18
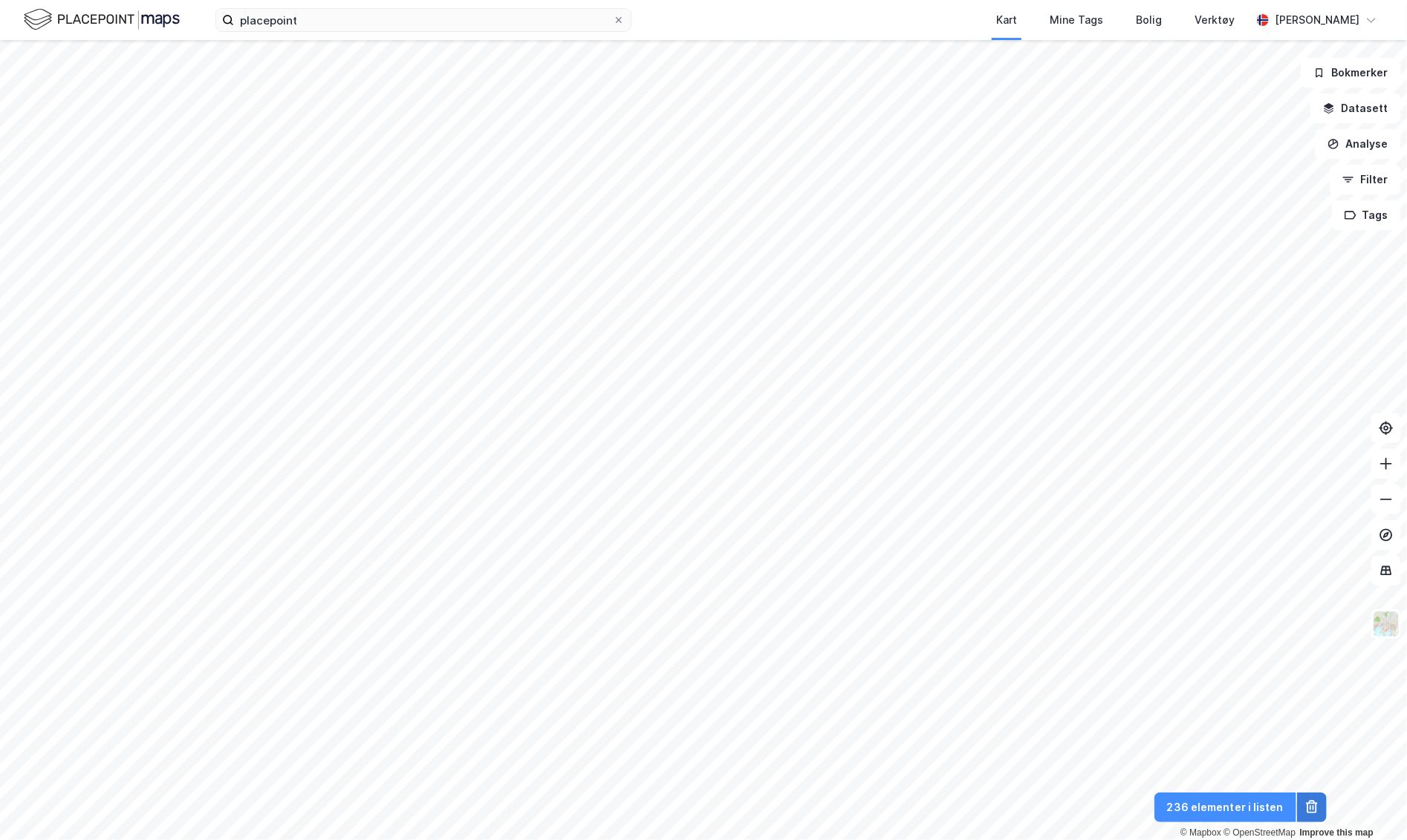
click at [1214, 807] on icon at bounding box center [1311, 807] width 15 height 15
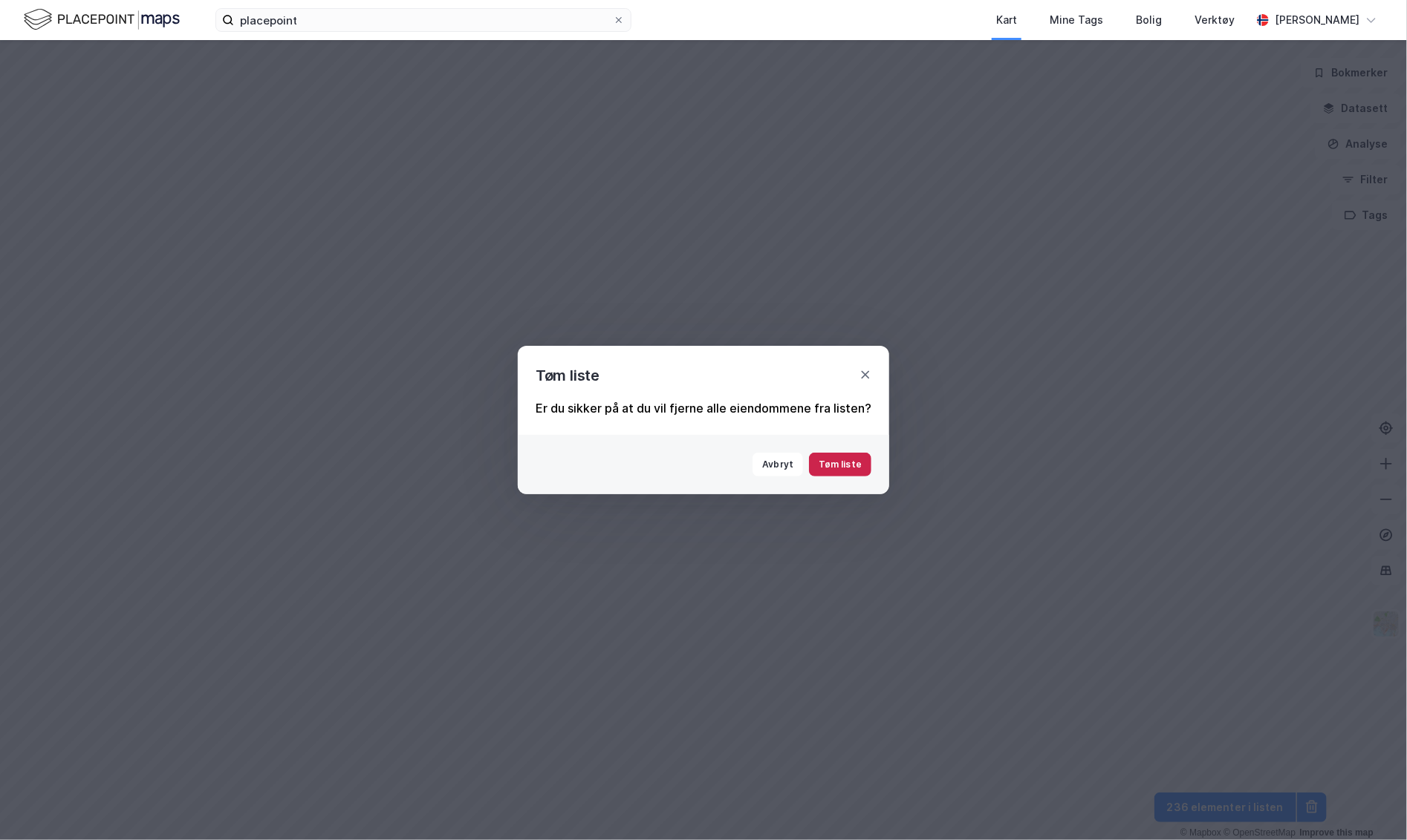
click at [836, 463] on button "Tøm liste" at bounding box center [840, 465] width 62 height 23
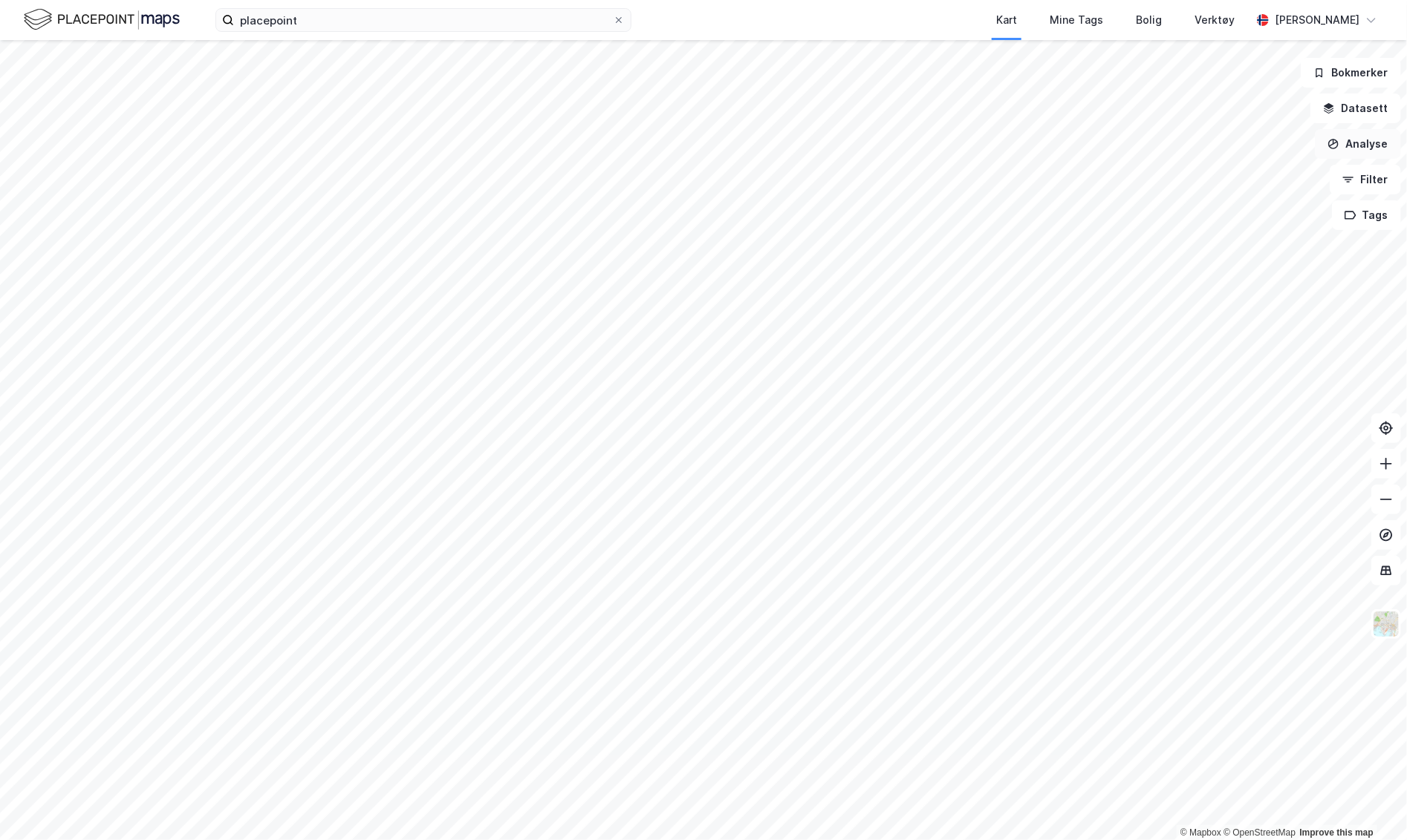
click at [1214, 139] on button "Analyse" at bounding box center [1357, 144] width 86 height 29
click at [1214, 170] on div "Tegn område" at bounding box center [1229, 175] width 130 height 13
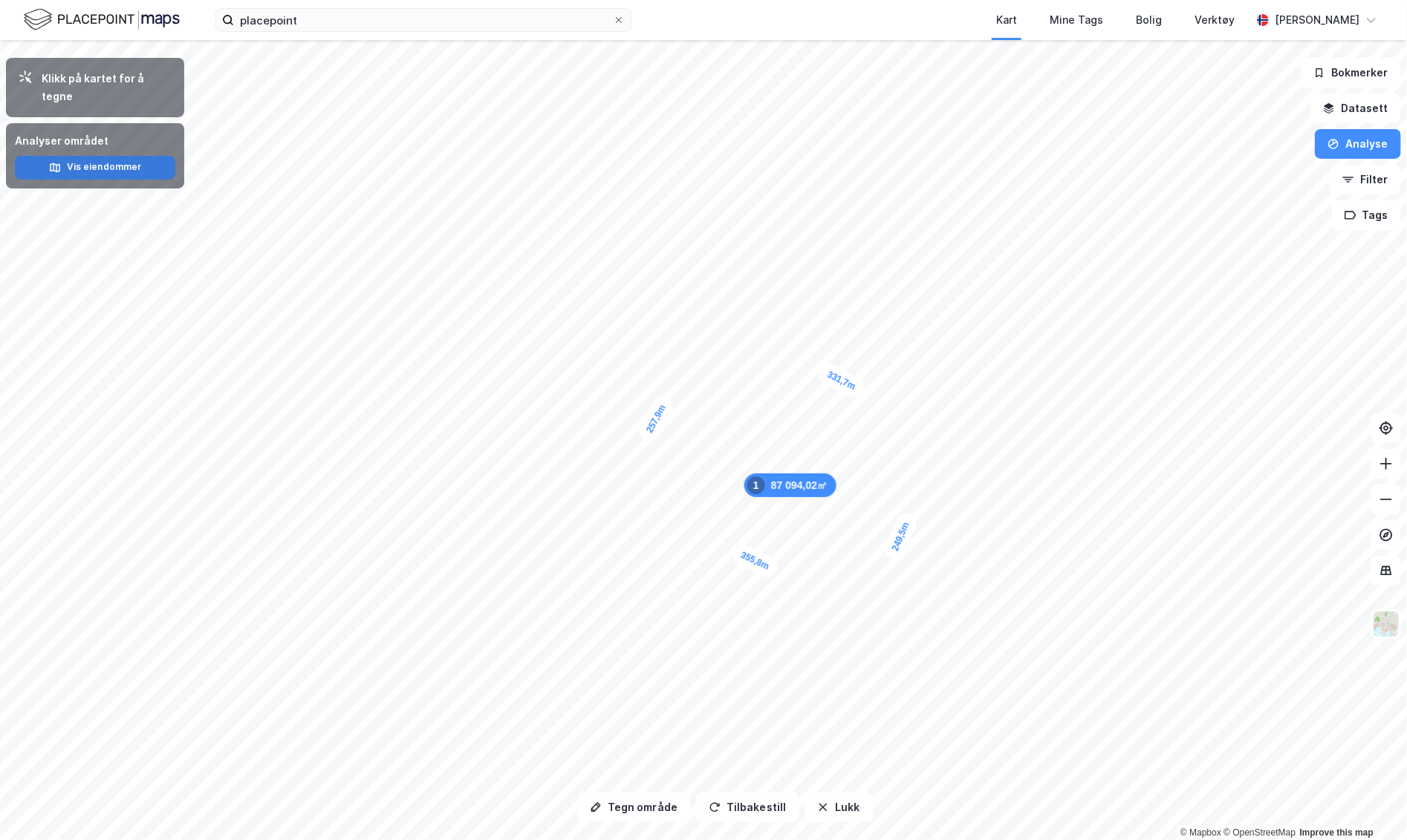
click at [112, 156] on button "Vis eiendommer" at bounding box center [95, 168] width 161 height 23
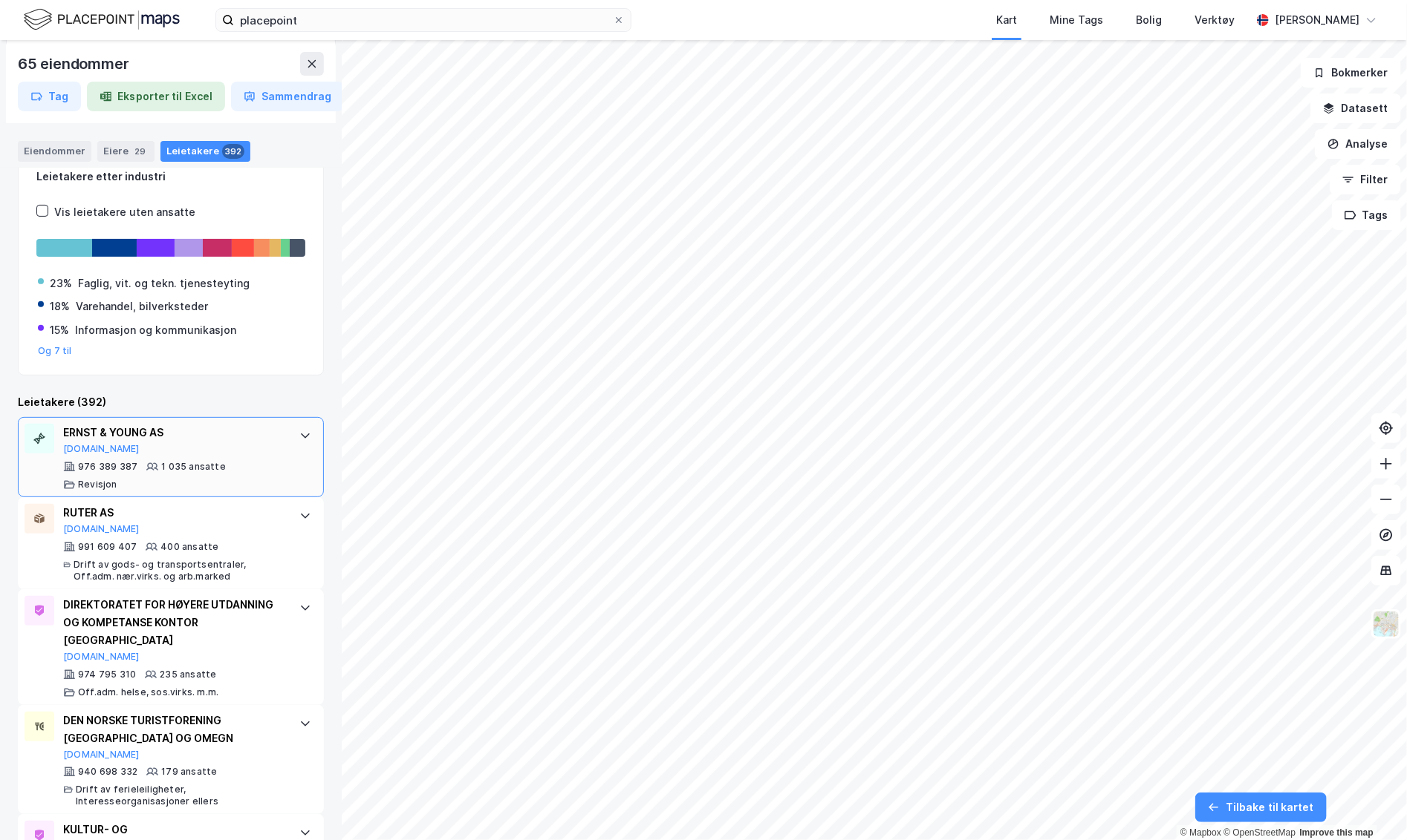
scroll to position [264, 0]
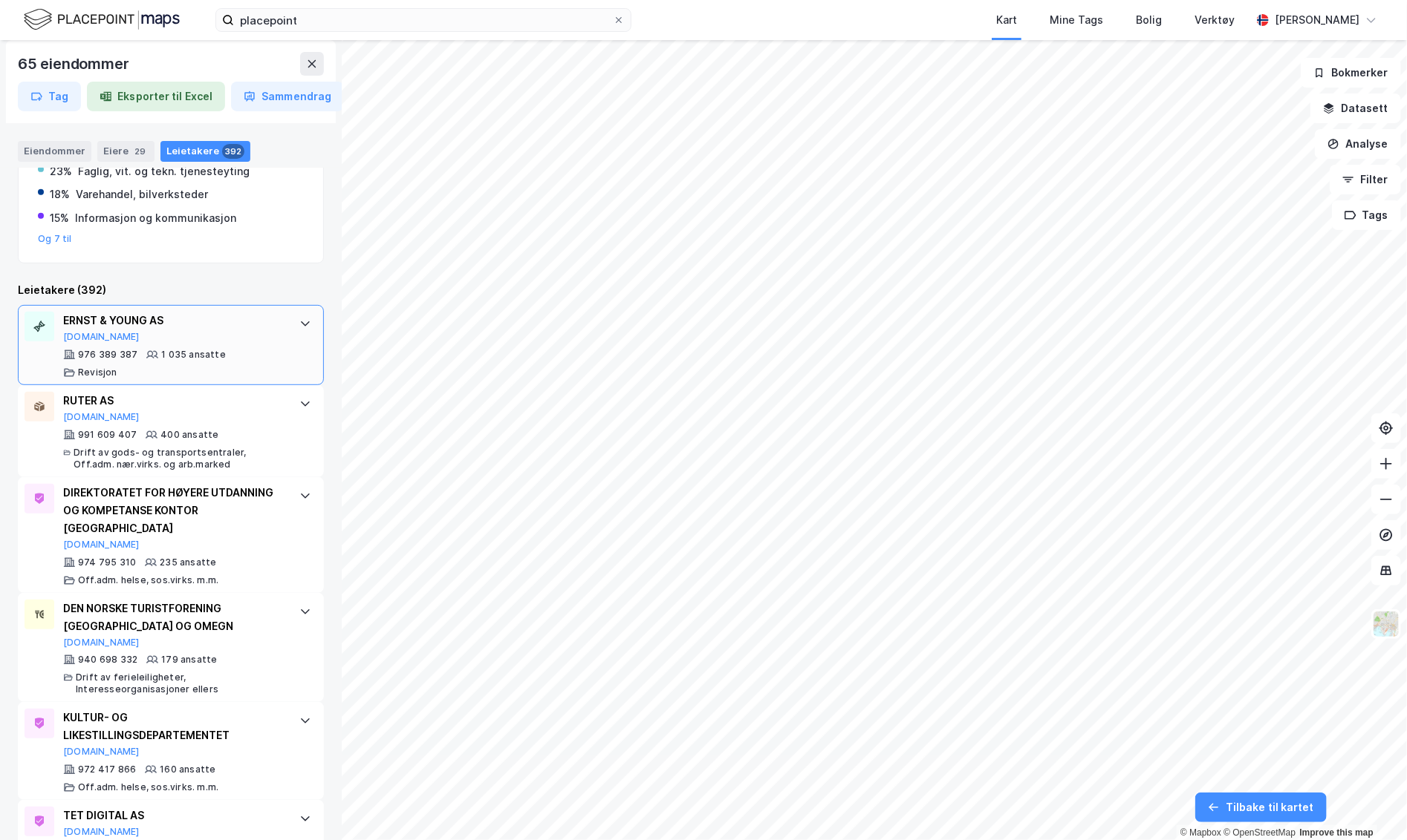
click at [205, 344] on div "ERNST & YOUNG AS Proff.no 976 389 387 1 035 ansatte Revisjon" at bounding box center [174, 345] width 221 height 67
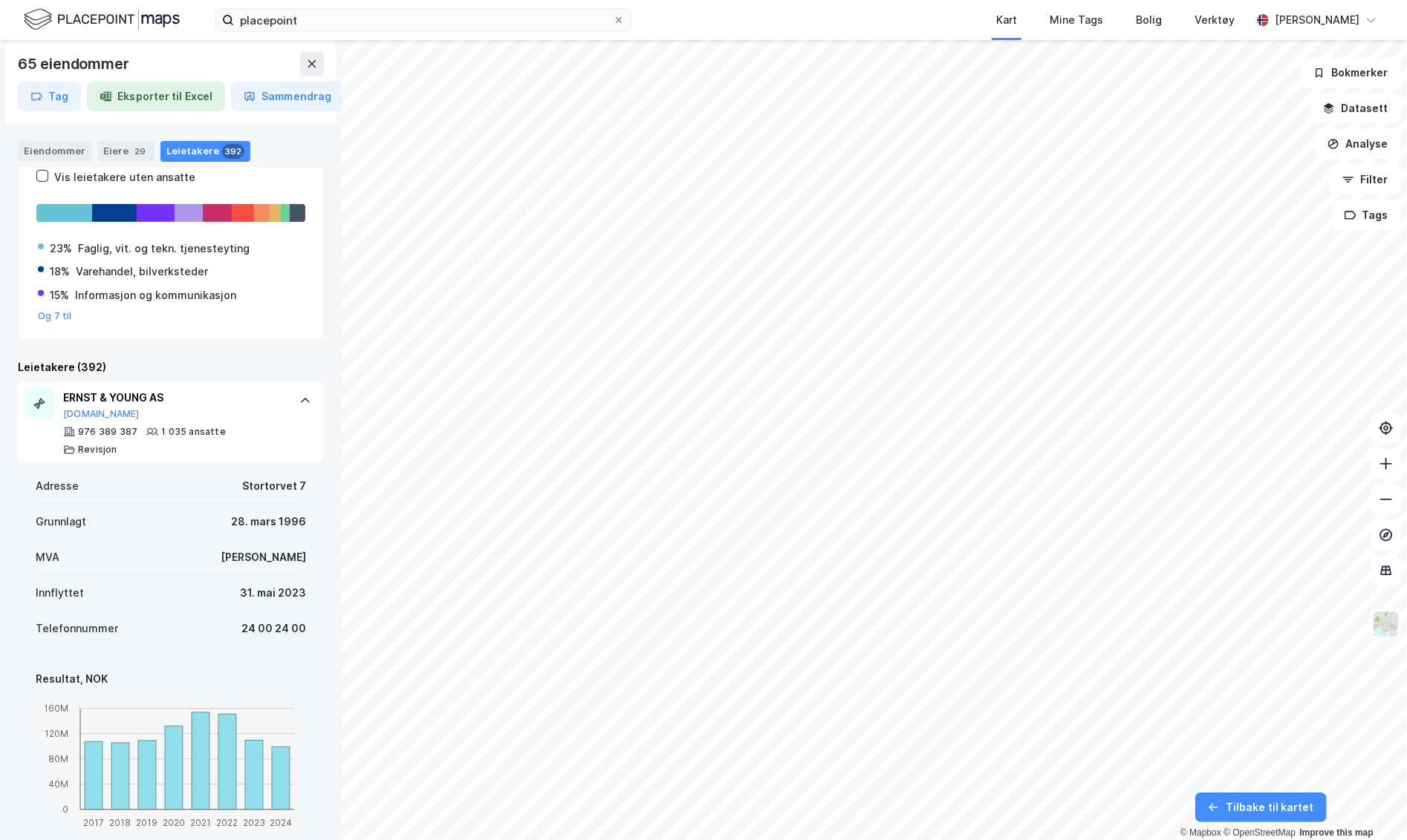
scroll to position [160, 0]
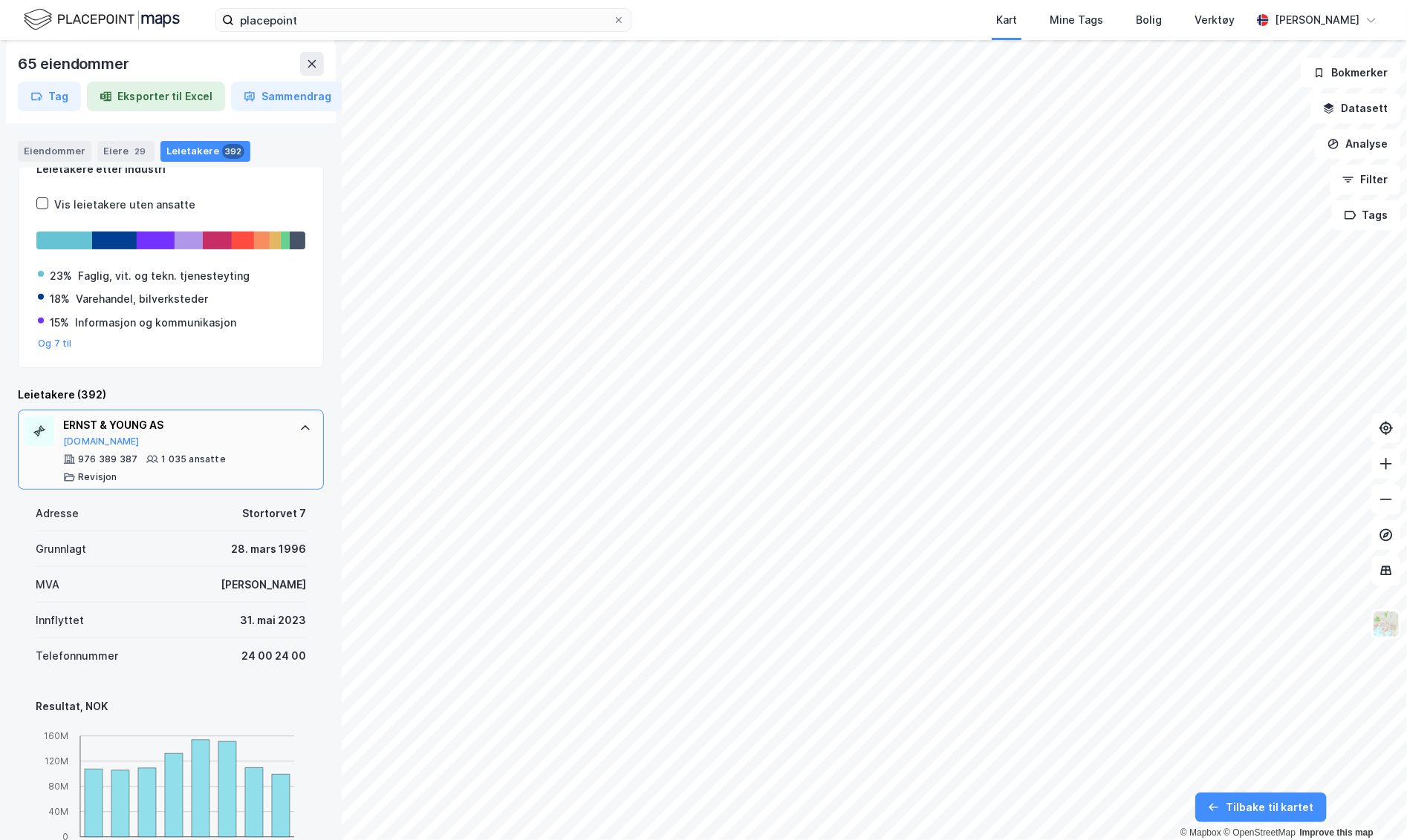
click at [232, 429] on div "ERNST & YOUNG AS" at bounding box center [174, 425] width 221 height 18
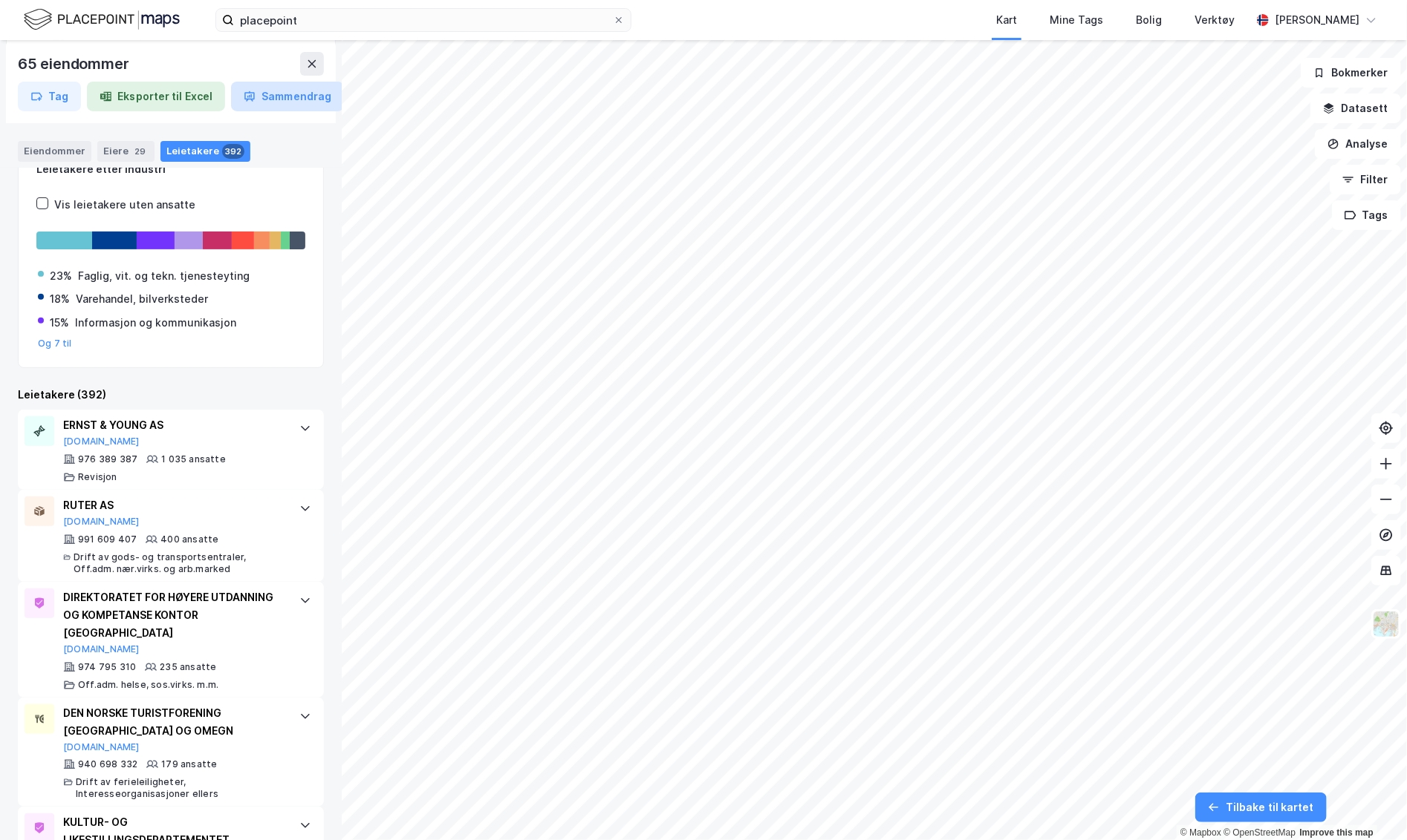
click at [256, 100] on button "Sammendrag" at bounding box center [288, 96] width 113 height 29
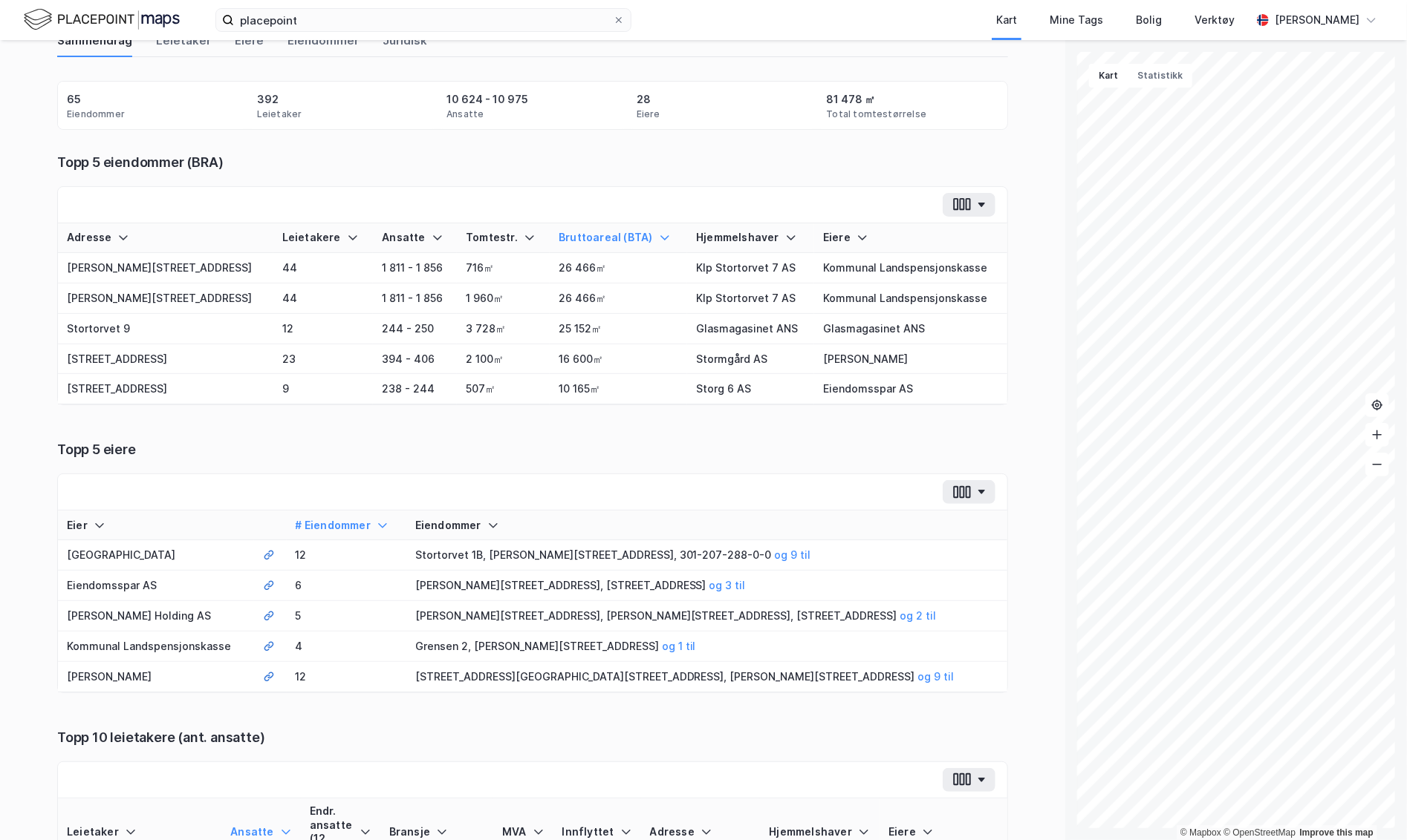
scroll to position [0, 0]
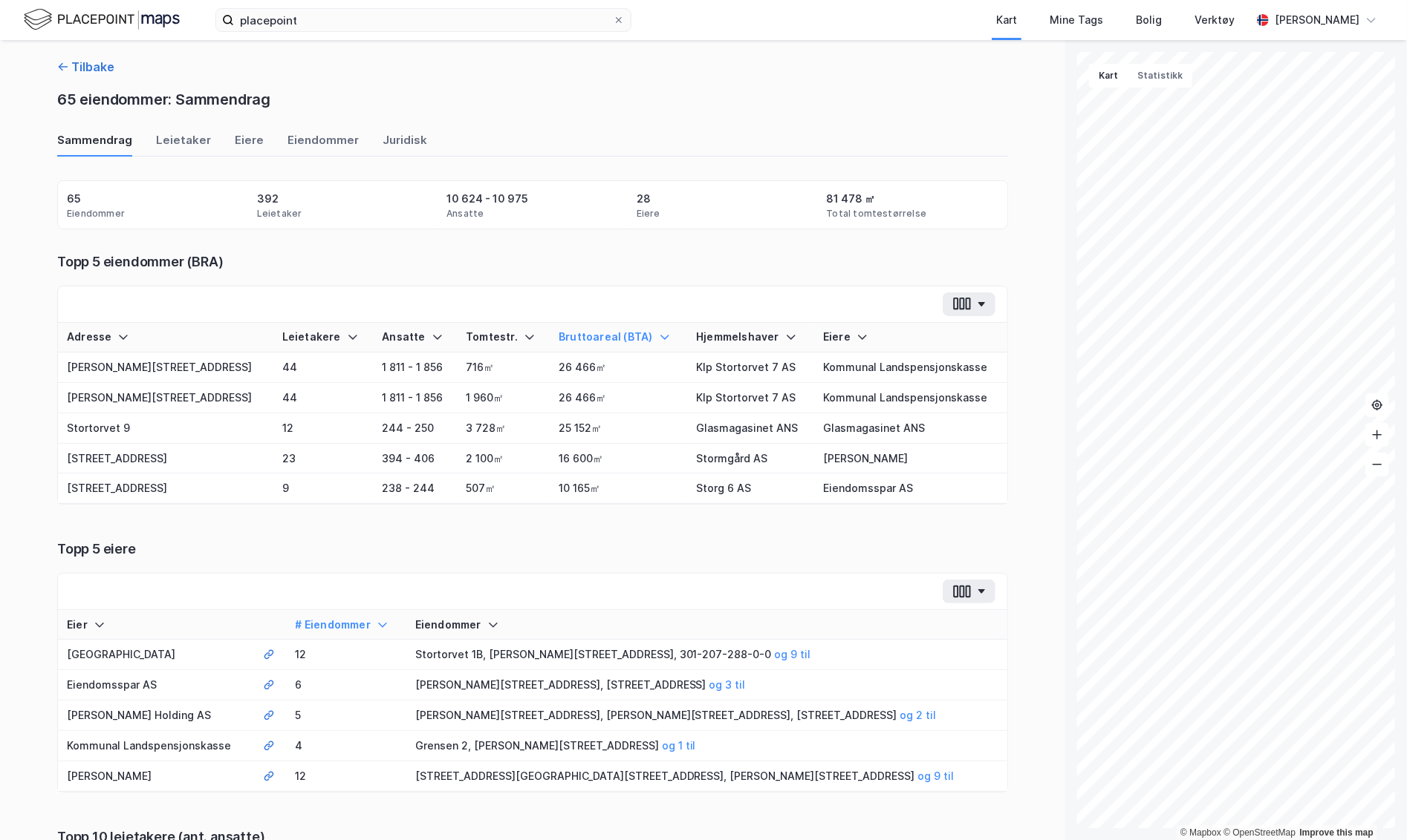
click at [72, 60] on button "Tilbake" at bounding box center [86, 66] width 58 height 18
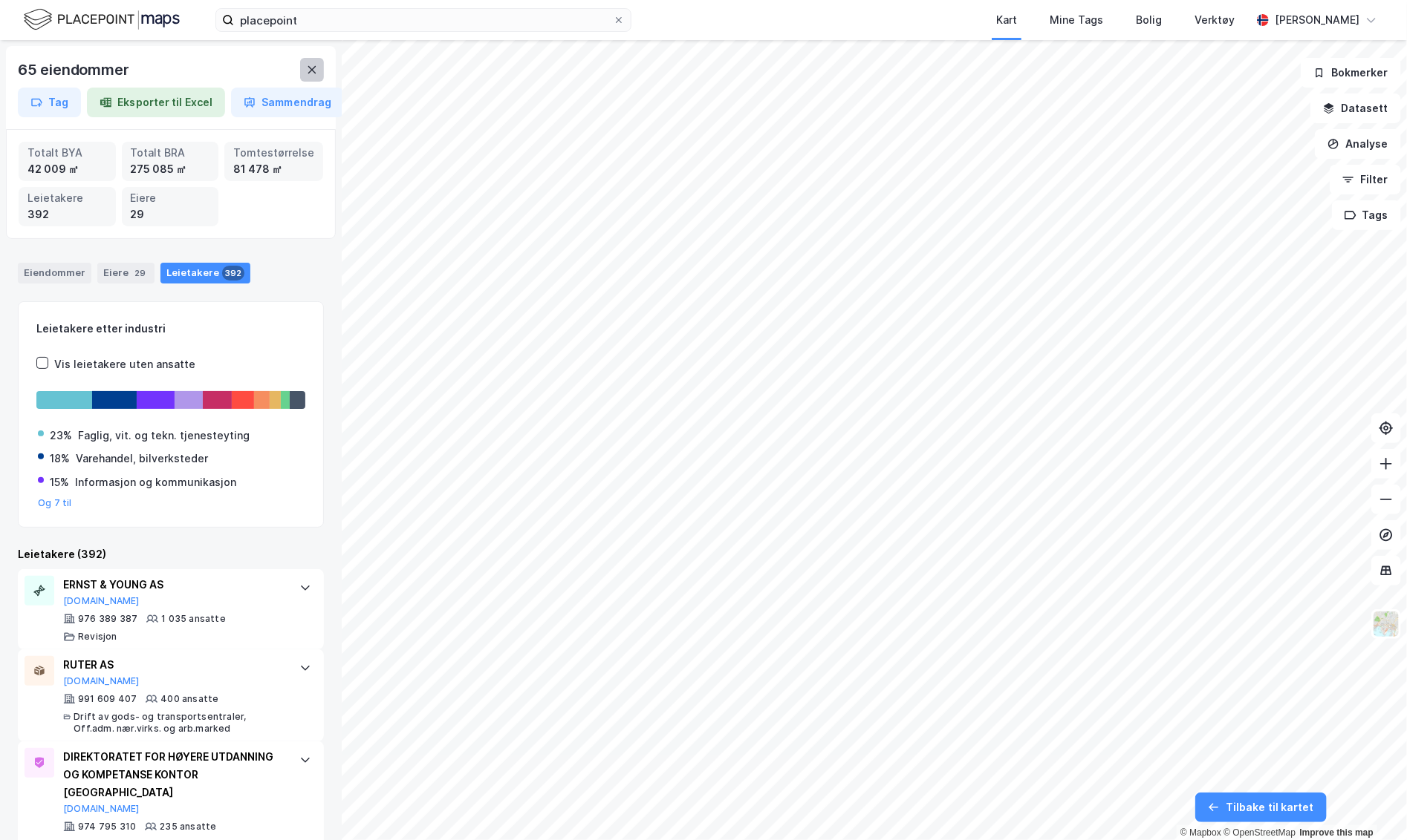
click at [322, 72] on button at bounding box center [312, 69] width 23 height 23
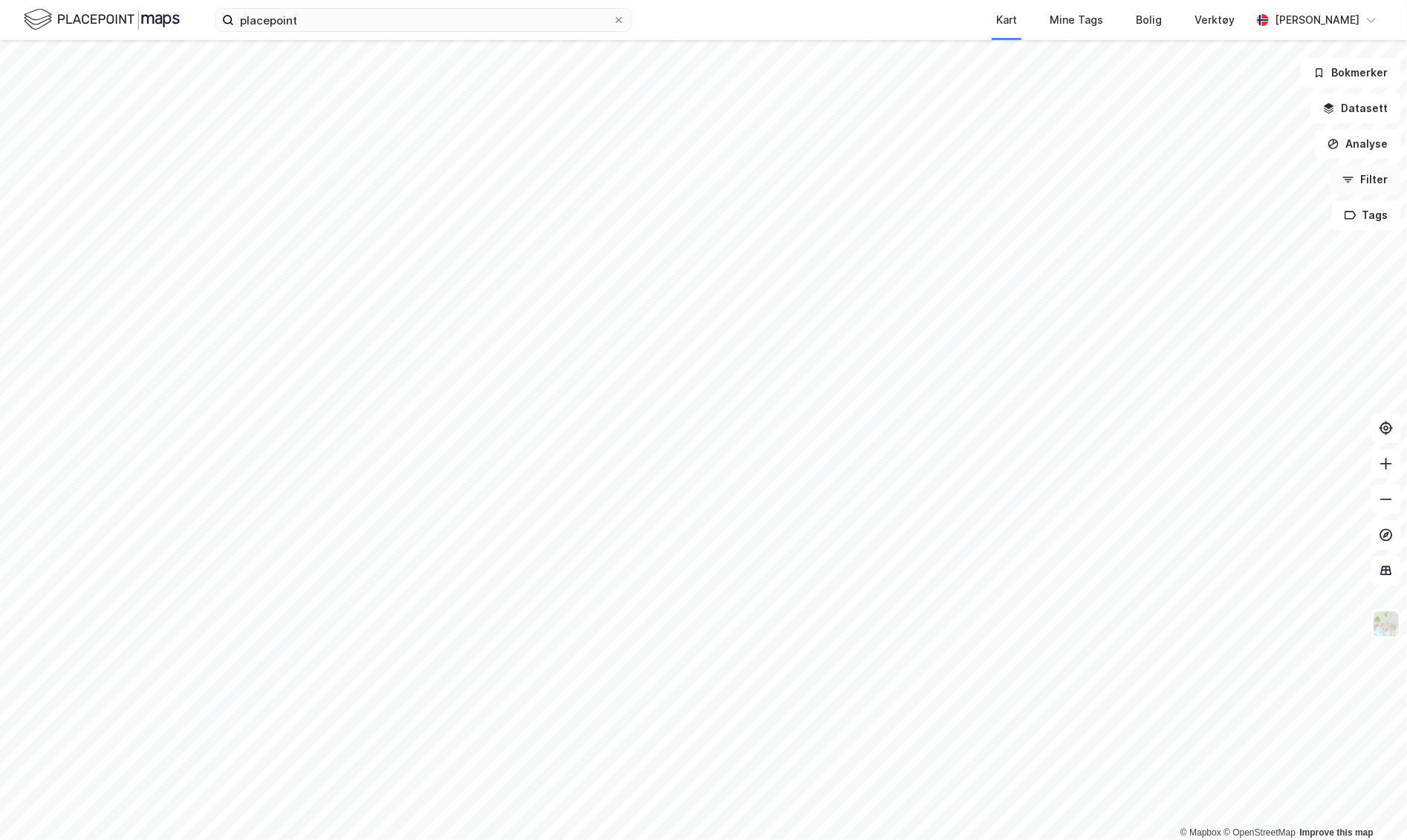
click at [1214, 176] on button "Filter" at bounding box center [1365, 179] width 71 height 29
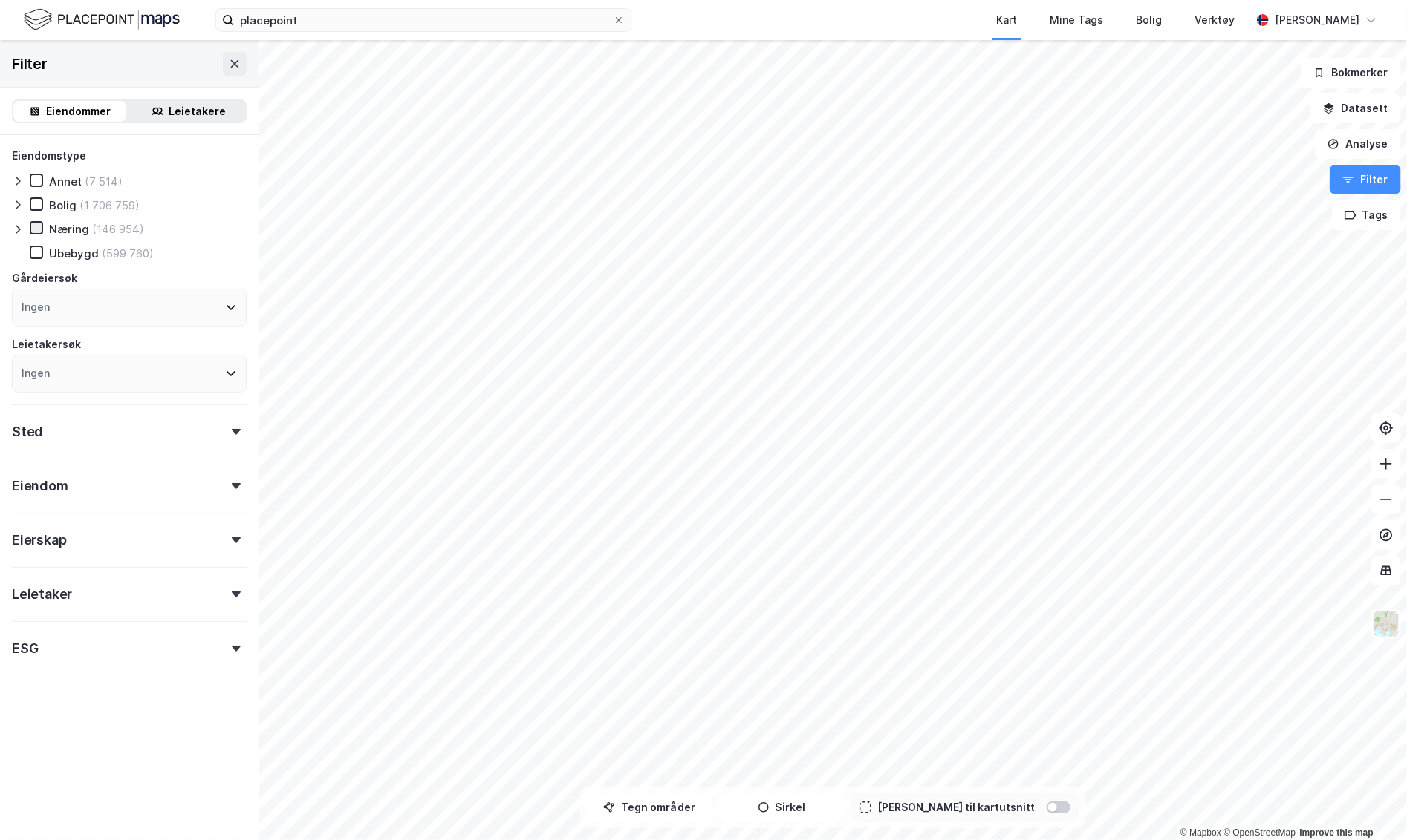
click at [41, 228] on icon at bounding box center [36, 228] width 11 height 11
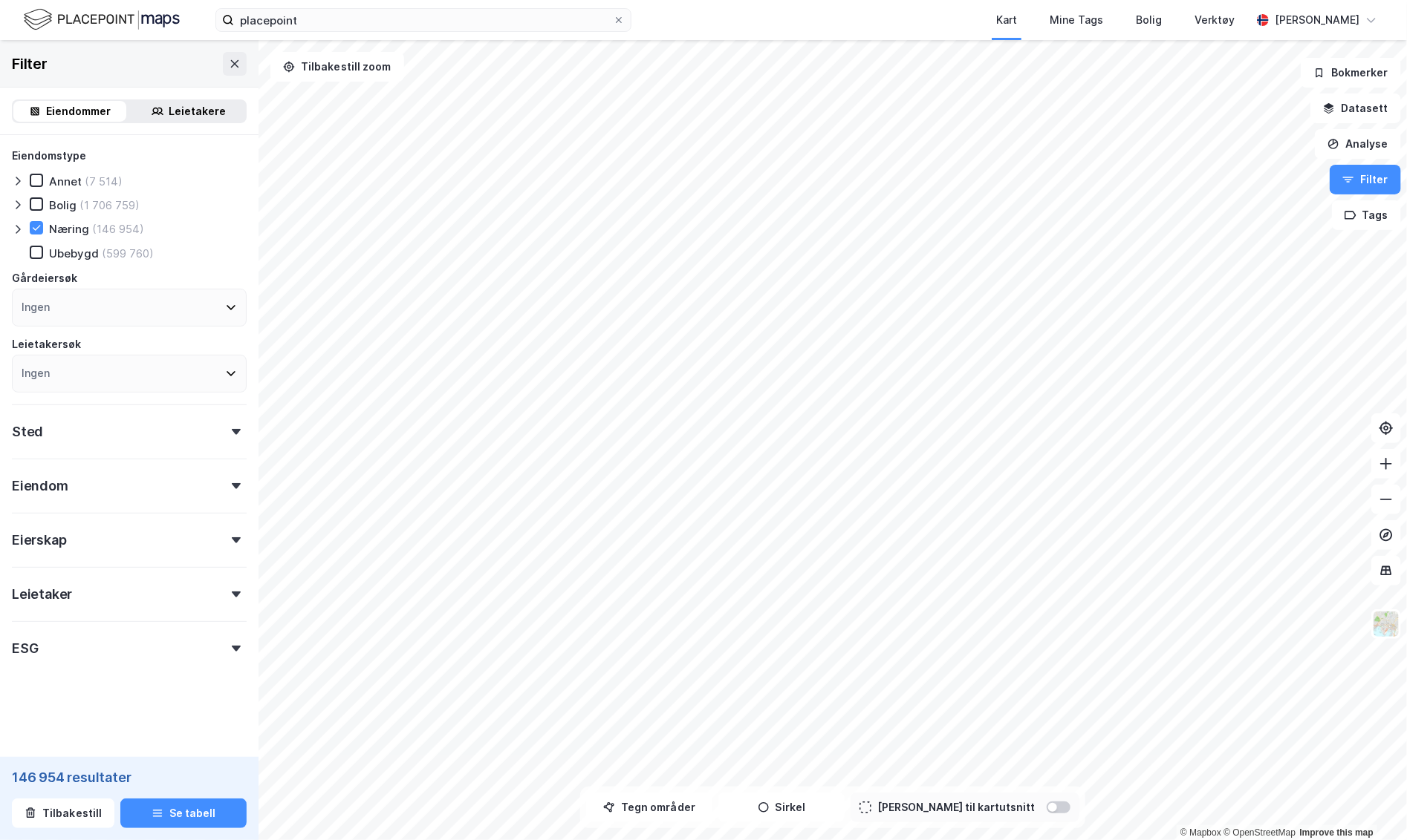
click at [177, 439] on div "Sted" at bounding box center [129, 425] width 235 height 42
click at [184, 432] on div "Sted" at bounding box center [129, 425] width 235 height 42
click at [154, 486] on div "Eiendom" at bounding box center [129, 479] width 235 height 42
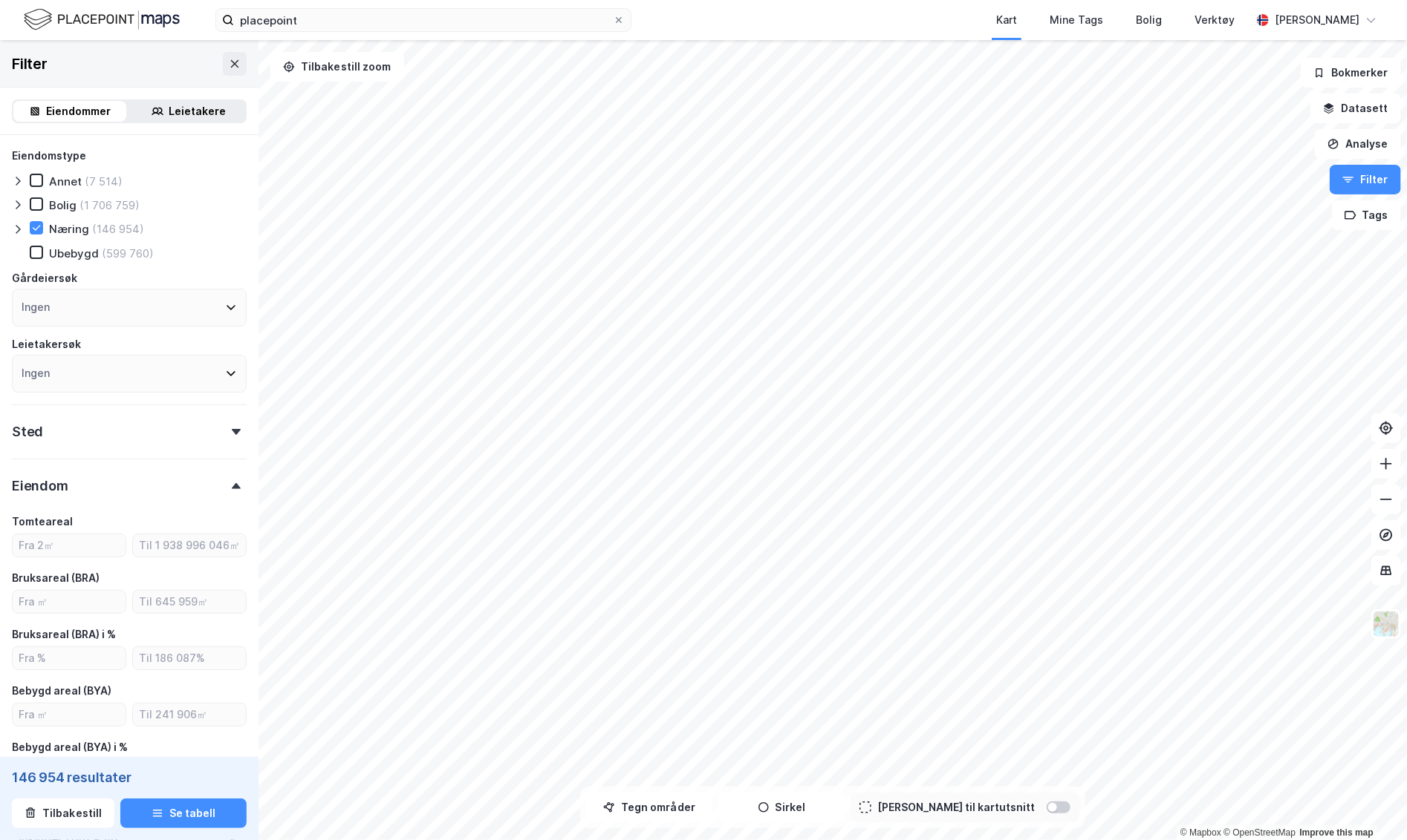
click at [19, 232] on icon at bounding box center [18, 229] width 12 height 12
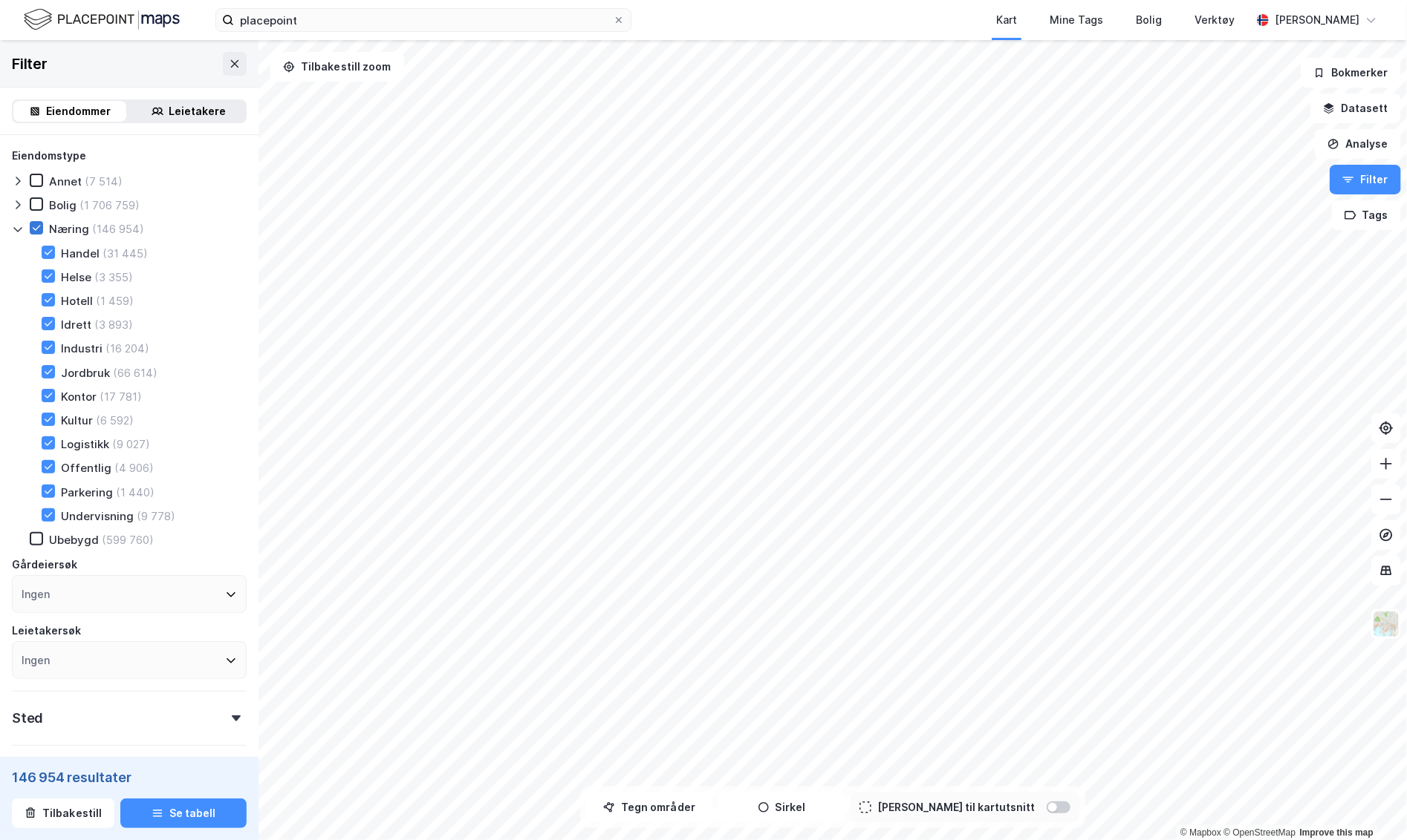
click at [33, 224] on icon at bounding box center [36, 228] width 11 height 11
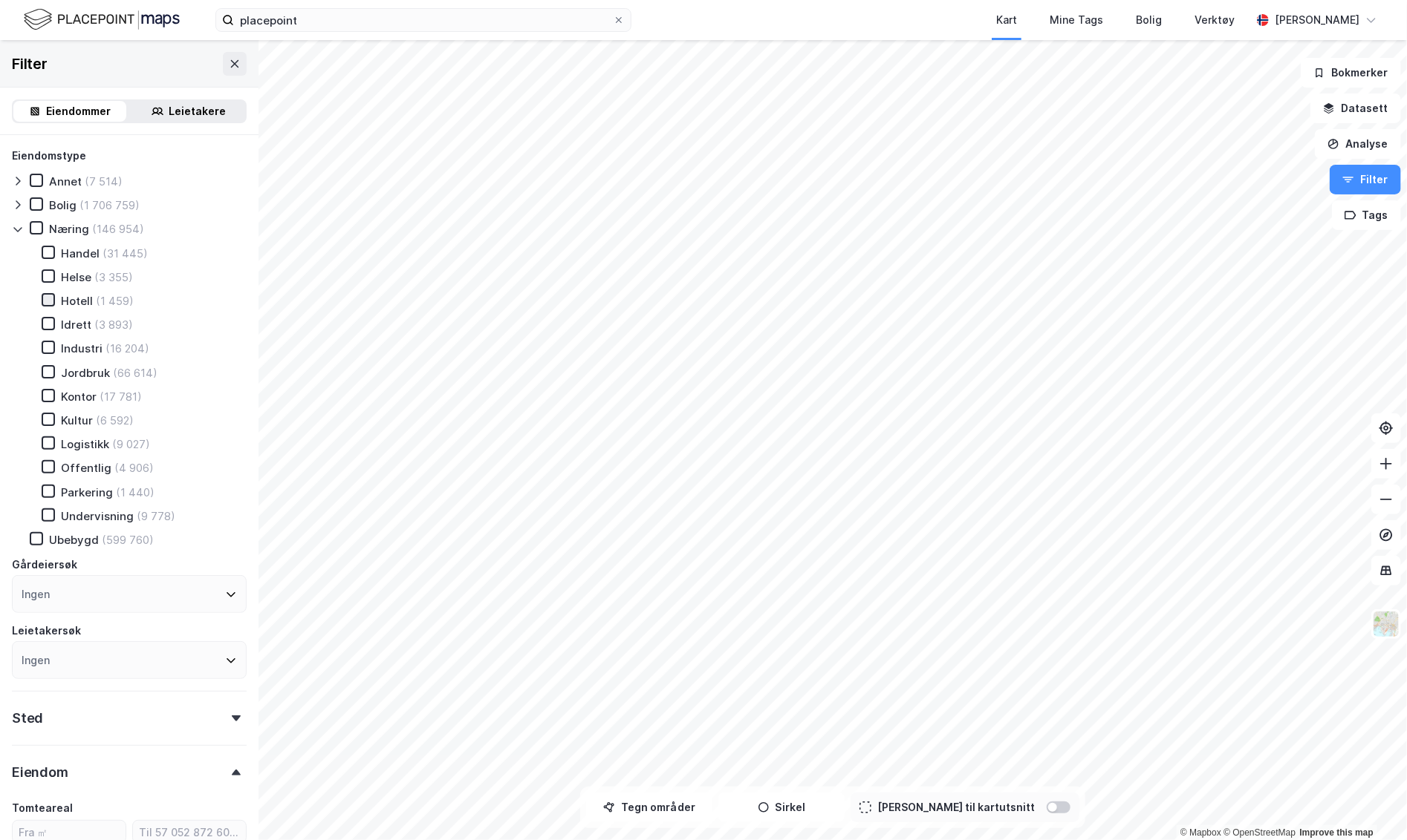
click at [49, 301] on icon at bounding box center [48, 299] width 11 height 11
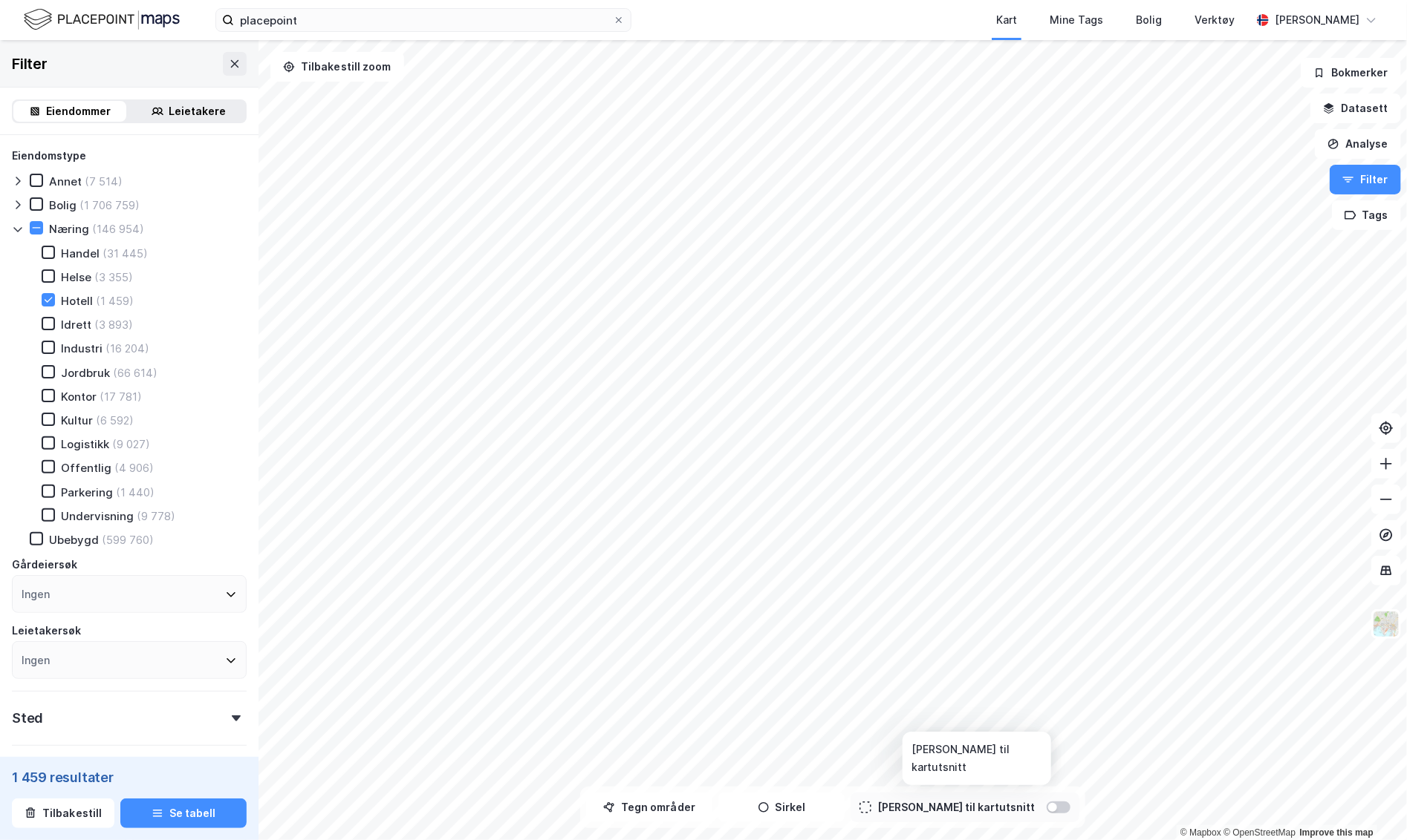
click at [1046, 806] on div at bounding box center [1058, 808] width 23 height 12
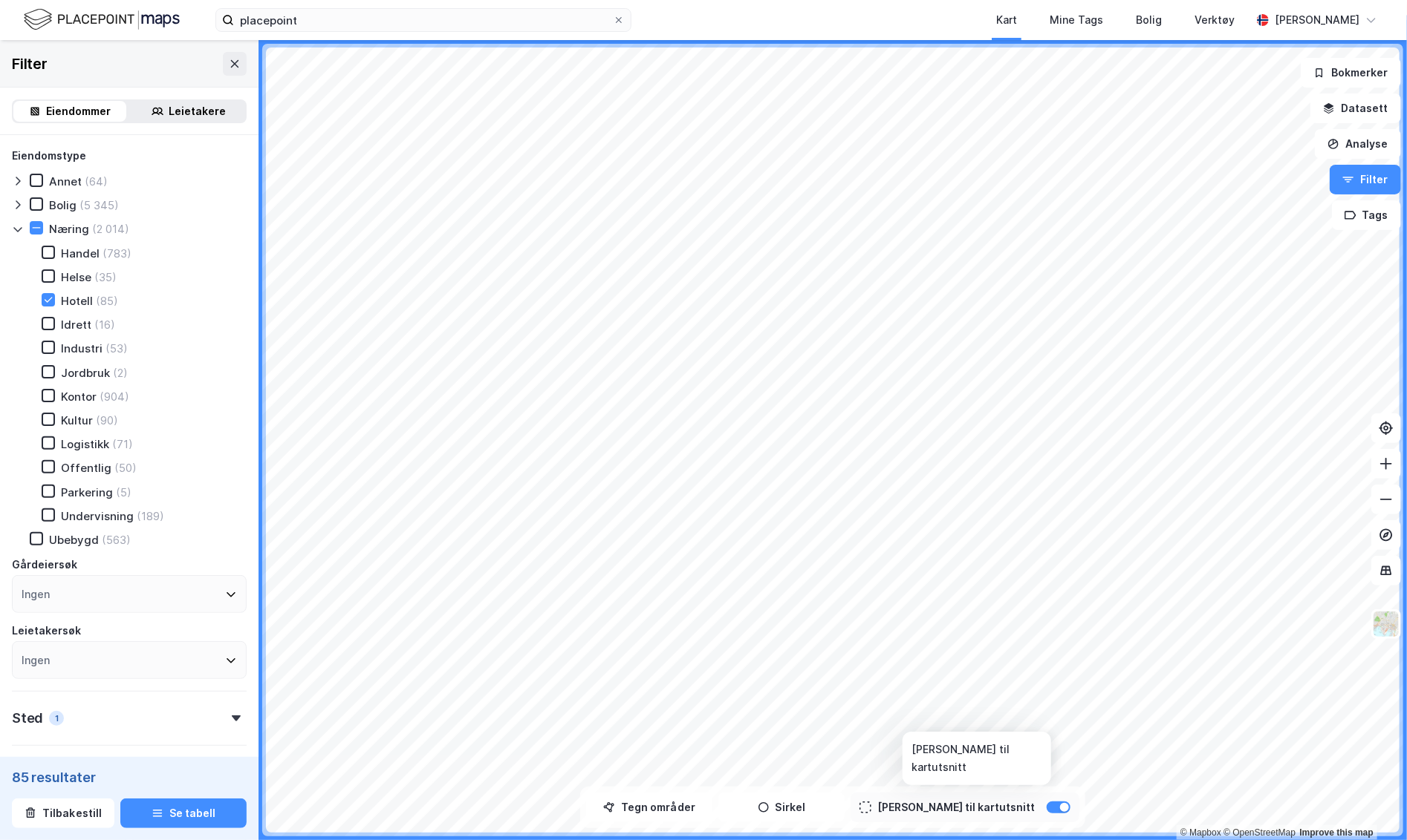
type input "Inkluder (85)"
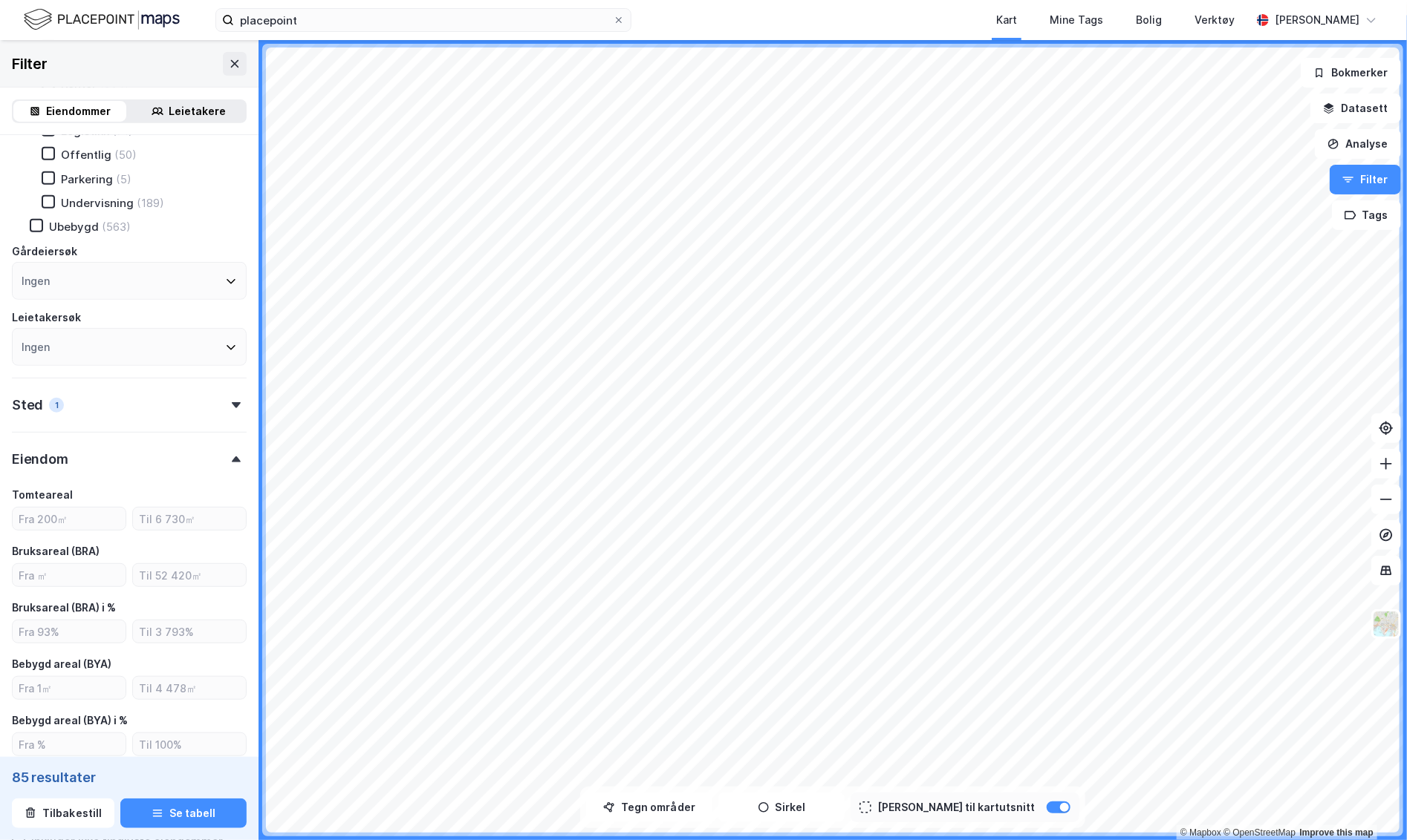
scroll to position [320, 0]
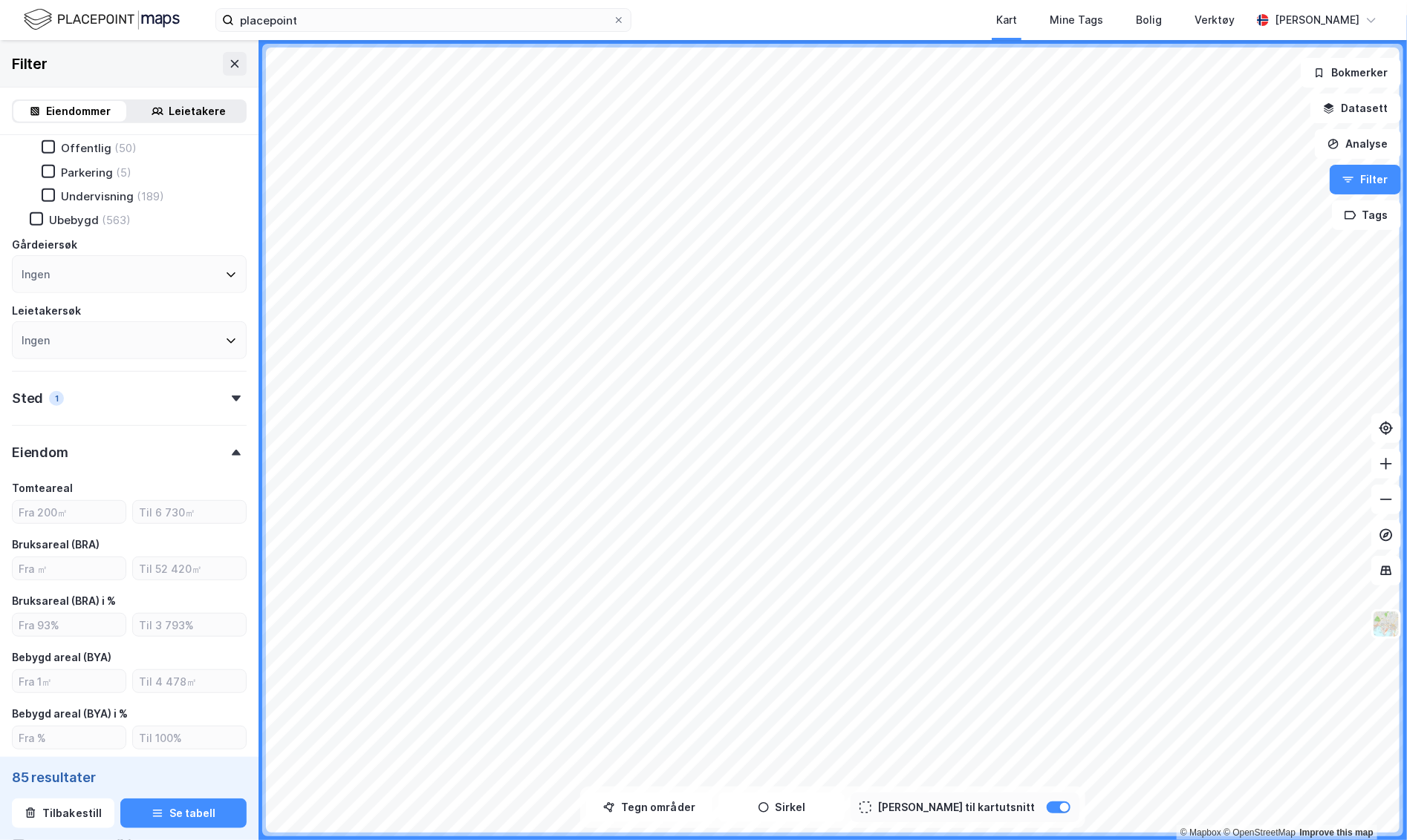
click at [136, 465] on div "Eiendom" at bounding box center [129, 445] width 235 height 42
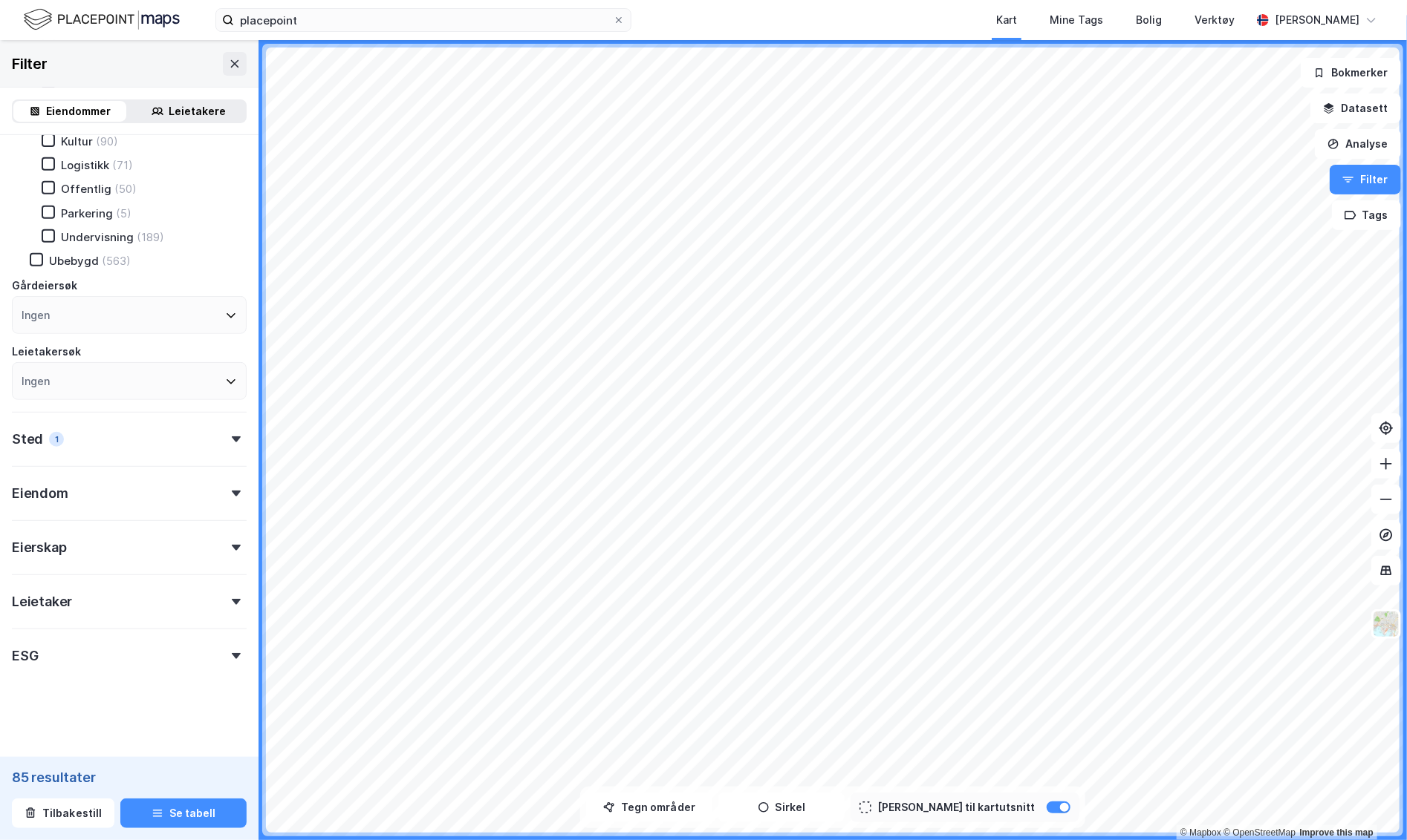
click at [124, 611] on div "Leietaker" at bounding box center [129, 595] width 235 height 42
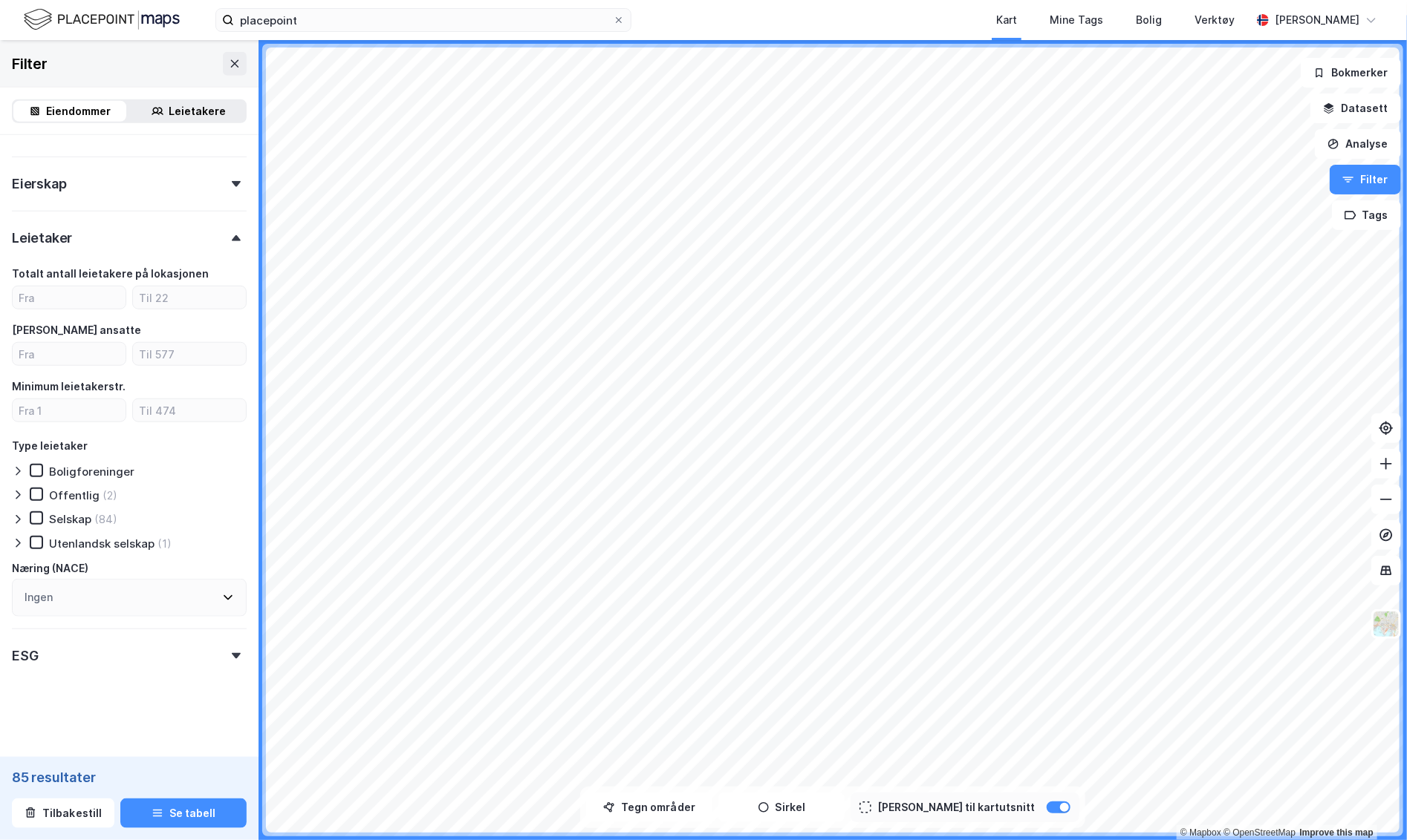
click at [134, 662] on div "ESG" at bounding box center [129, 649] width 235 height 42
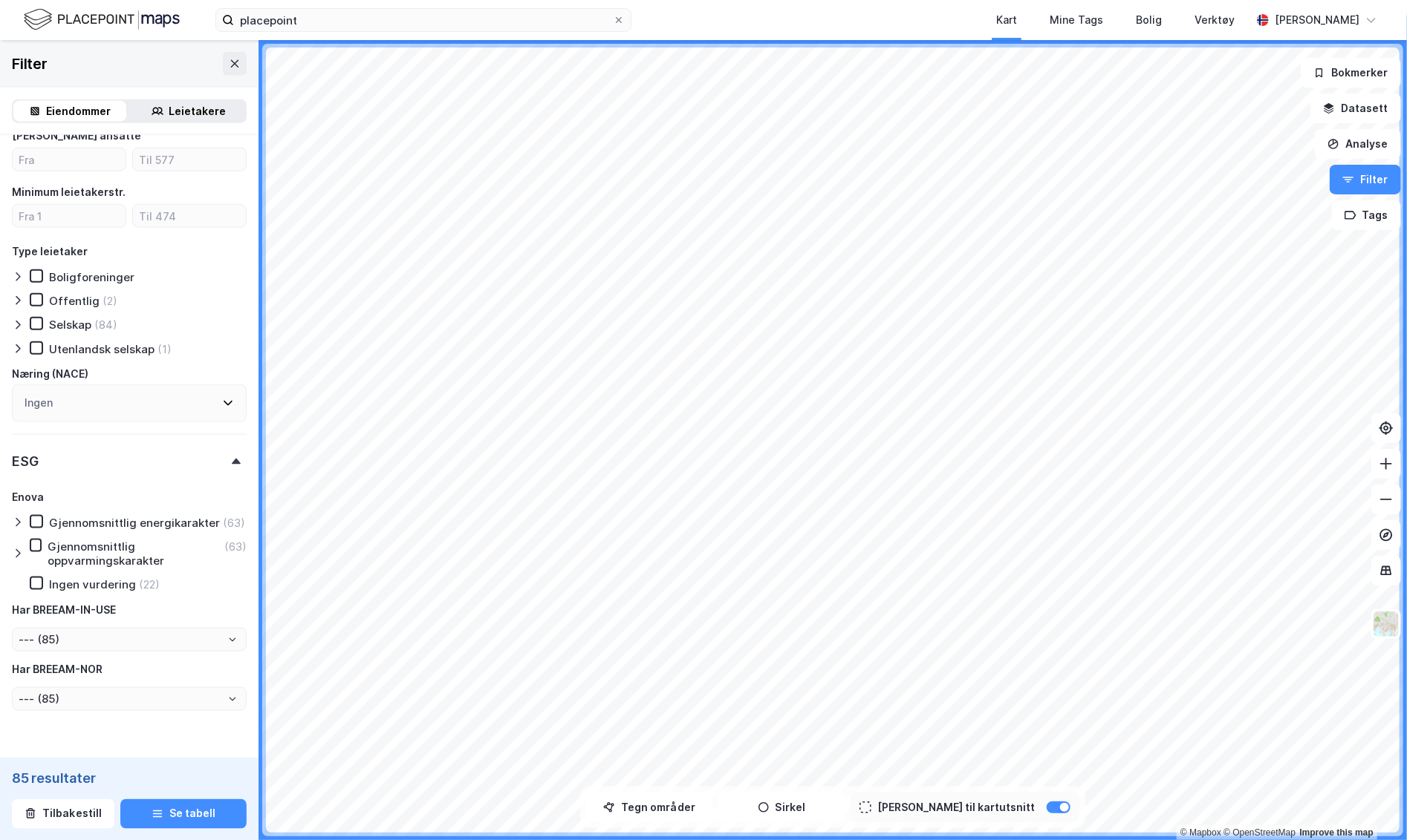
scroll to position [860, 0]
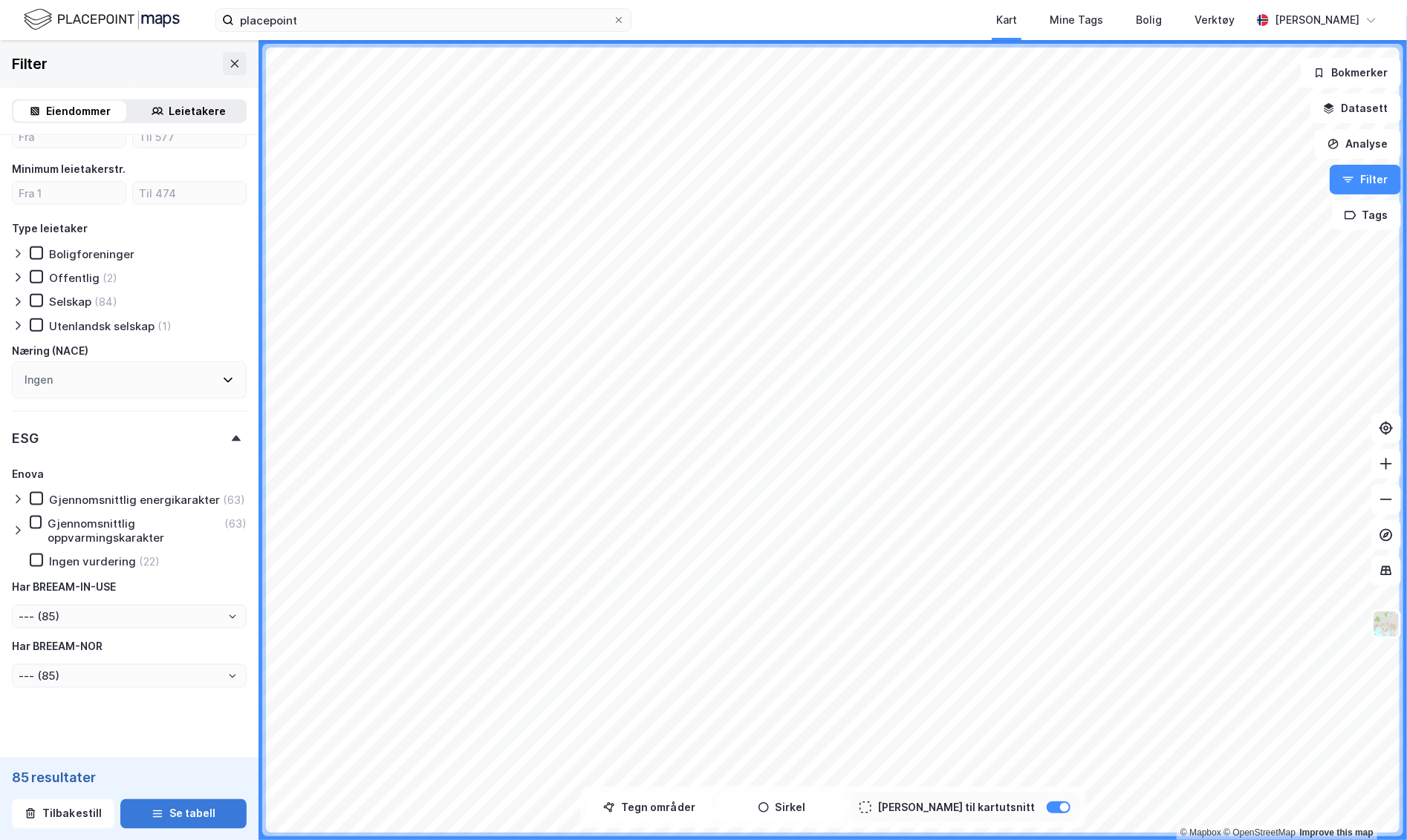
click at [187, 820] on button "Se tabell" at bounding box center [183, 814] width 127 height 29
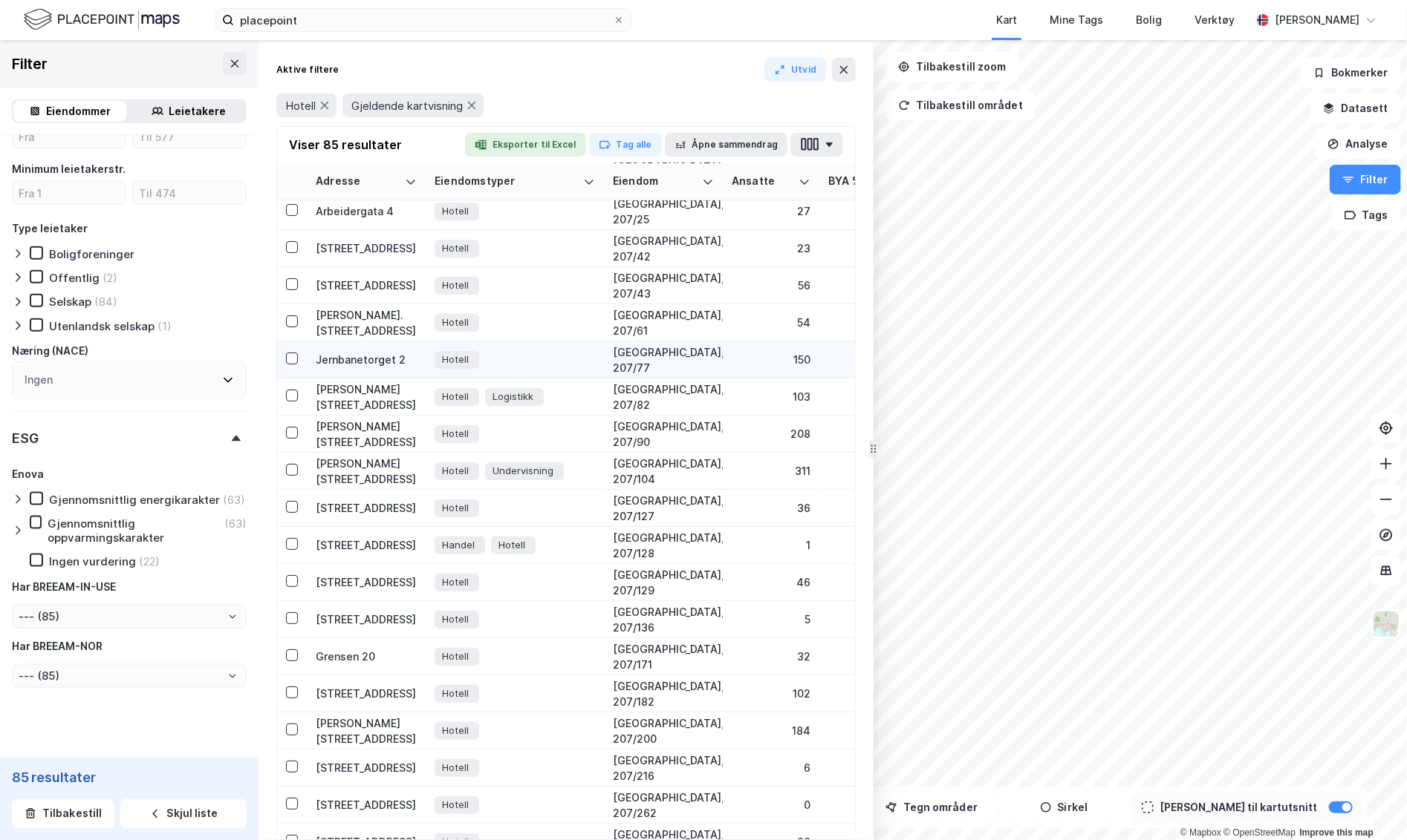
scroll to position [83, 0]
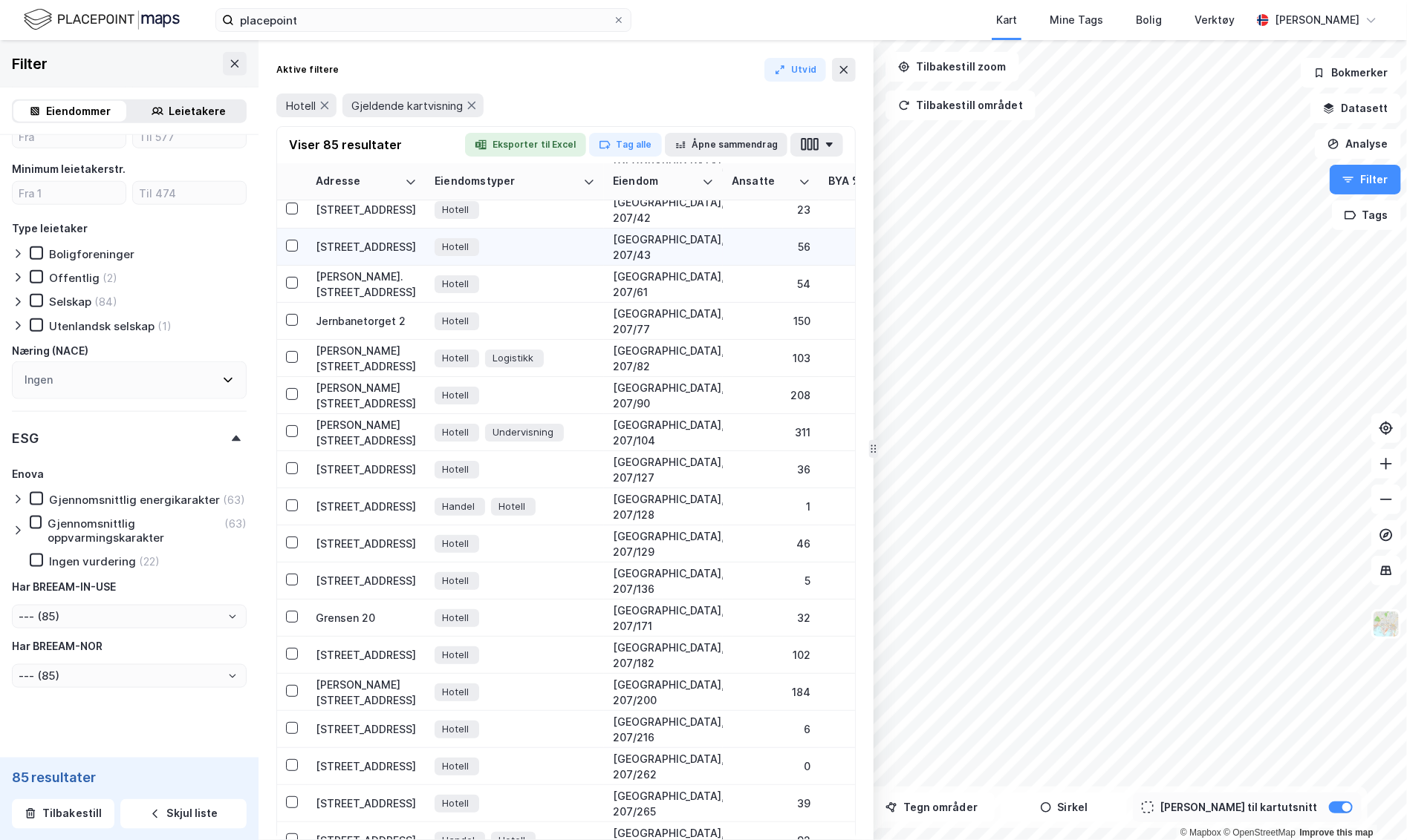
click at [569, 249] on div "Hotell" at bounding box center [515, 247] width 161 height 26
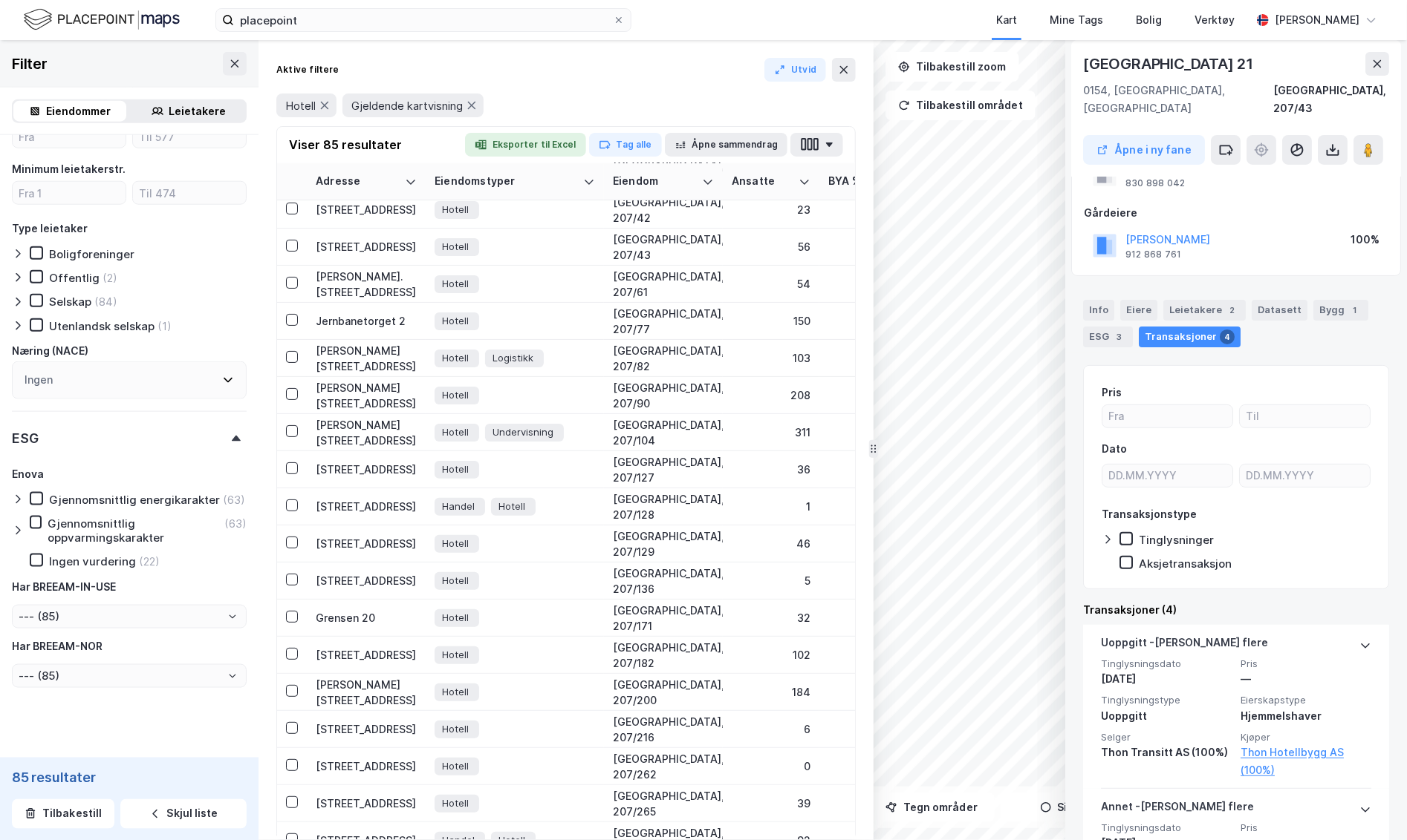
scroll to position [0, 0]
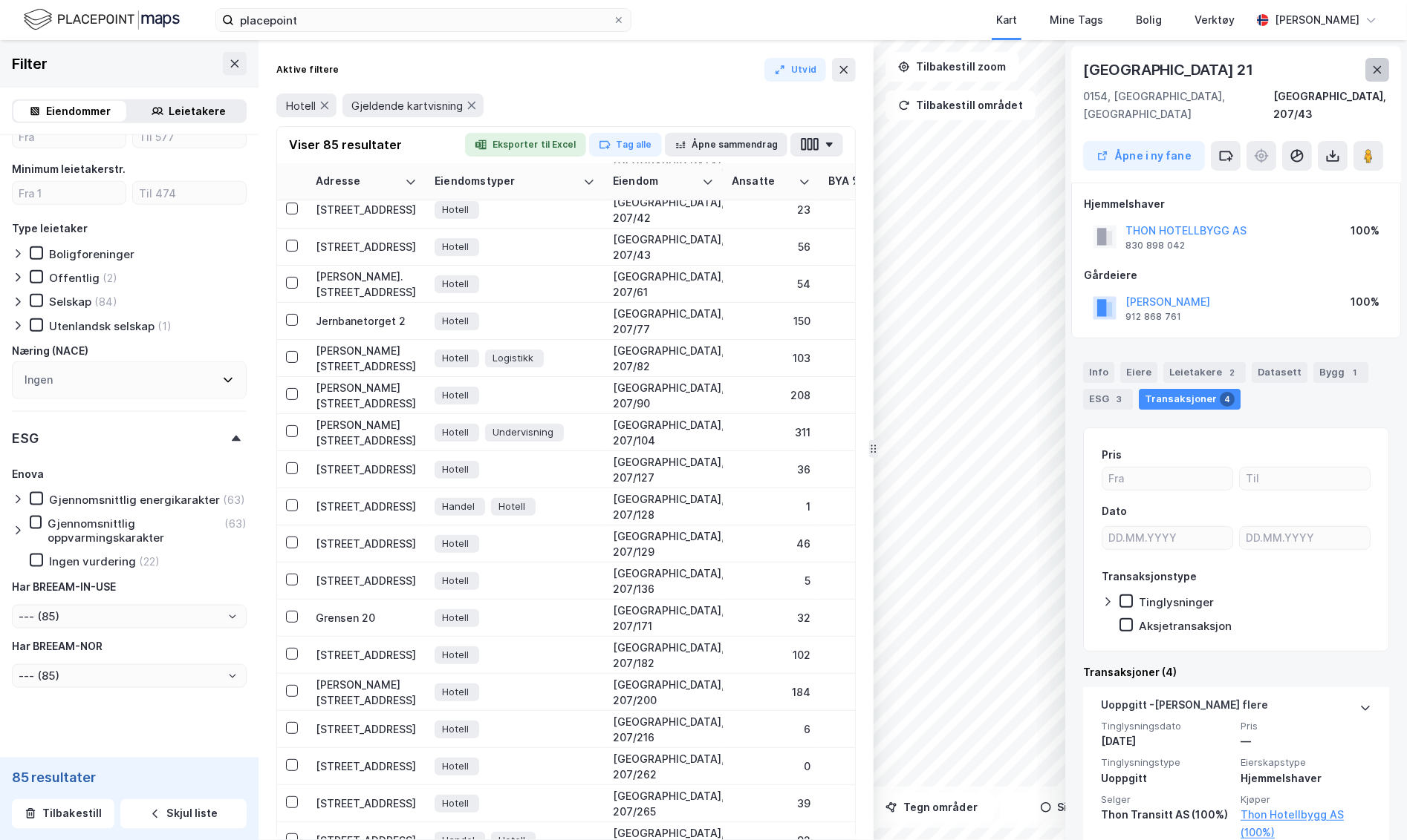
click at [1214, 67] on button at bounding box center [1377, 69] width 23 height 23
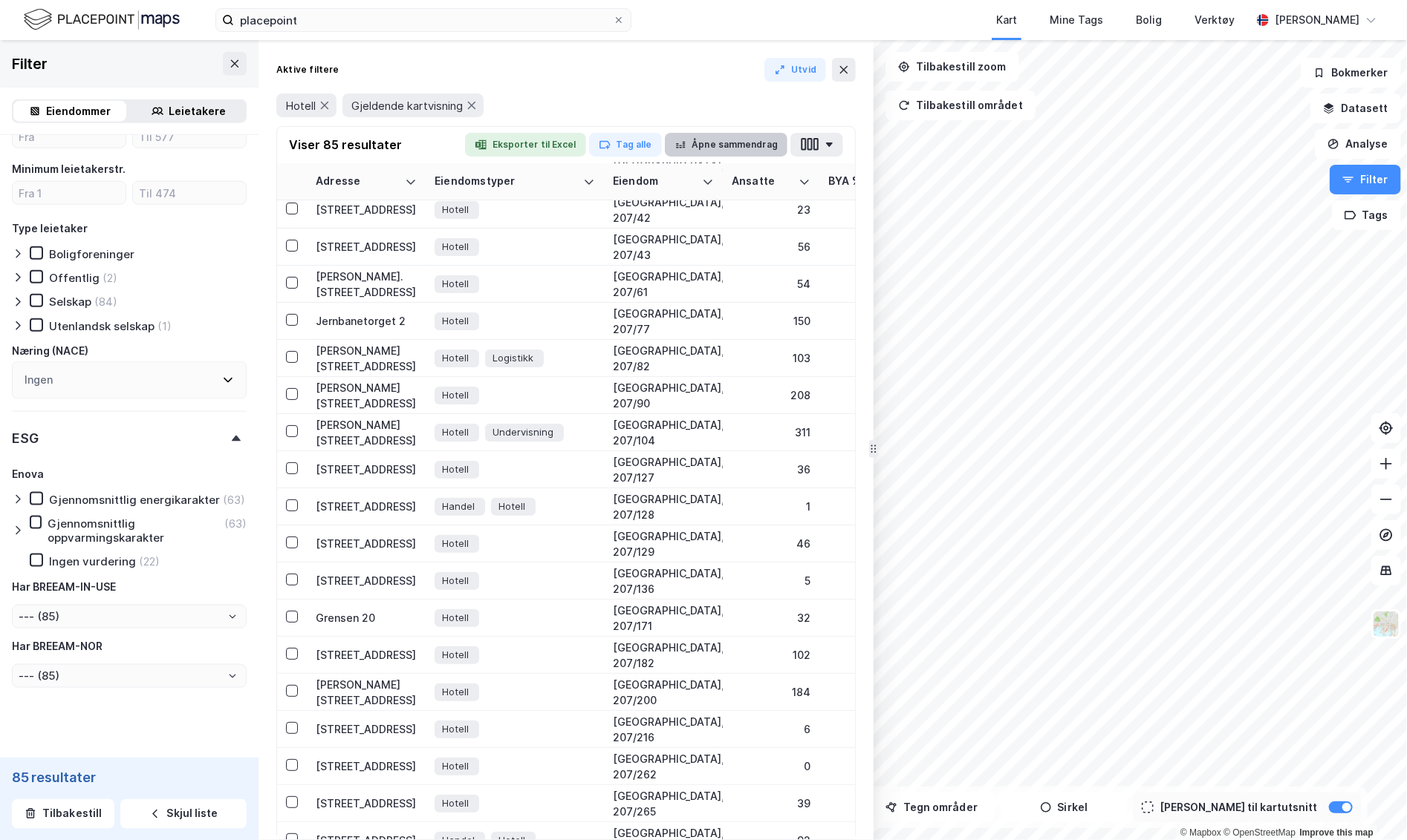
click at [734, 143] on button "Åpne sammendrag" at bounding box center [726, 144] width 123 height 23
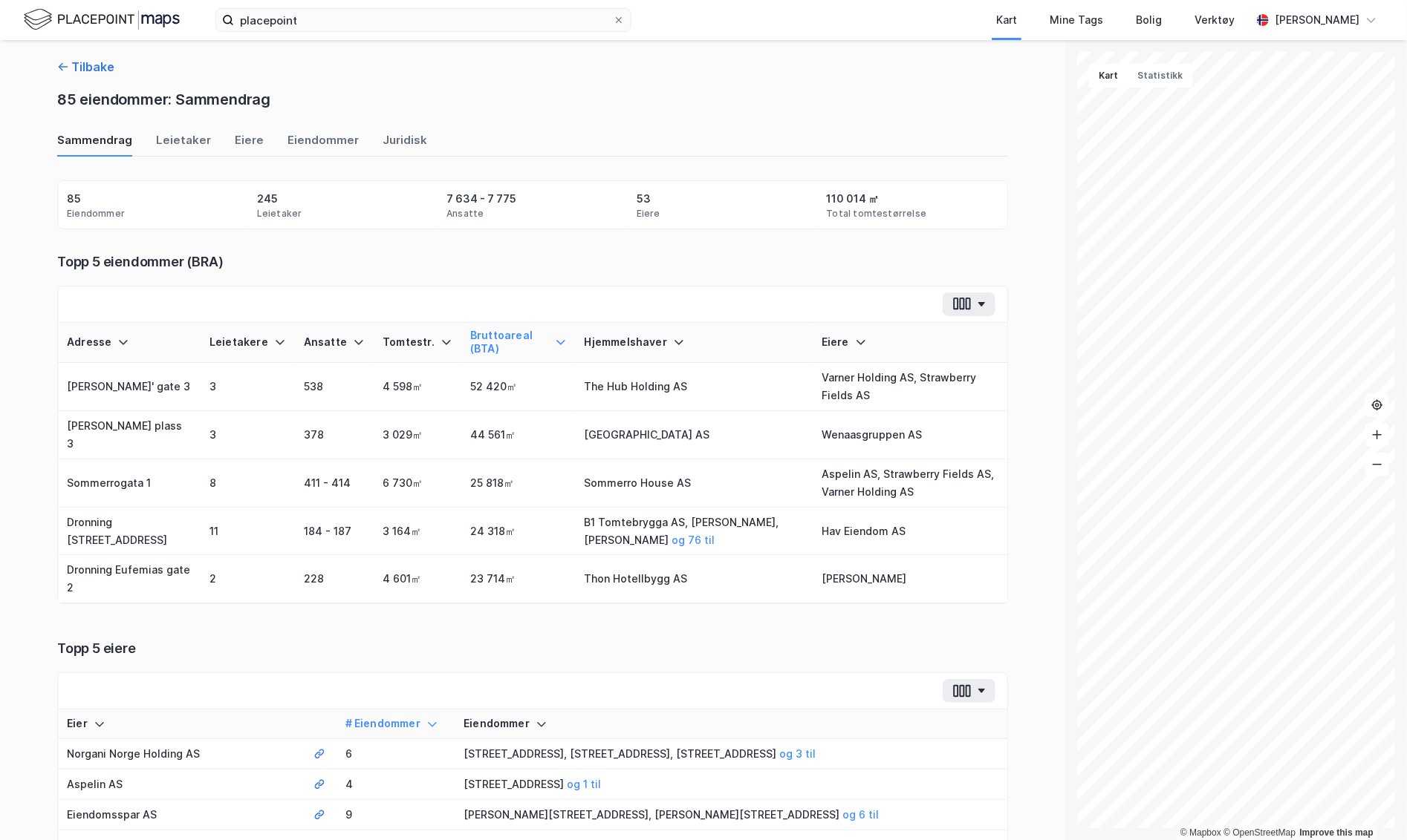
click at [92, 67] on button "Tilbake" at bounding box center [86, 66] width 58 height 18
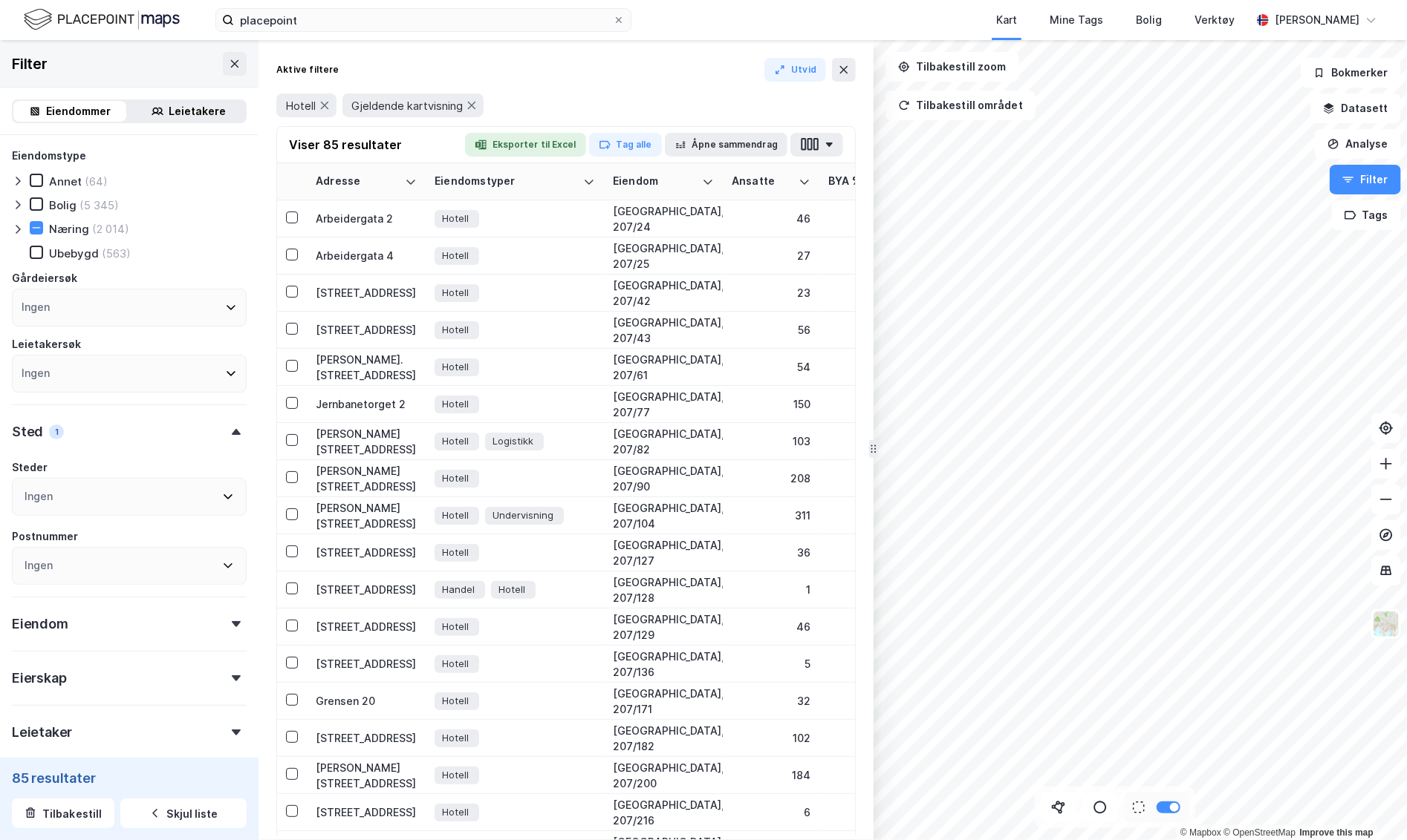
click at [183, 114] on div "Leietakere" at bounding box center [198, 111] width 58 height 18
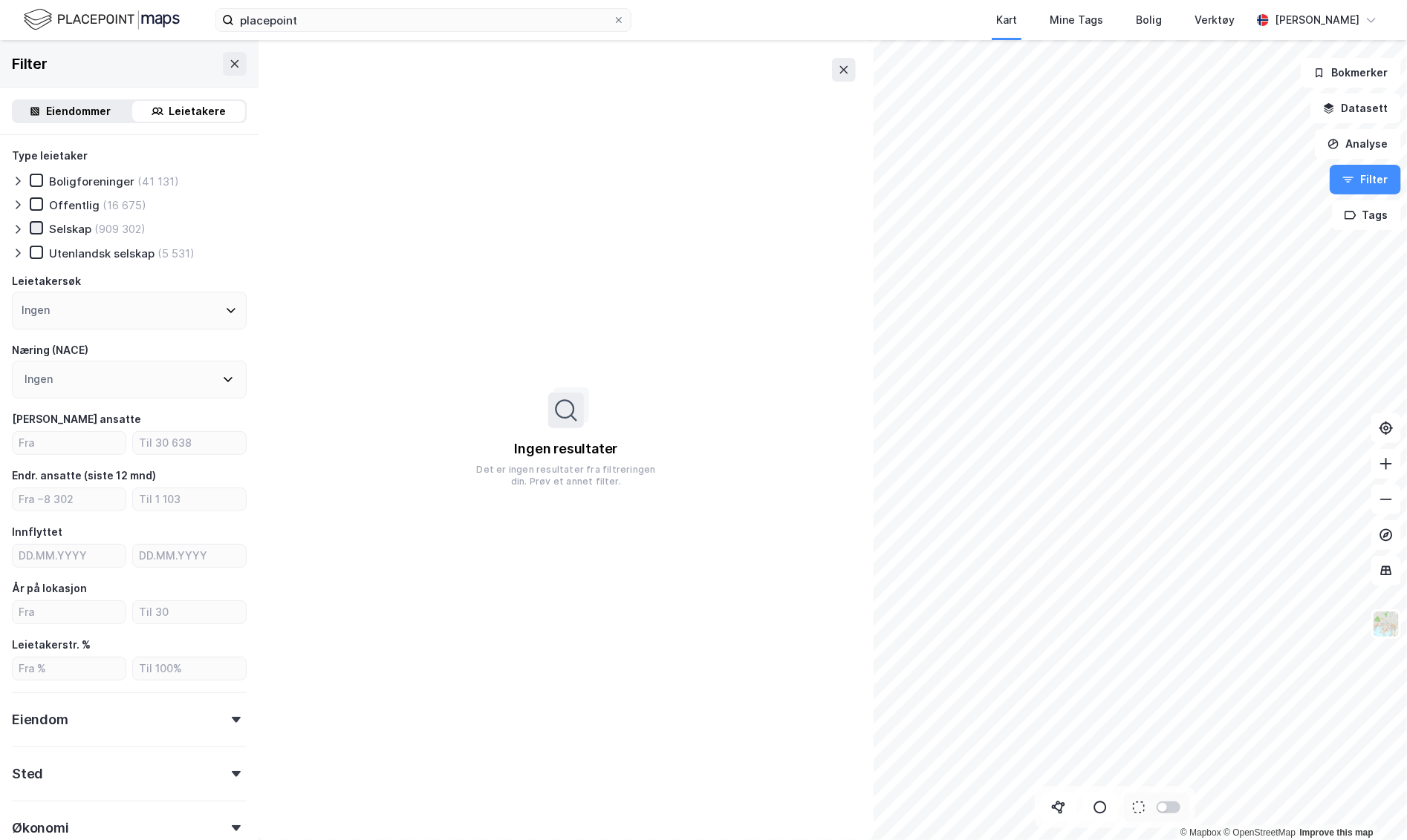
click at [37, 227] on icon at bounding box center [37, 228] width 8 height 5
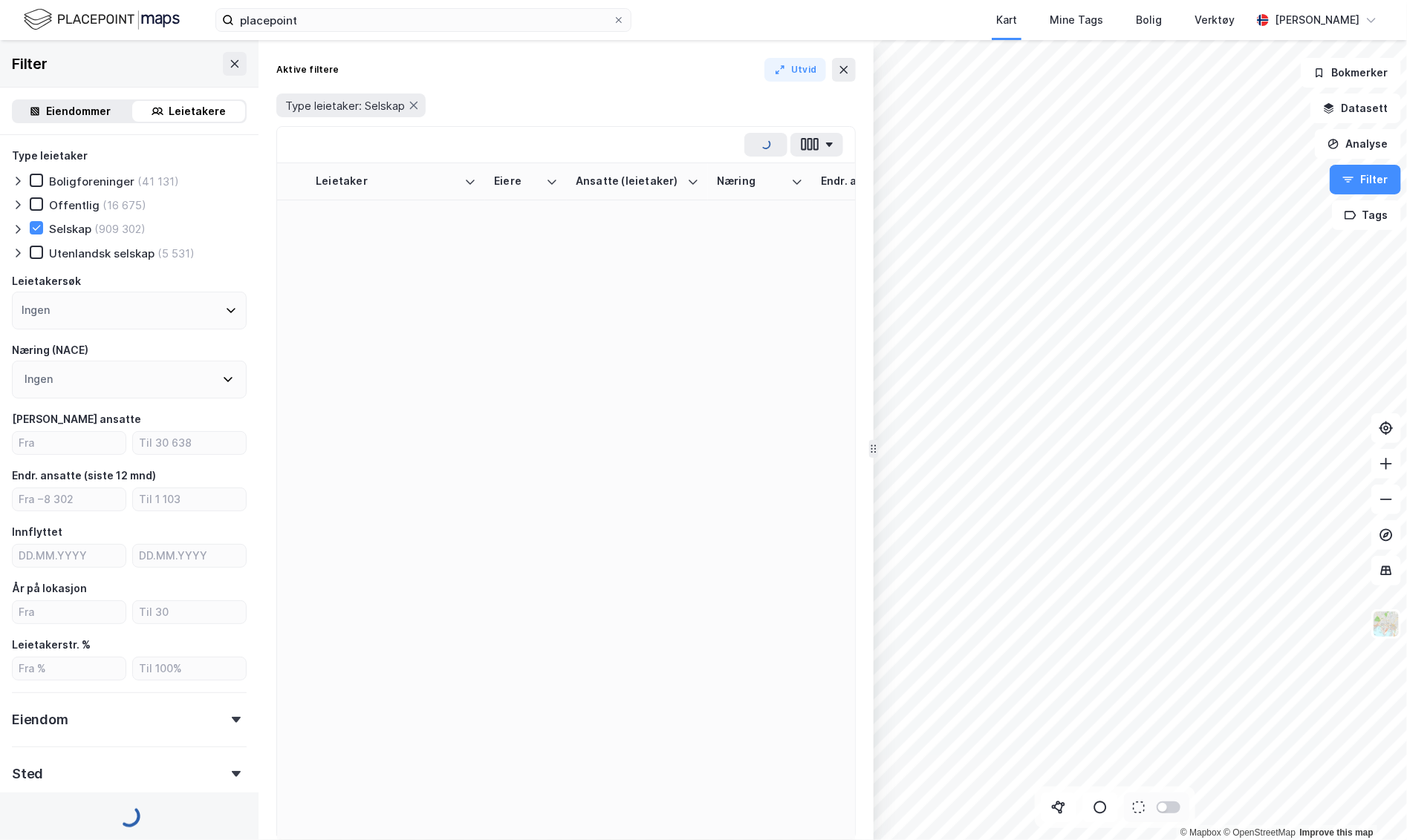
click at [107, 366] on div "Ingen" at bounding box center [129, 379] width 235 height 38
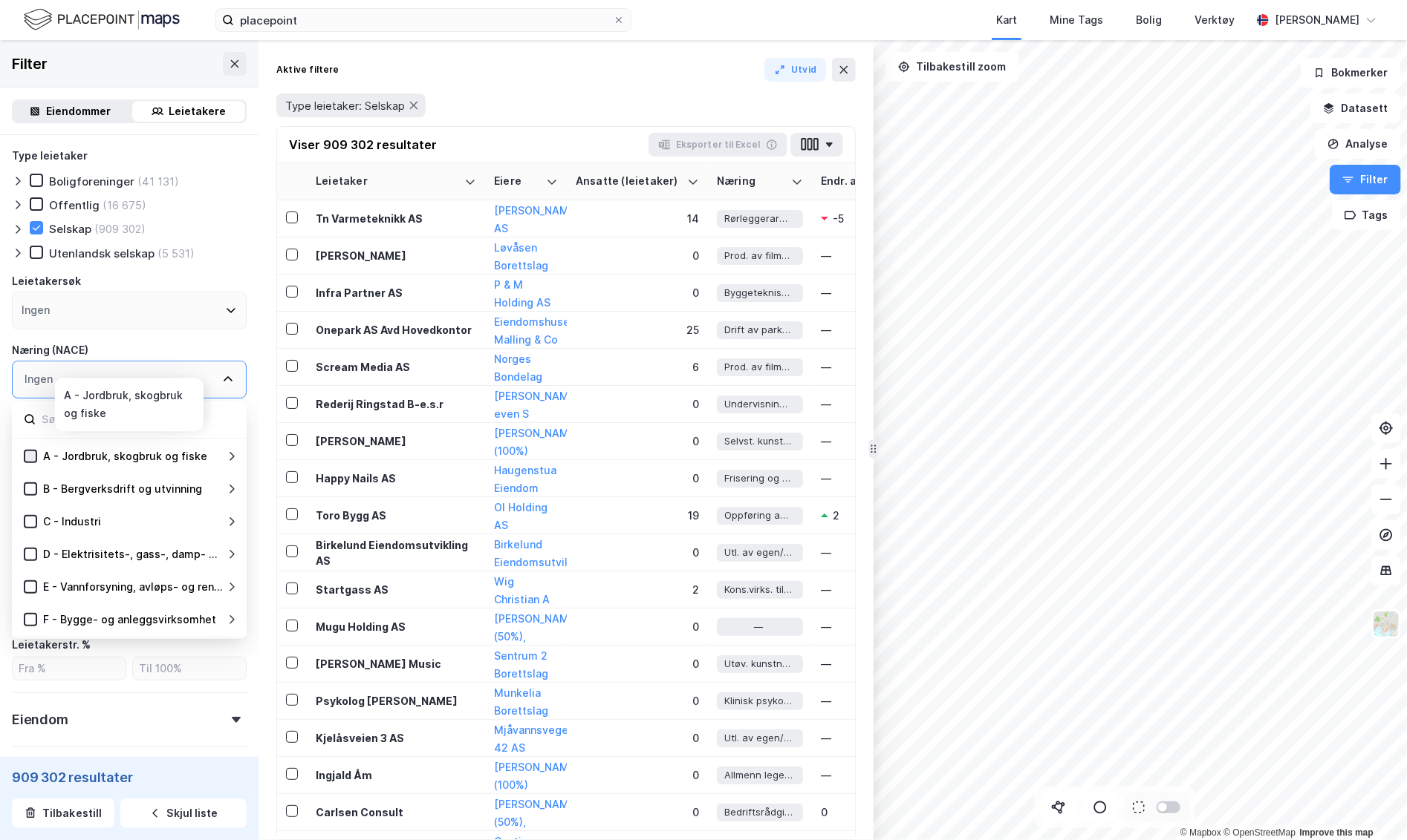
drag, startPoint x: 12, startPoint y: 451, endPoint x: 24, endPoint y: 453, distance: 12.2
click at [25, 453] on icon at bounding box center [30, 456] width 11 height 11
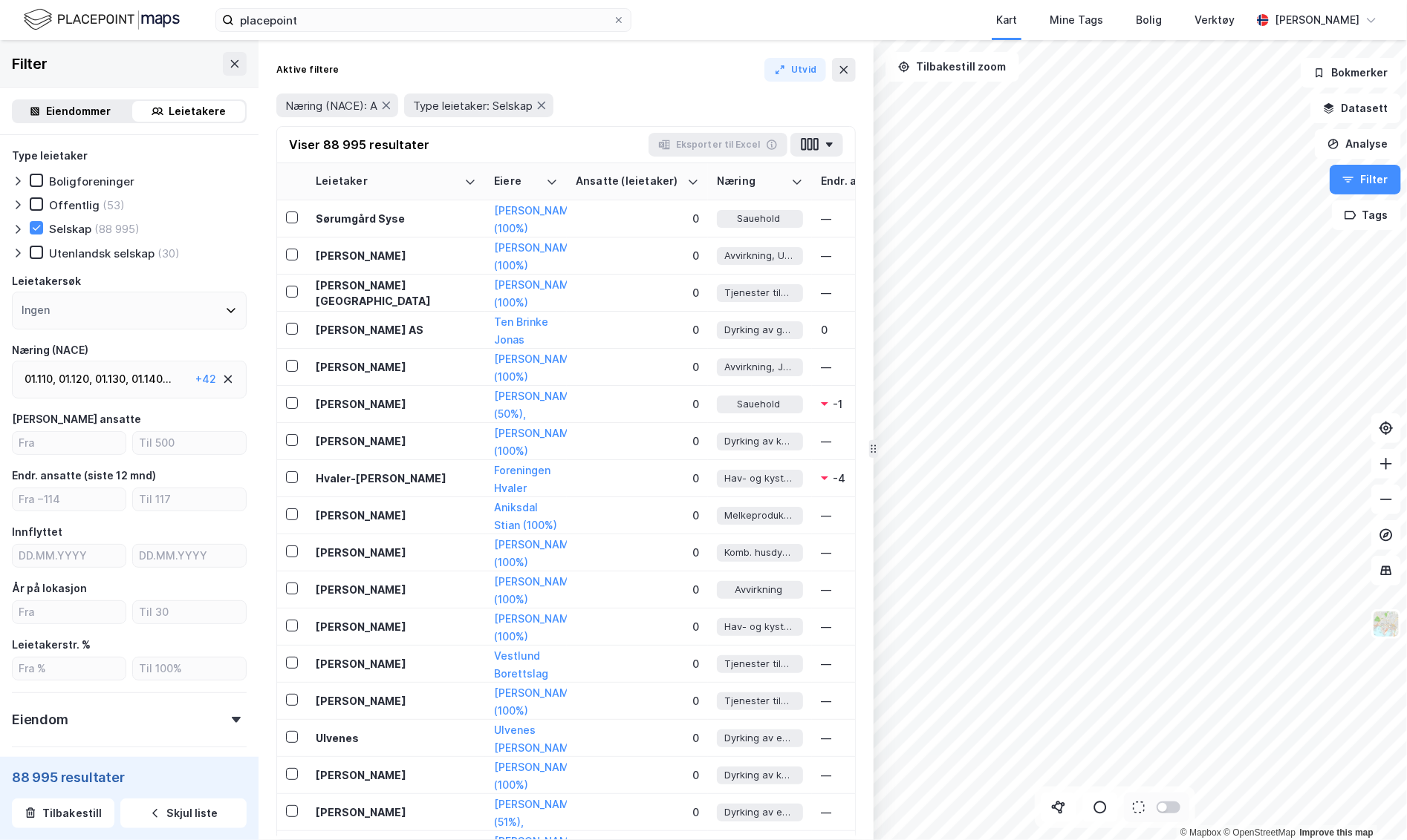
click at [203, 279] on div "Leietakersøk" at bounding box center [129, 282] width 235 height 18
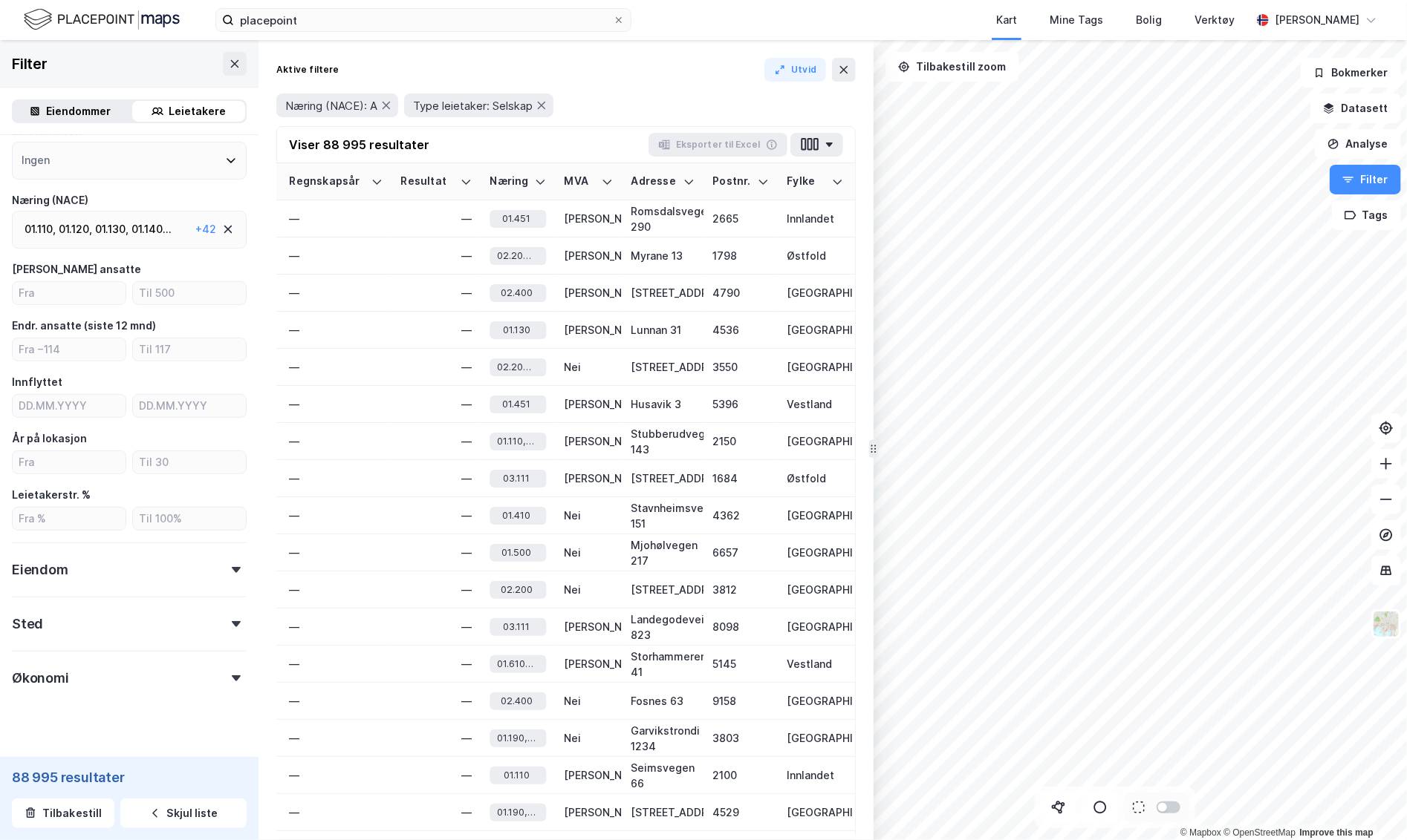
scroll to position [0, 1791]
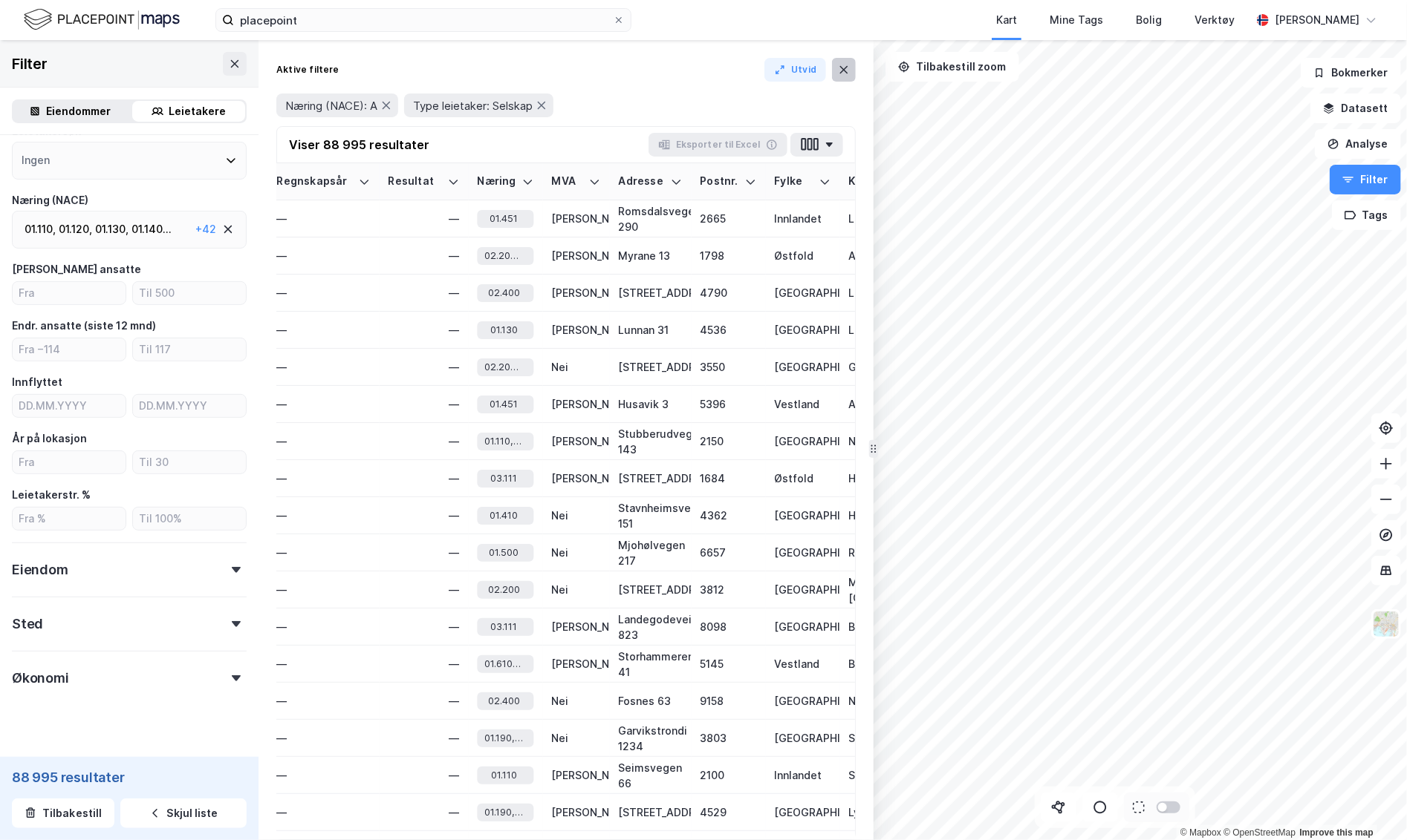
click at [851, 73] on button at bounding box center [843, 69] width 23 height 23
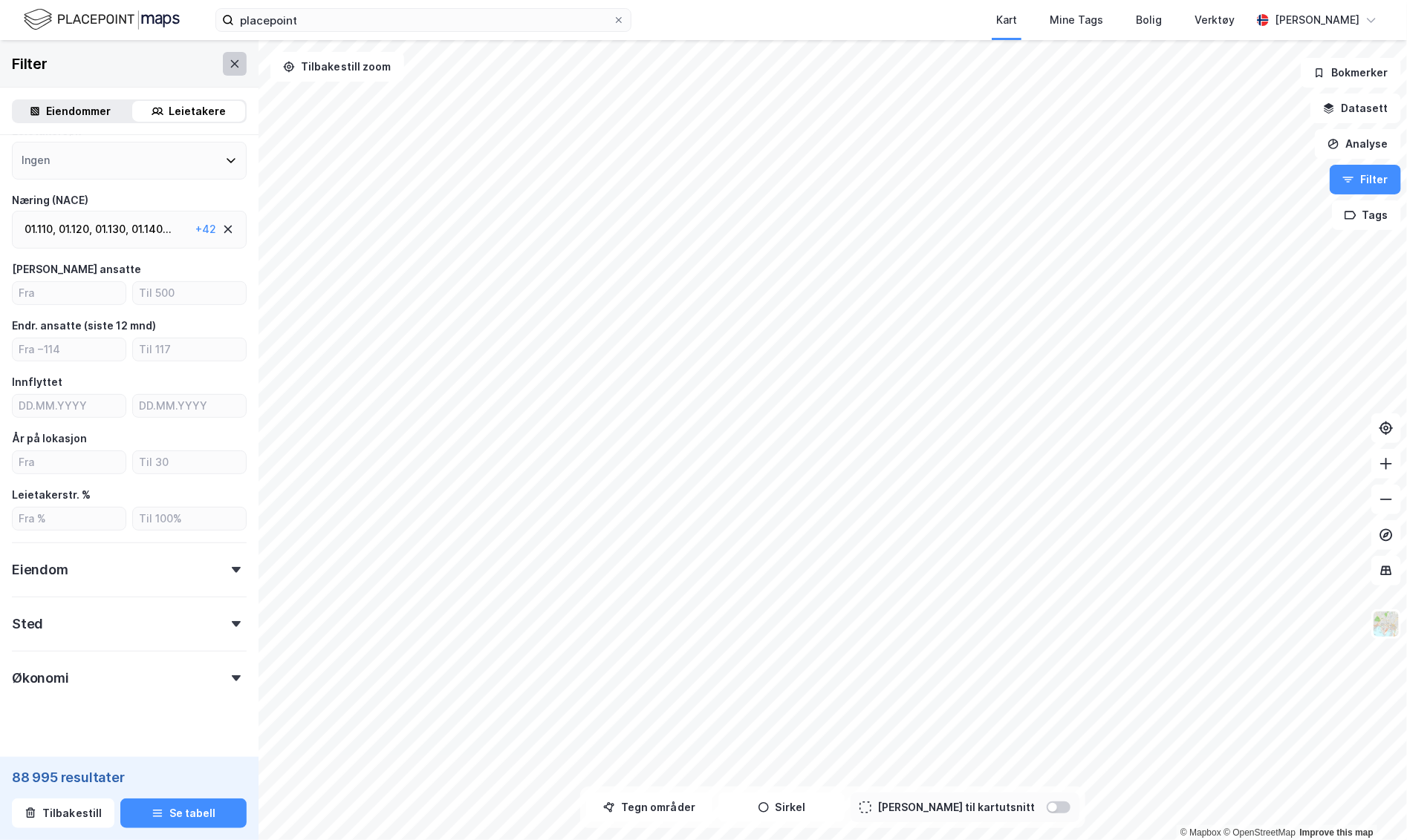
click at [239, 57] on button at bounding box center [235, 63] width 23 height 23
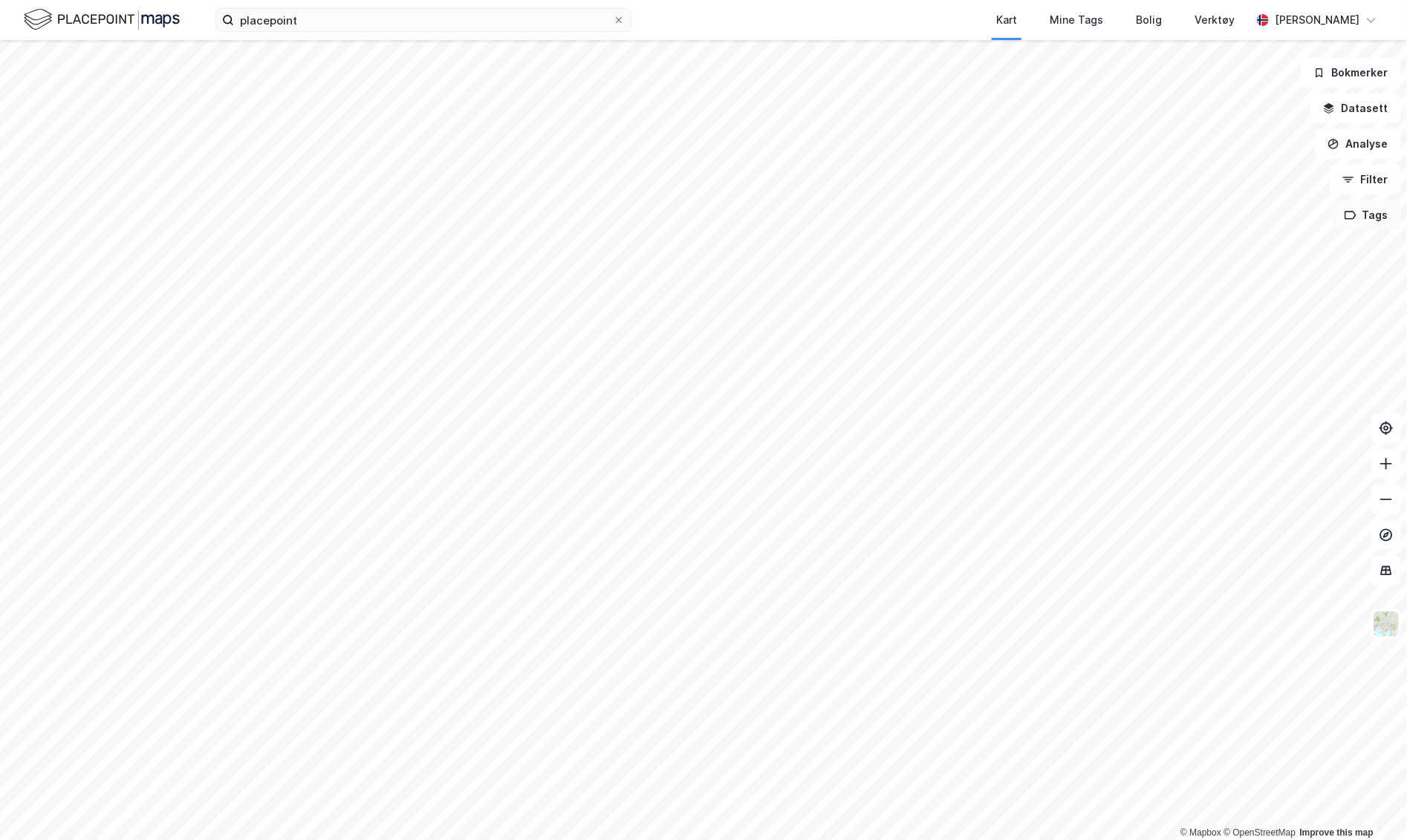
click at [1214, 217] on button "Tags" at bounding box center [1366, 215] width 69 height 29
click at [1187, 251] on icon at bounding box center [1189, 251] width 9 height 9
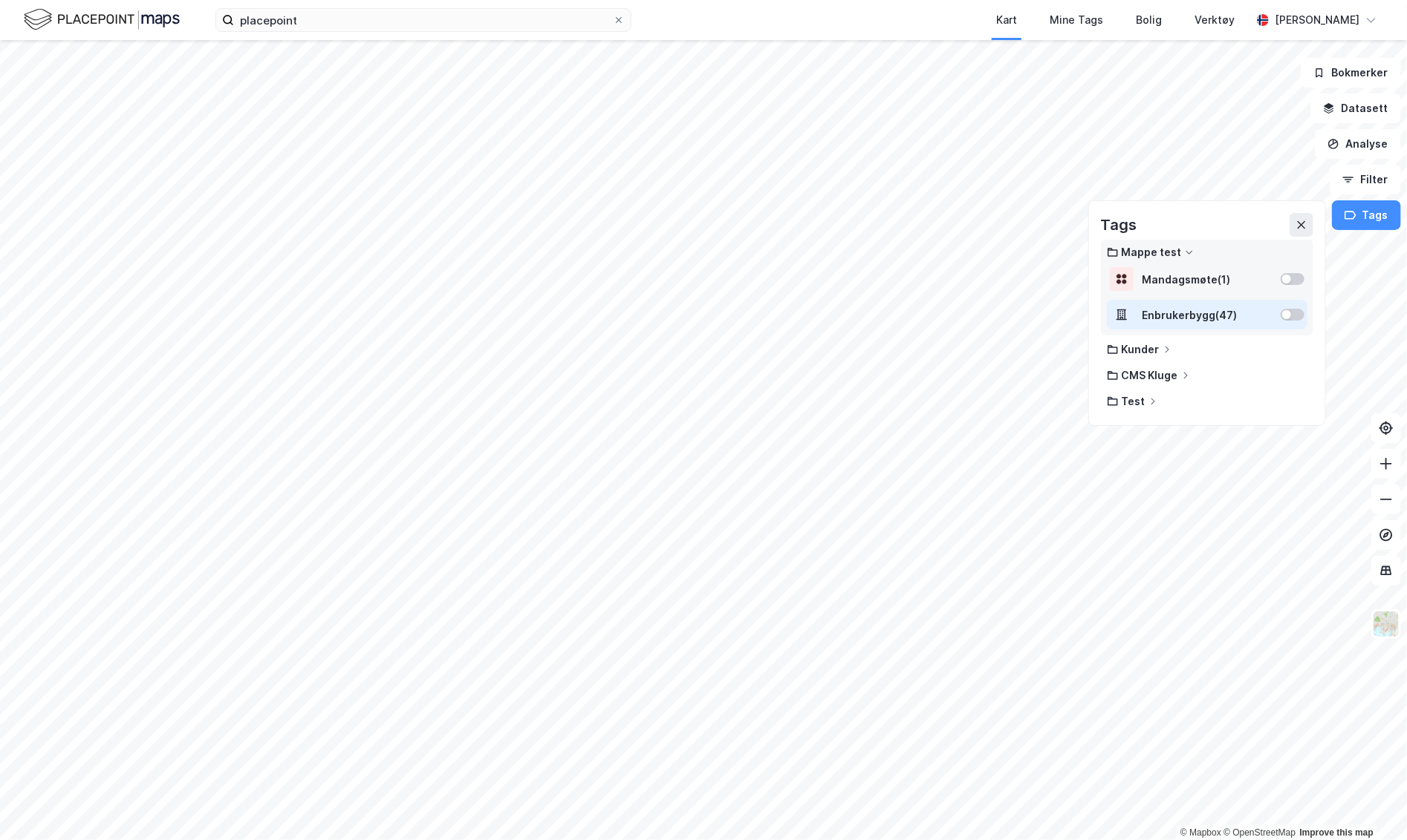
click at [1214, 315] on div at bounding box center [1292, 315] width 23 height 12
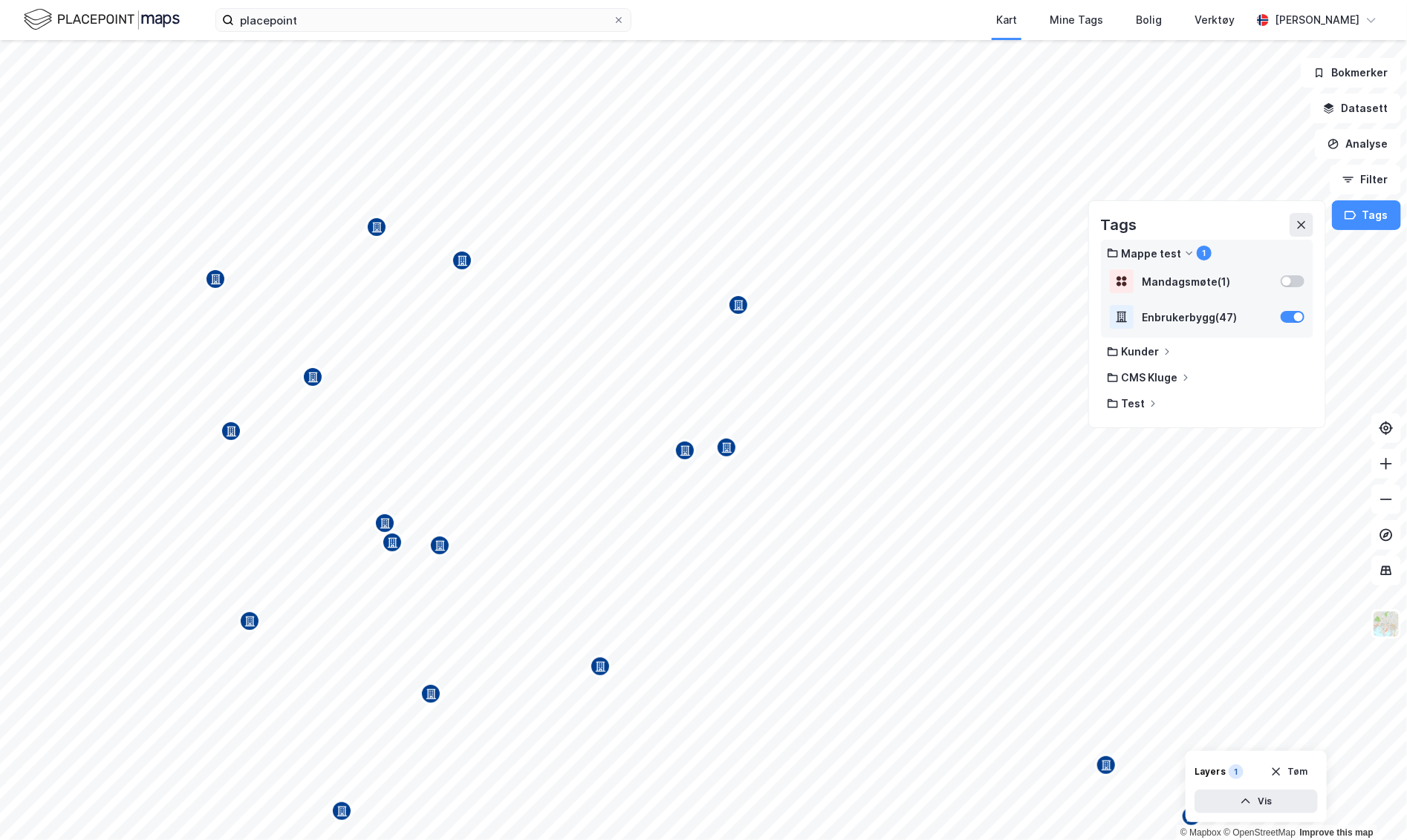
click at [725, 439] on div "Map marker" at bounding box center [726, 447] width 22 height 22
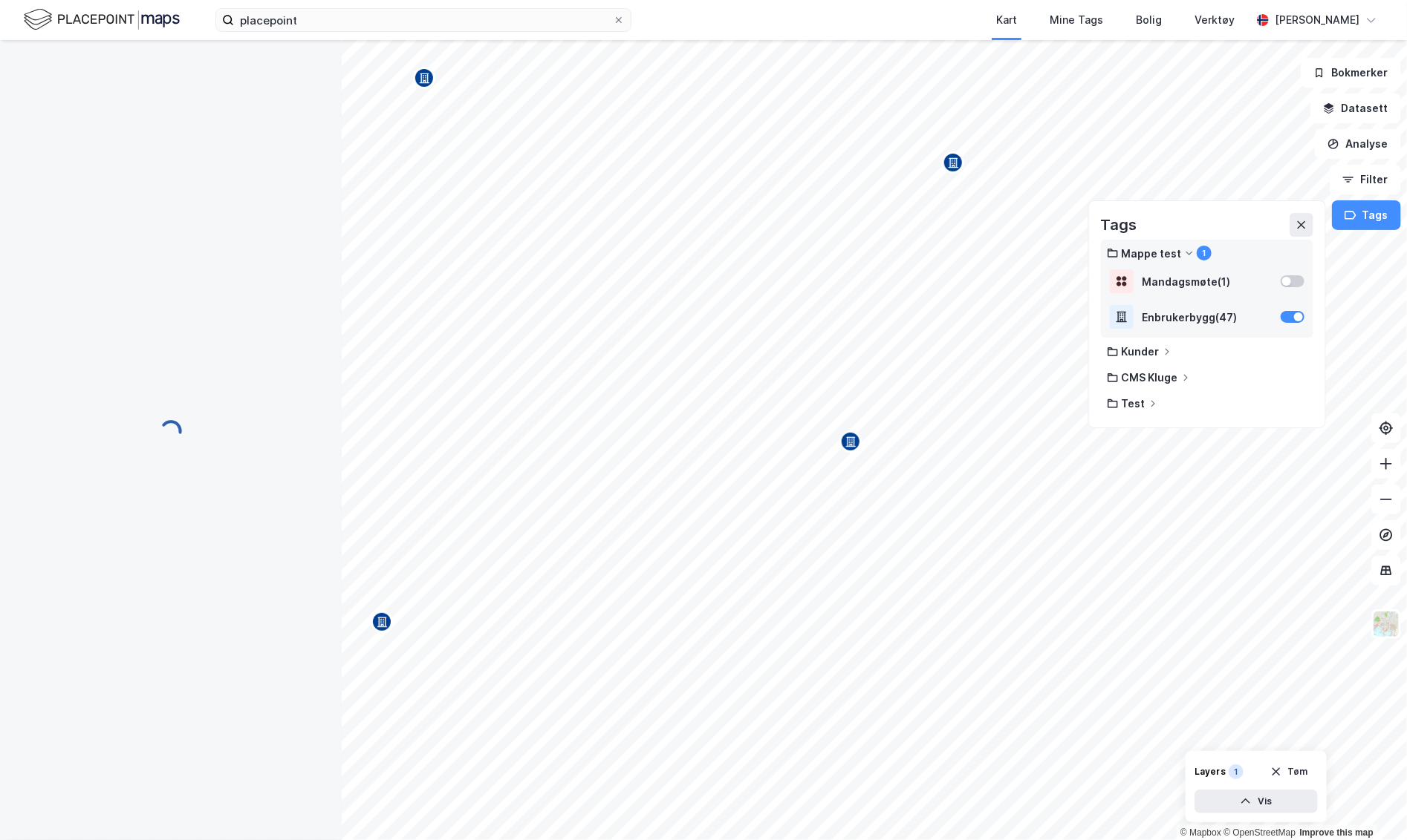
click at [858, 439] on div "Map marker" at bounding box center [850, 441] width 22 height 22
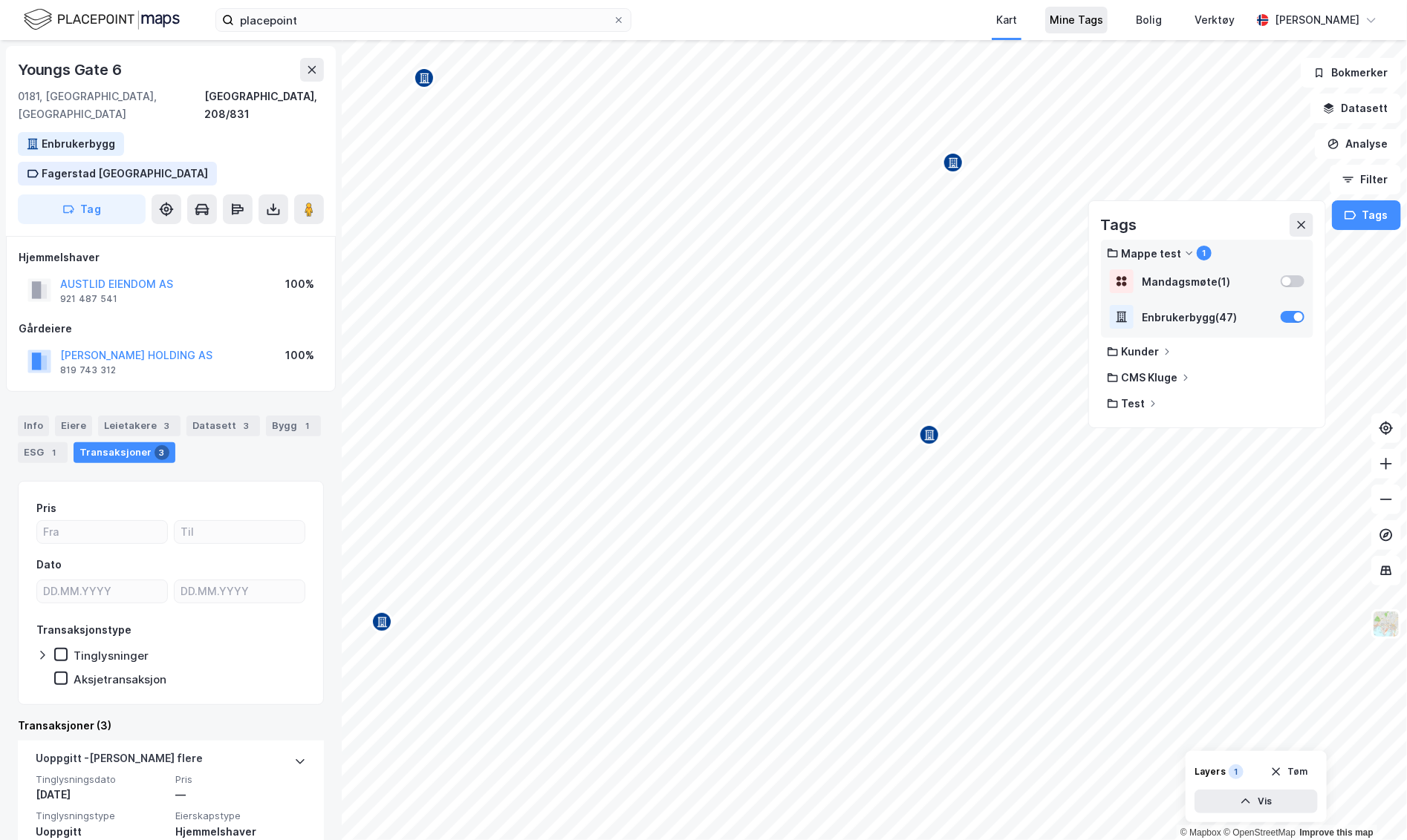
click at [1093, 15] on div "Mine Tags" at bounding box center [1075, 19] width 54 height 18
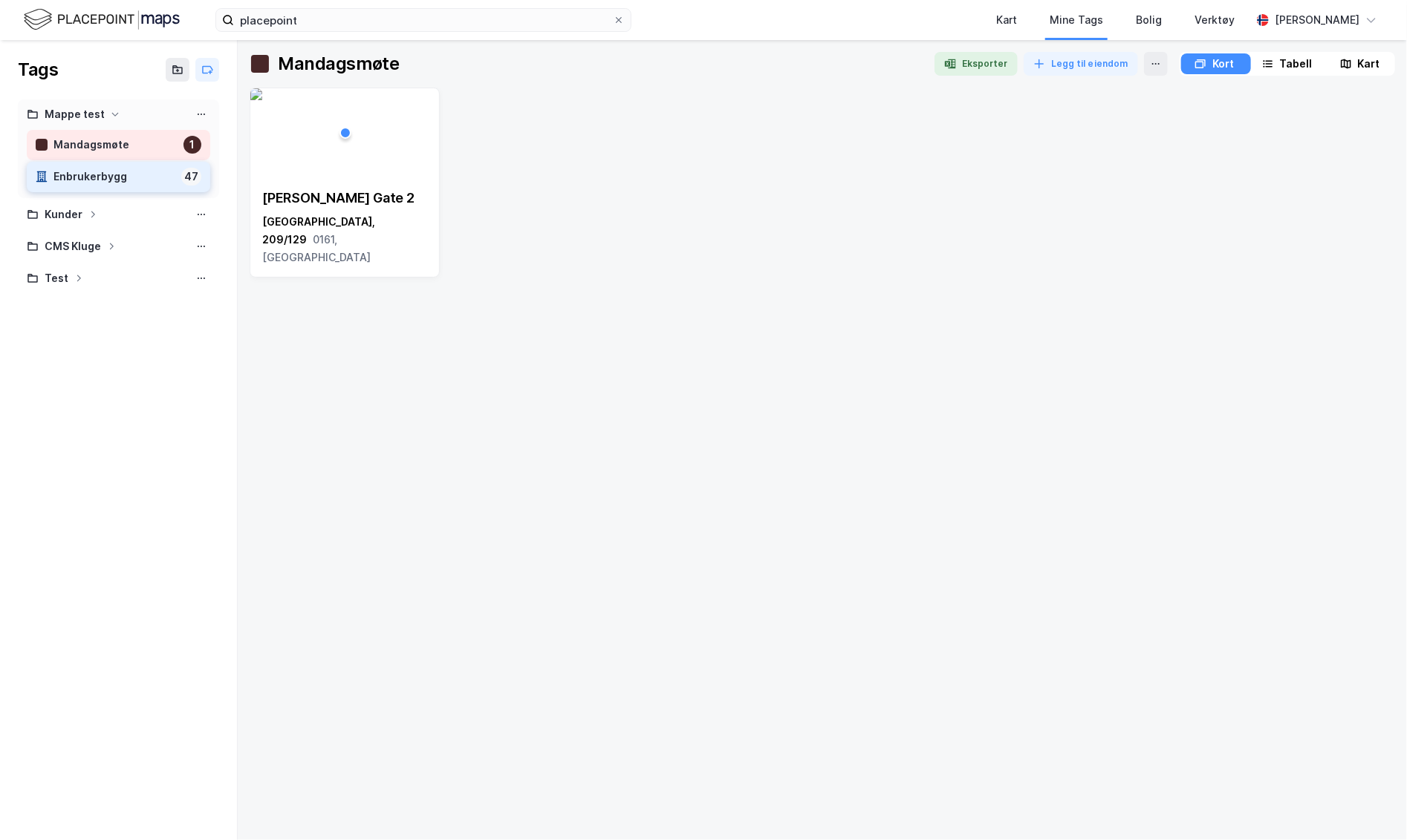
click at [131, 185] on div "Enbrukerbygg" at bounding box center [114, 176] width 122 height 19
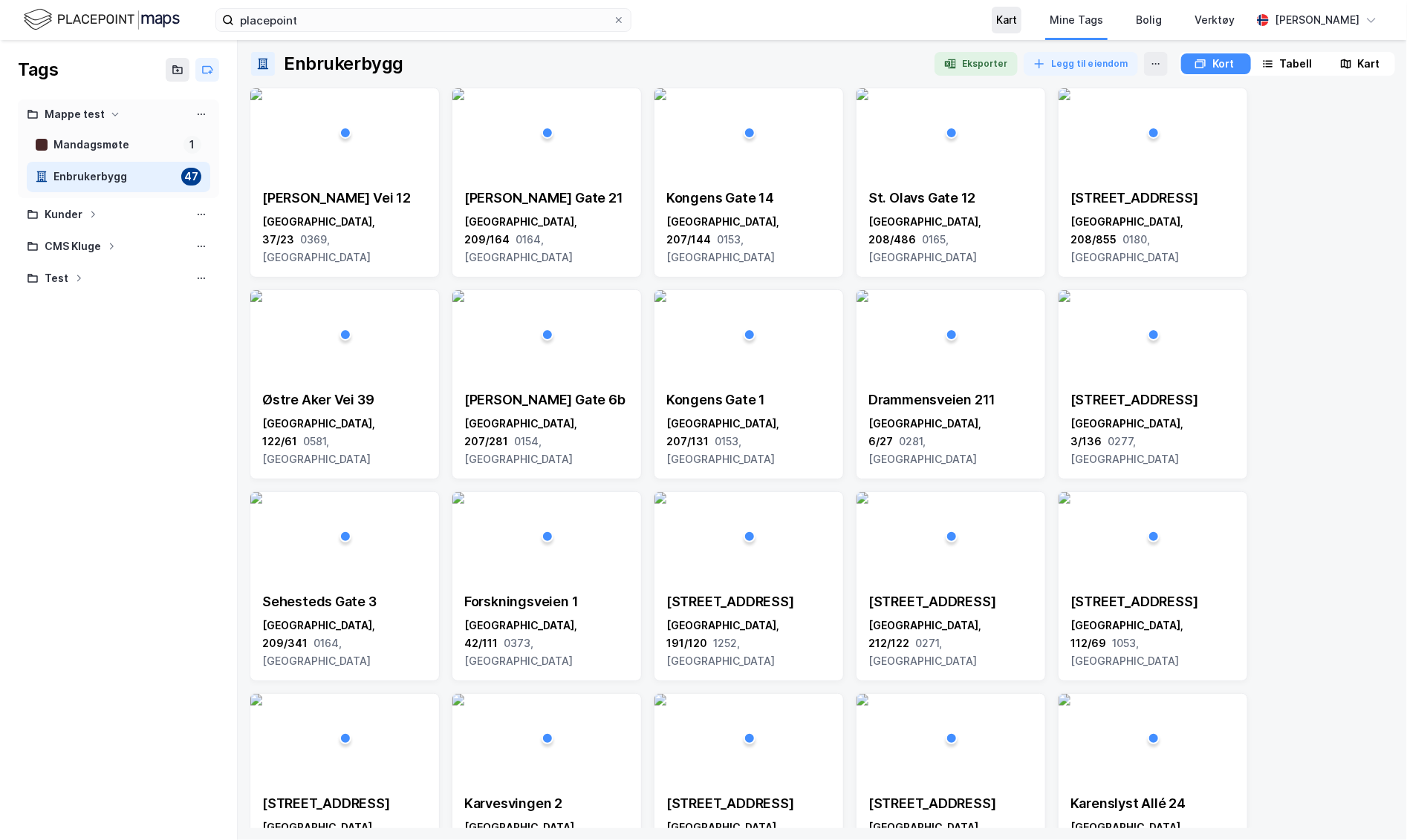
click at [1017, 19] on div "Kart" at bounding box center [1006, 19] width 20 height 18
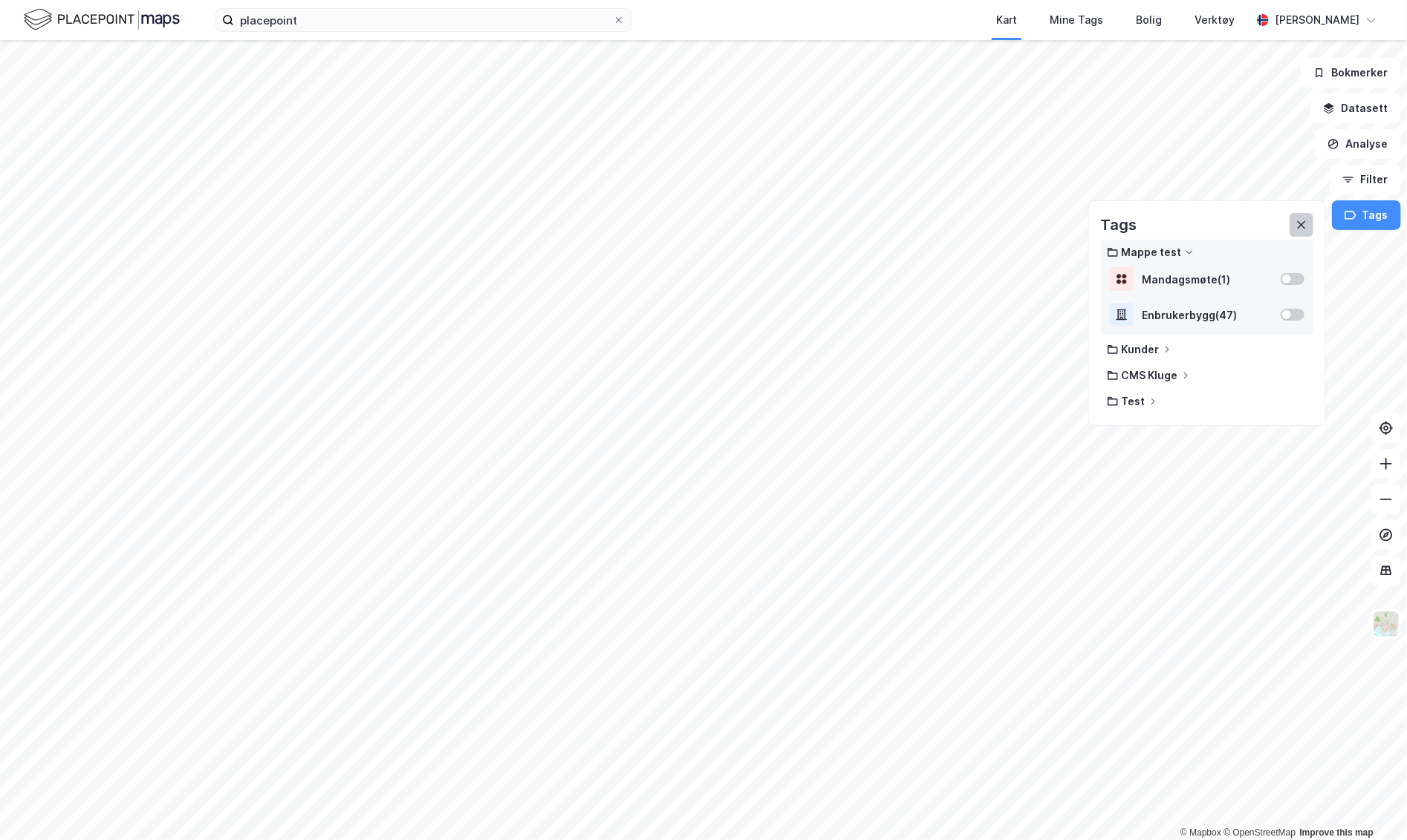
click at [1214, 227] on button at bounding box center [1301, 225] width 23 height 23
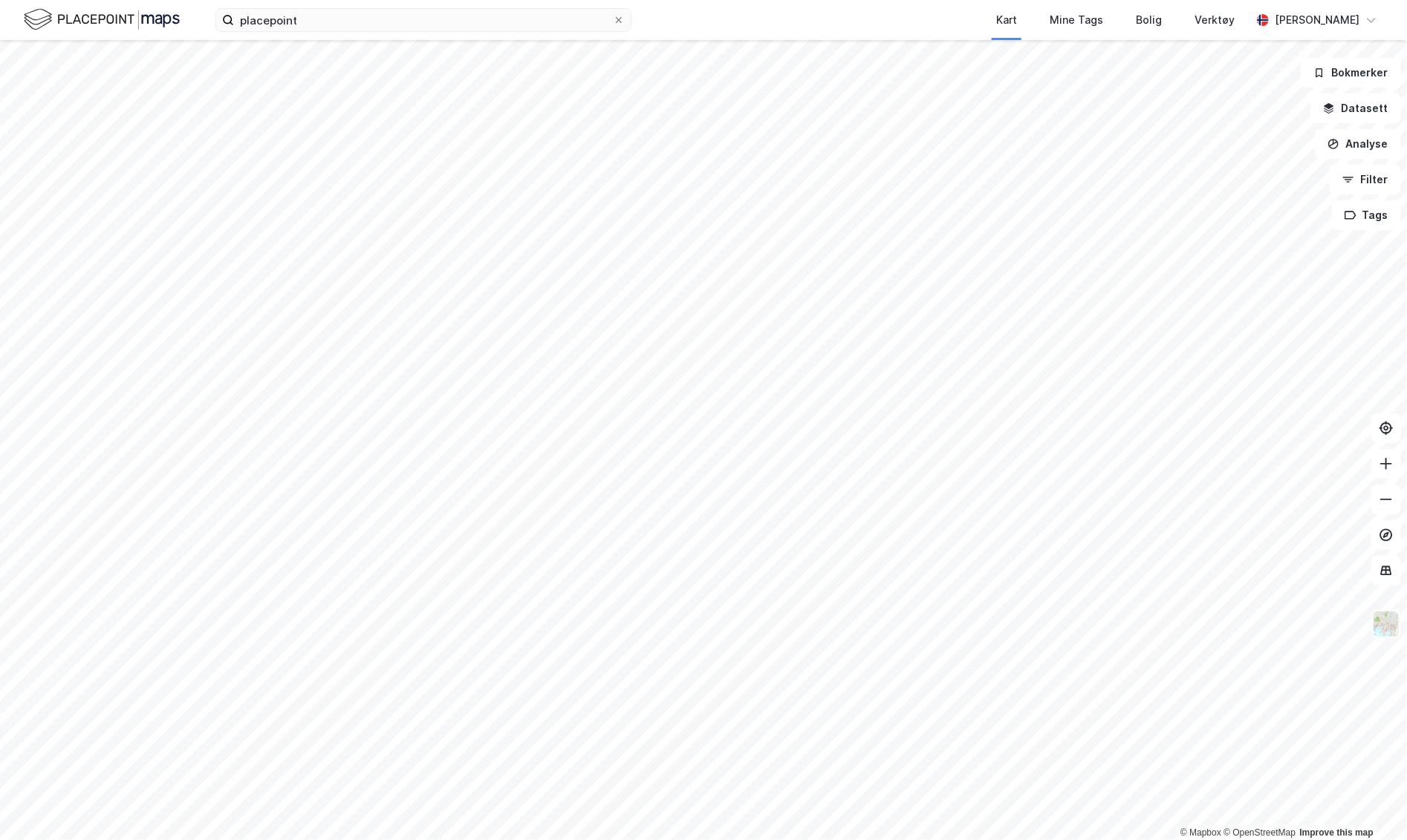
click at [1214, 619] on img at bounding box center [1386, 624] width 28 height 28
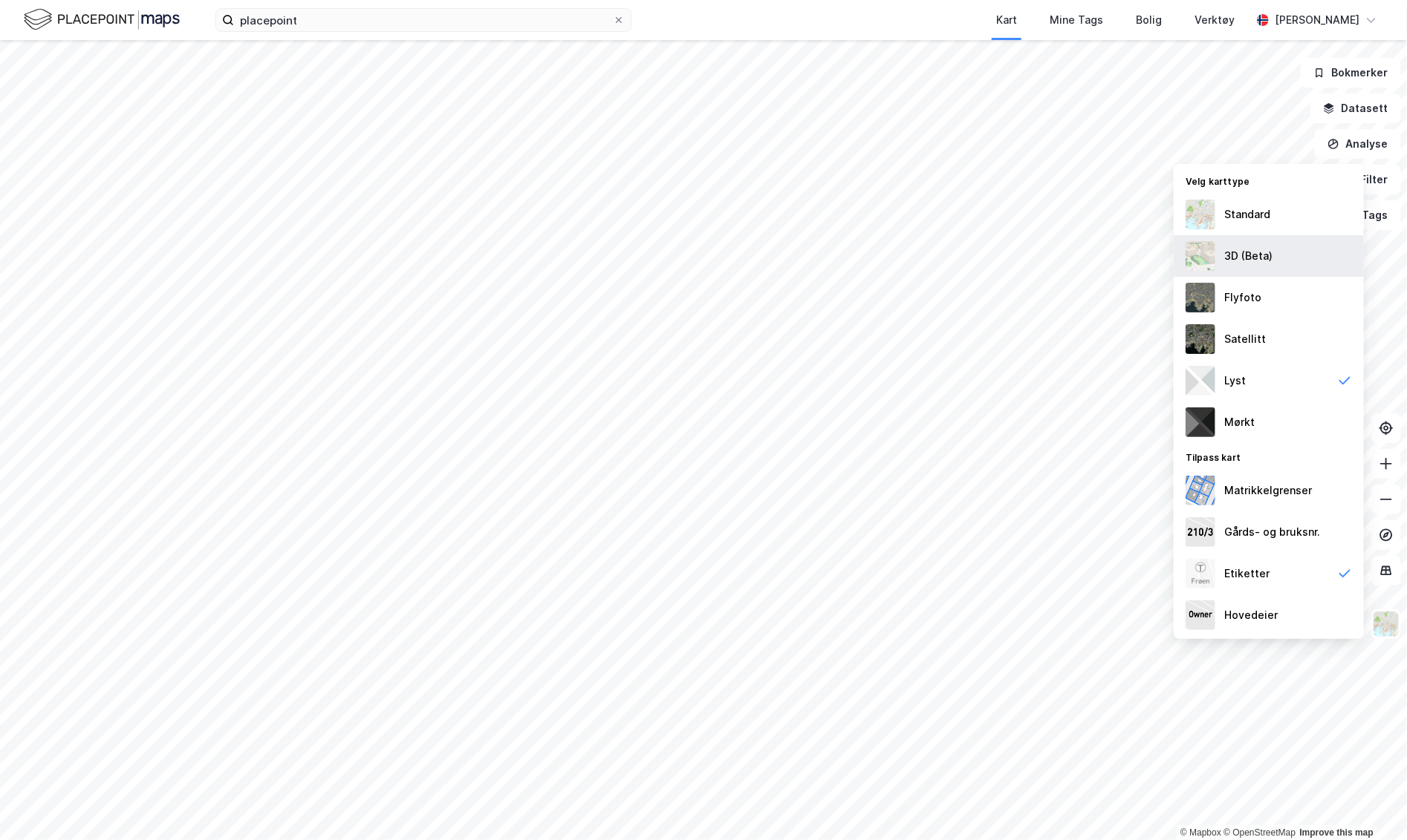
click at [1214, 257] on div "3D (Beta)" at bounding box center [1269, 255] width 190 height 42
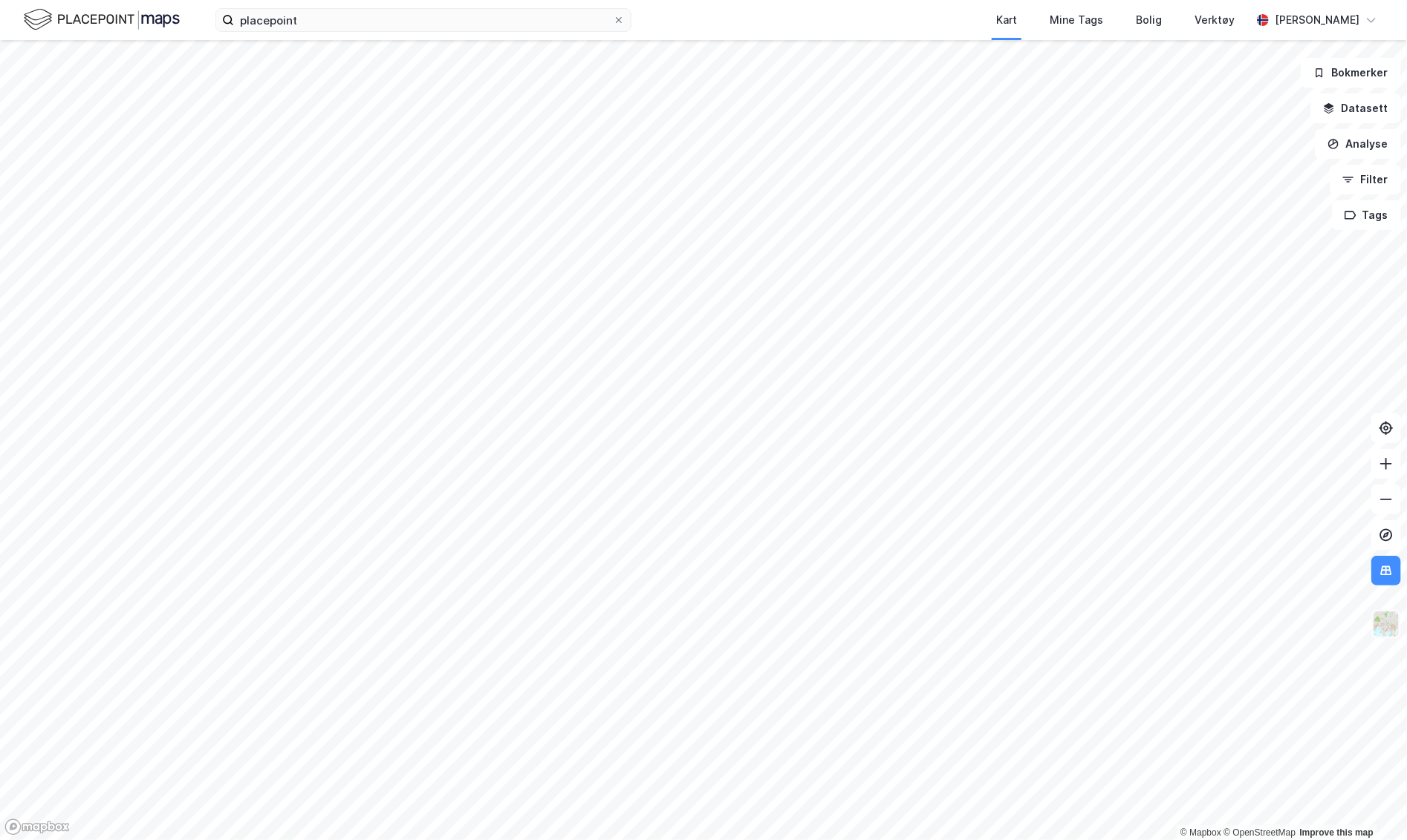
click at [1214, 628] on img at bounding box center [1386, 624] width 28 height 28
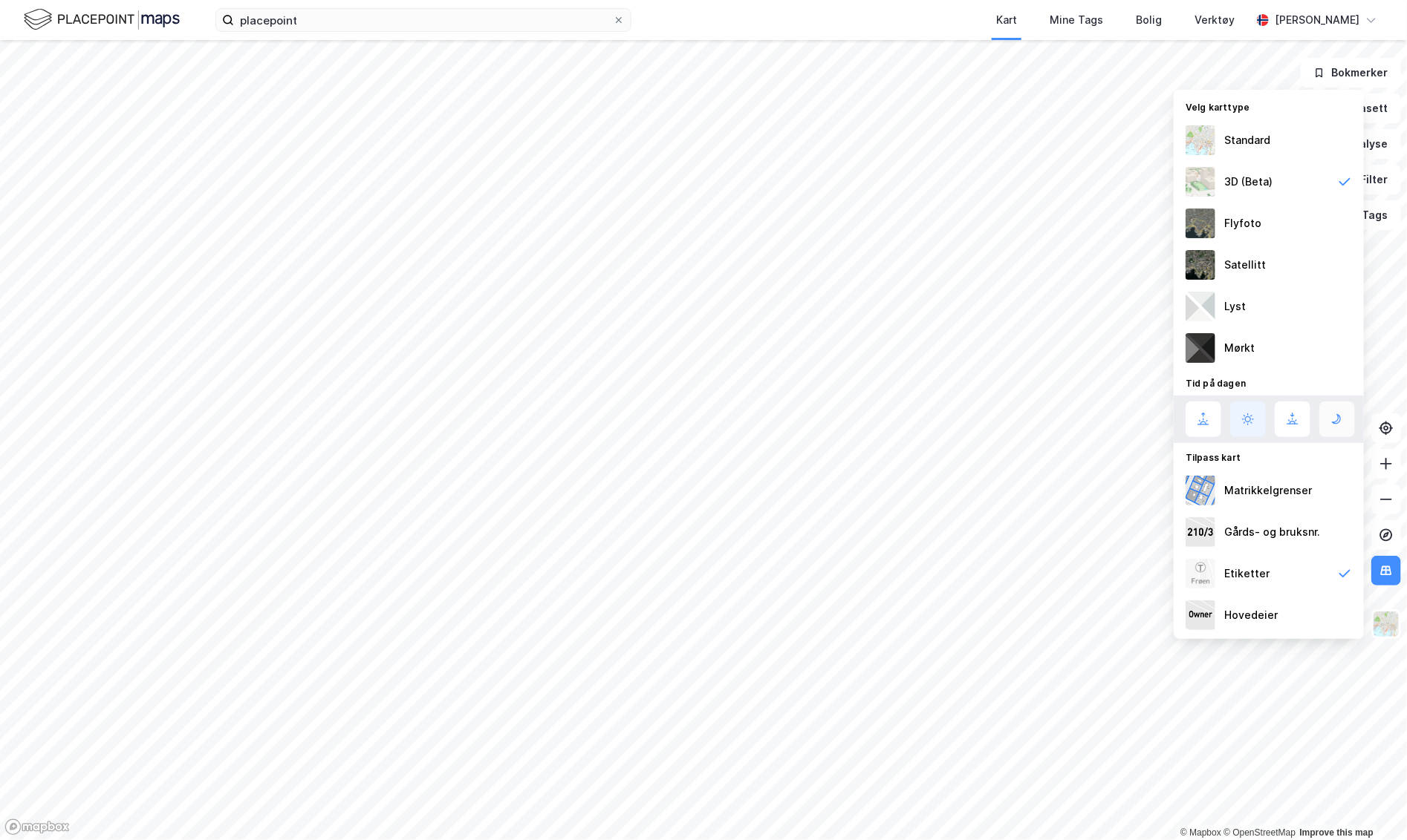
click at [1214, 419] on icon at bounding box center [1337, 419] width 18 height 18
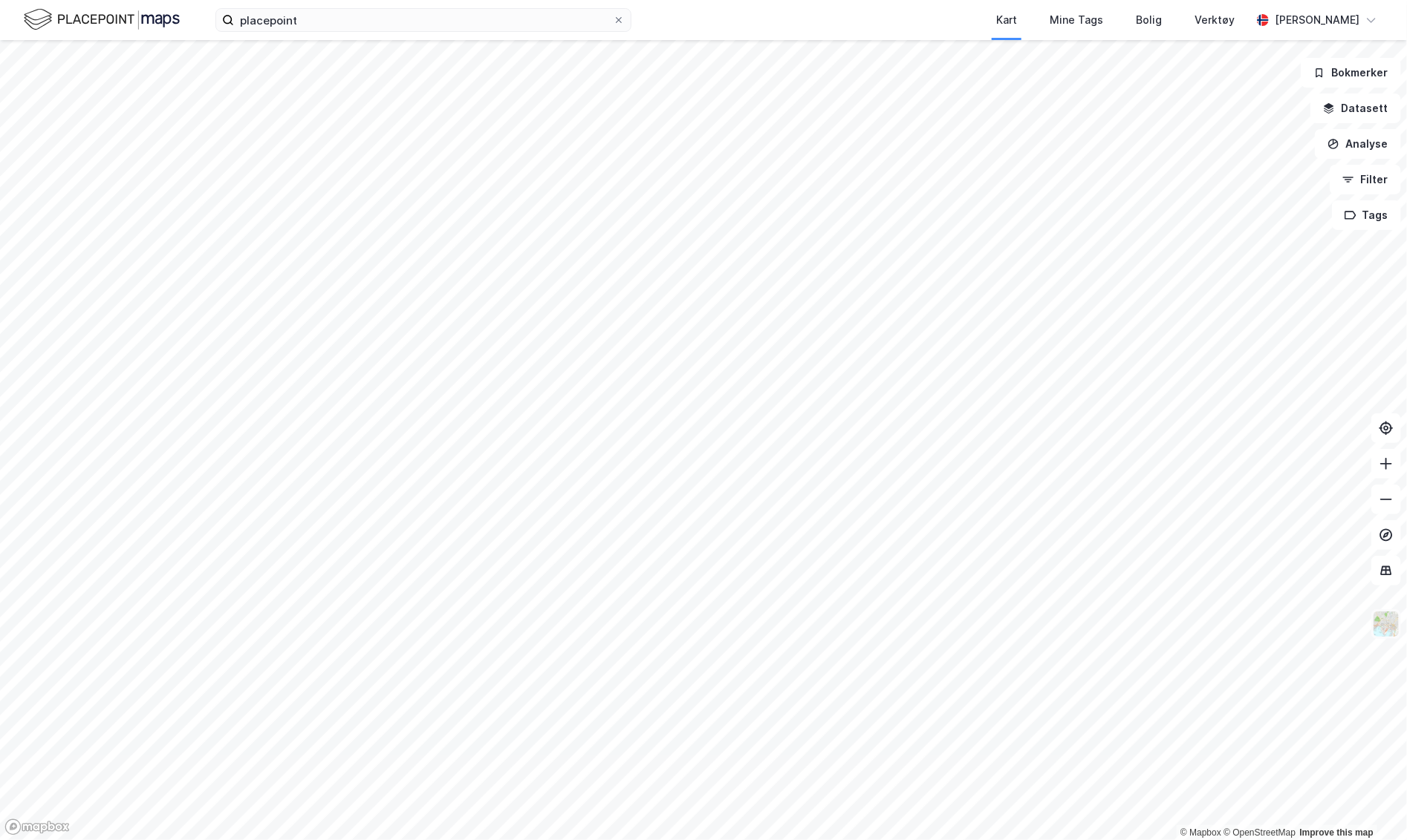
click at [1214, 627] on img at bounding box center [1386, 624] width 28 height 28
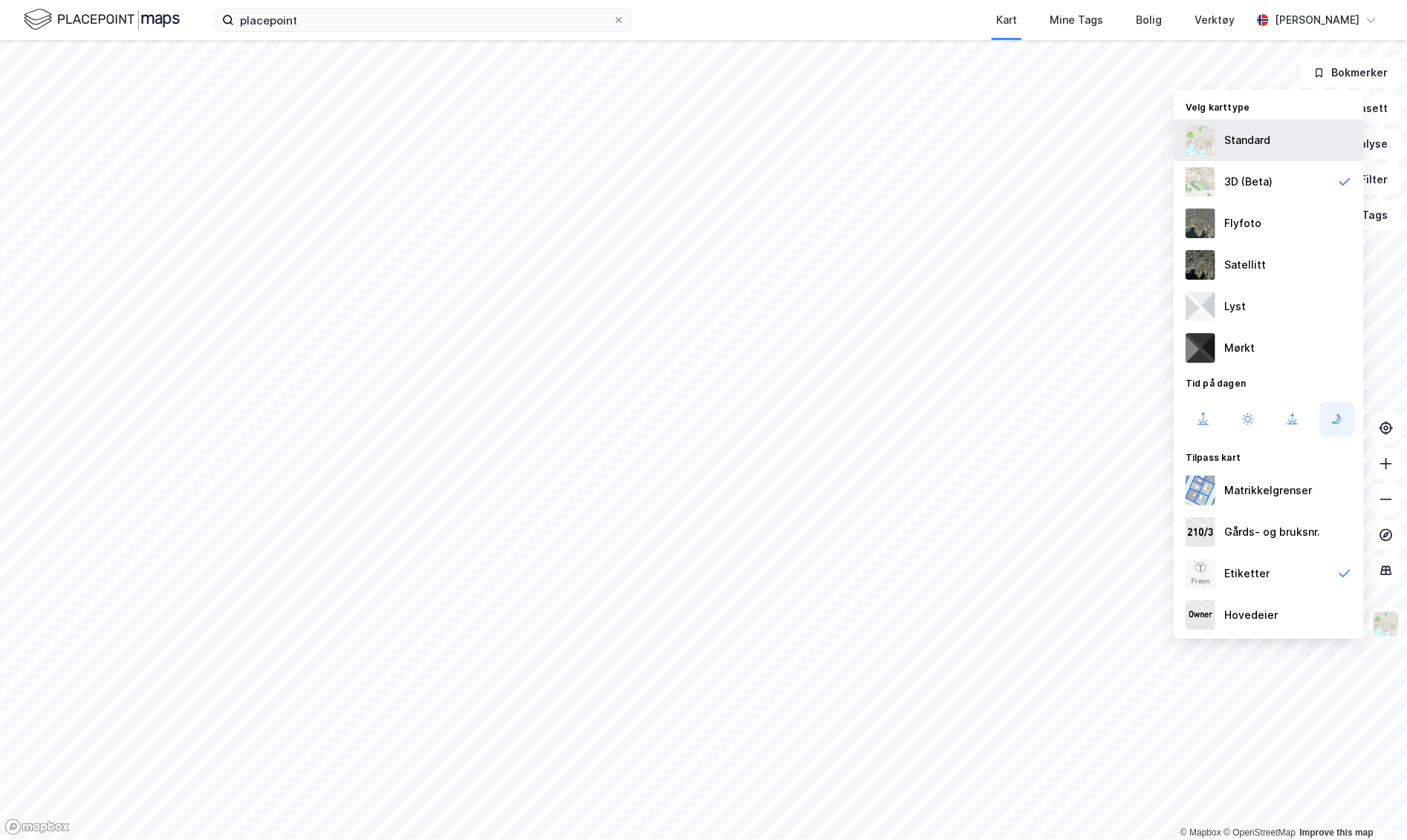
click at [1214, 136] on div "Standard" at bounding box center [1269, 140] width 190 height 42
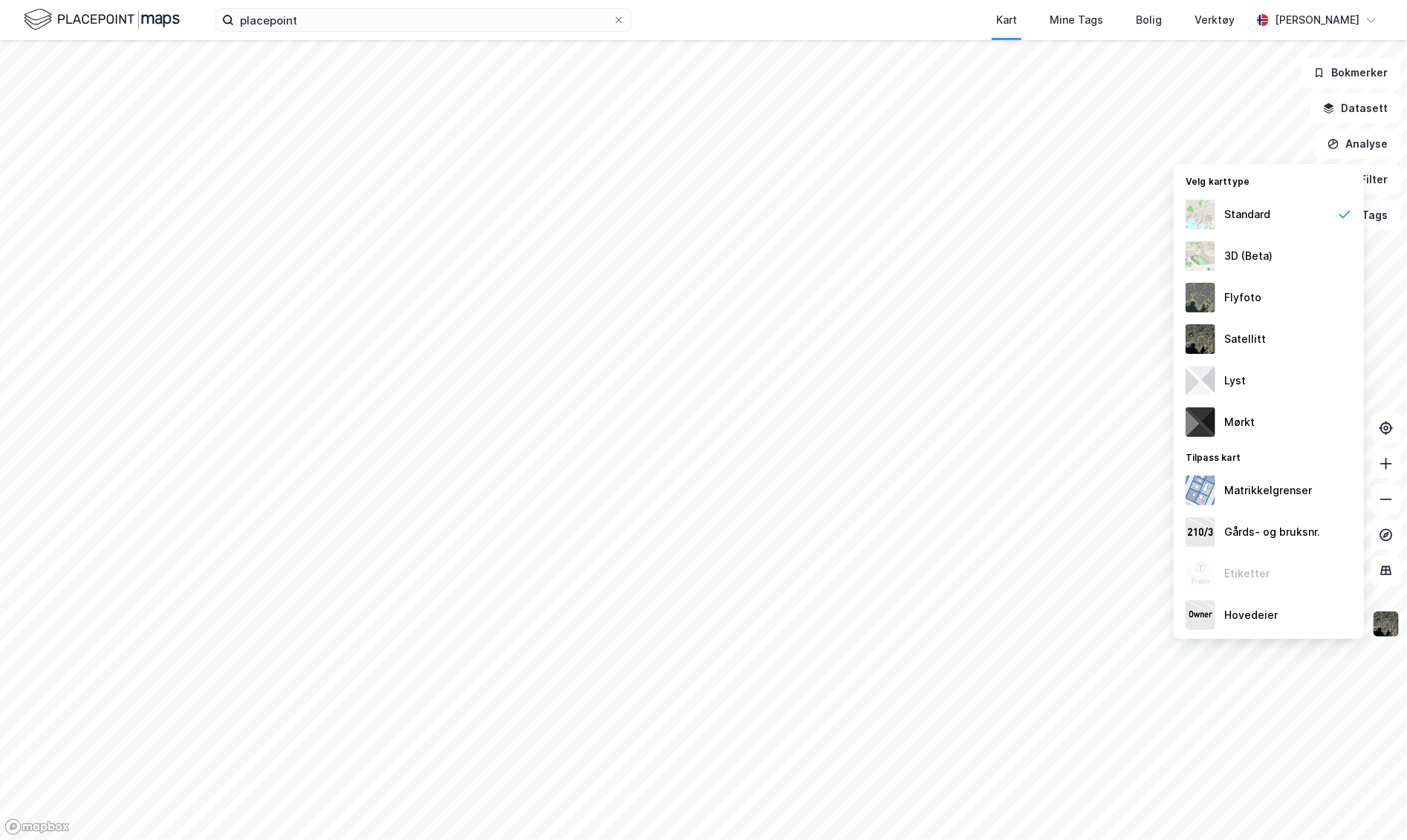
click at [1214, 616] on img at bounding box center [1386, 624] width 28 height 28
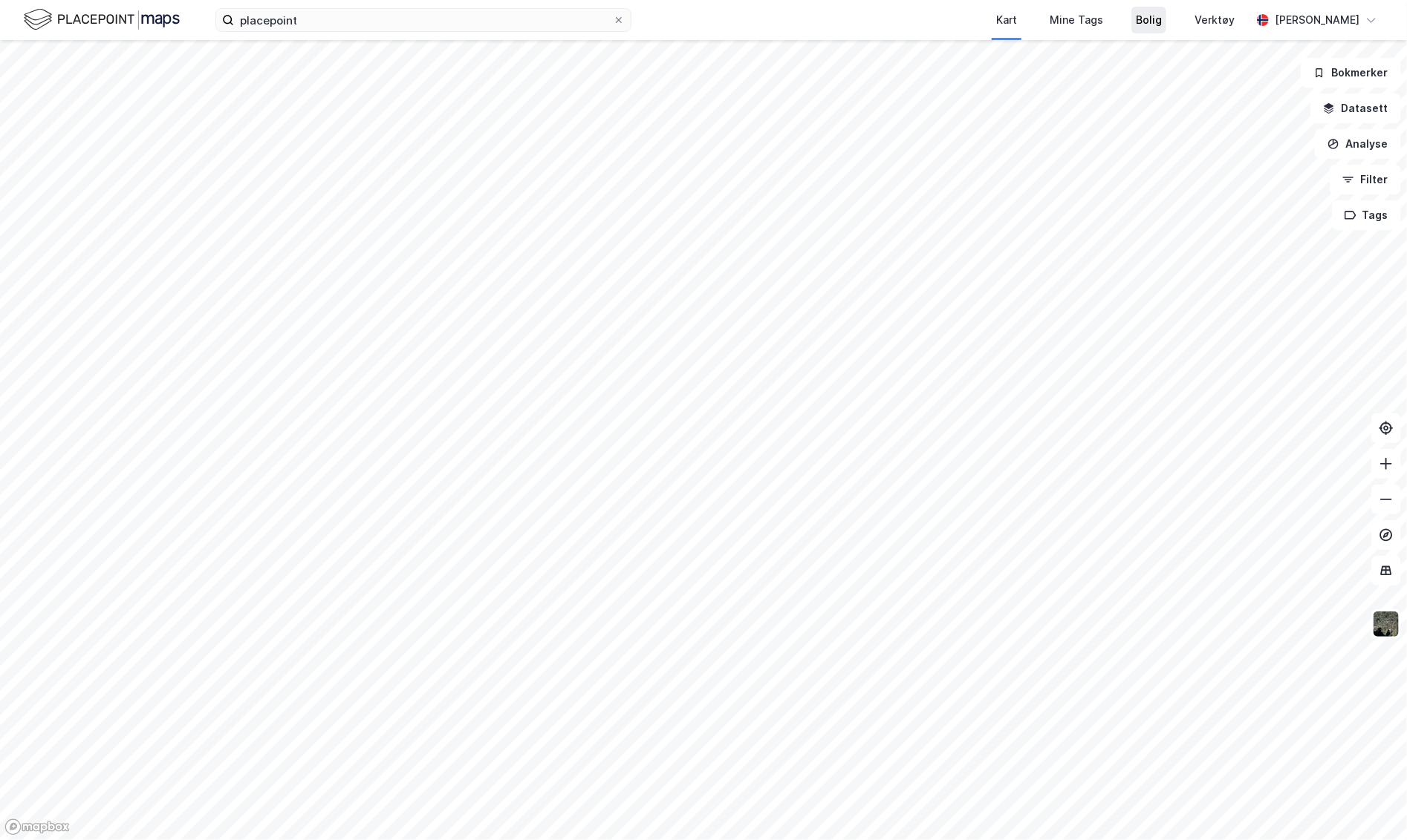
click at [1161, 17] on div "Bolig" at bounding box center [1149, 19] width 26 height 18
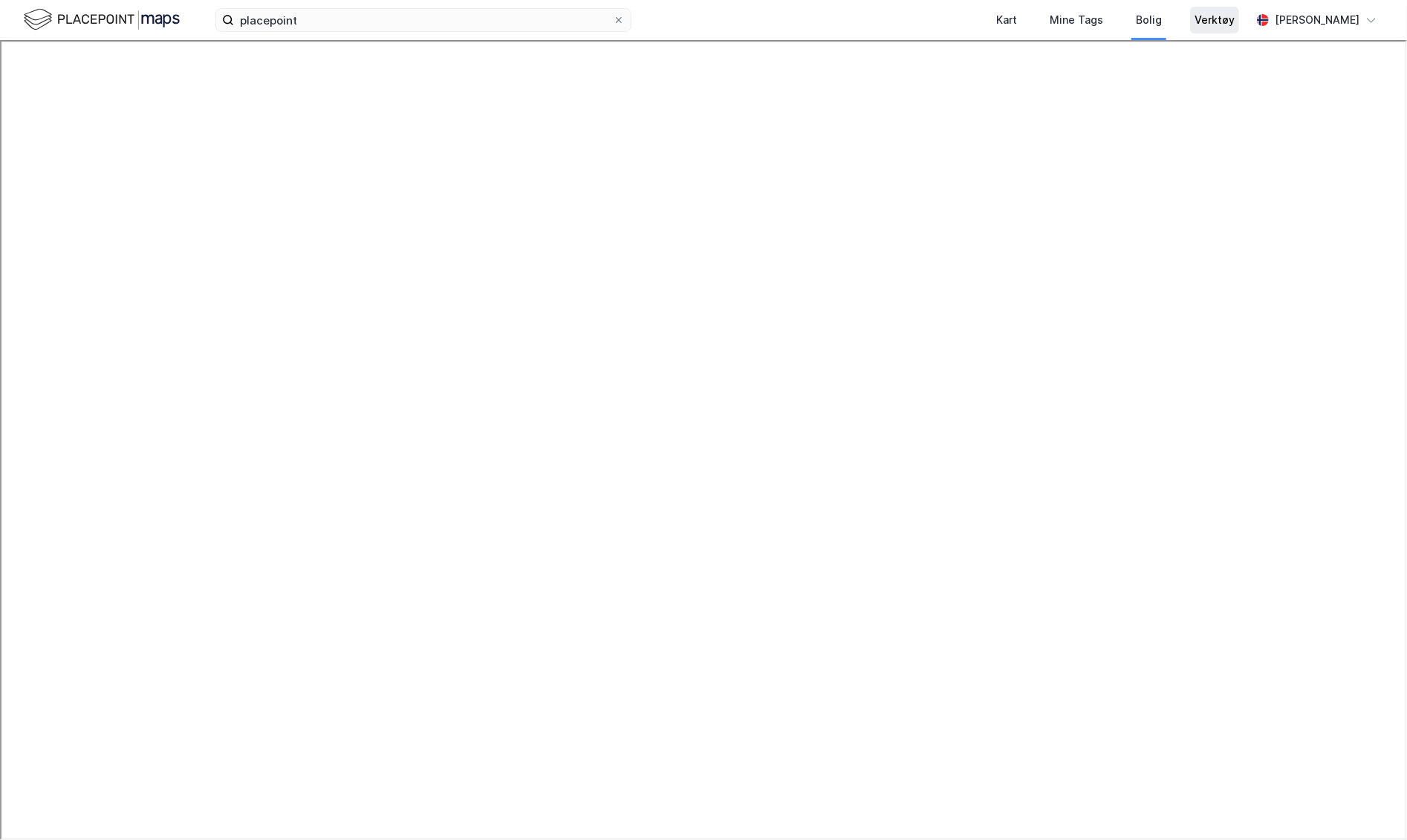
click at [1214, 18] on div "Verktøy" at bounding box center [1214, 19] width 40 height 18
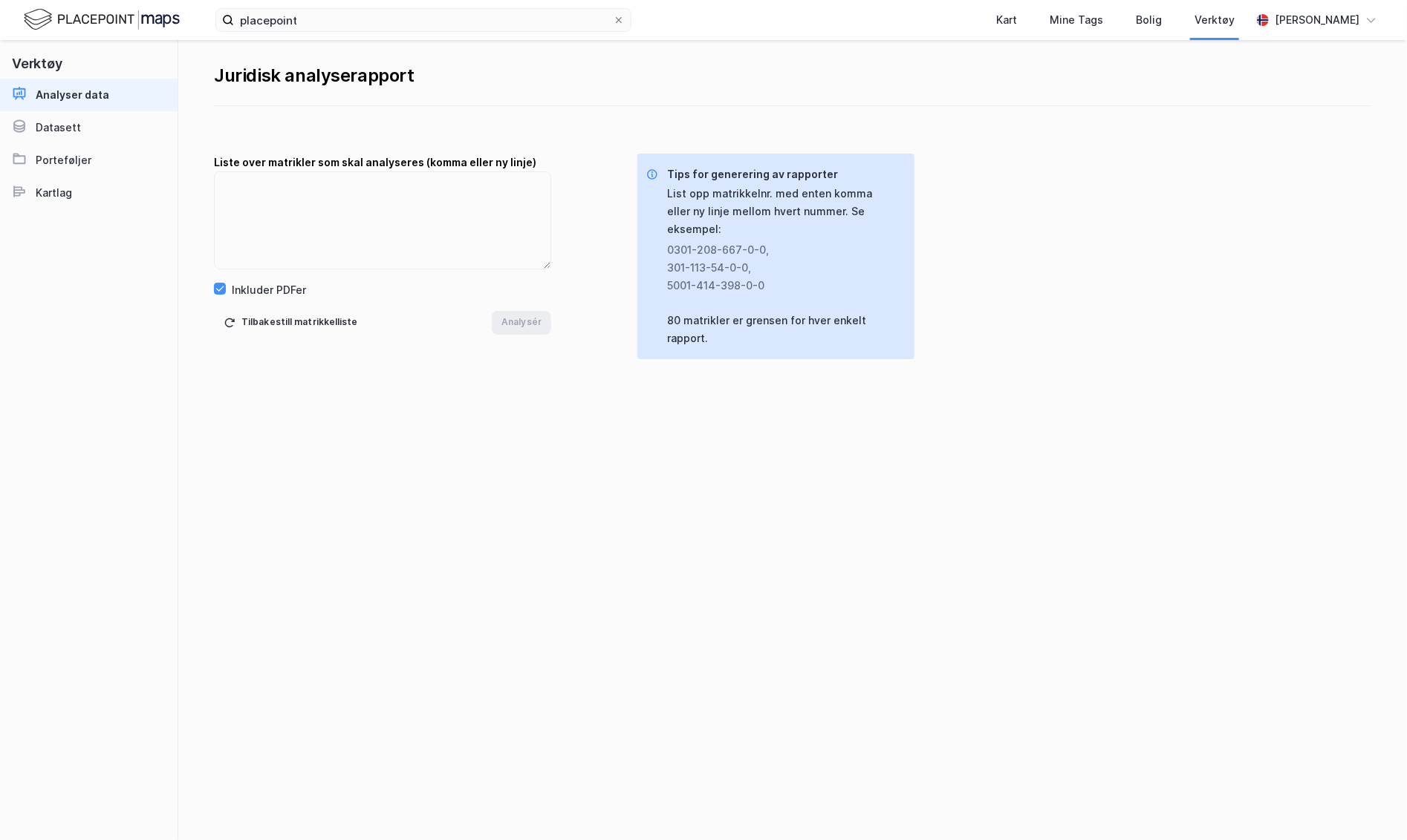
click at [101, 18] on img at bounding box center [101, 19] width 156 height 26
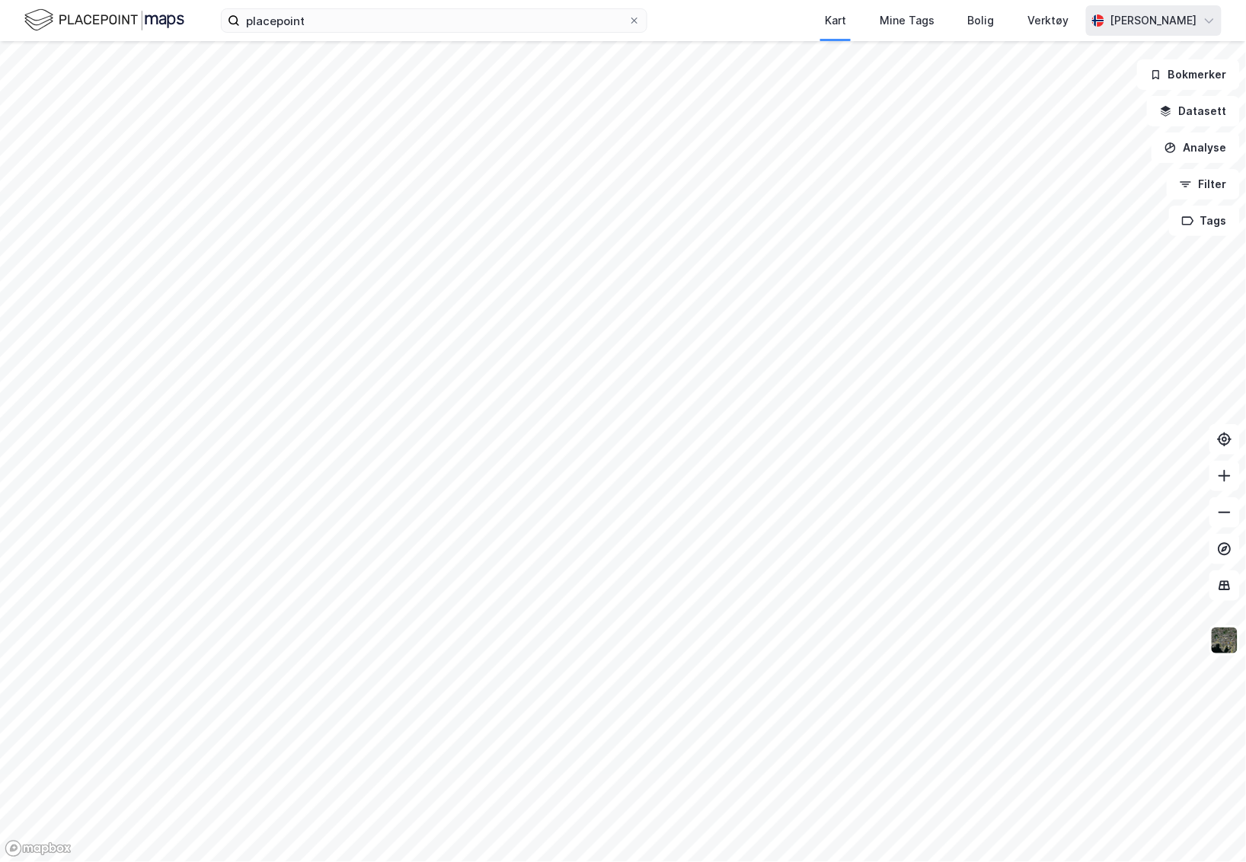
click at [1177, 8] on div "[PERSON_NAME]" at bounding box center [1154, 20] width 136 height 30
click at [1130, 97] on div "Åpne Supervisor portalen" at bounding box center [1124, 94] width 135 height 18
click at [1070, 24] on div "Verktøy" at bounding box center [1048, 20] width 41 height 18
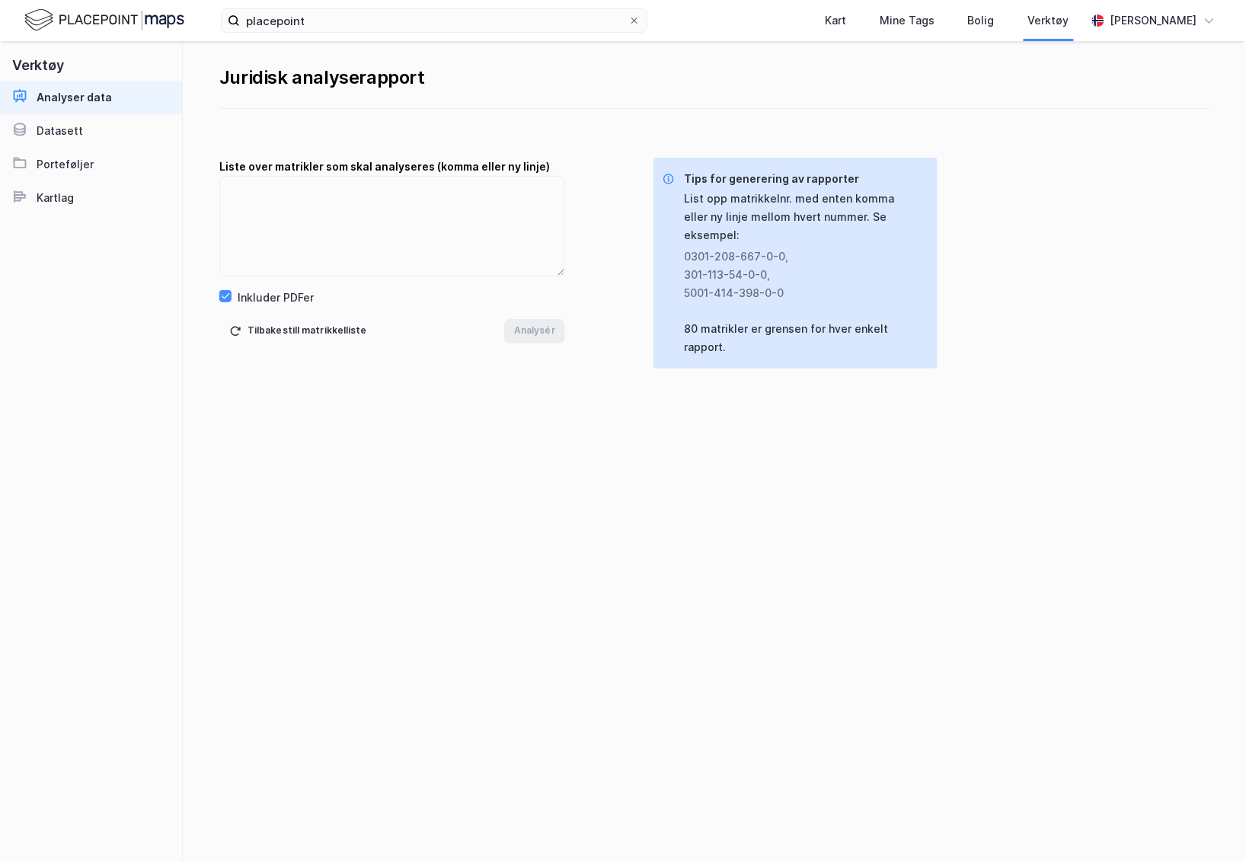
click at [1230, 33] on div "placepoint Kart Mine Tags Bolig Verktøy Frede Fardal" at bounding box center [623, 20] width 1246 height 41
click at [1174, 33] on div "[PERSON_NAME]" at bounding box center [1154, 20] width 136 height 30
click at [1137, 94] on div "Åpne Supervisor portalen" at bounding box center [1124, 94] width 135 height 18
click at [63, 25] on img at bounding box center [104, 20] width 160 height 27
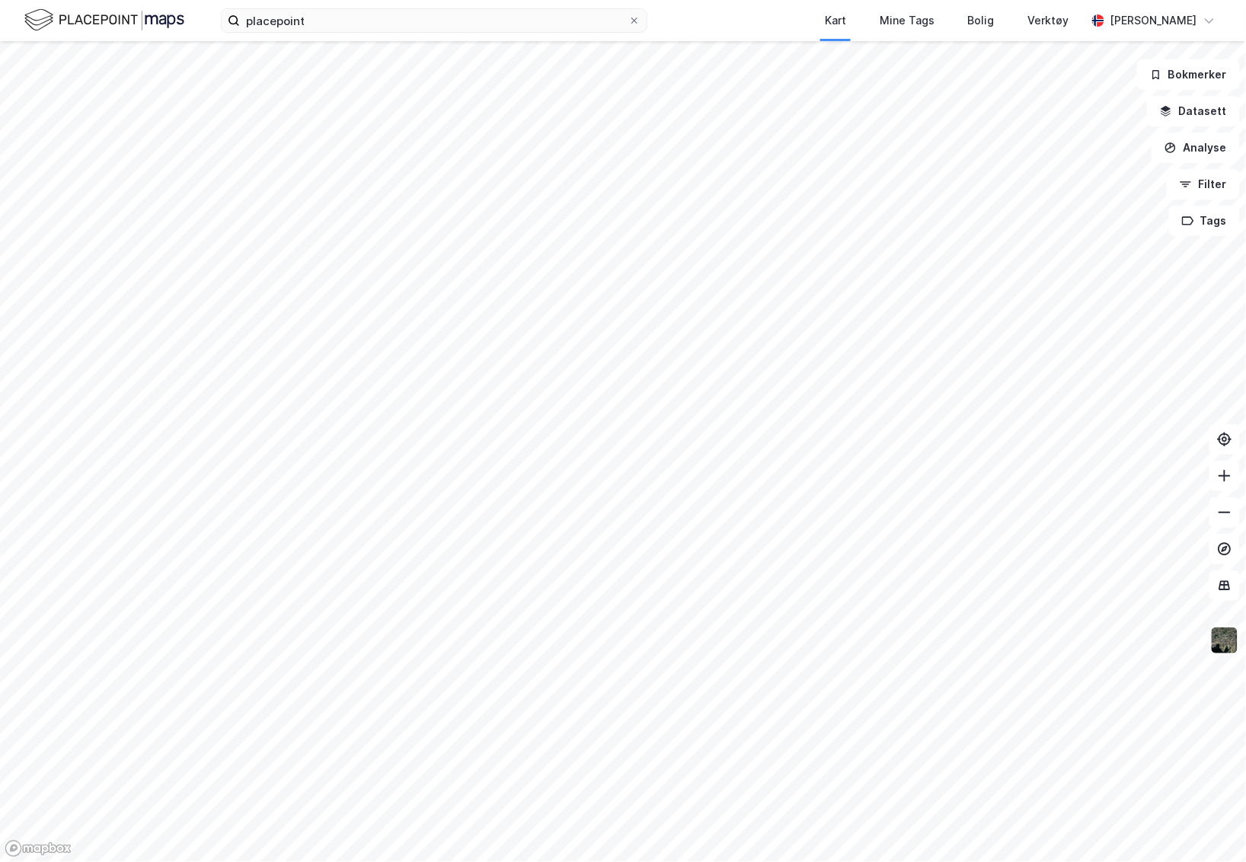
click at [1229, 638] on img at bounding box center [1224, 640] width 29 height 29
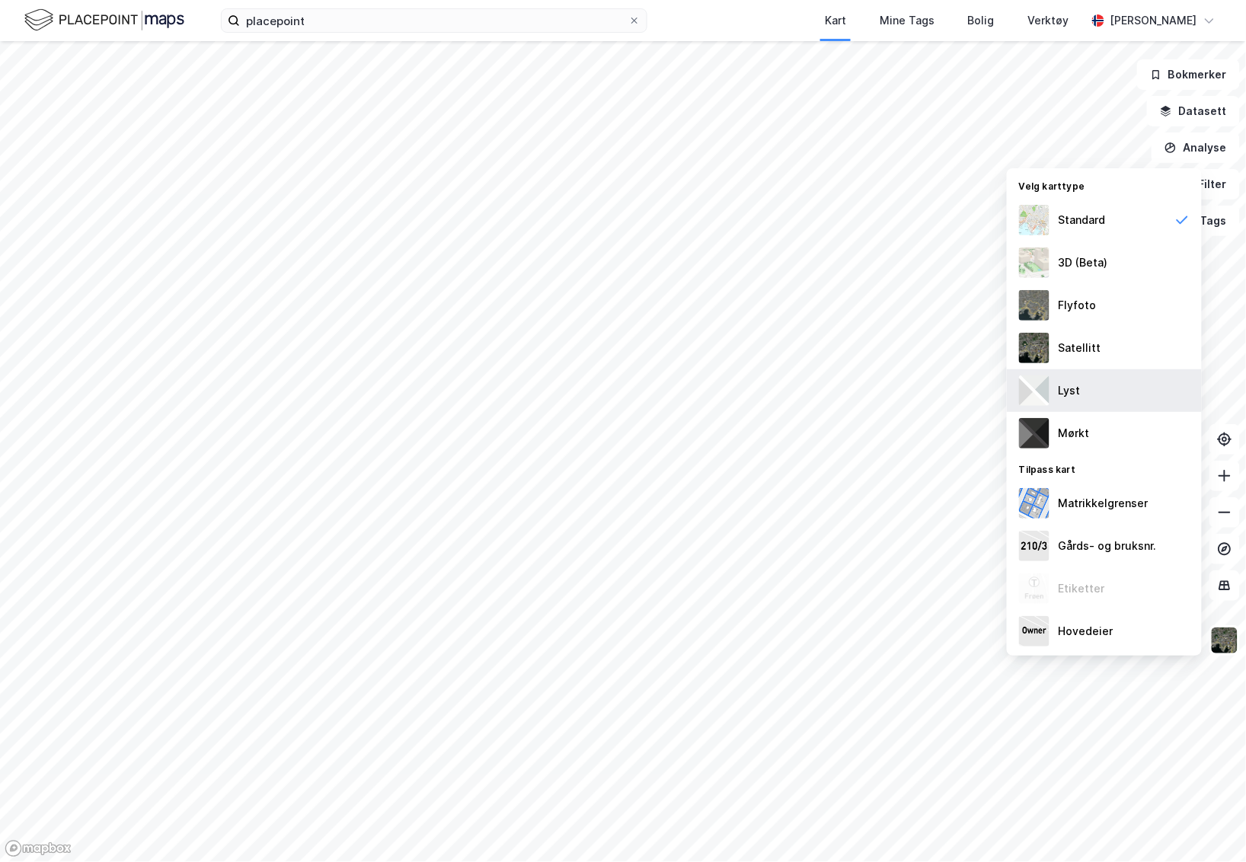
click at [1121, 388] on div "Lyst" at bounding box center [1104, 390] width 195 height 43
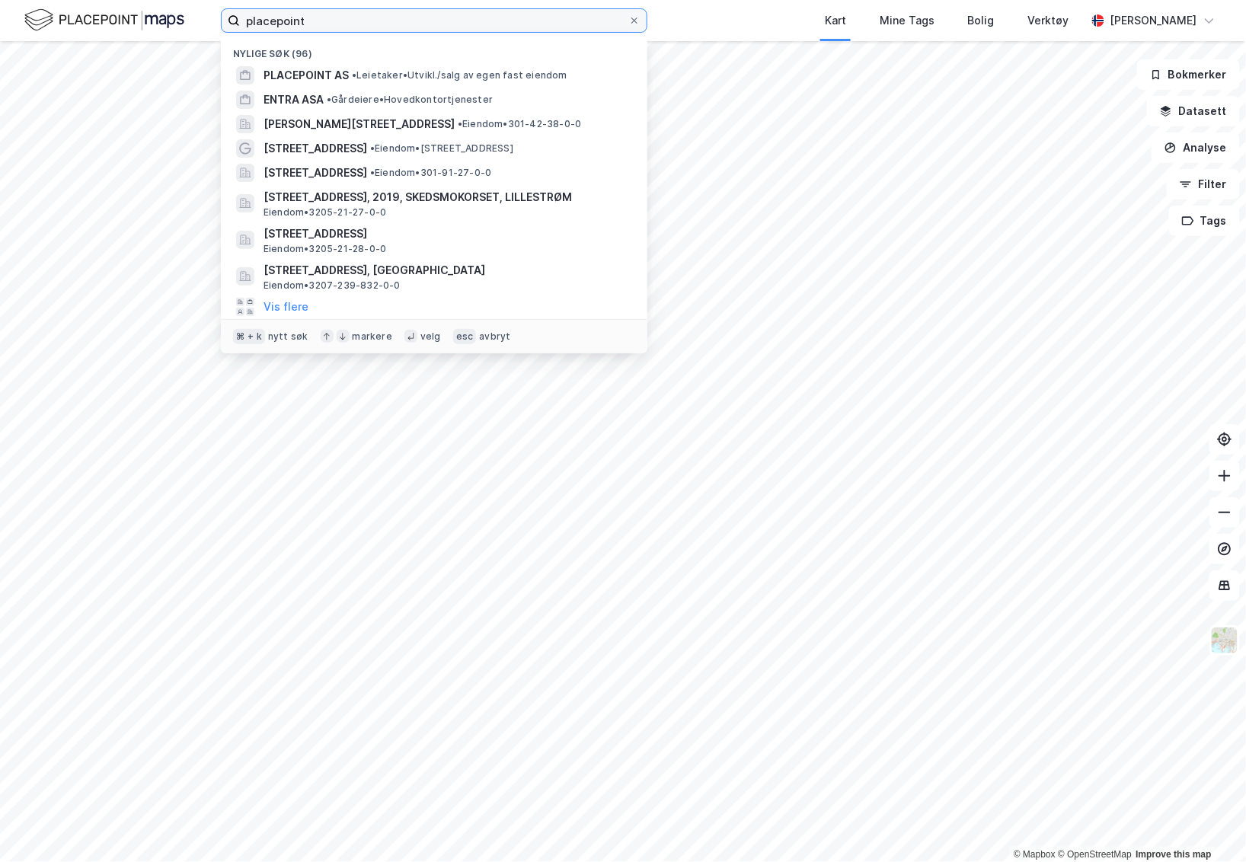
click at [517, 21] on input "placepoint" at bounding box center [434, 20] width 389 height 23
click at [287, 10] on input at bounding box center [443, 20] width 407 height 23
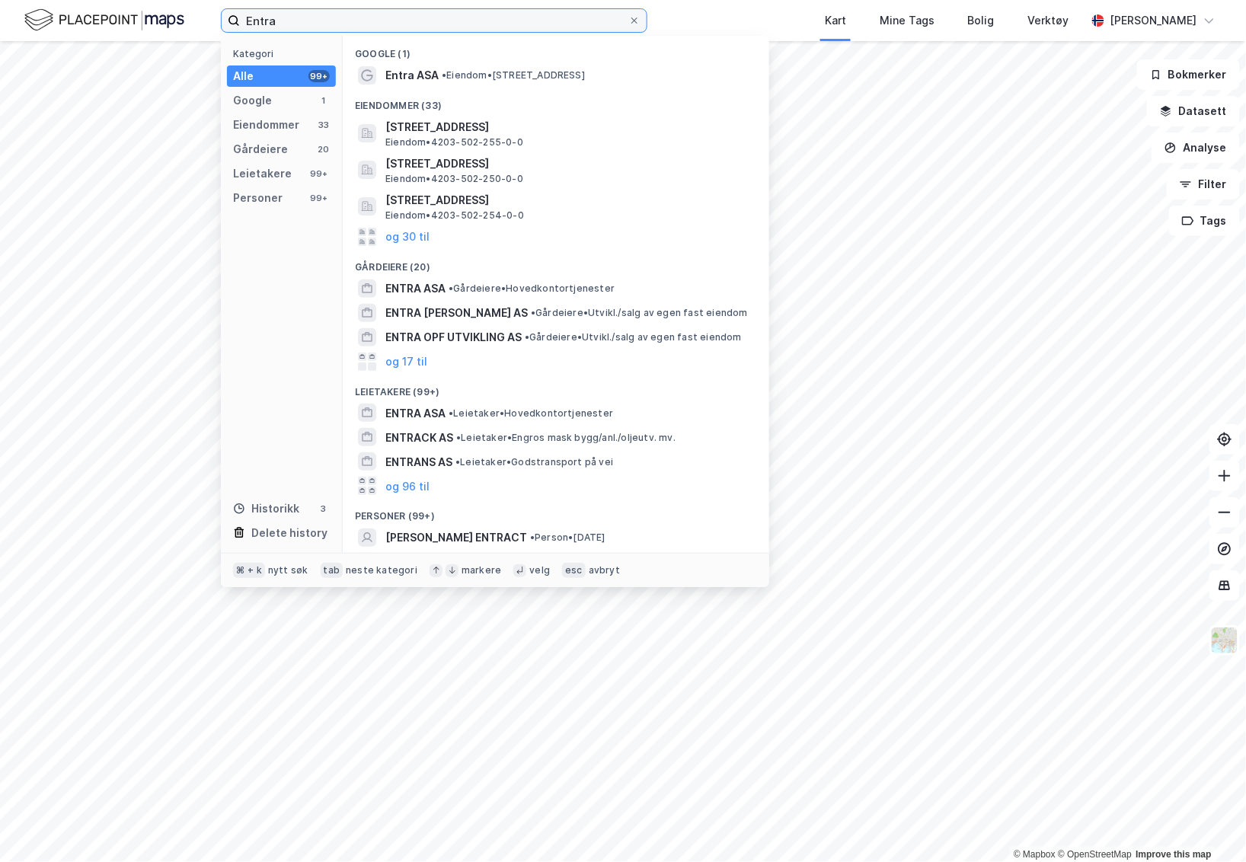
type input "Entra"
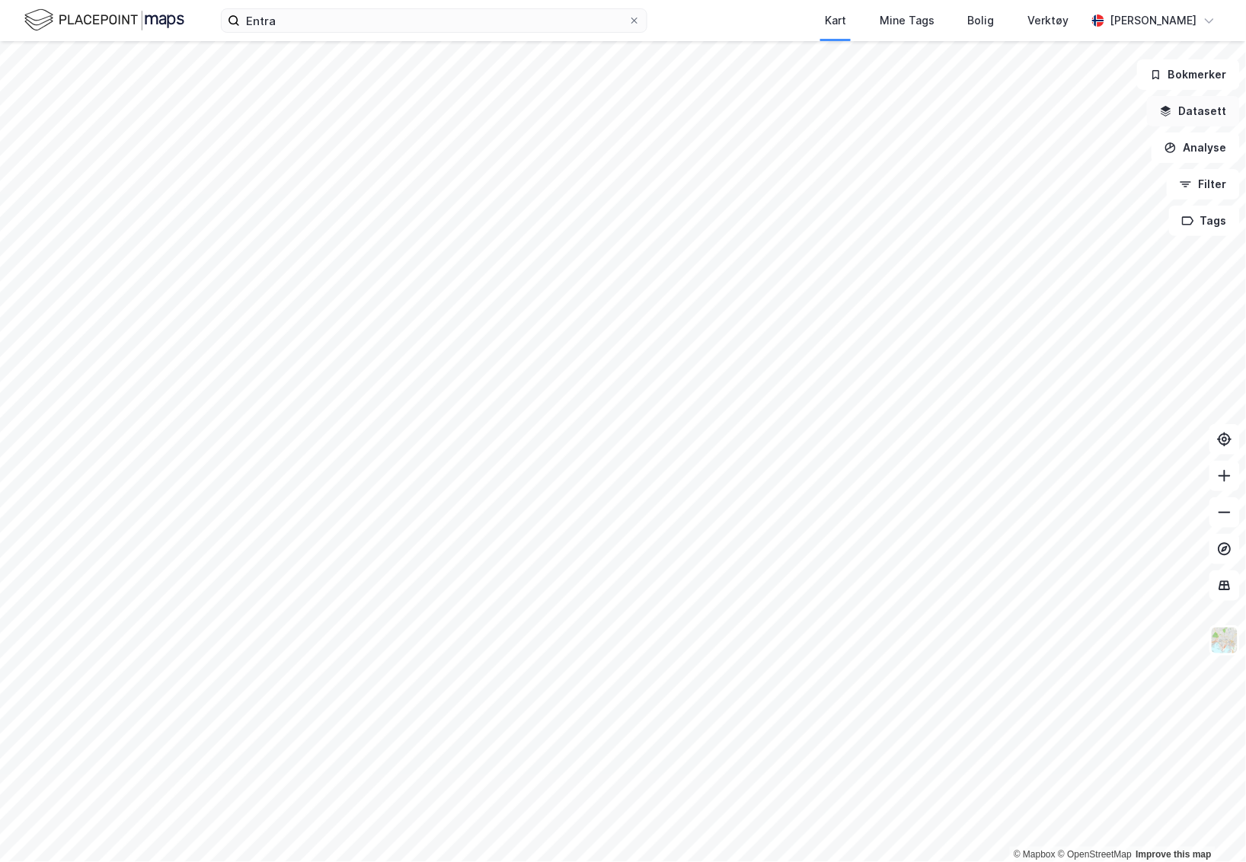
click at [1219, 110] on button "Datasett" at bounding box center [1193, 111] width 93 height 30
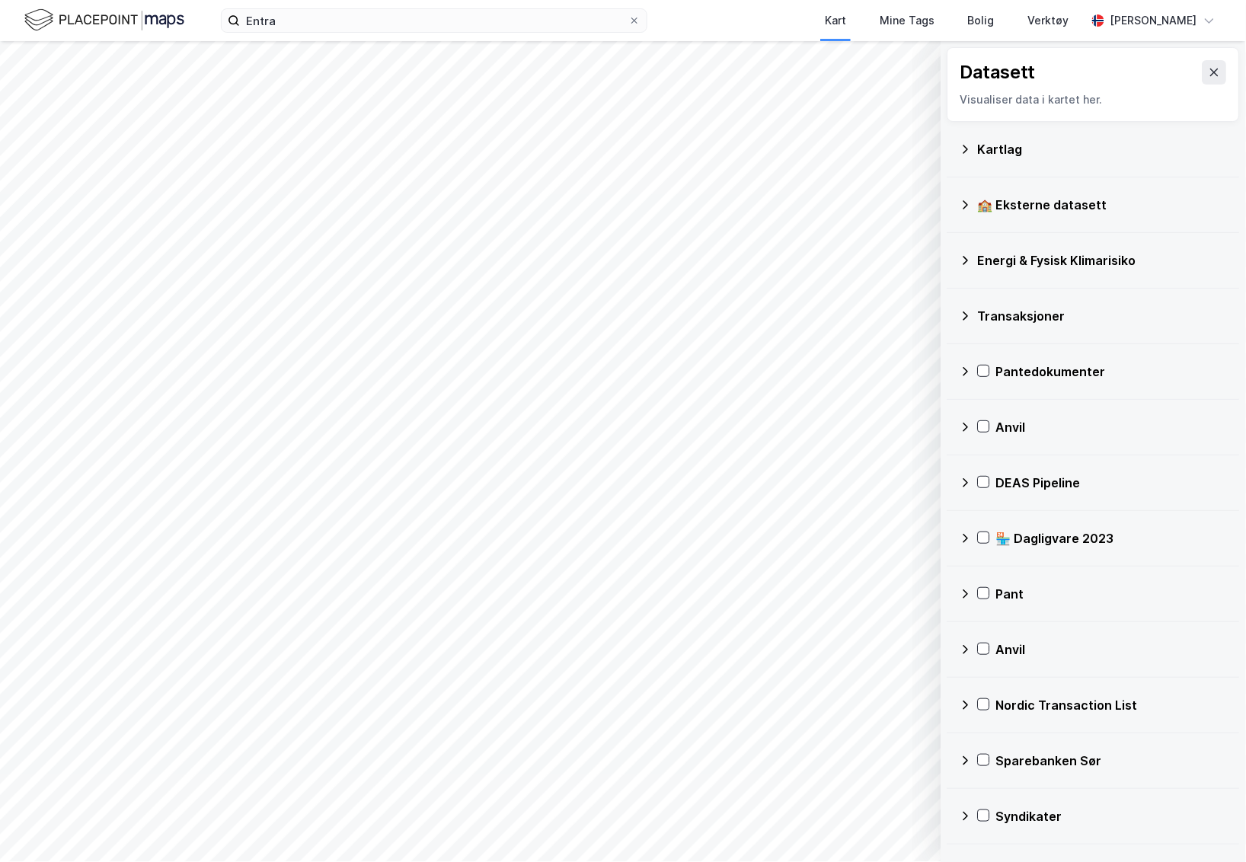
click at [1000, 131] on div "Kartlag" at bounding box center [1094, 149] width 268 height 37
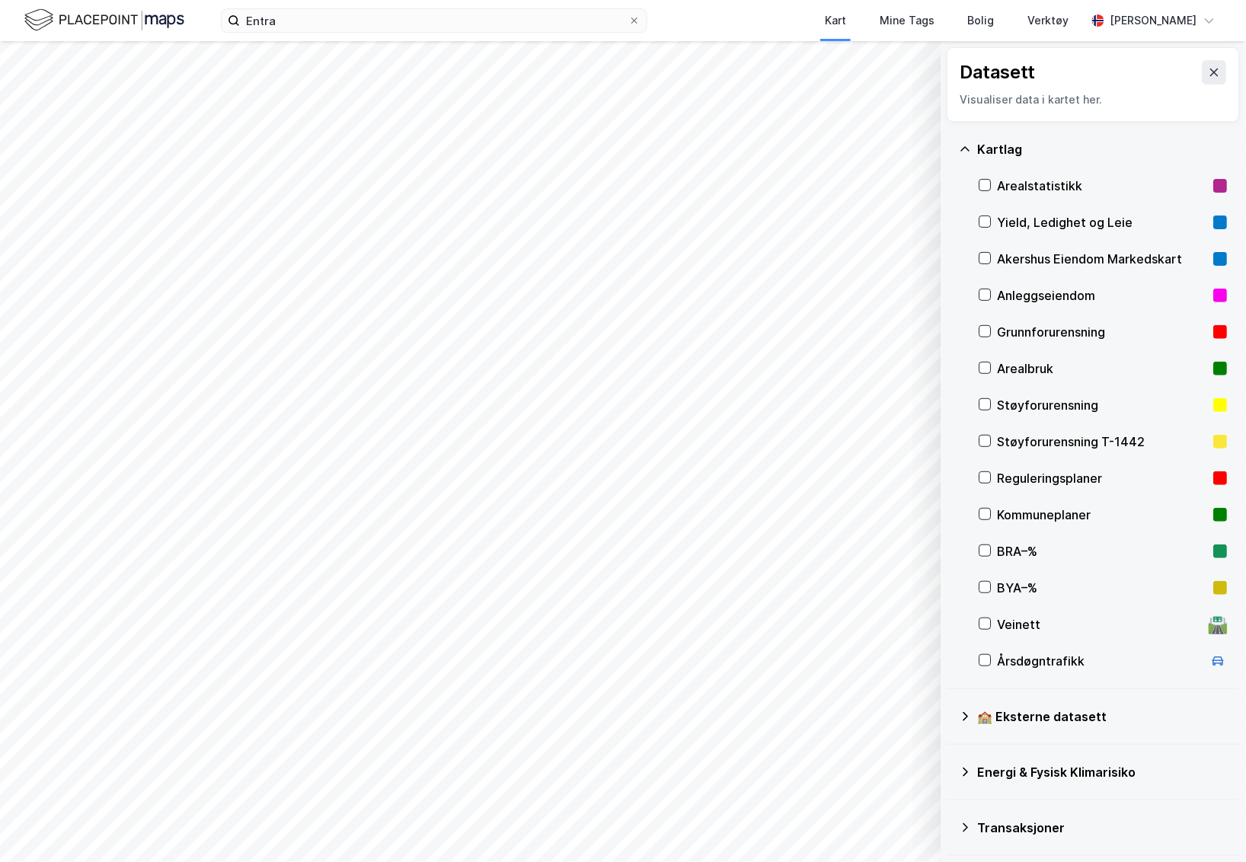
click at [1035, 660] on div "Årsdøgntrafikk" at bounding box center [1101, 661] width 206 height 18
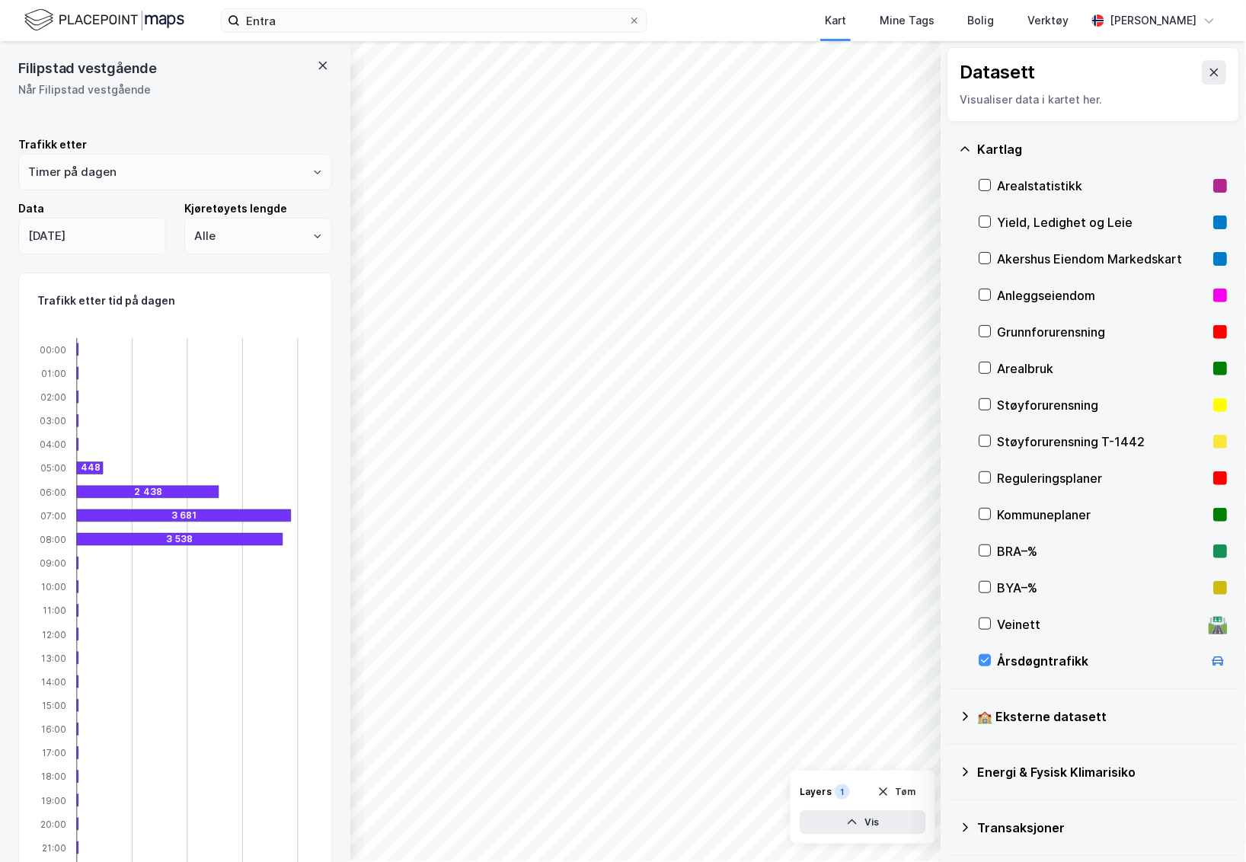
click at [324, 59] on icon at bounding box center [323, 65] width 12 height 12
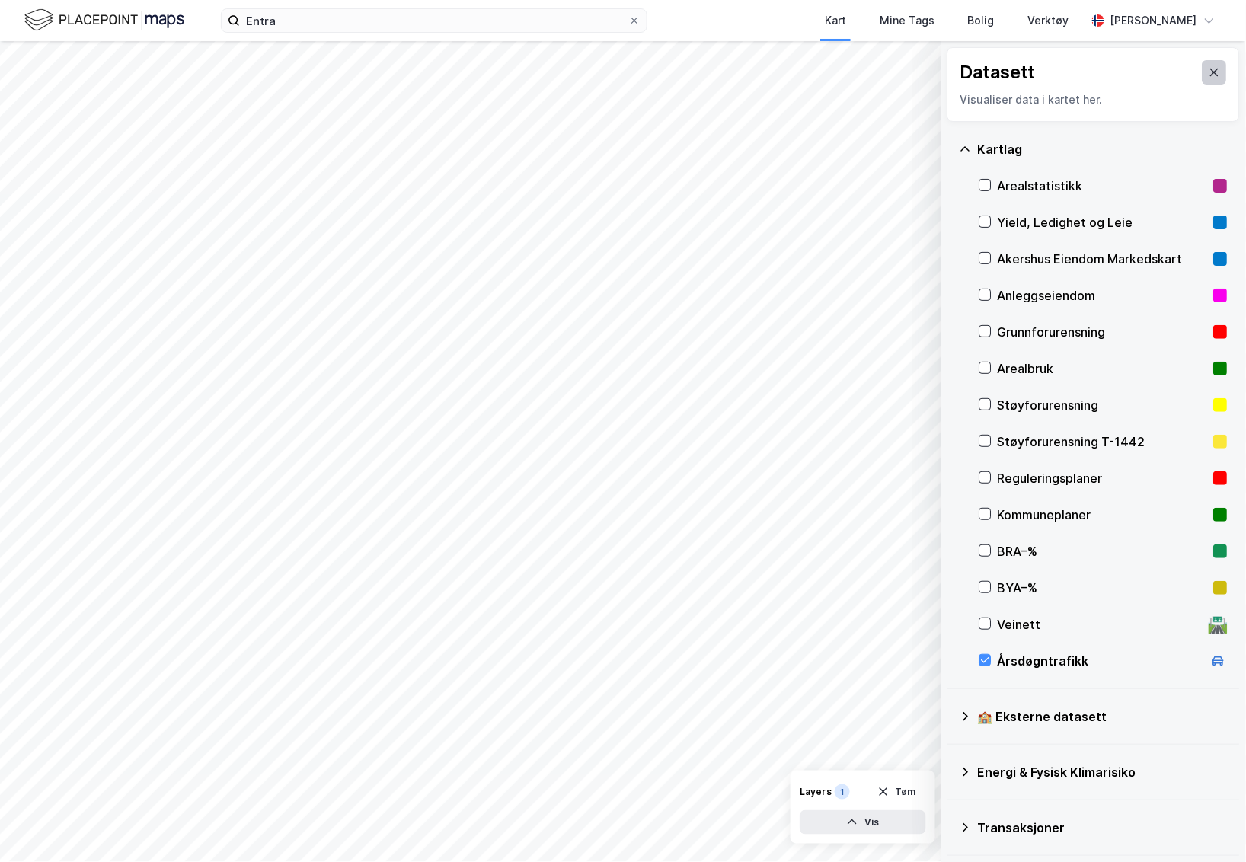
click at [1217, 65] on button at bounding box center [1215, 72] width 24 height 24
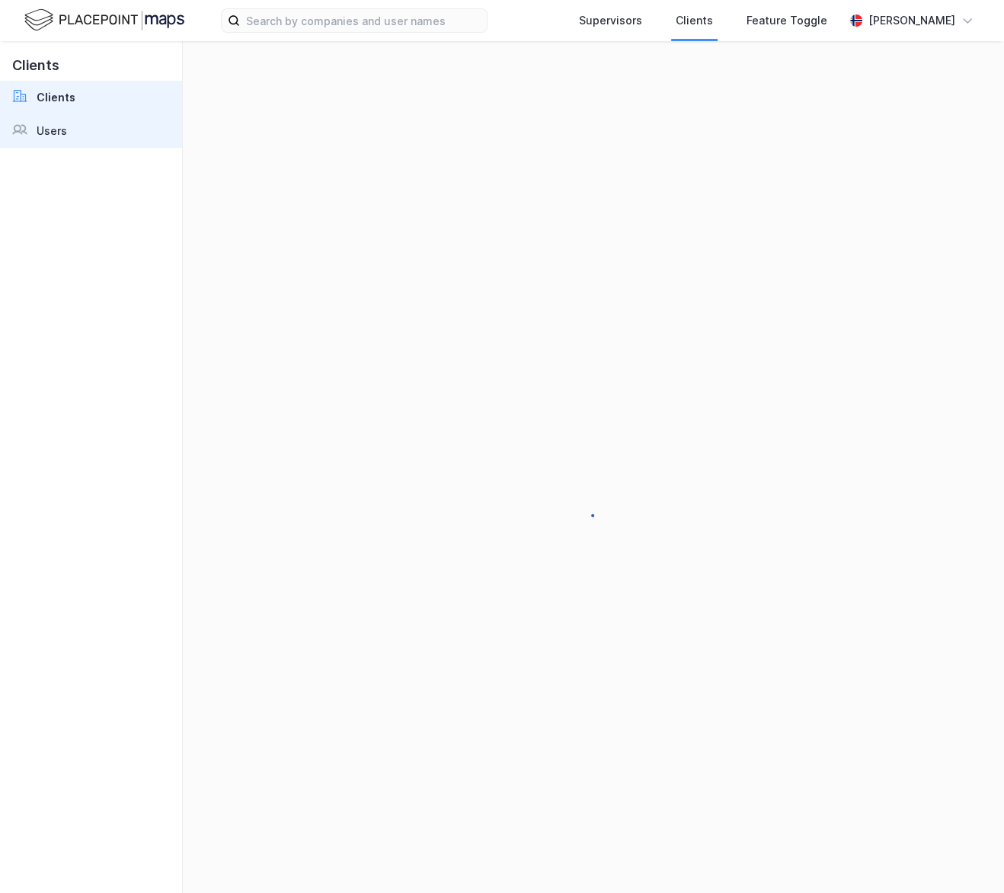
click at [94, 121] on link "Users" at bounding box center [91, 131] width 182 height 34
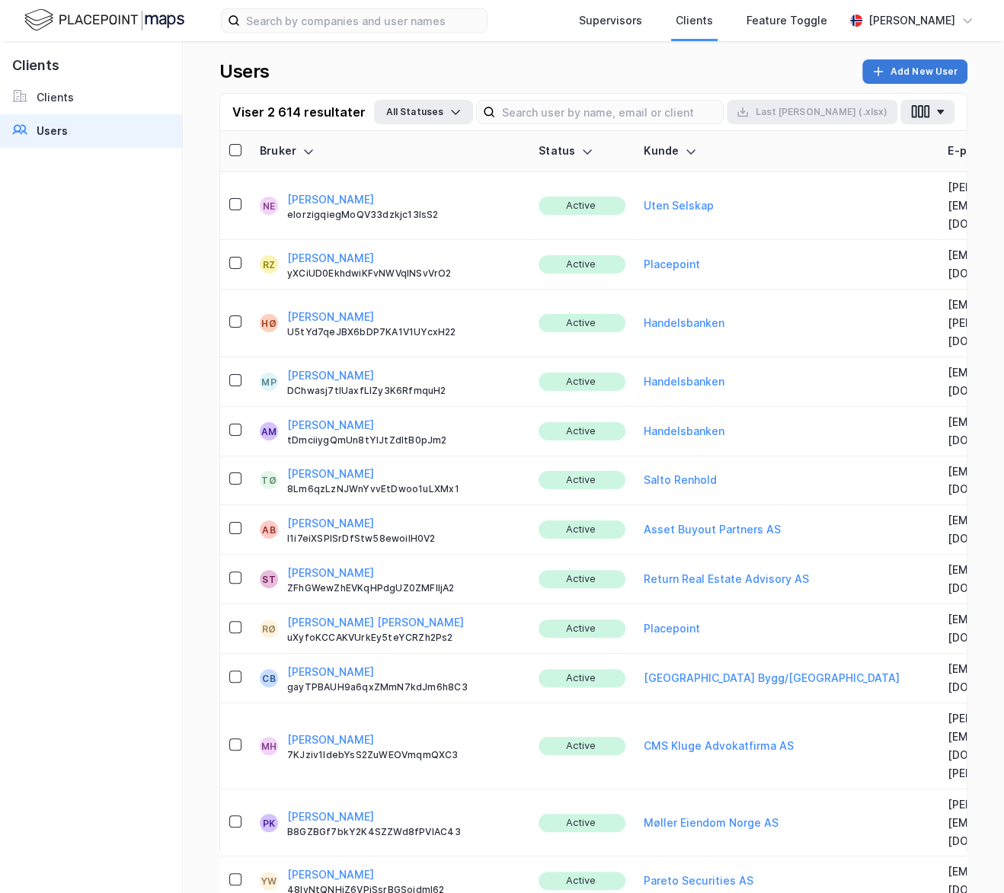
click at [938, 63] on button "Add New User" at bounding box center [914, 71] width 105 height 24
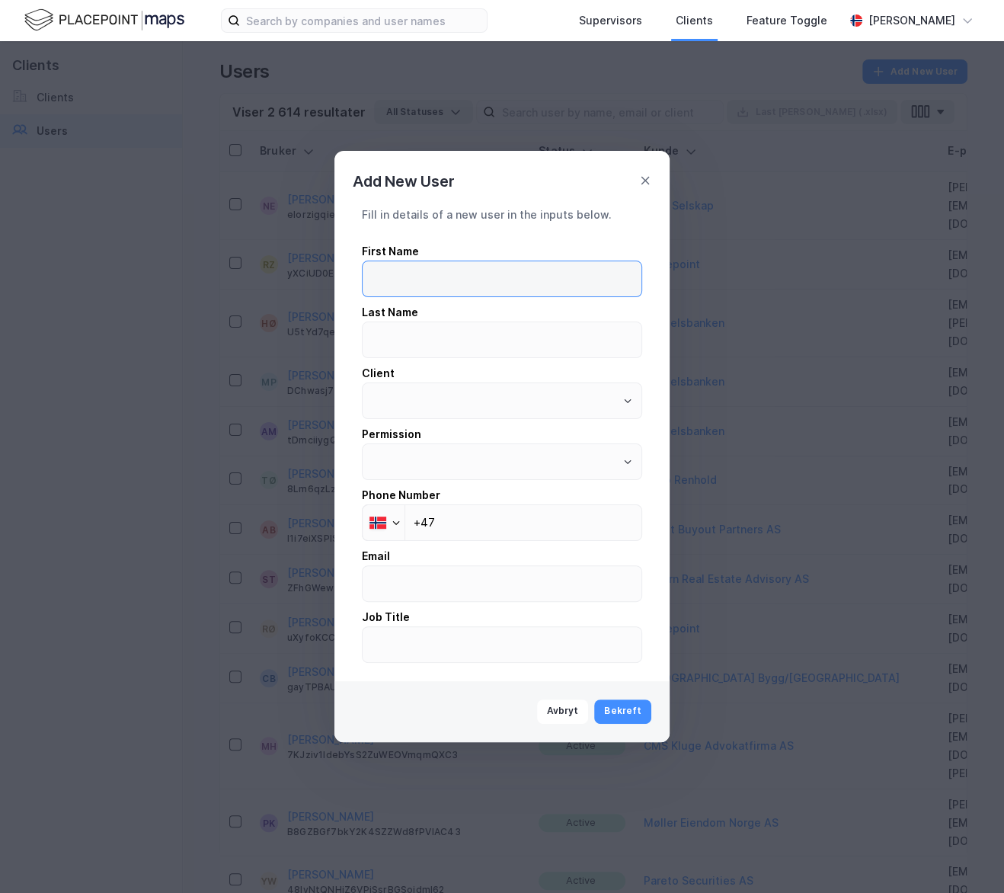
click at [484, 283] on input "text" at bounding box center [502, 278] width 279 height 35
type input "Lumi"
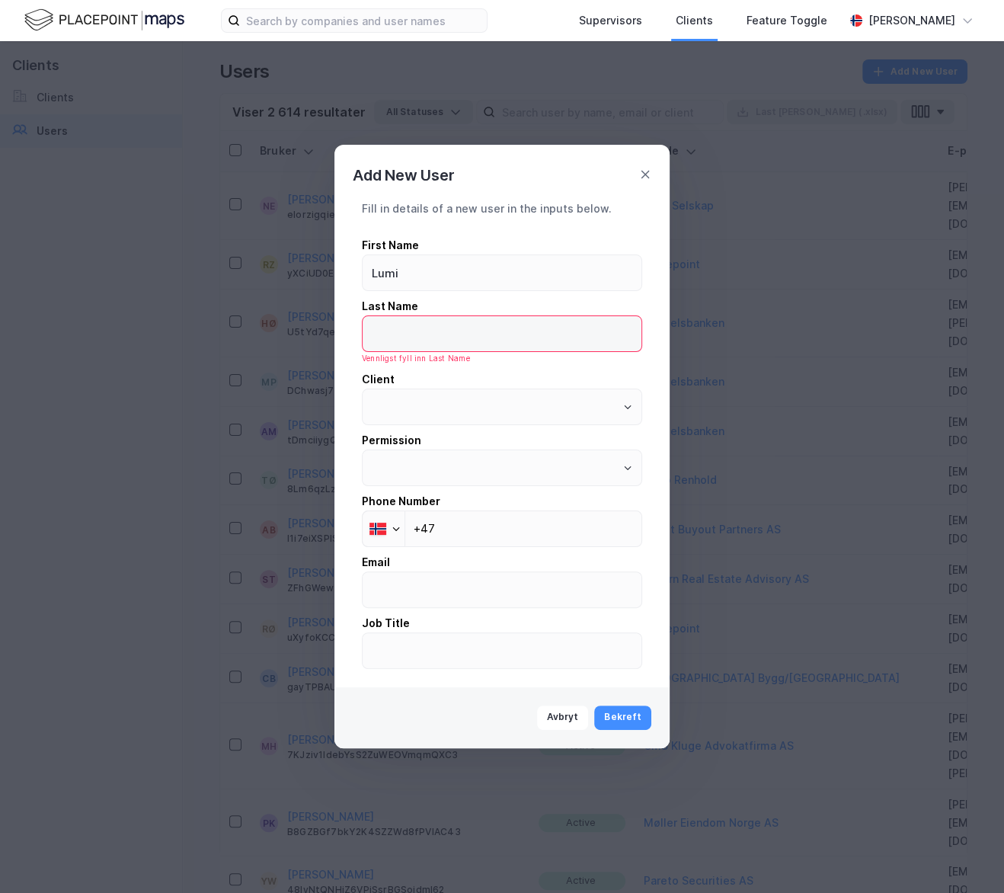
click at [469, 344] on input "text" at bounding box center [502, 333] width 279 height 35
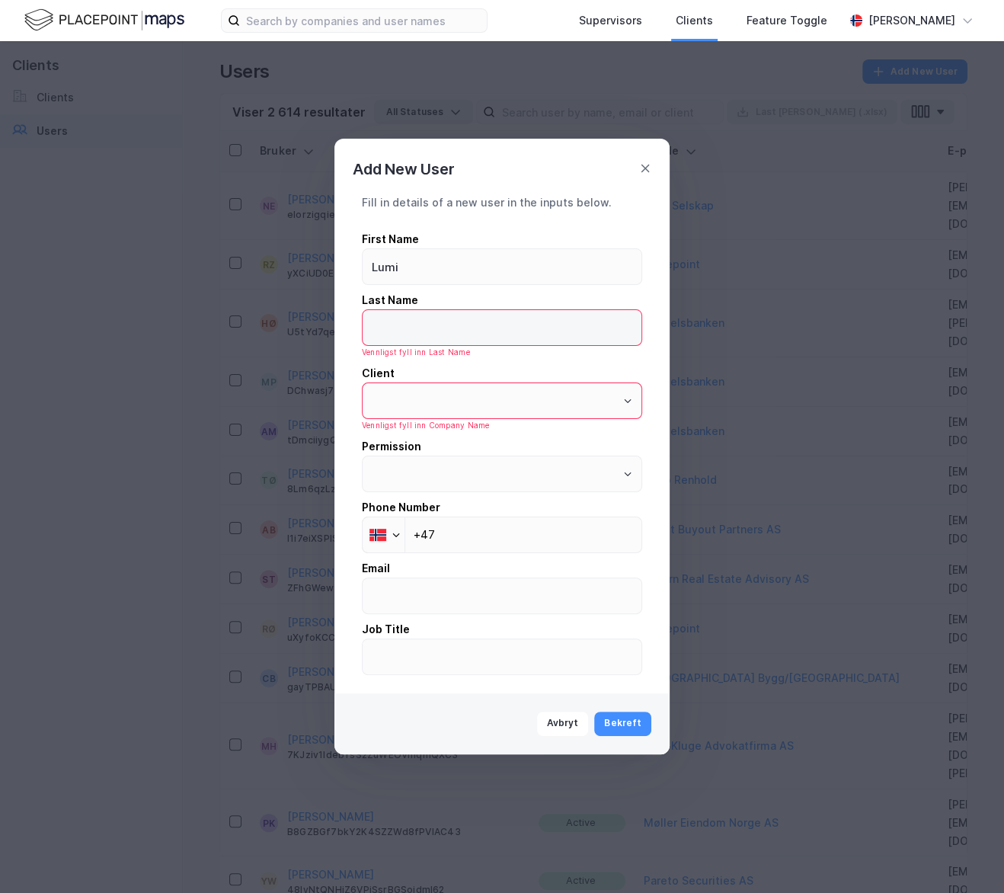
click at [467, 330] on input "text" at bounding box center [502, 327] width 279 height 35
type input "p"
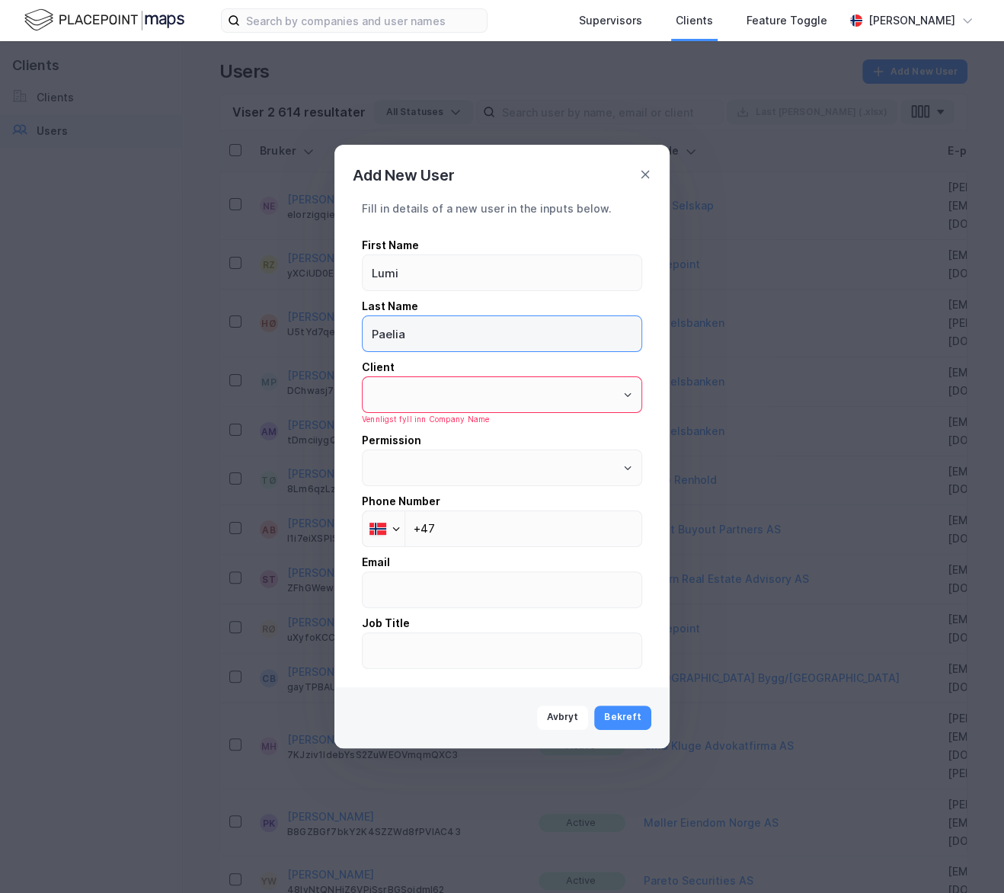
click at [427, 344] on input "Paelia" at bounding box center [502, 333] width 279 height 35
type input "Paereli"
click at [456, 402] on input "text" at bounding box center [502, 394] width 279 height 35
click at [491, 431] on li "Newsec Maps AS" at bounding box center [502, 439] width 280 height 28
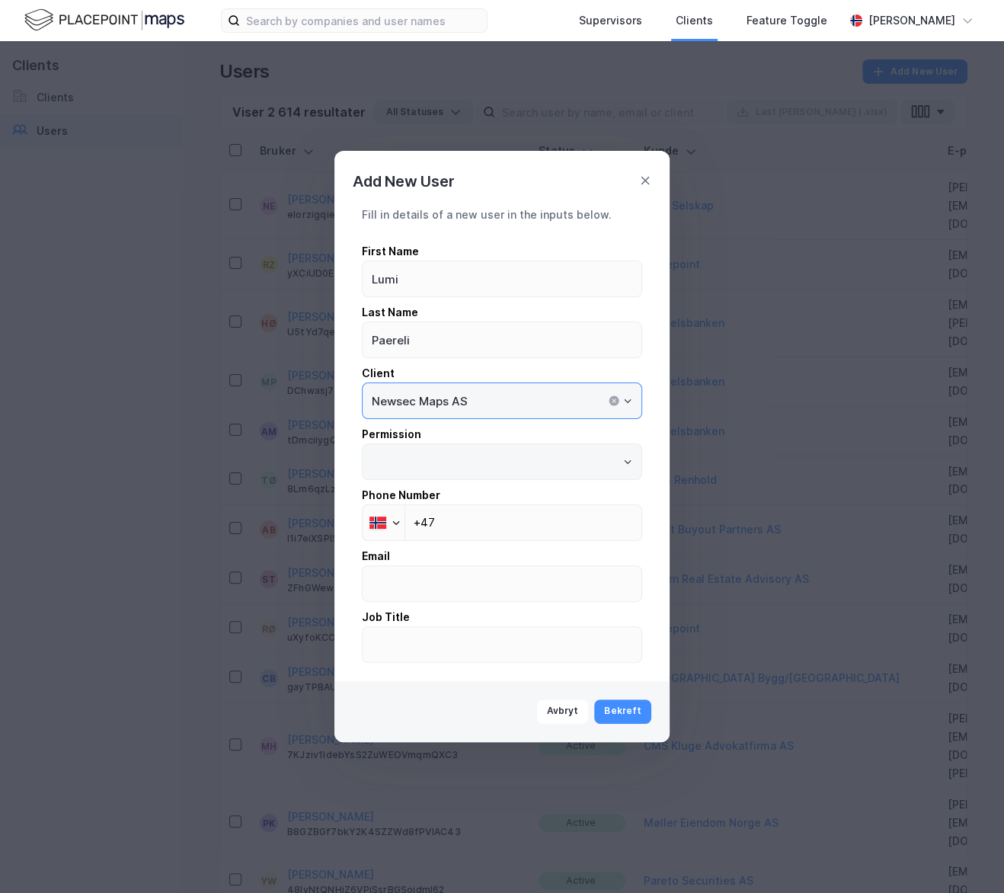
type input "Newsec Maps AS"
click at [526, 468] on input "text" at bounding box center [502, 461] width 279 height 35
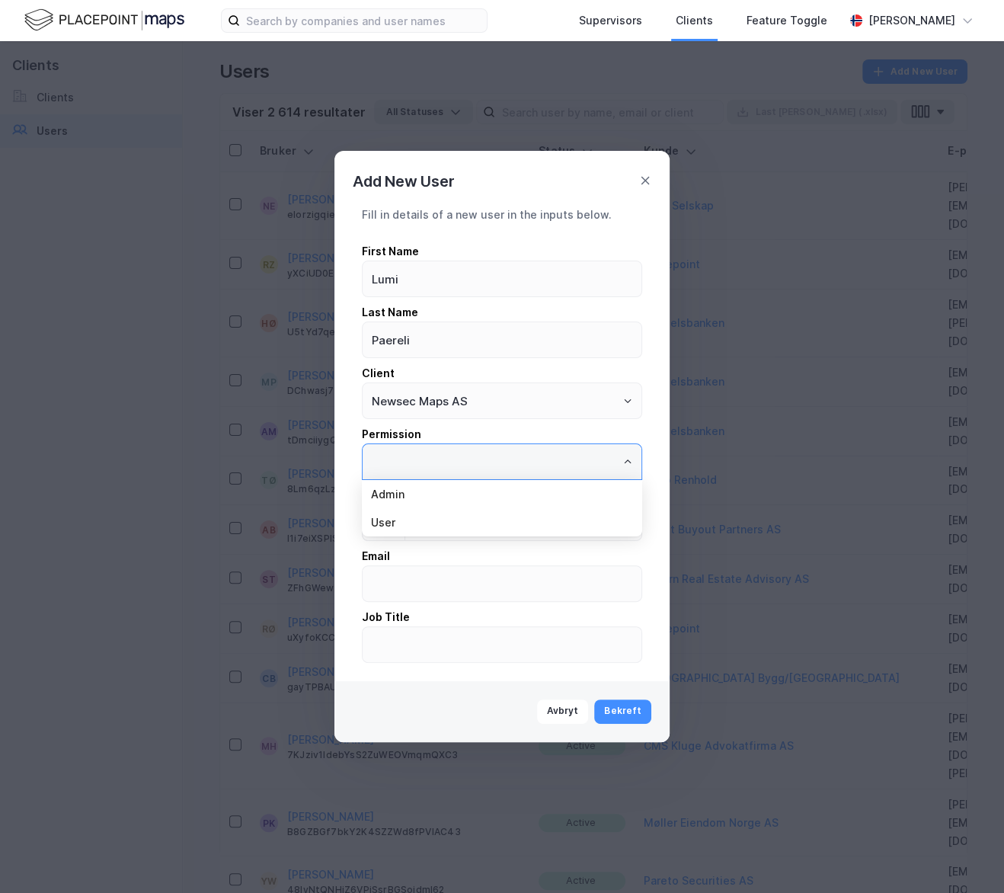
click at [475, 497] on li "Admin" at bounding box center [502, 494] width 280 height 28
click at [434, 463] on input "Admin" at bounding box center [502, 461] width 279 height 35
click at [422, 513] on li "User" at bounding box center [502, 522] width 280 height 28
type input "User"
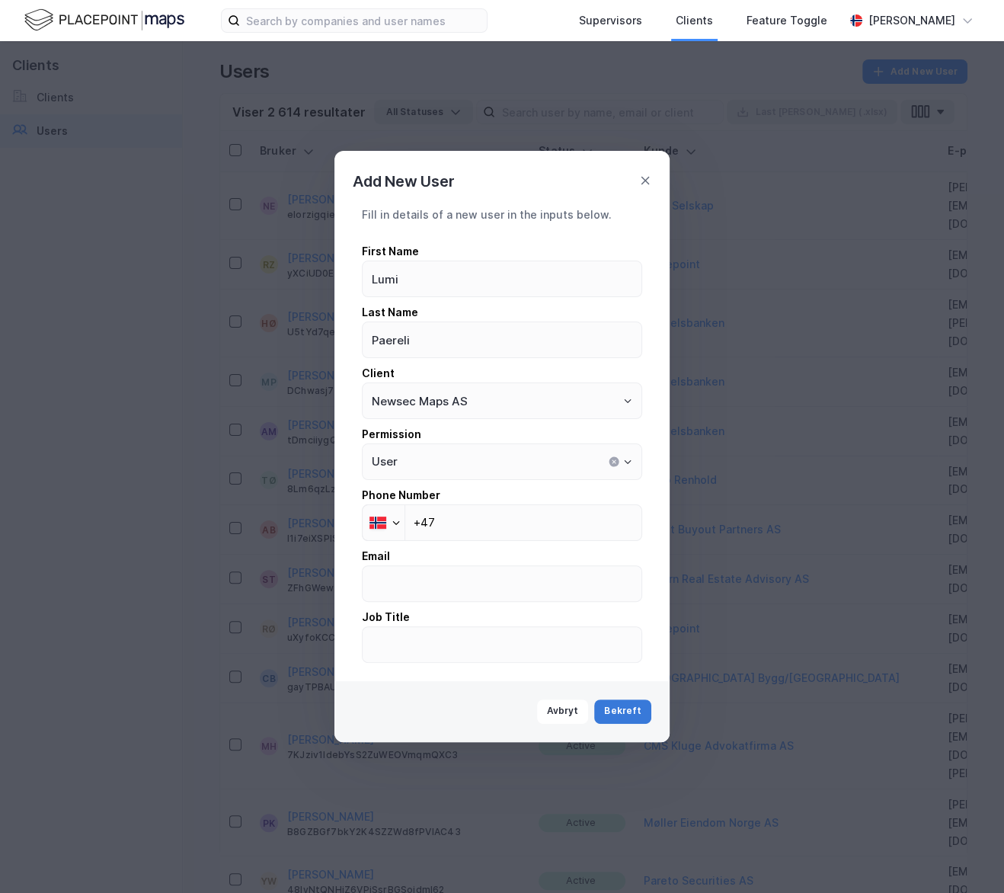
click at [619, 711] on button "Bekreft" at bounding box center [622, 711] width 57 height 24
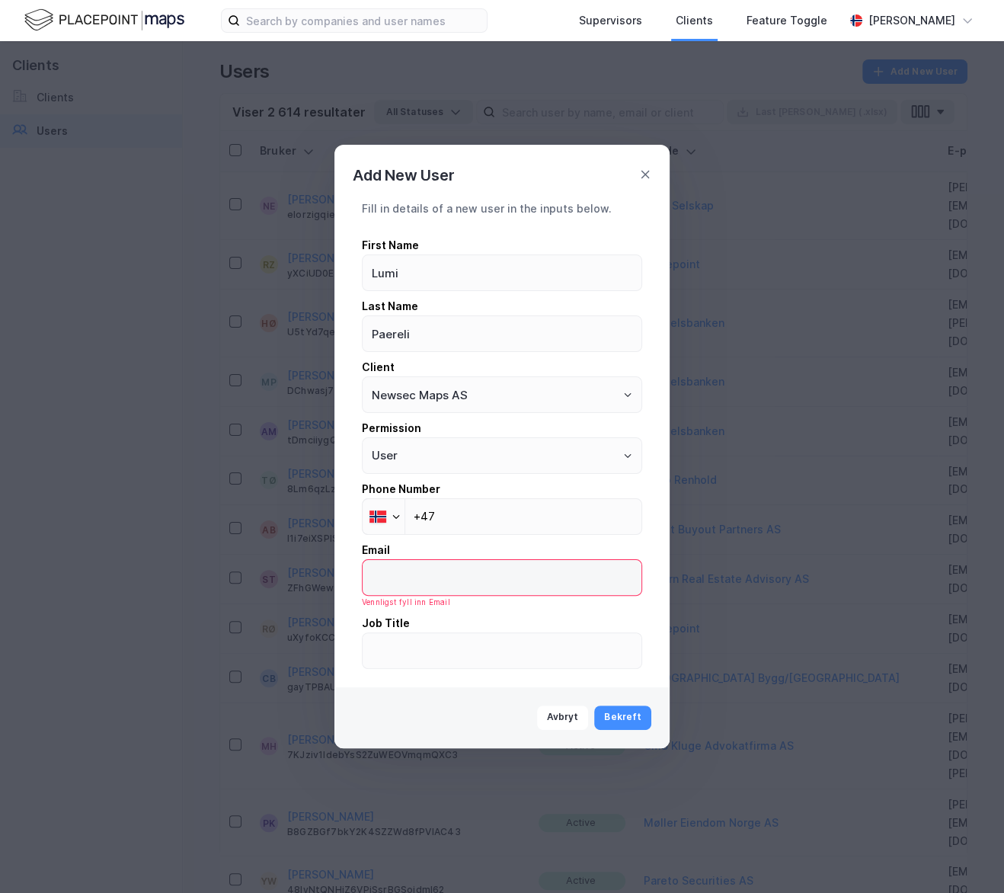
click at [454, 577] on input "email" at bounding box center [502, 577] width 279 height 35
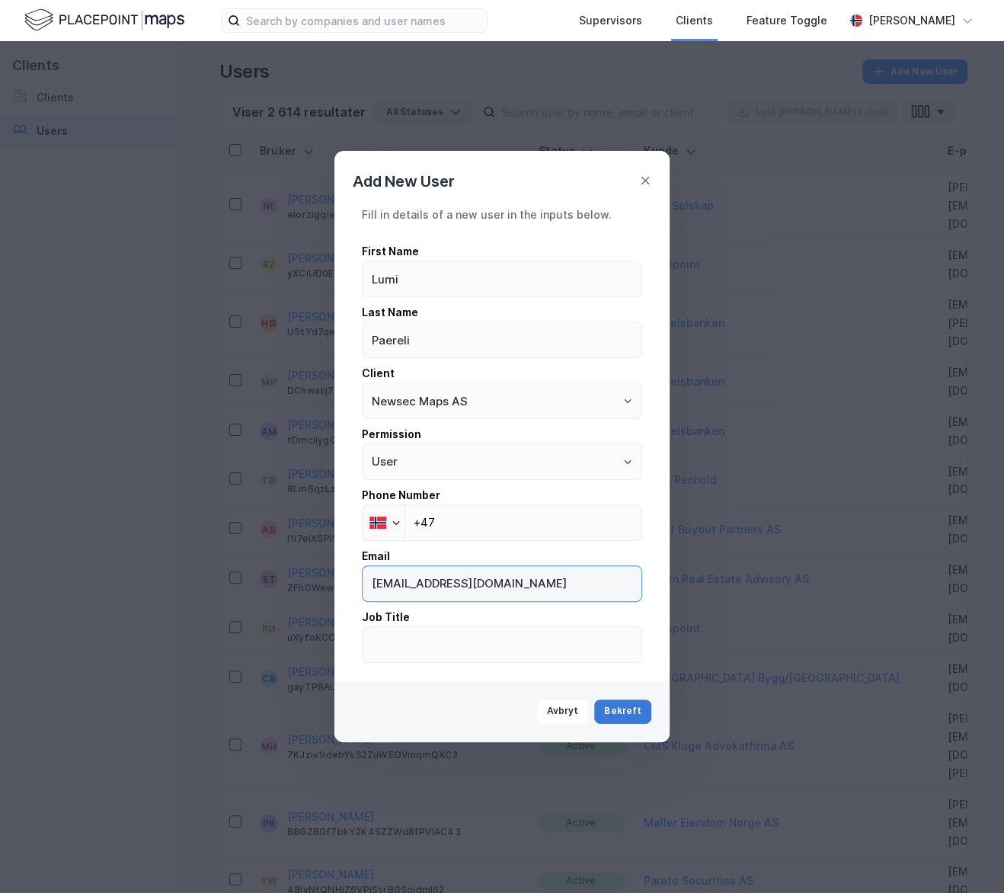
type input "[EMAIL_ADDRESS][DOMAIN_NAME]"
click at [630, 705] on button "Bekreft" at bounding box center [622, 711] width 57 height 24
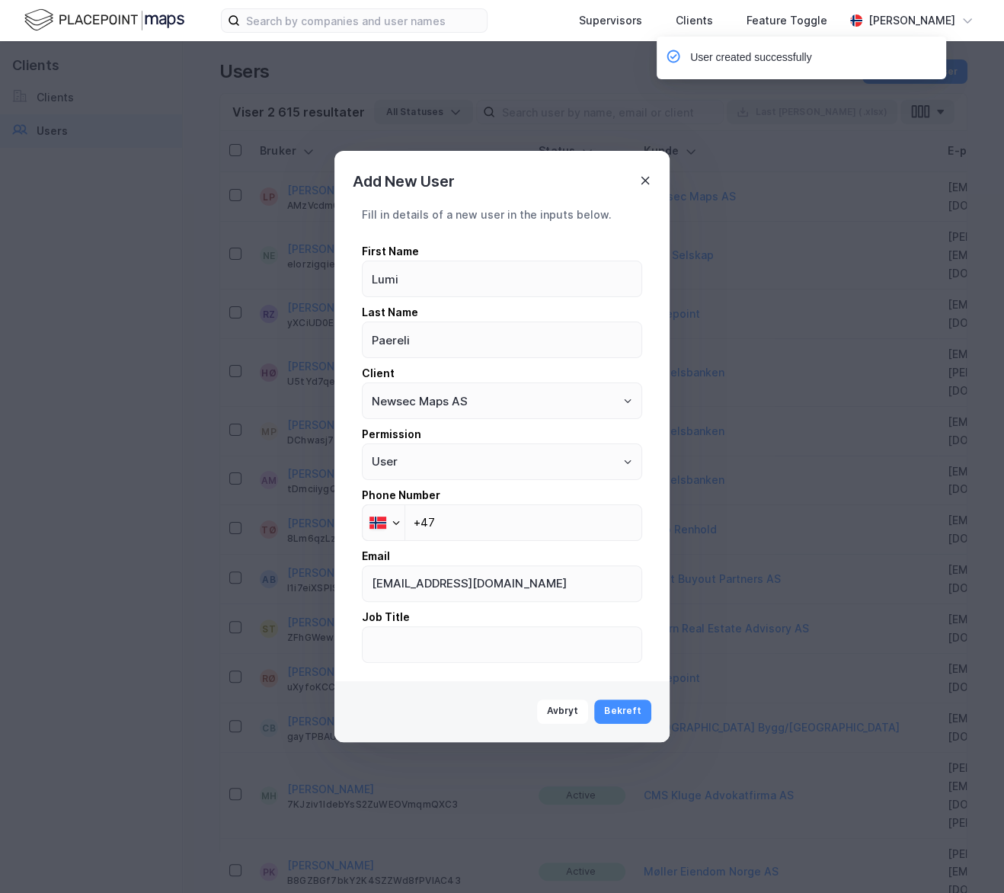
click at [641, 182] on td "Newsec Maps AS" at bounding box center [787, 197] width 304 height 50
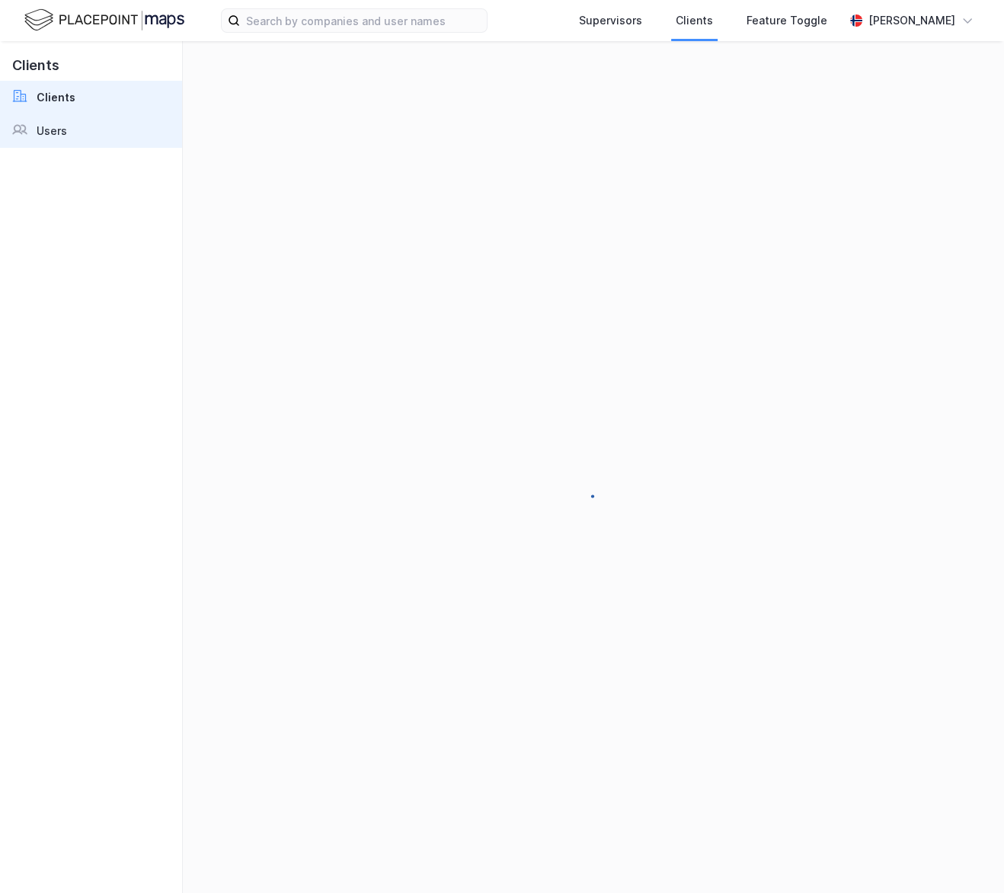
click at [61, 133] on div "Users" at bounding box center [52, 131] width 30 height 18
click at [358, 13] on input at bounding box center [363, 20] width 247 height 23
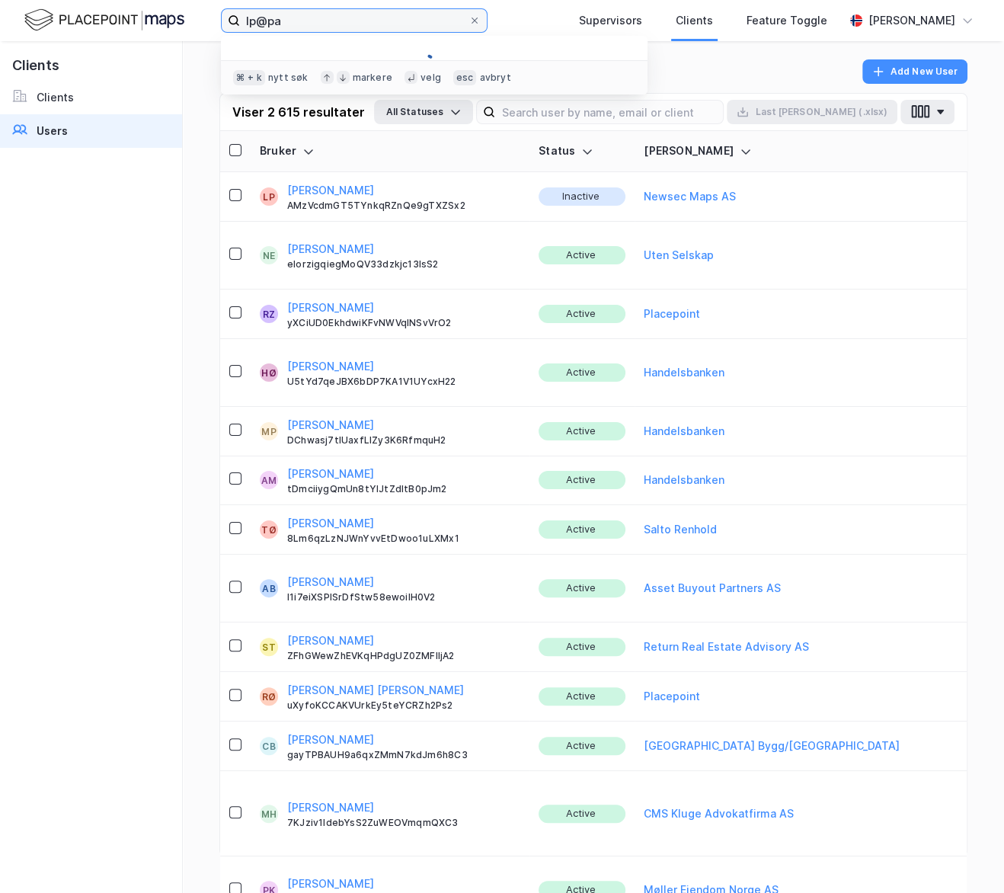
type input "lp@pa"
click at [849, 195] on div "Newsec Maps AS" at bounding box center [805, 196] width 323 height 18
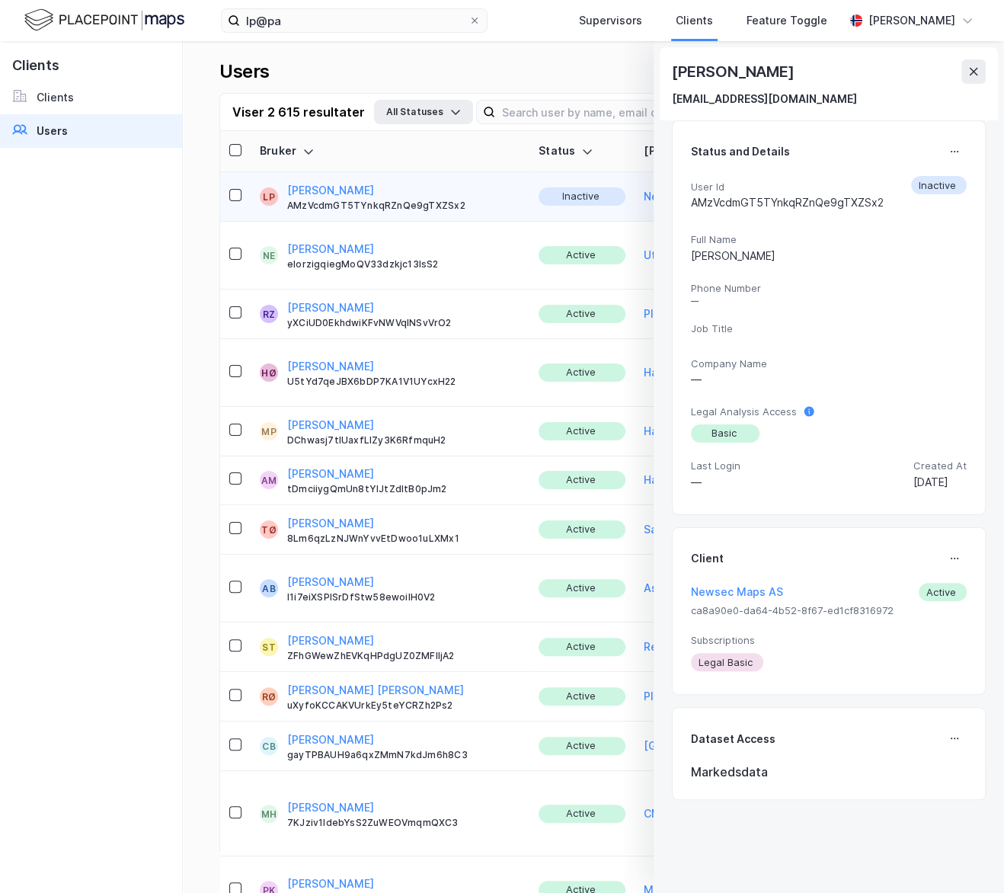
click at [948, 144] on button at bounding box center [954, 151] width 24 height 24
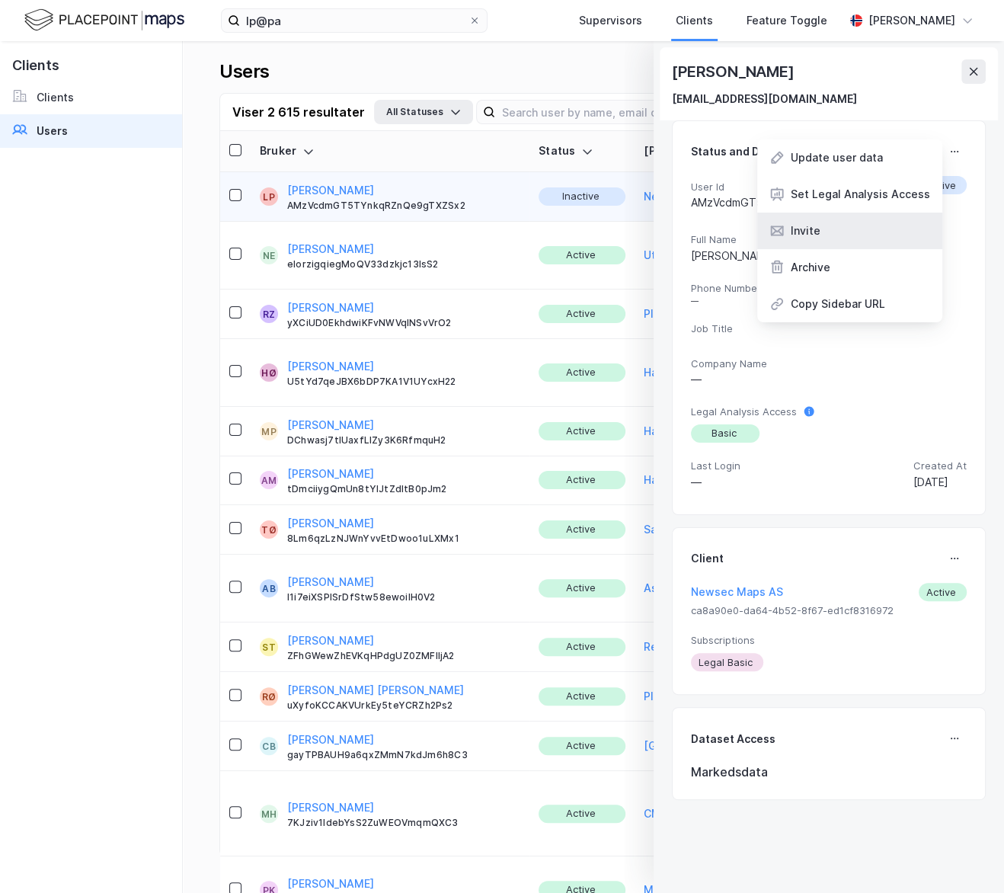
click at [811, 231] on div "Invite" at bounding box center [806, 231] width 30 height 18
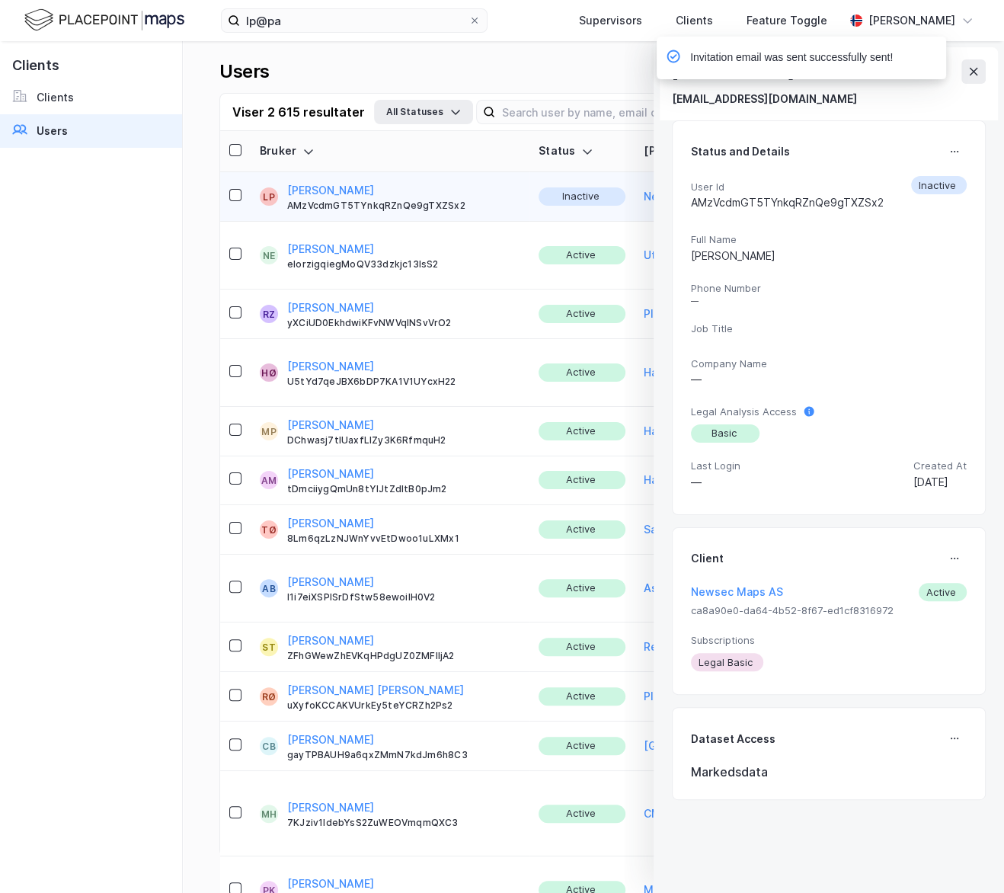
click at [895, 91] on div "[EMAIL_ADDRESS][DOMAIN_NAME]" at bounding box center [829, 99] width 314 height 18
click at [780, 253] on div "[PERSON_NAME]" at bounding box center [829, 256] width 276 height 18
click at [944, 145] on button at bounding box center [954, 151] width 24 height 24
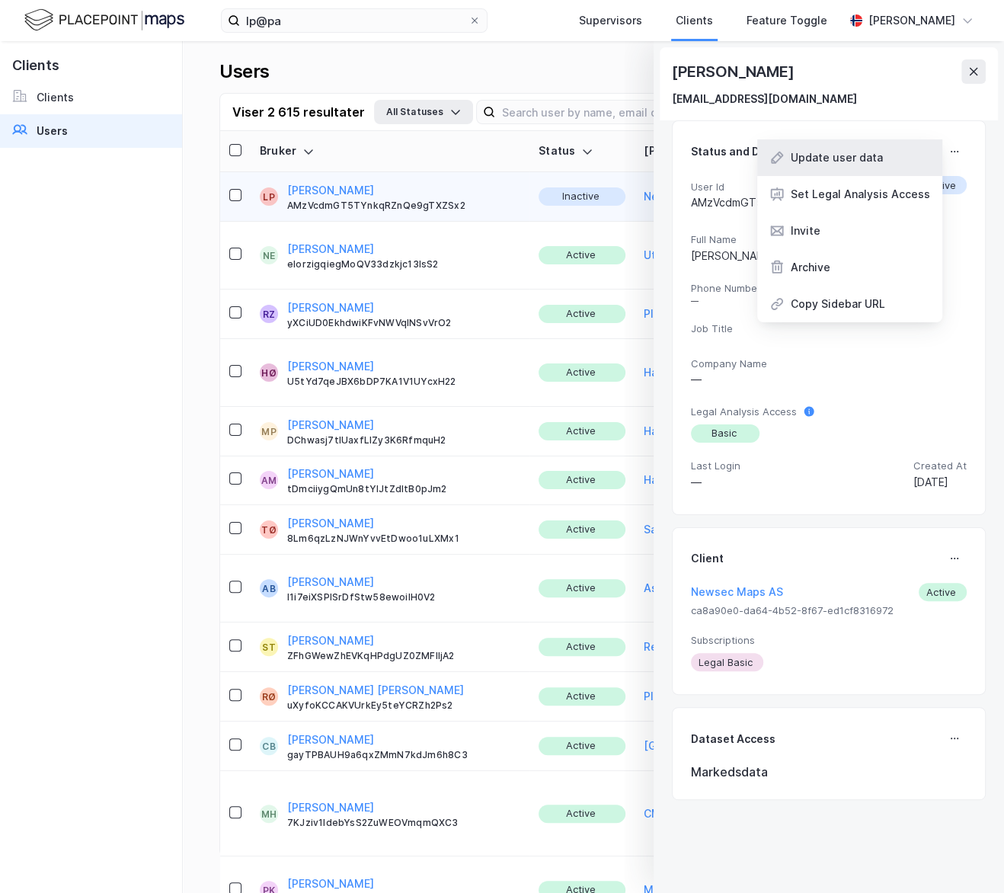
click at [879, 165] on div "Update user data" at bounding box center [837, 158] width 92 height 18
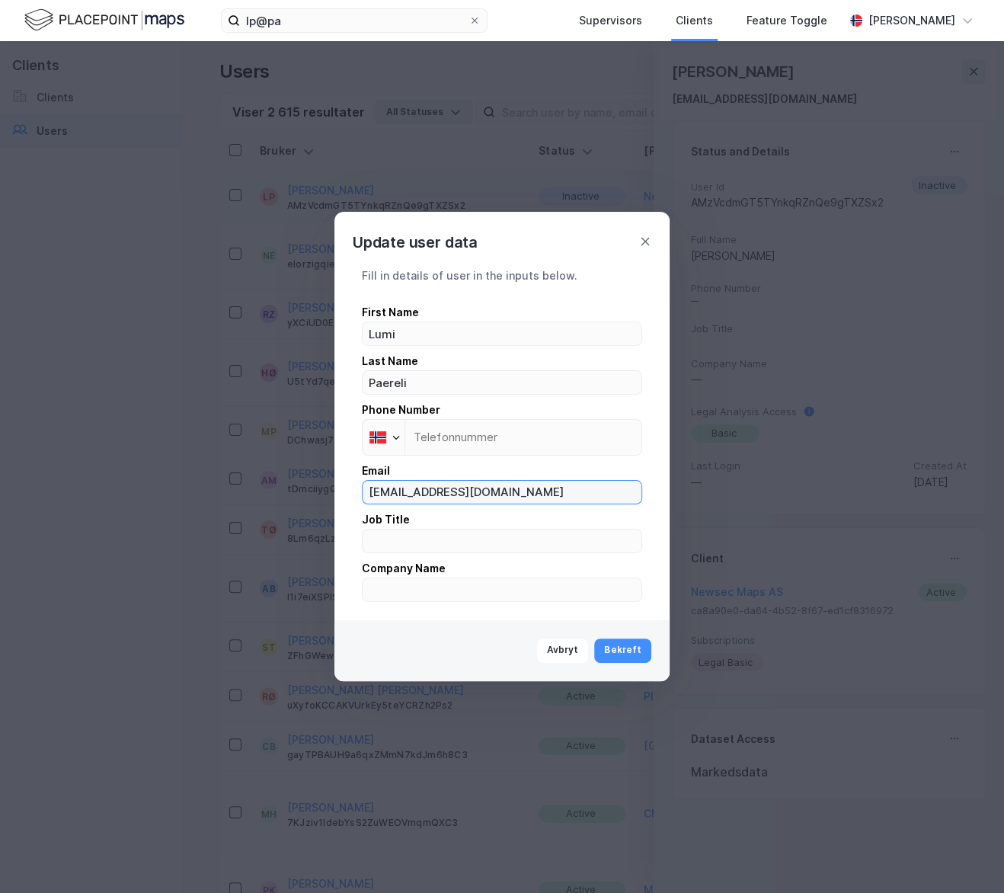
click at [500, 489] on input "[EMAIL_ADDRESS][DOMAIN_NAME]" at bounding box center [502, 492] width 279 height 23
click at [529, 292] on div "Fill in details of user in the inputs below. First Name [PERSON_NAME] Last Name…" at bounding box center [502, 434] width 280 height 335
click at [642, 245] on icon at bounding box center [645, 242] width 8 height 8
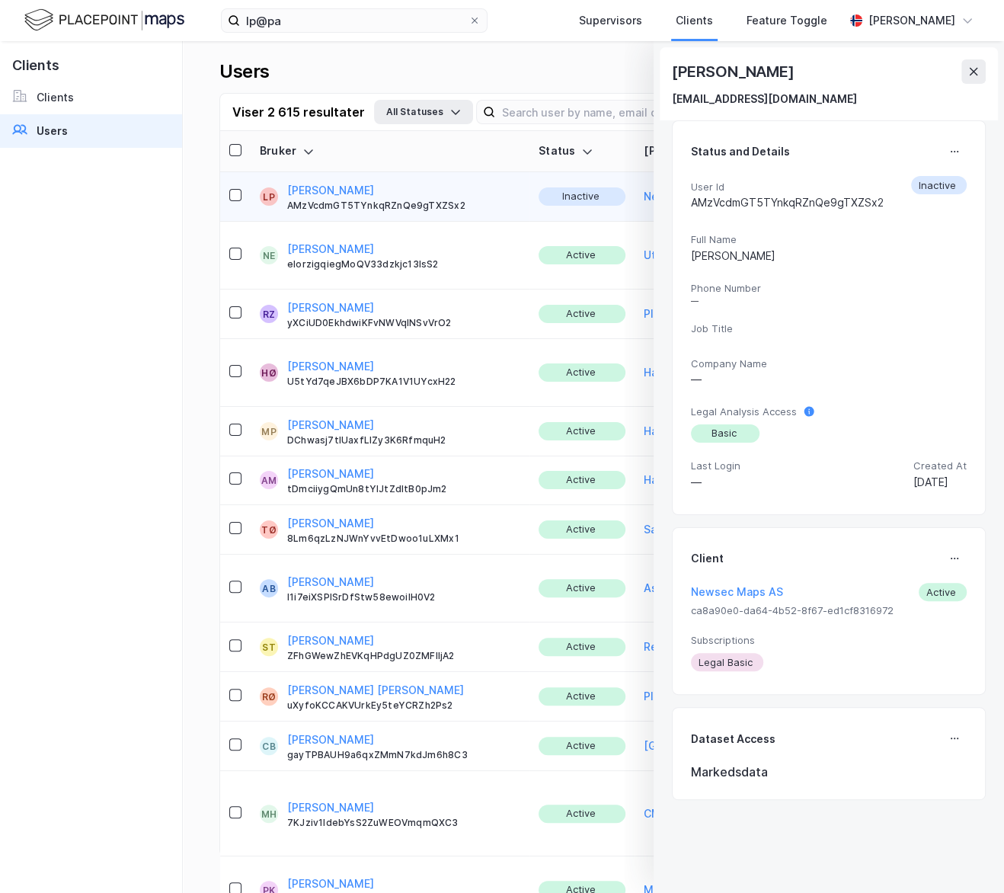
click at [37, 310] on div "Clients Clients Users" at bounding box center [91, 467] width 183 height 852
